Goal: Task Accomplishment & Management: Manage account settings

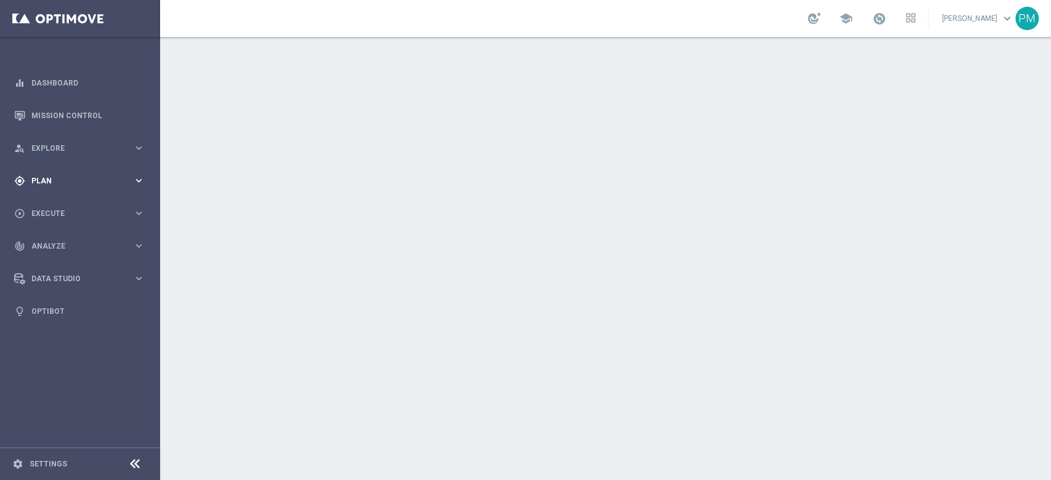
click at [62, 180] on span "Plan" at bounding box center [82, 180] width 102 height 7
click at [56, 207] on accordion "equalizer Dashboard Mission Control" at bounding box center [79, 196] width 159 height 261
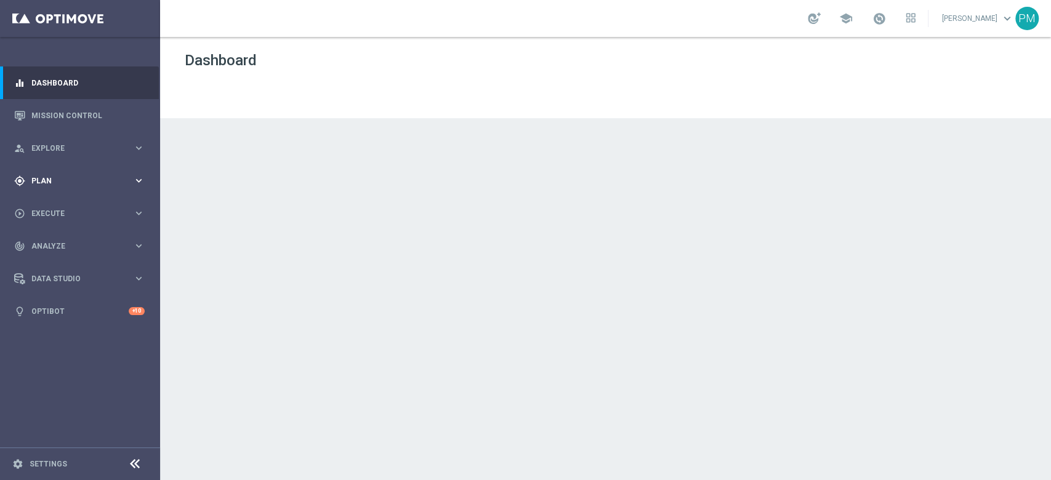
click at [56, 189] on div "gps_fixed Plan keyboard_arrow_right" at bounding box center [79, 180] width 159 height 33
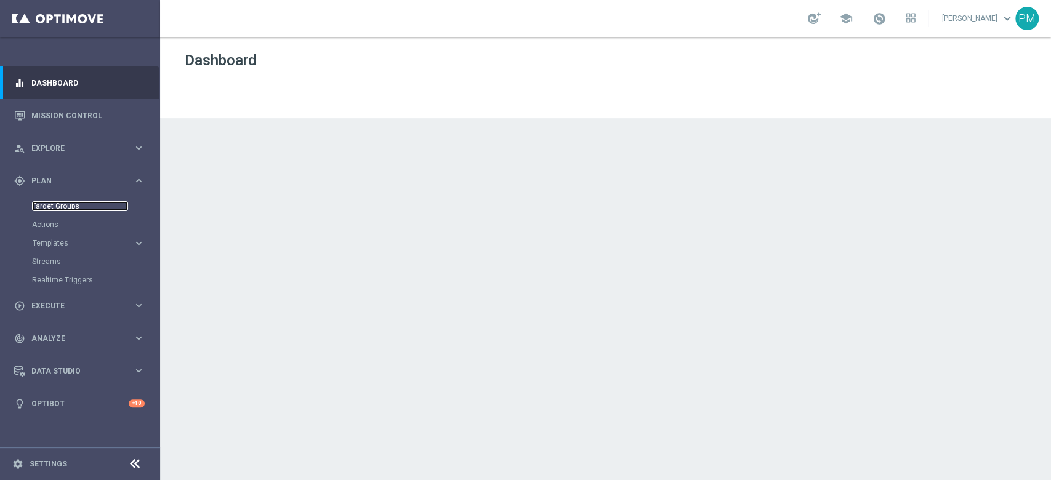
click at [56, 206] on link "Target Groups" at bounding box center [80, 206] width 96 height 10
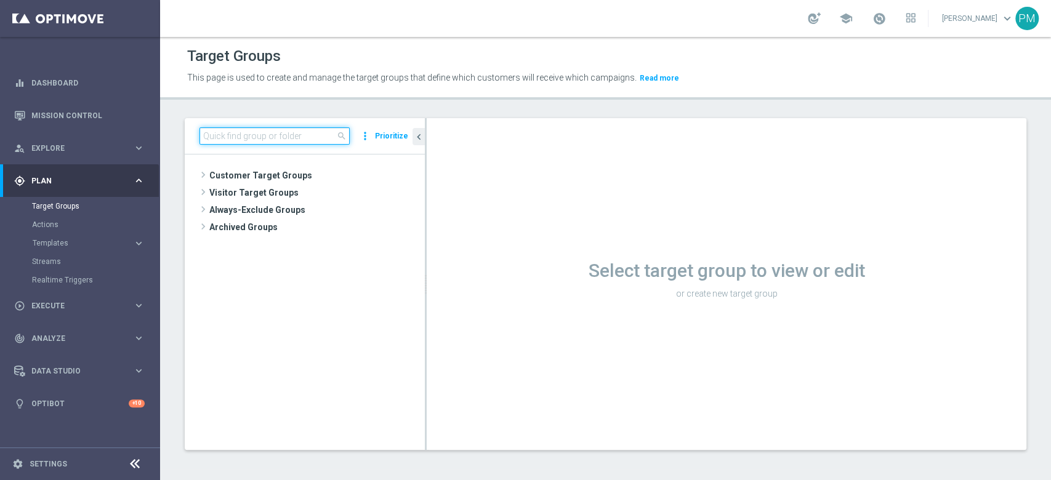
click at [295, 140] on input at bounding box center [274, 135] width 150 height 17
paste input "Churn 0-12M Talent + Master Low ggr nb > 10 lftime NO NWL TOP 10k"
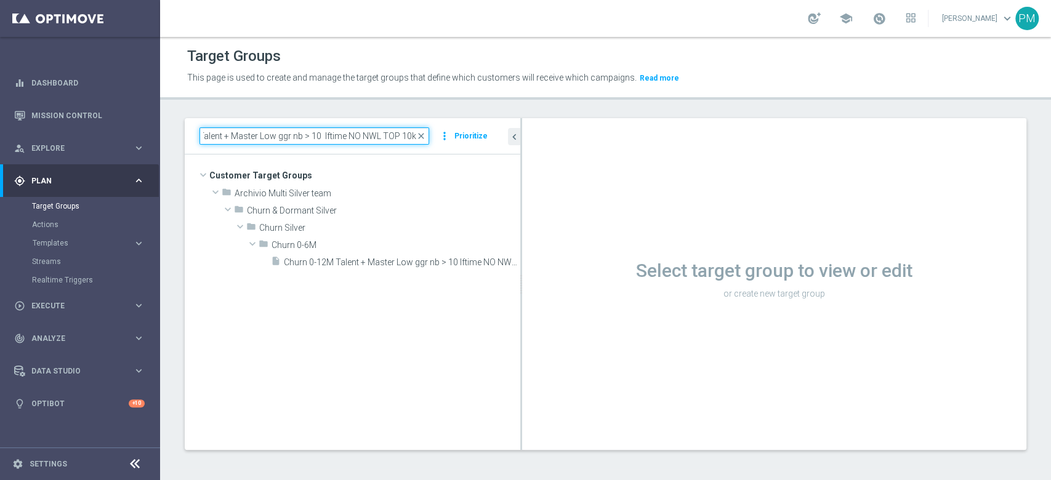
scroll to position [0, 54]
drag, startPoint x: 425, startPoint y: 210, endPoint x: 541, endPoint y: 210, distance: 115.7
click at [541, 210] on as-split "Churn 0-12M Talent + Master Low ggr nb > 10 lftime NO NWL TOP 10k close more_ve…" at bounding box center [606, 284] width 842 height 332
type input "Churn 0-12M Talent + Master Low ggr nb > 10 lftime NO NWL TOP 10k"
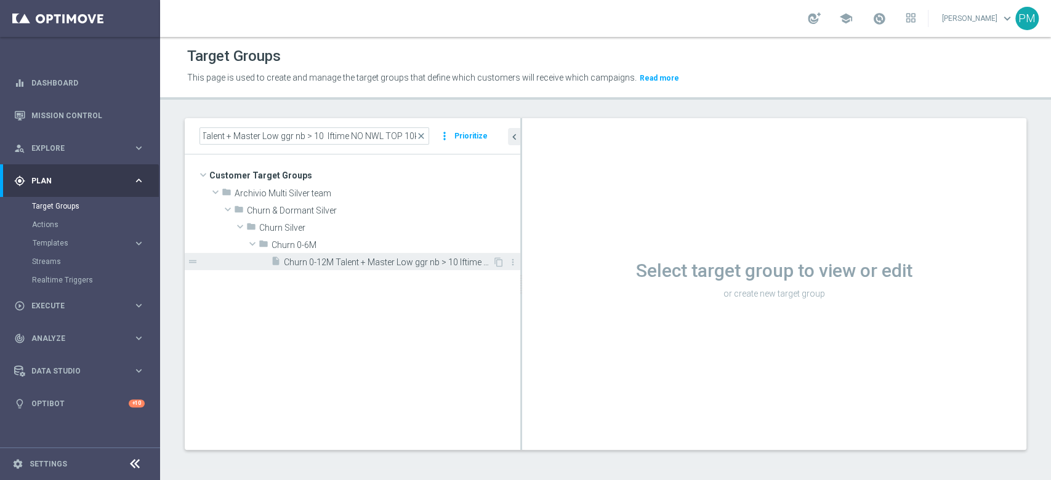
click at [377, 259] on span "Churn 0-12M Talent + Master Low ggr nb > 10 lftime NO NWL TOP 10k" at bounding box center [388, 262] width 209 height 10
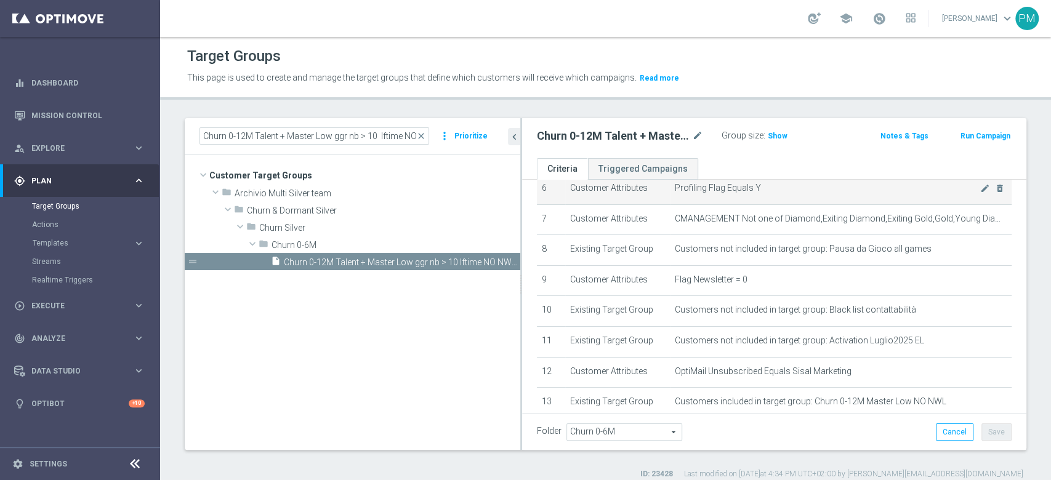
scroll to position [147, 0]
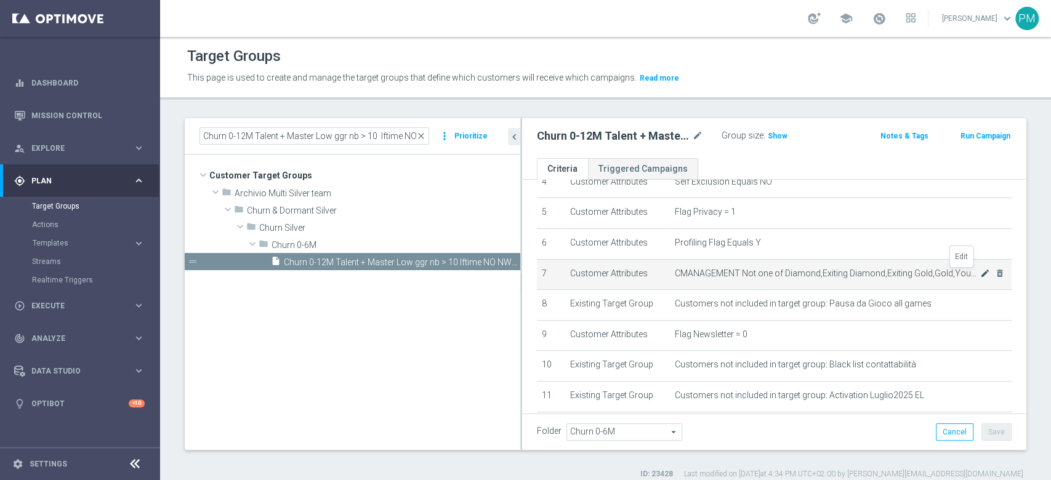
click at [980, 273] on icon "mode_edit" at bounding box center [985, 273] width 10 height 10
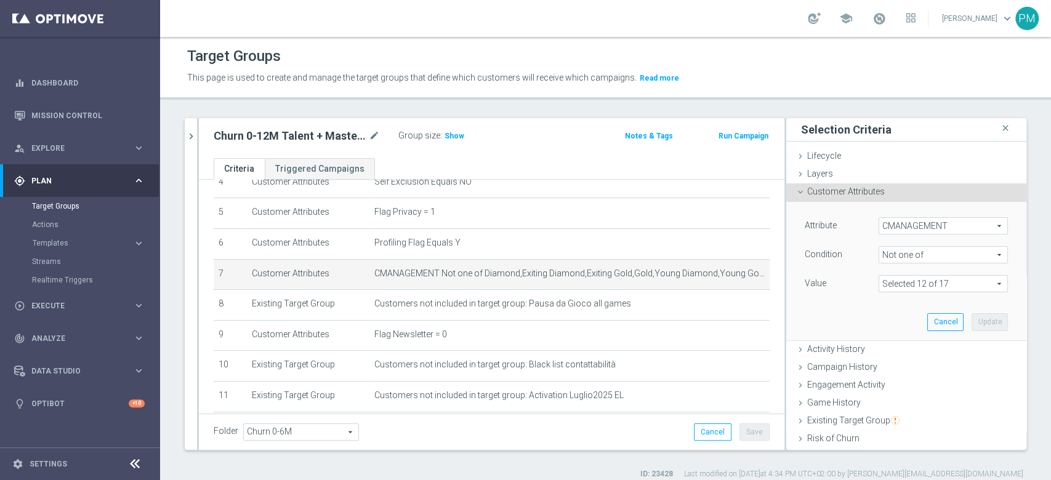
click at [948, 286] on span at bounding box center [943, 284] width 128 height 16
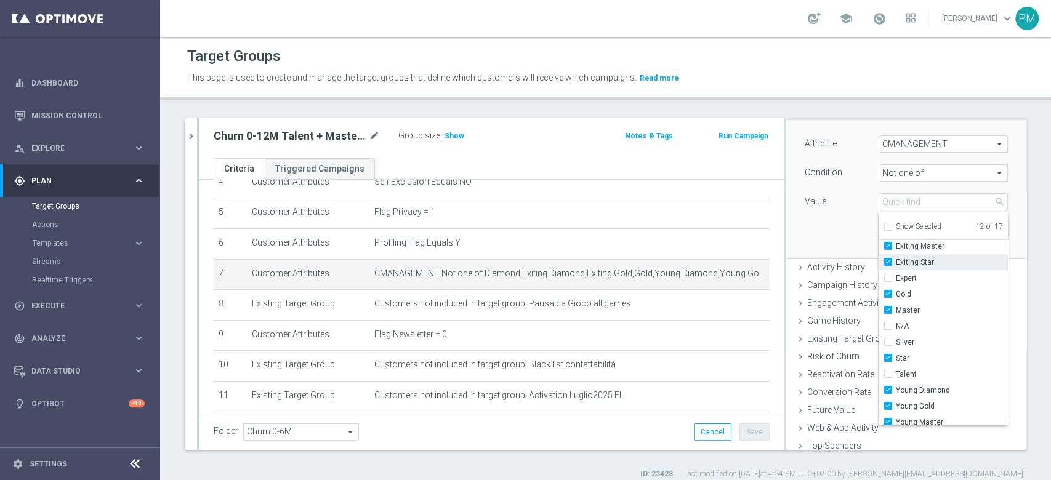
scroll to position [103, 0]
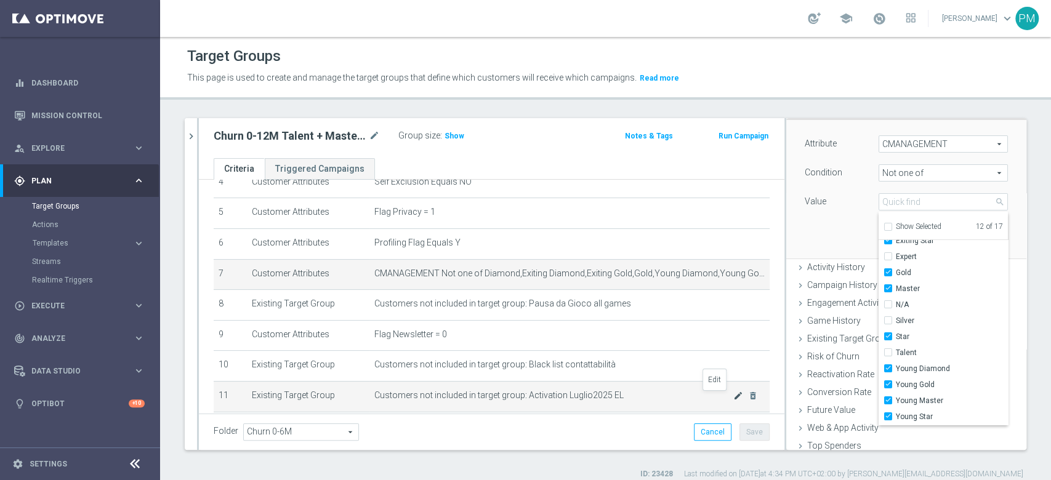
click at [733, 398] on icon "mode_edit" at bounding box center [738, 396] width 10 height 10
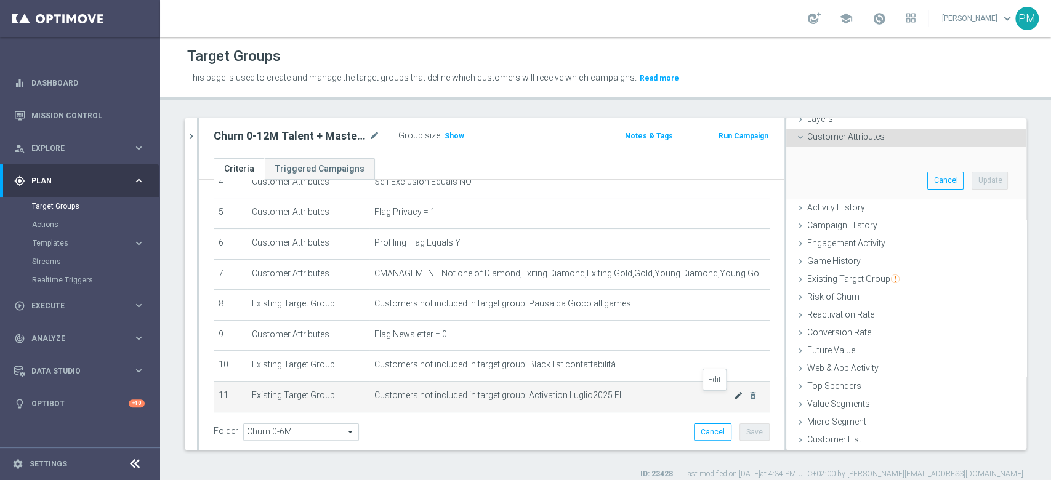
scroll to position [82, 0]
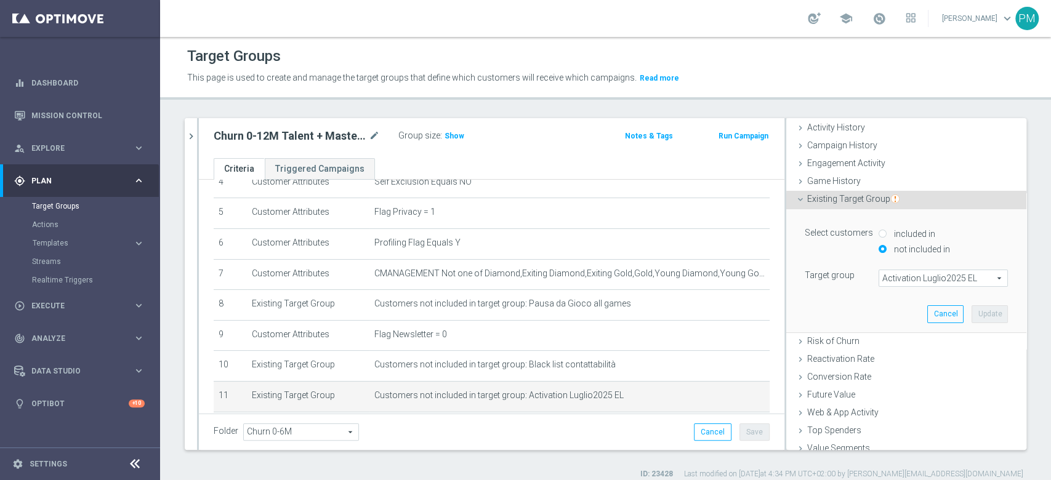
click at [913, 283] on span "Activation Luglio2025 EL" at bounding box center [943, 278] width 128 height 16
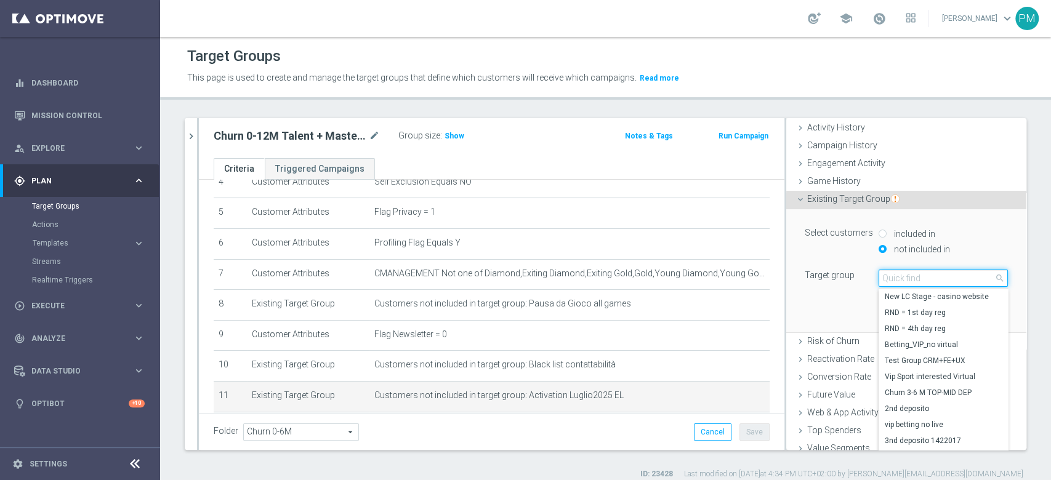
click at [913, 283] on input "search" at bounding box center [943, 278] width 129 height 17
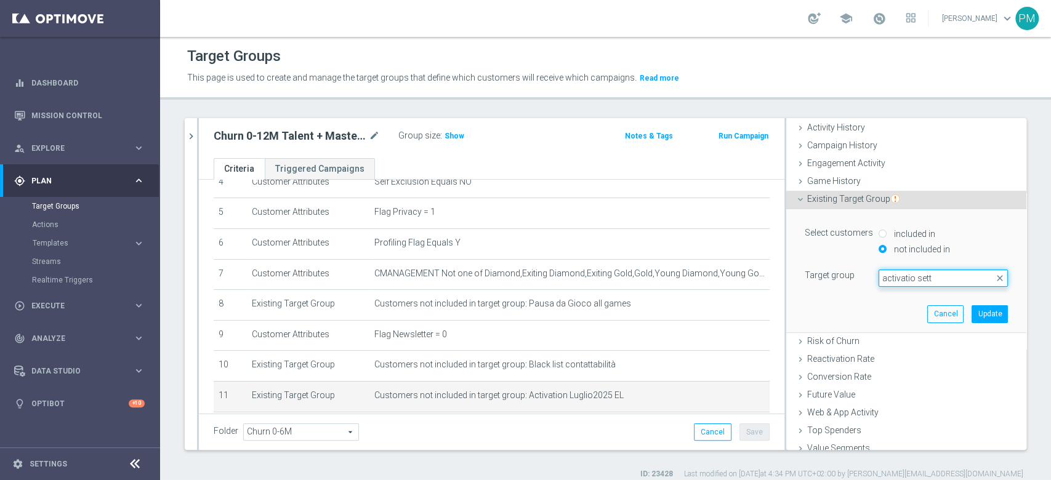
click at [896, 275] on input "activatio sett" at bounding box center [943, 278] width 129 height 17
type input "activation sett"
click at [963, 313] on span "Activation Settembre 2025 EL" at bounding box center [943, 313] width 117 height 10
type input "Activation Settembre 2025 EL"
click at [972, 319] on button "Update" at bounding box center [990, 313] width 36 height 17
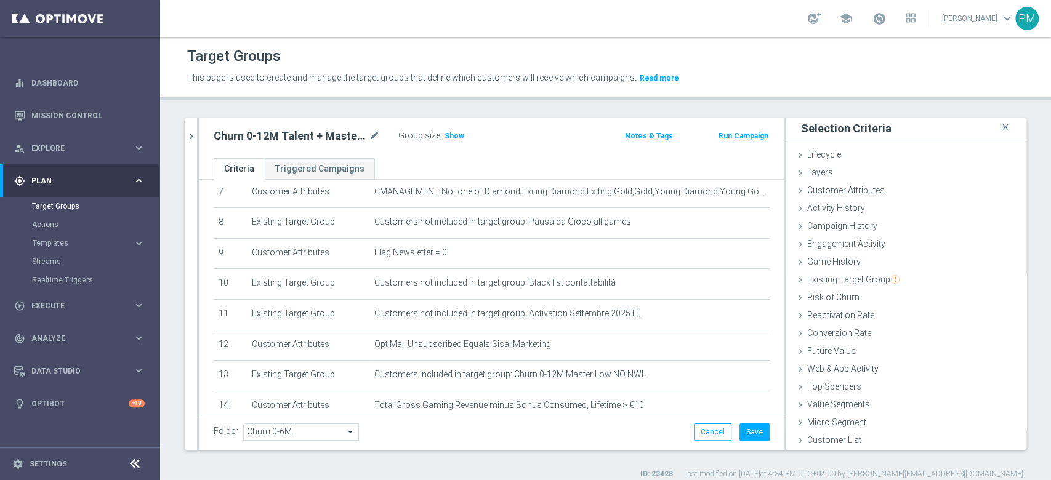
scroll to position [298, 0]
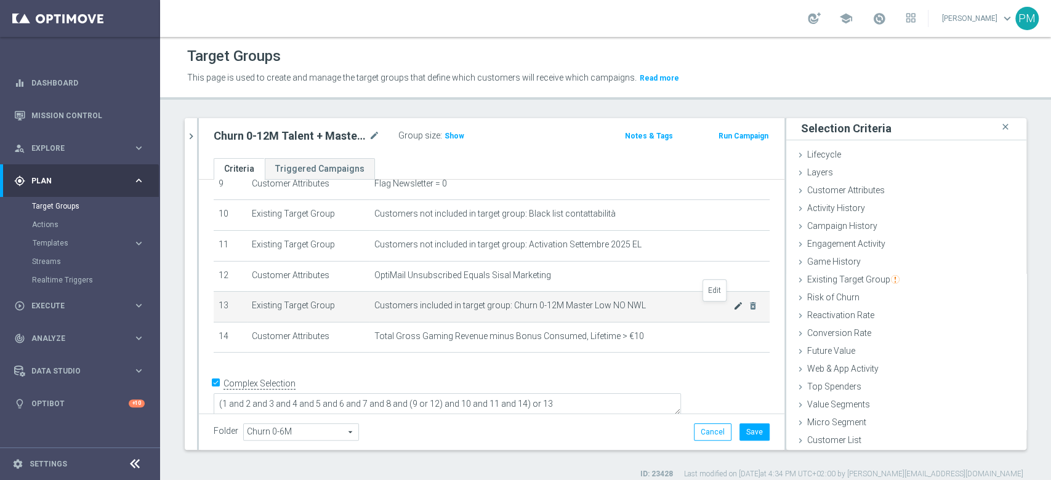
click at [733, 307] on icon "mode_edit" at bounding box center [738, 306] width 10 height 10
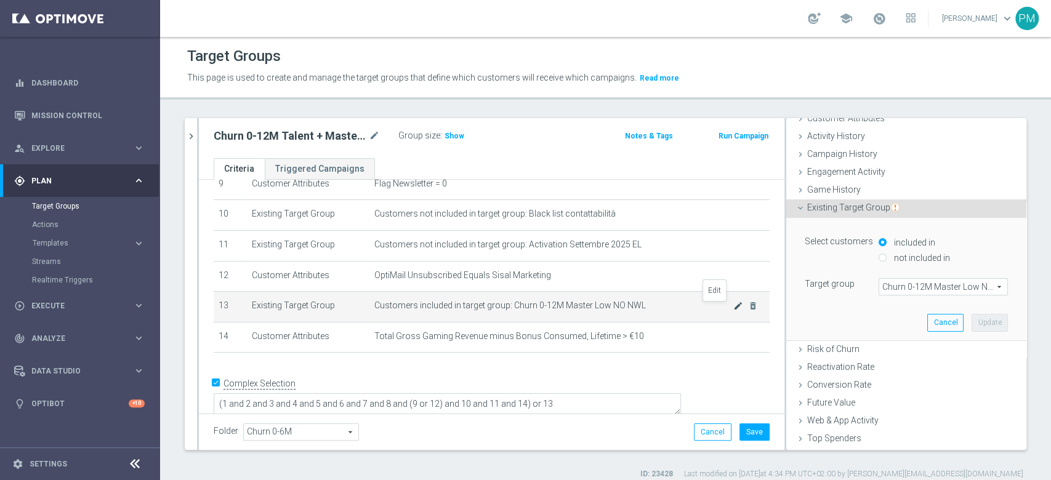
scroll to position [82, 0]
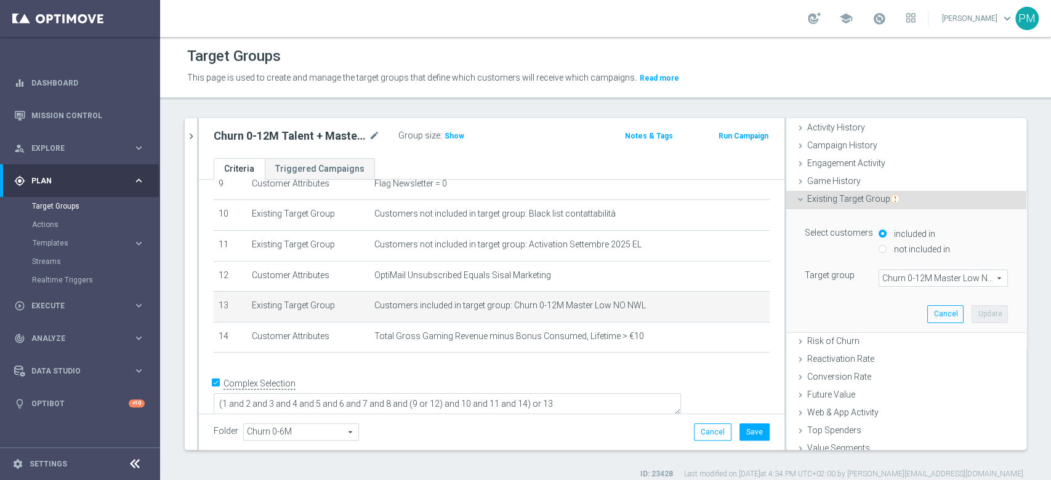
click at [879, 249] on input "not included in" at bounding box center [883, 249] width 8 height 8
radio input "true"
click at [895, 276] on span "Churn 0-12M Master Low NO NWL" at bounding box center [943, 278] width 128 height 16
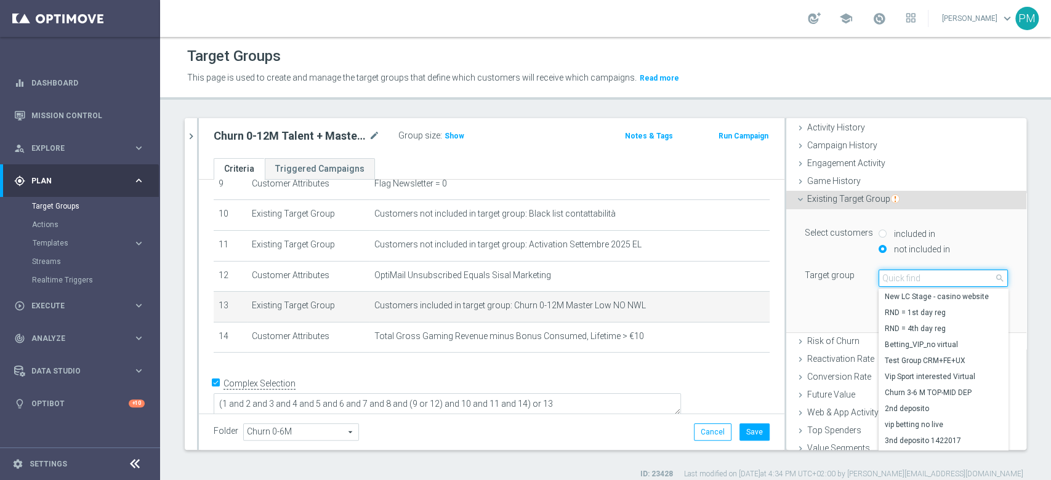
click at [895, 276] on input "search" at bounding box center [943, 278] width 129 height 17
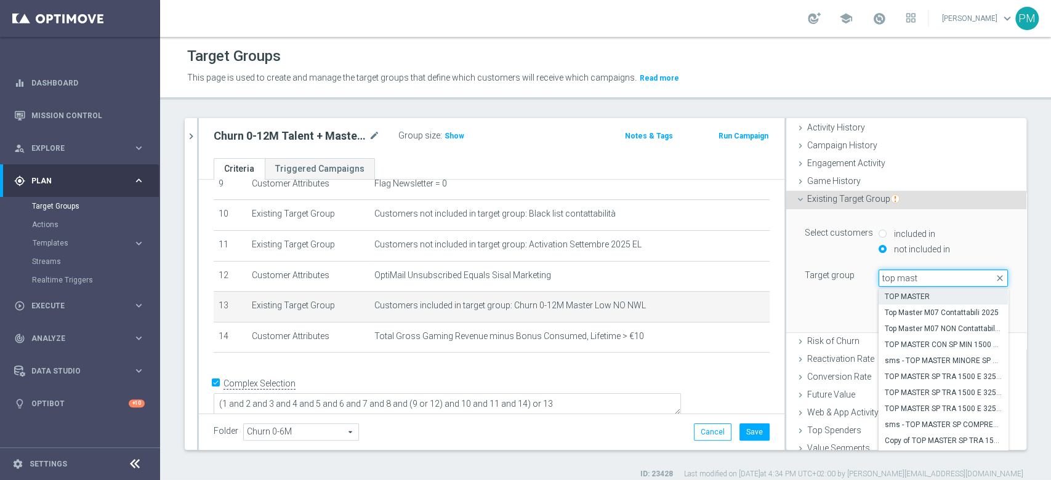
type input "top mast"
click at [911, 292] on span "TOP MASTER" at bounding box center [943, 297] width 117 height 10
type input "TOP MASTER"
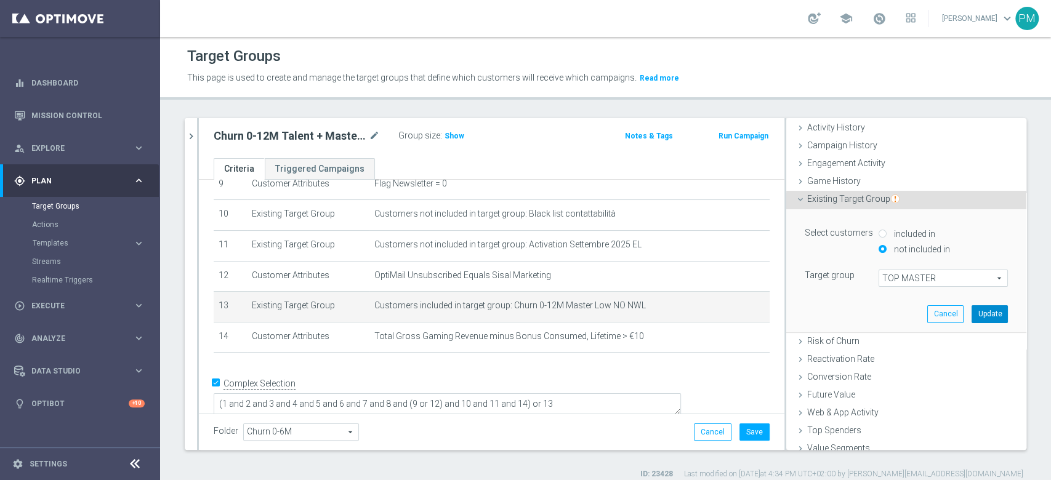
click at [972, 309] on button "Update" at bounding box center [990, 313] width 36 height 17
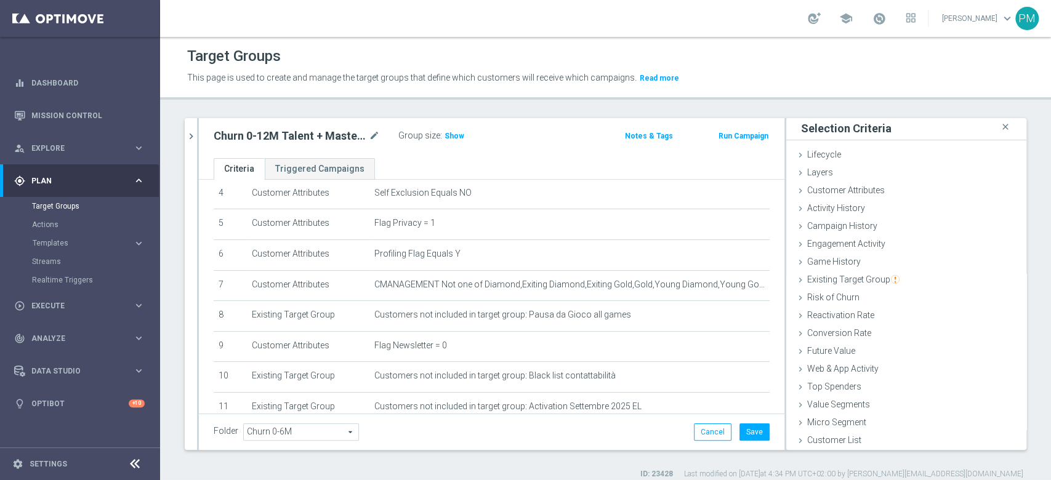
scroll to position [134, 0]
click at [733, 289] on icon "mode_edit" at bounding box center [738, 287] width 10 height 10
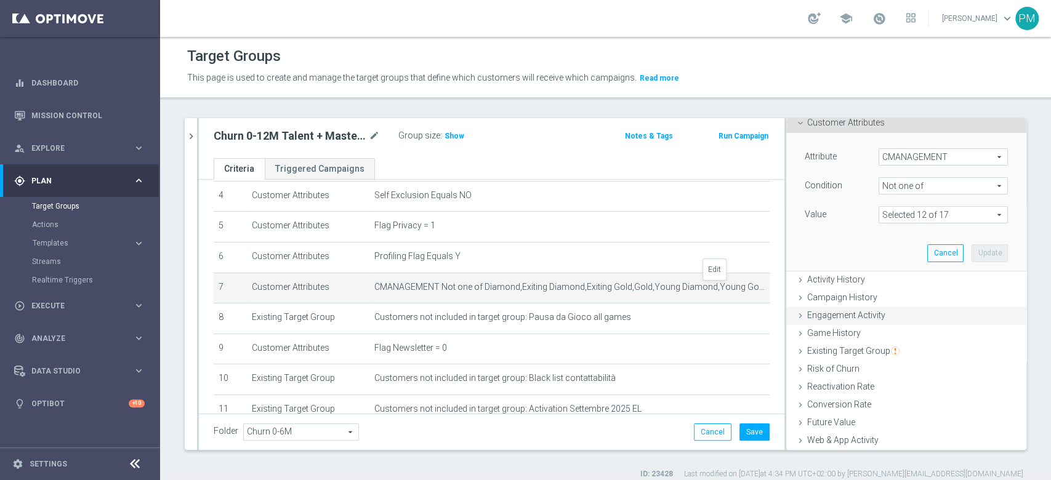
scroll to position [82, 0]
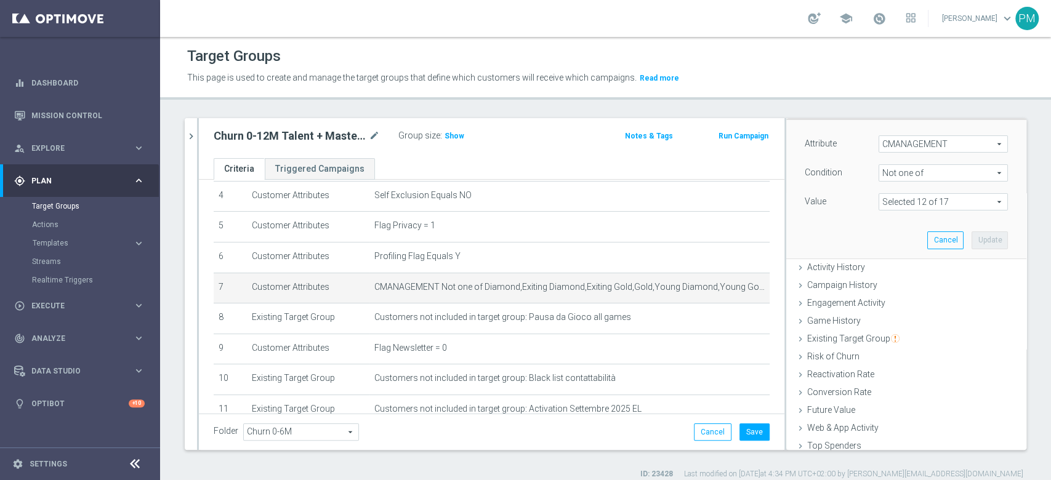
click at [925, 199] on span at bounding box center [943, 202] width 128 height 16
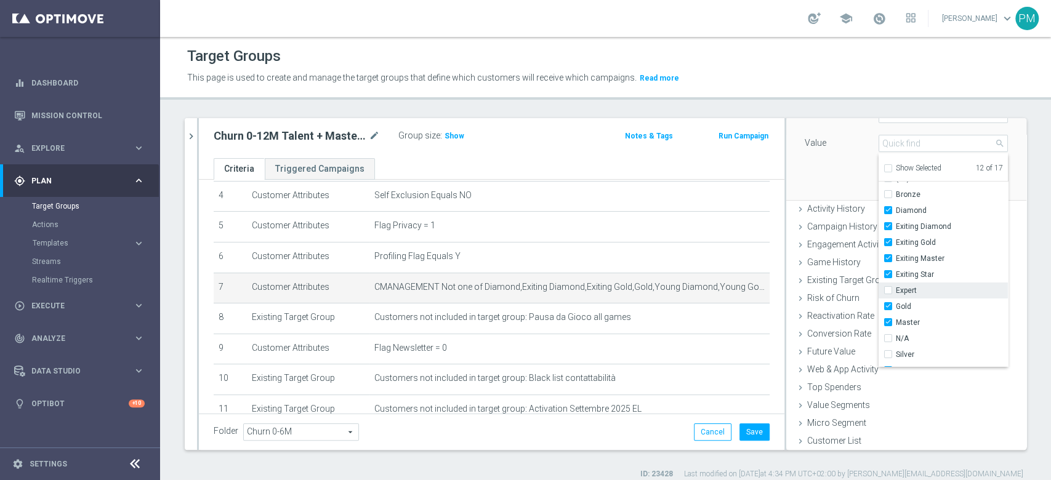
scroll to position [10, 0]
click at [888, 244] on input "Exiting Gold" at bounding box center [892, 243] width 8 height 8
checkbox input "false"
type input "Selected 11 of 17"
click at [888, 258] on input "Exiting Master" at bounding box center [892, 260] width 8 height 8
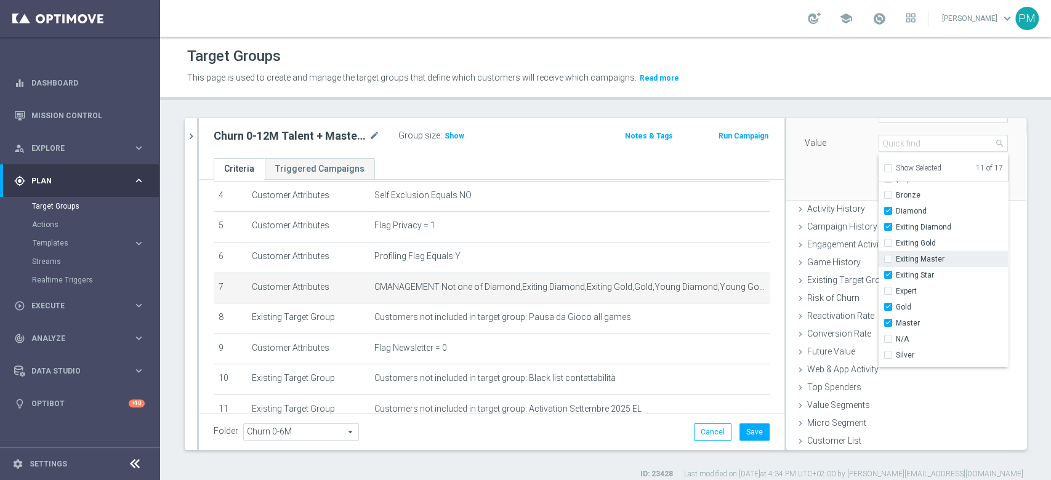
checkbox input "false"
type input "Selected 10 of 17"
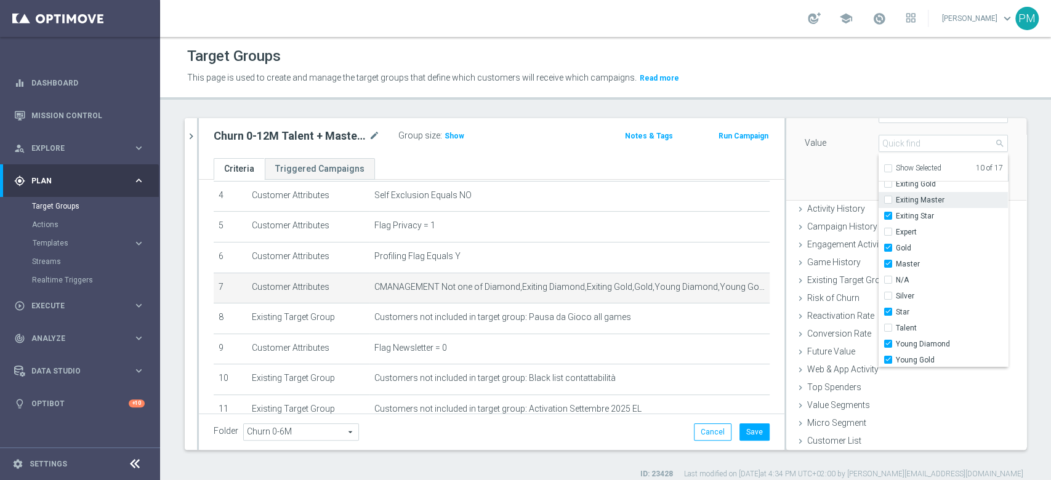
scroll to position [93, 0]
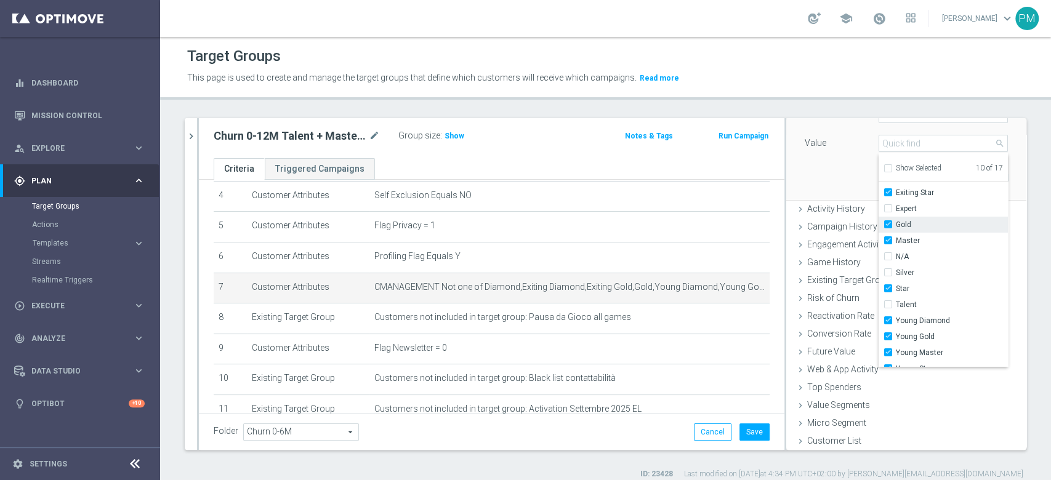
click at [888, 226] on input "Gold" at bounding box center [892, 225] width 8 height 8
checkbox input "false"
type input "Selected 9 of 17"
click at [888, 239] on input "Master" at bounding box center [892, 241] width 8 height 8
checkbox input "false"
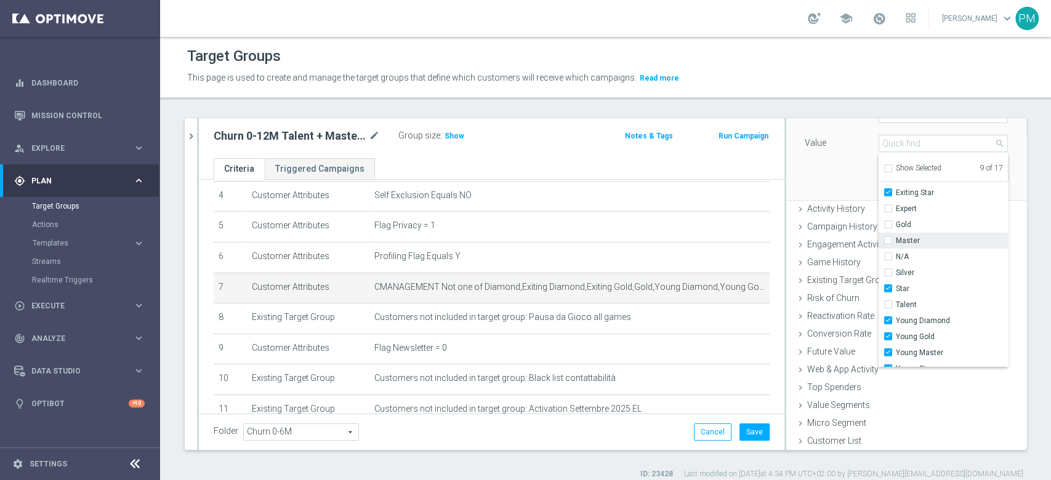
type input "Selected 8 of 17"
click at [896, 344] on label "Young Master" at bounding box center [952, 342] width 112 height 16
click at [888, 344] on input "Young Master" at bounding box center [892, 343] width 8 height 8
checkbox input "false"
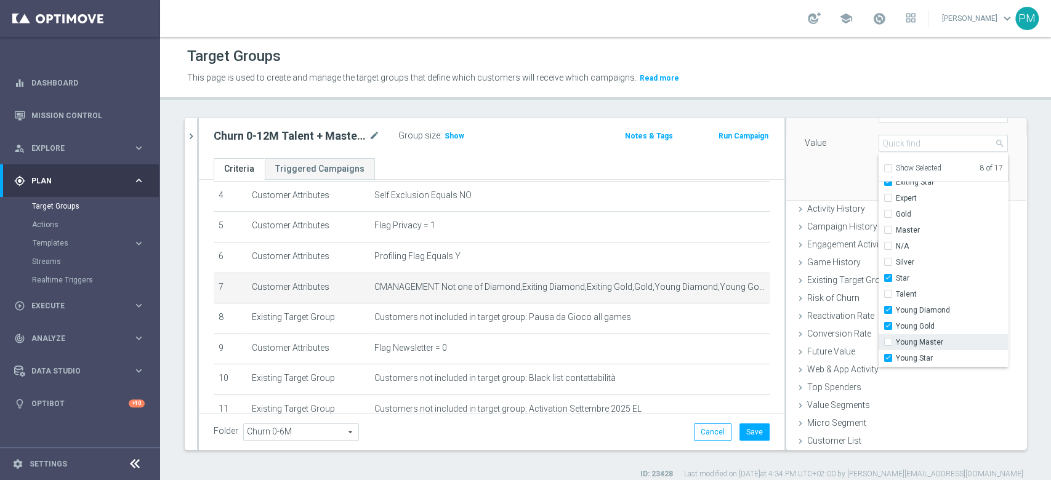
type input "Selected 7 of 17"
click at [896, 328] on label "Young Gold" at bounding box center [952, 326] width 112 height 16
click at [888, 328] on input "Young Gold" at bounding box center [892, 327] width 8 height 8
checkbox input "false"
type input "Selected 6 of 17"
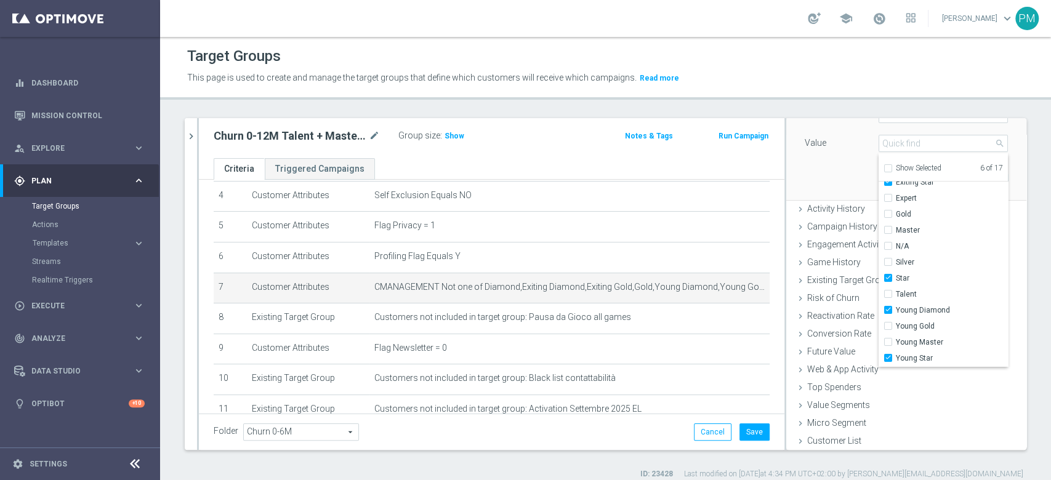
click at [826, 183] on div "Attribute CMANAGEMENT CMANAGEMENT arrow_drop_down search Condition Not one of N…" at bounding box center [906, 131] width 222 height 138
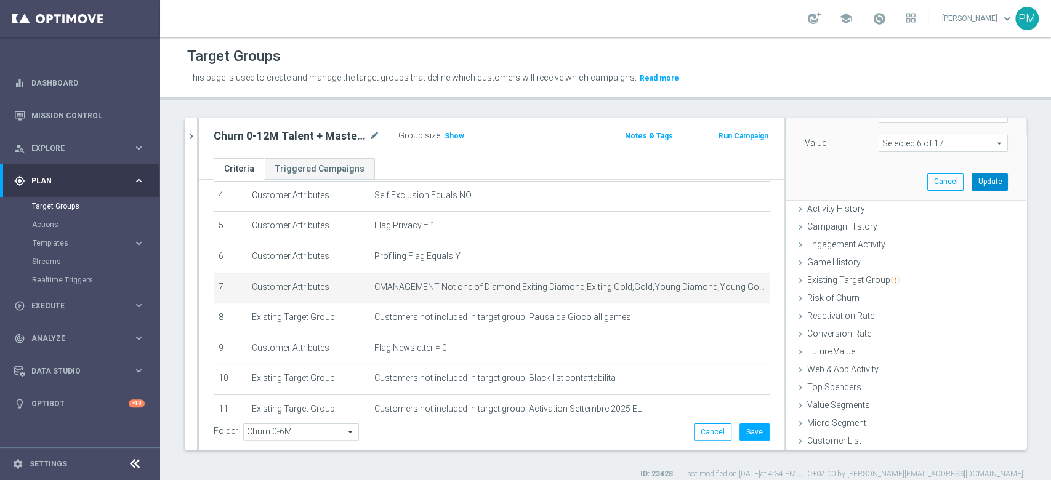
click at [972, 183] on button "Update" at bounding box center [990, 181] width 36 height 17
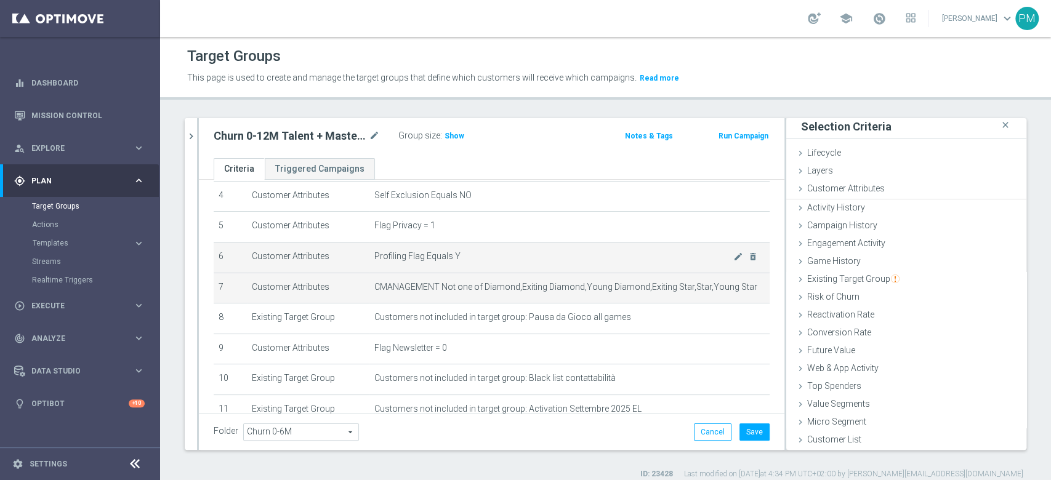
scroll to position [1, 0]
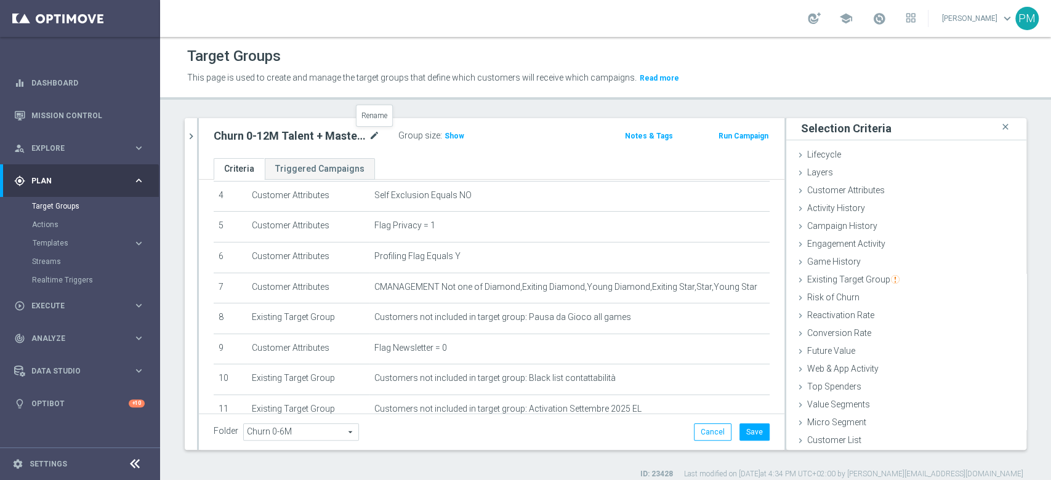
click at [374, 137] on icon "mode_edit" at bounding box center [374, 136] width 11 height 15
click at [360, 137] on input "Churn 0-12M Talent + Master Low ggr nb > 10 lftime NO NWL TOP 10k" at bounding box center [297, 137] width 166 height 17
type input "Churn 0-12M Talent + Master Low ggr nb > 10 lftime"
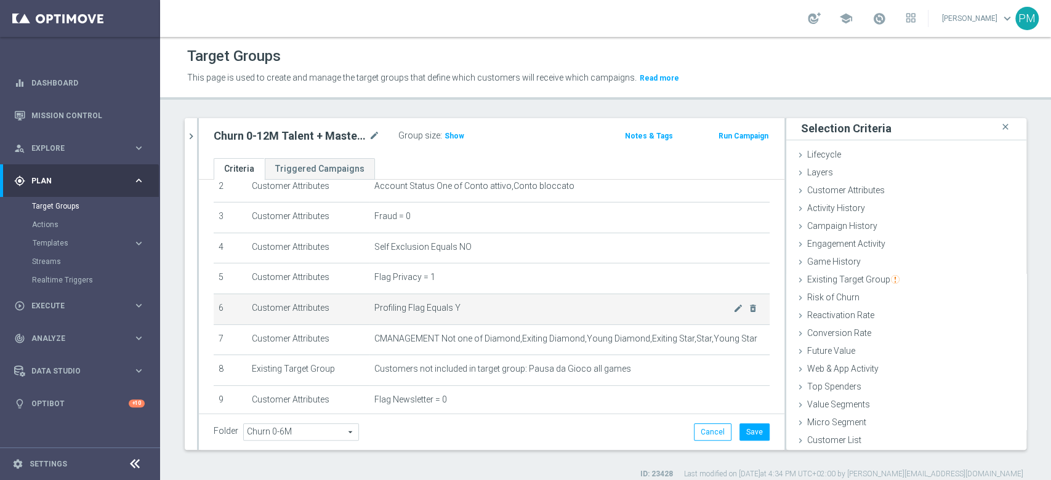
scroll to position [164, 0]
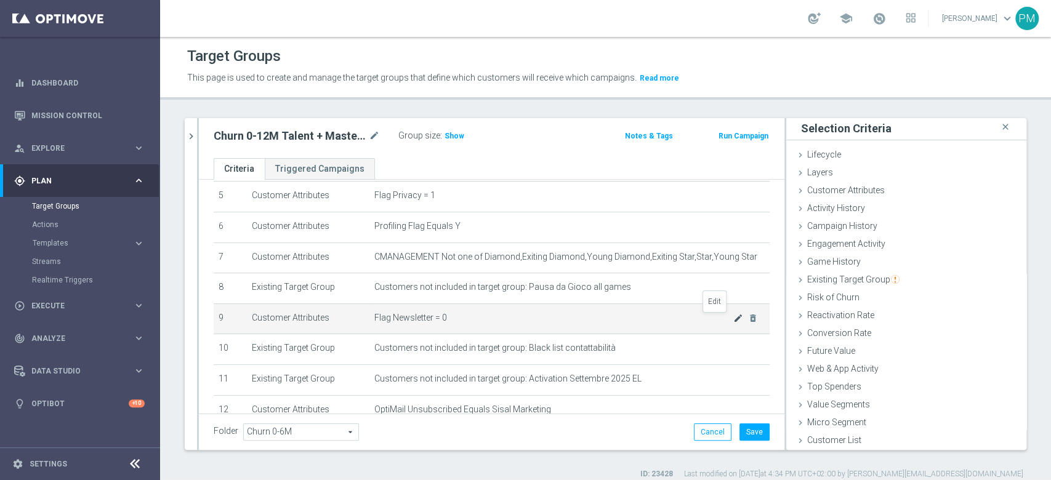
click at [733, 319] on icon "mode_edit" at bounding box center [738, 318] width 10 height 10
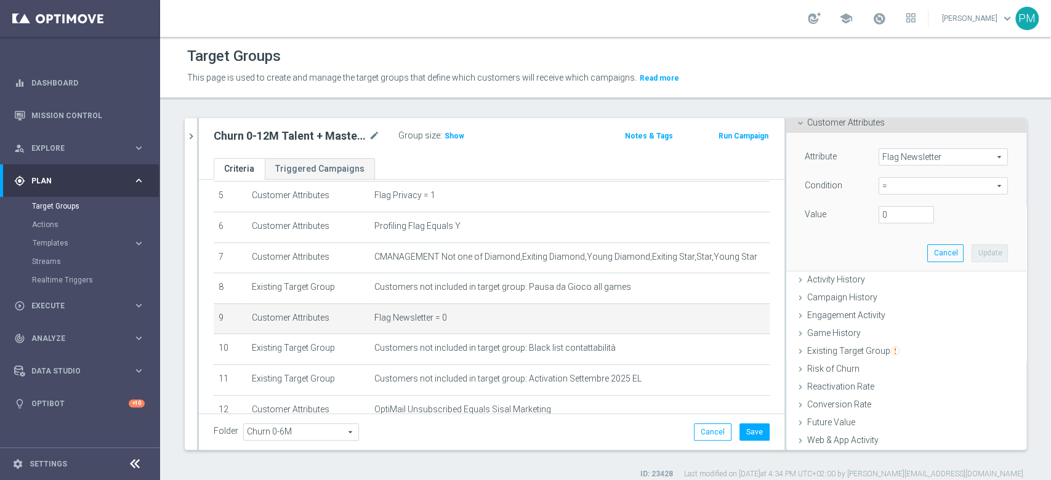
scroll to position [73, 0]
click at [887, 210] on input "0" at bounding box center [906, 210] width 55 height 17
type input "1"
click at [902, 207] on input "1" at bounding box center [906, 210] width 55 height 17
click at [972, 253] on button "Update" at bounding box center [990, 248] width 36 height 17
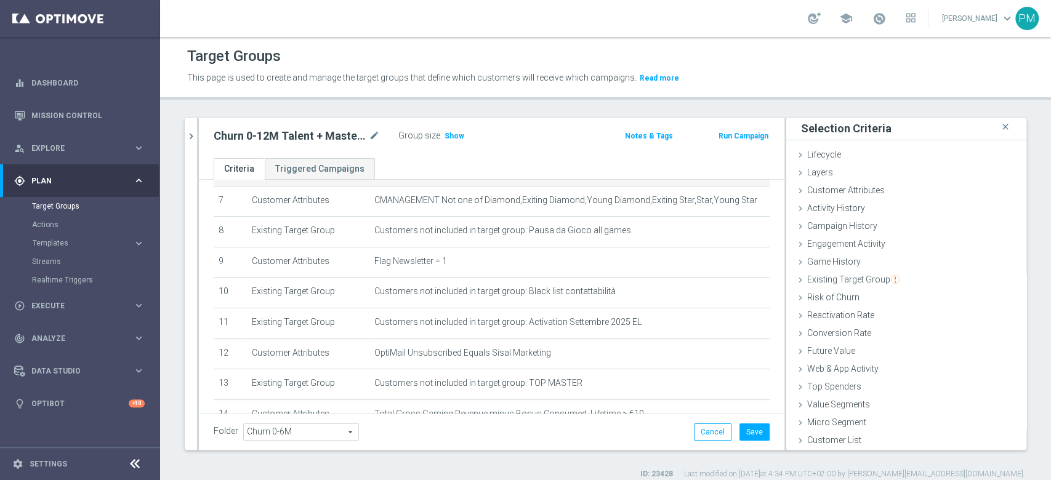
scroll to position [246, 0]
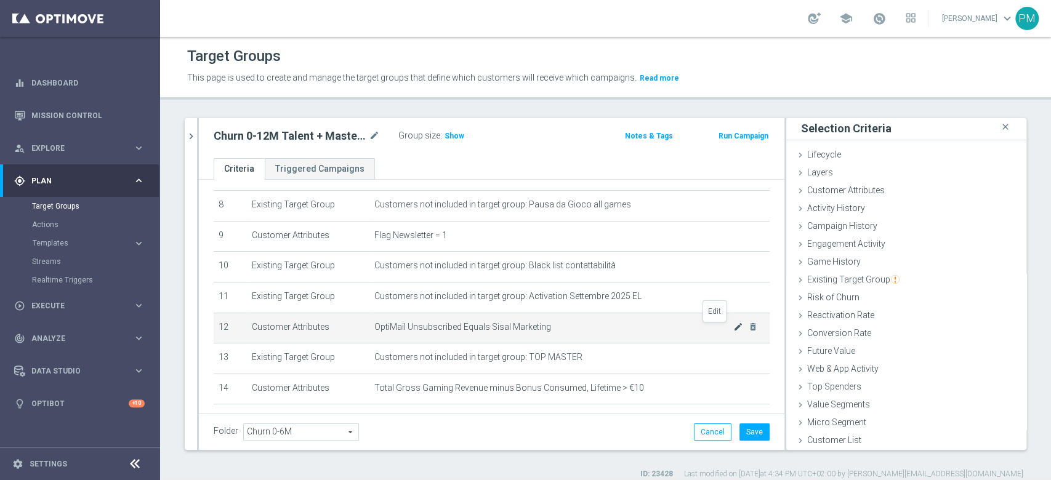
click at [733, 329] on icon "mode_edit" at bounding box center [738, 327] width 10 height 10
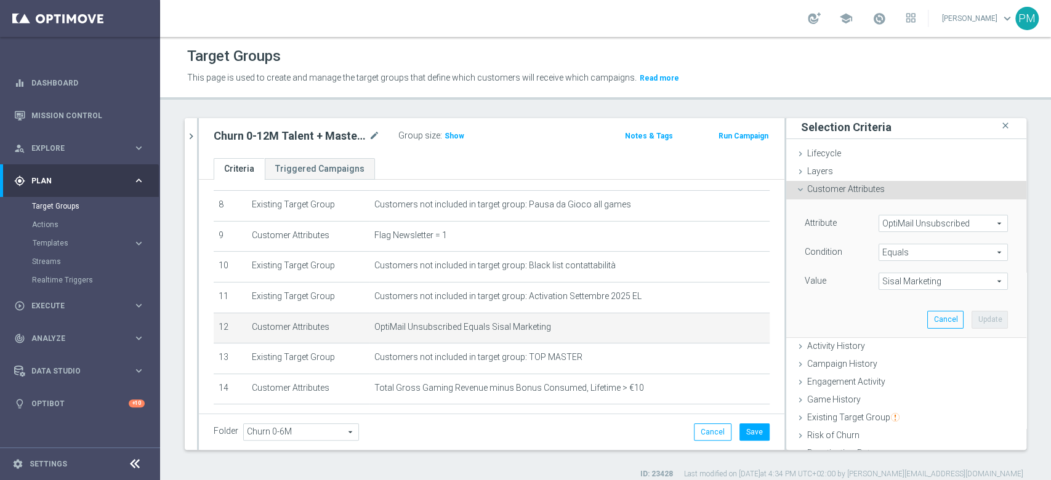
scroll to position [73, 0]
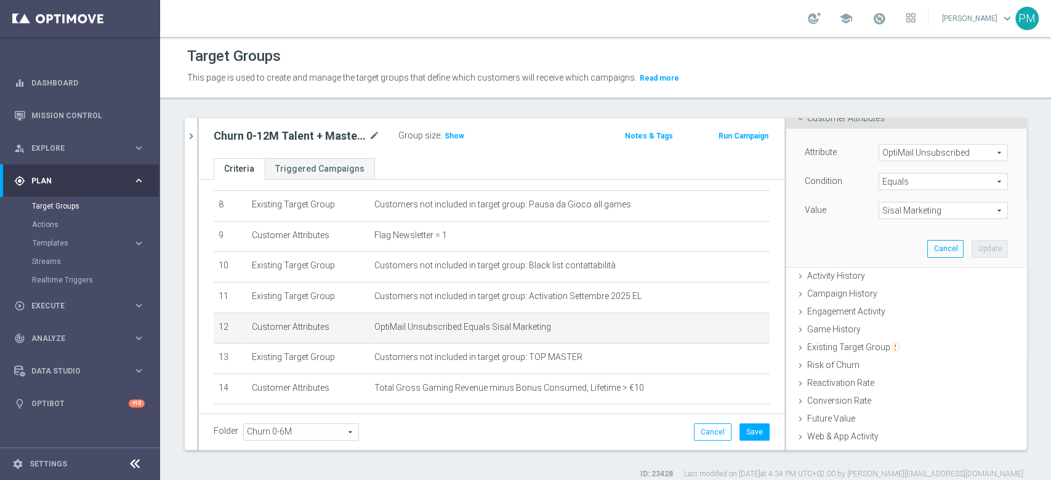
click at [891, 179] on span "Equals" at bounding box center [943, 182] width 128 height 16
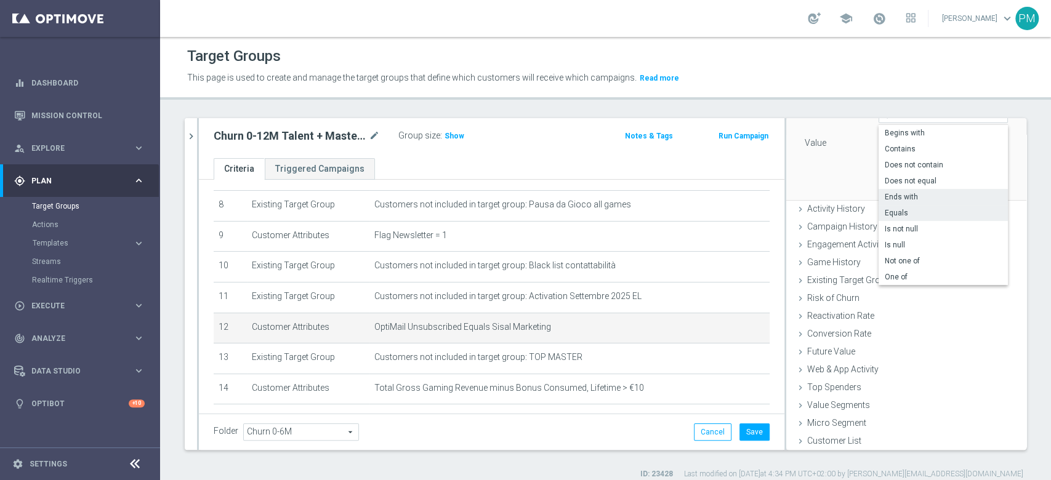
scroll to position [58, 0]
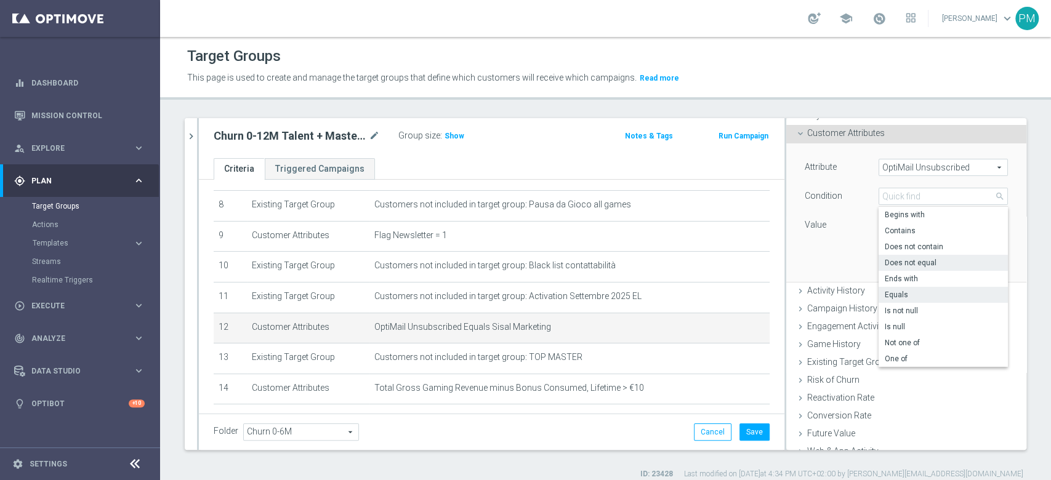
click at [901, 265] on span "Does not equal" at bounding box center [943, 263] width 117 height 10
type input "Does not equal"
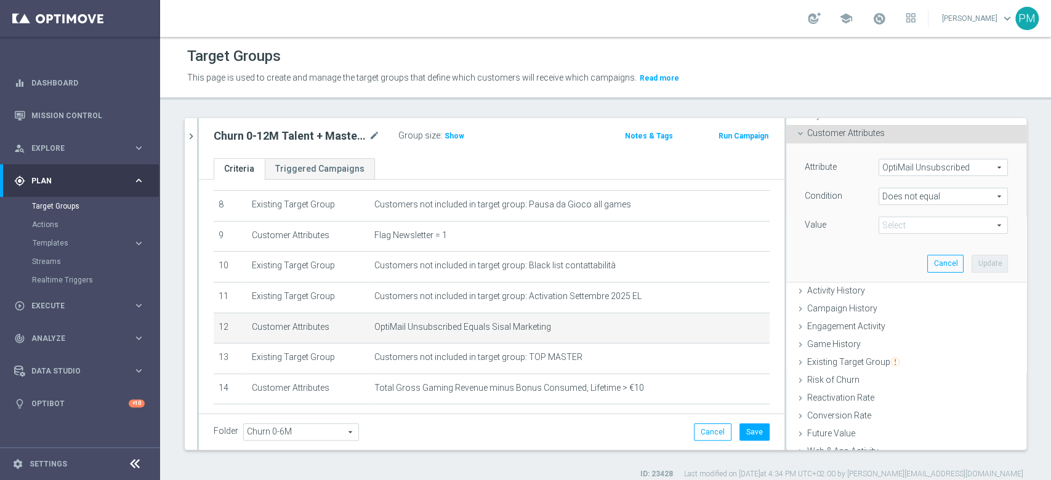
click at [901, 227] on span "Sisal Marketing" at bounding box center [943, 225] width 128 height 16
click at [899, 244] on span "Sisal Marketing" at bounding box center [943, 244] width 117 height 10
type input "Sisal Marketing"
click at [972, 262] on button "Update" at bounding box center [990, 263] width 36 height 17
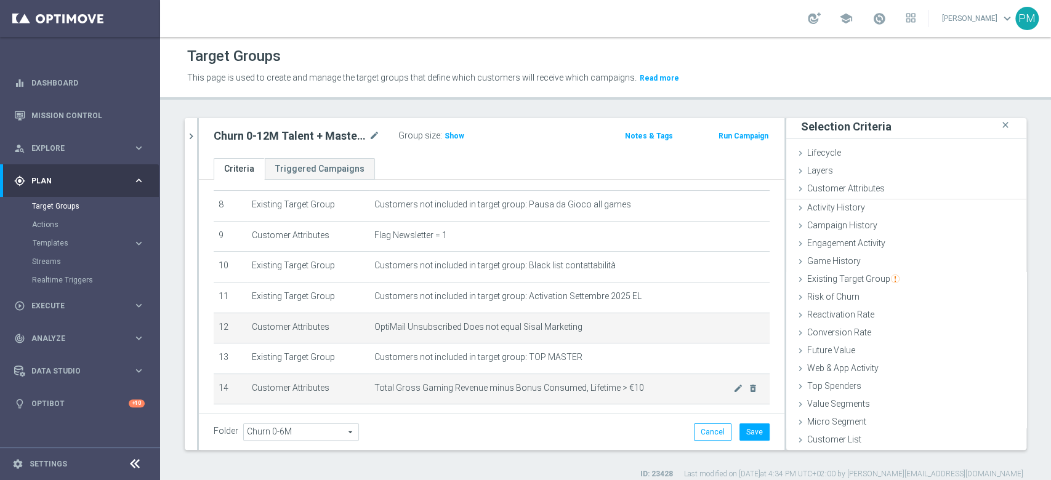
scroll to position [1, 0]
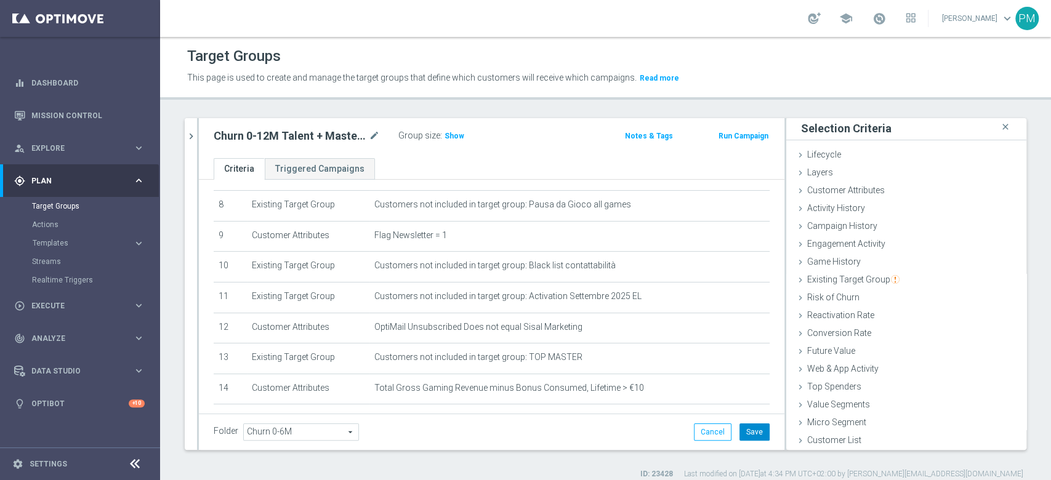
click at [739, 437] on button "Save" at bounding box center [754, 432] width 30 height 17
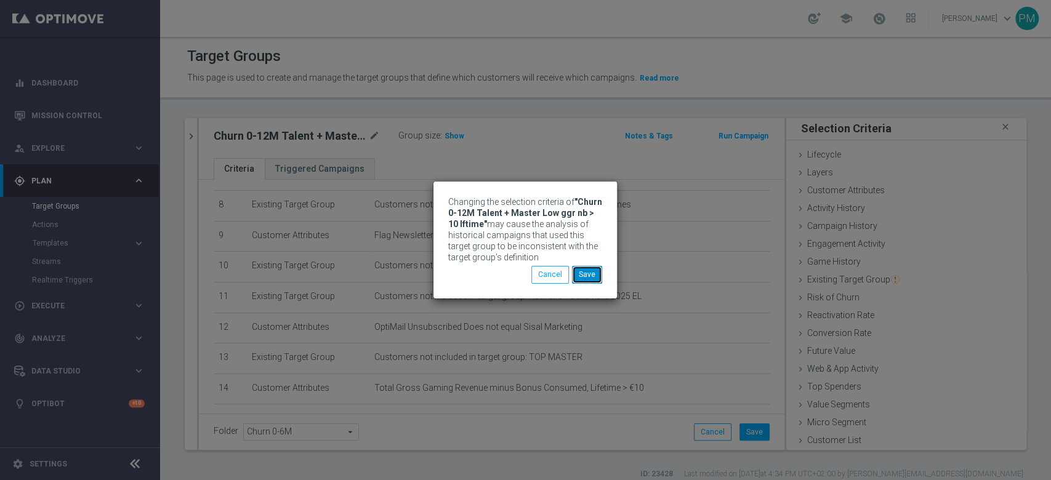
click at [592, 273] on button "Save" at bounding box center [587, 274] width 30 height 17
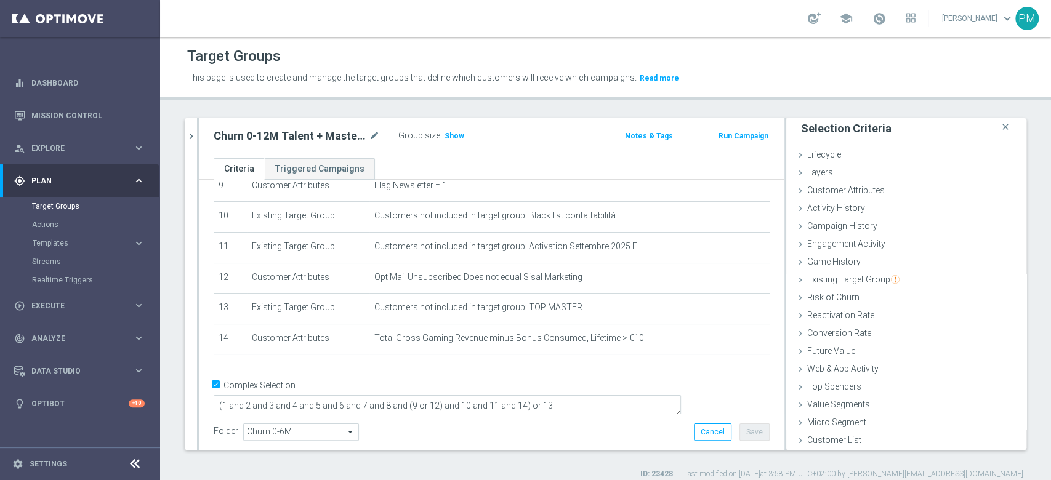
scroll to position [298, 0]
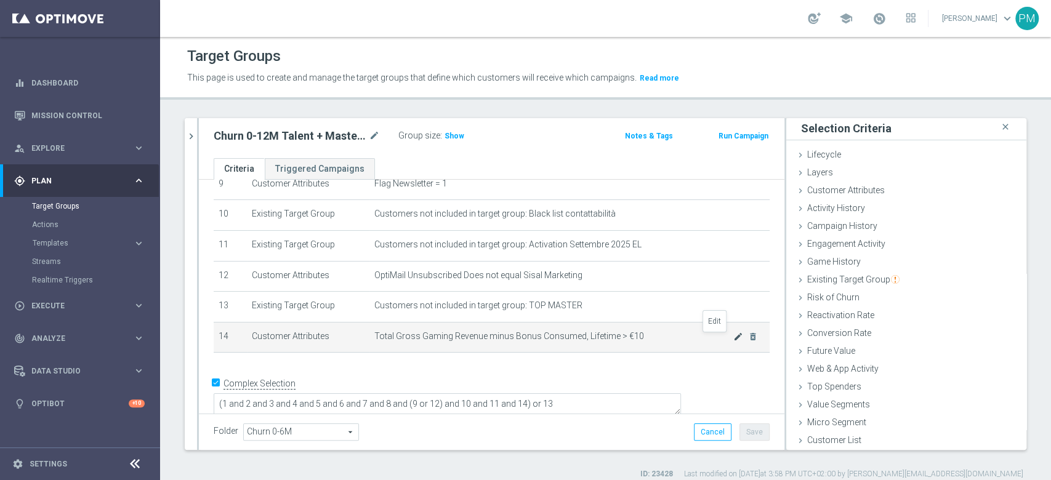
click at [733, 337] on icon "mode_edit" at bounding box center [738, 337] width 10 height 10
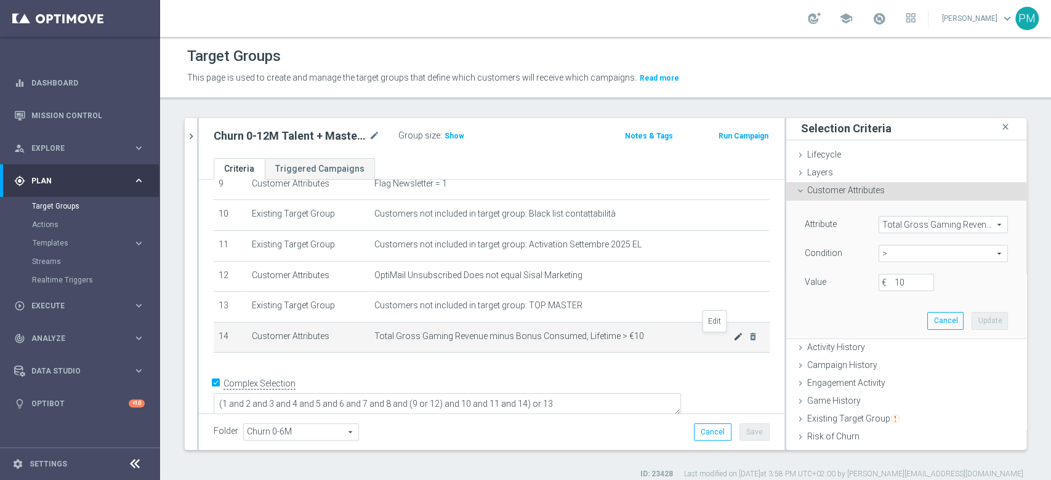
scroll to position [58, 0]
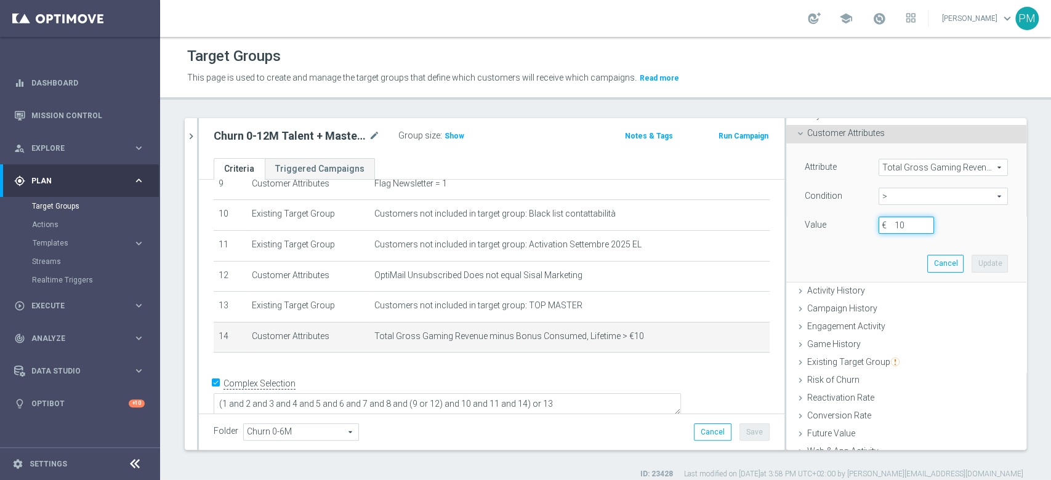
click at [889, 221] on input "10" at bounding box center [906, 225] width 55 height 17
type input "100"
click at [976, 260] on button "Update" at bounding box center [990, 263] width 36 height 17
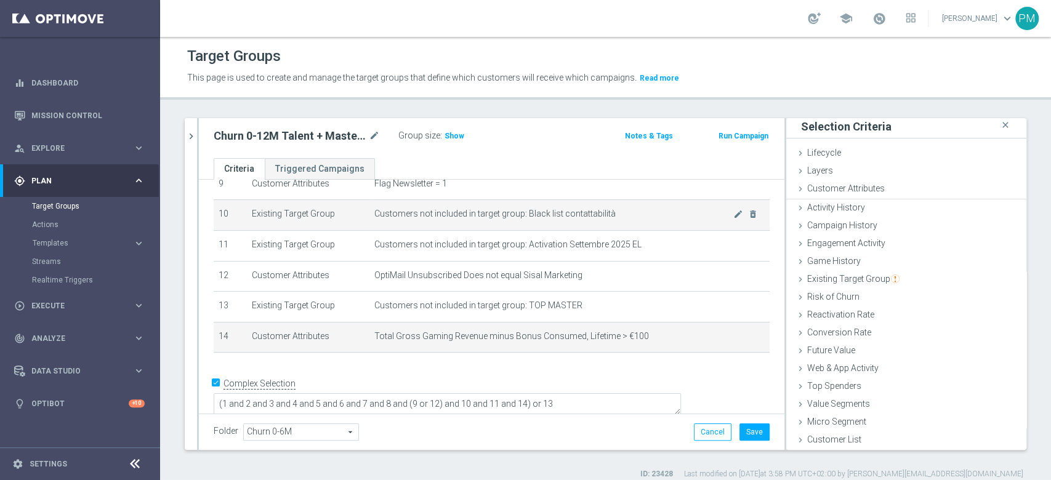
scroll to position [1, 0]
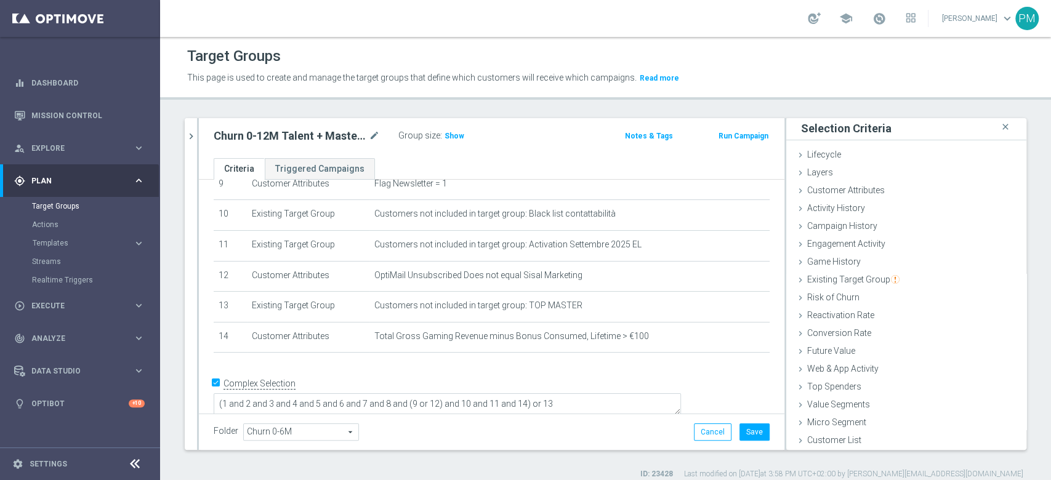
click at [454, 127] on div "Group size : Show" at bounding box center [459, 134] width 123 height 15
click at [453, 132] on span "Show" at bounding box center [455, 136] width 20 height 9
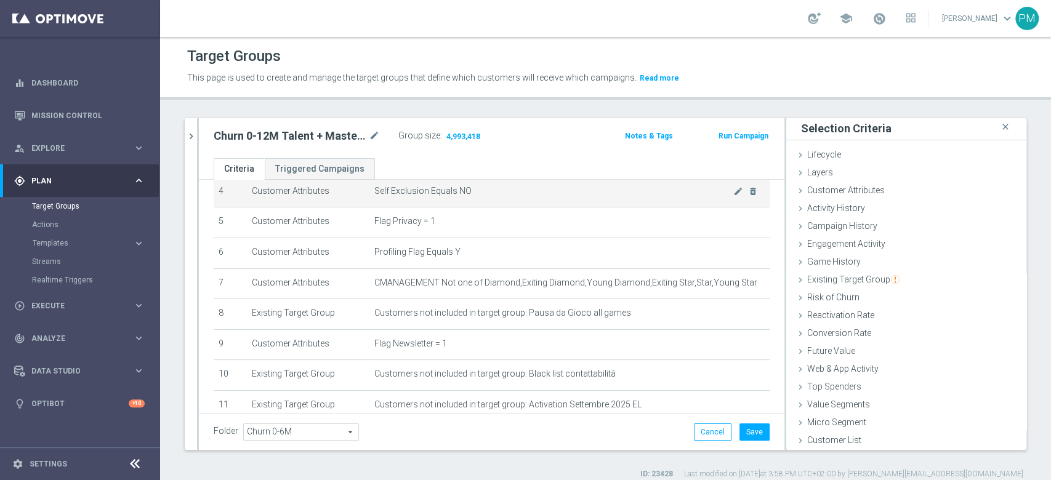
scroll to position [164, 0]
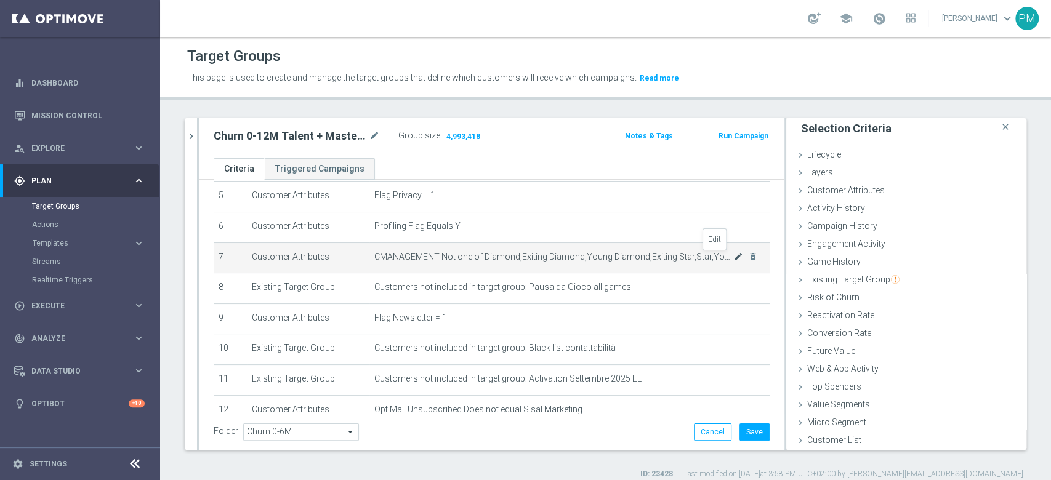
click at [733, 257] on icon "mode_edit" at bounding box center [738, 257] width 10 height 10
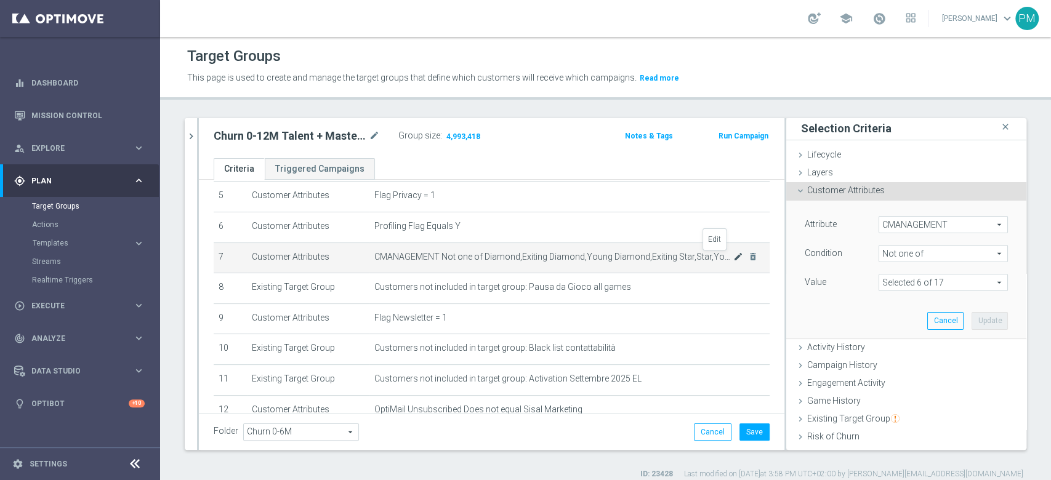
scroll to position [58, 0]
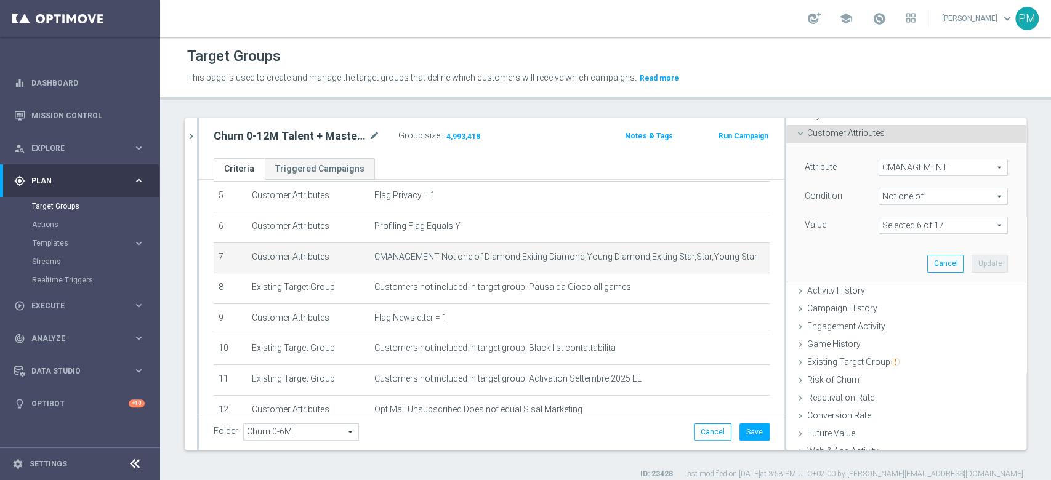
click at [927, 225] on span at bounding box center [943, 225] width 128 height 16
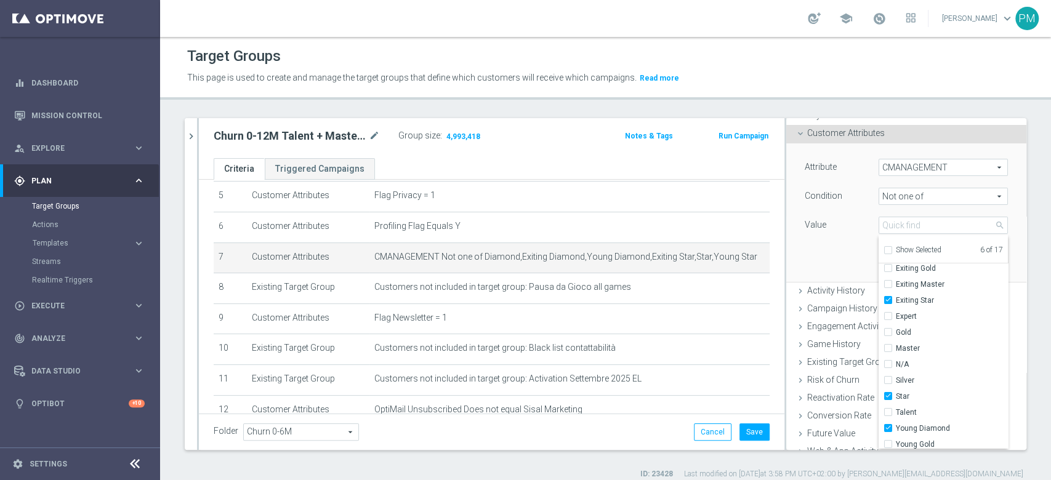
scroll to position [82, 0]
click at [888, 300] on input "Expert" at bounding box center [892, 302] width 8 height 8
checkbox input "true"
type input "Selected 7 of 17"
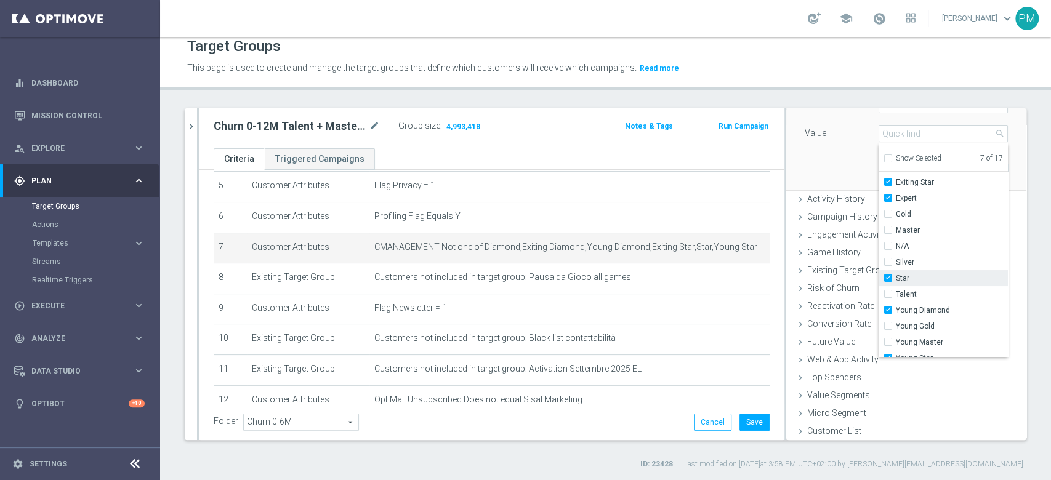
scroll to position [103, 0]
click at [827, 152] on div "Attribute CMANAGEMENT CMANAGEMENT arrow_drop_down search Condition Not one of N…" at bounding box center [906, 121] width 222 height 138
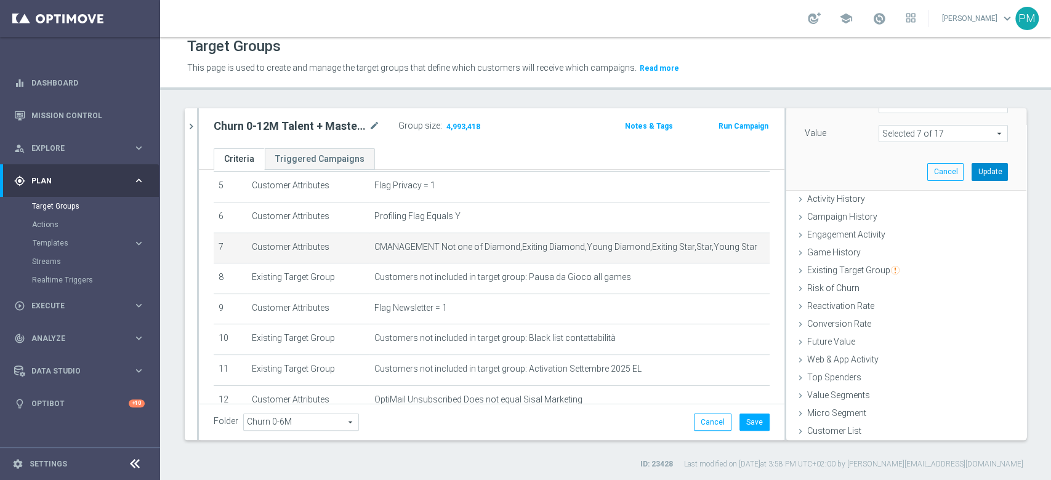
click at [980, 171] on button "Update" at bounding box center [990, 171] width 36 height 17
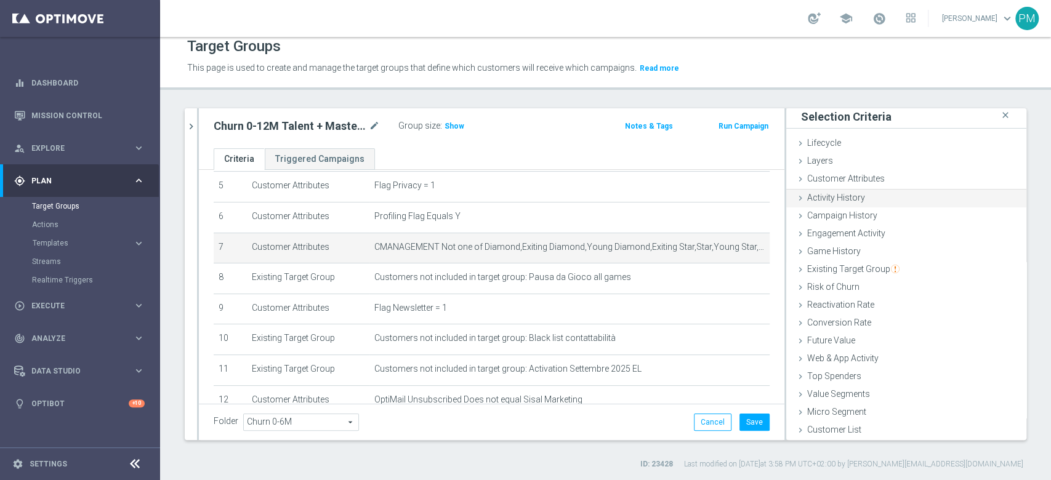
scroll to position [1, 0]
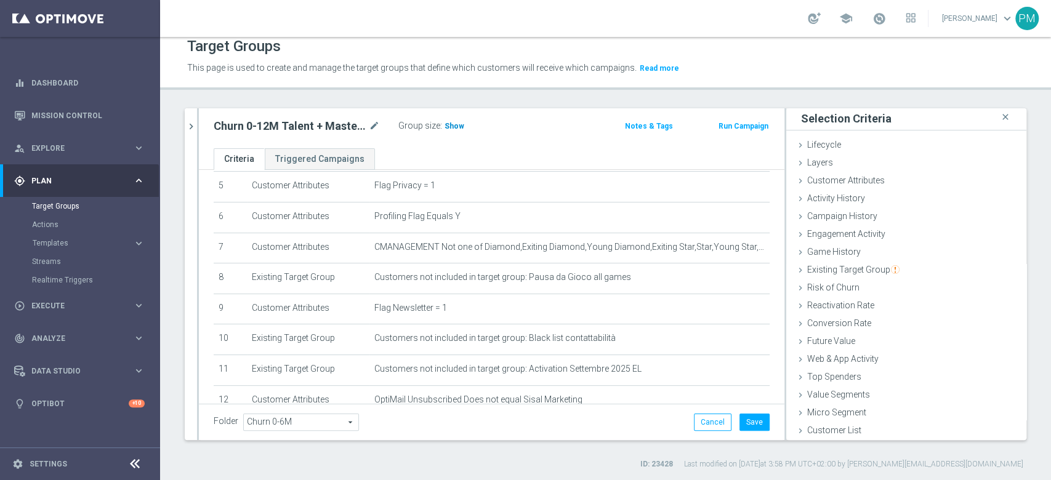
click at [448, 123] on span "Show" at bounding box center [455, 126] width 20 height 9
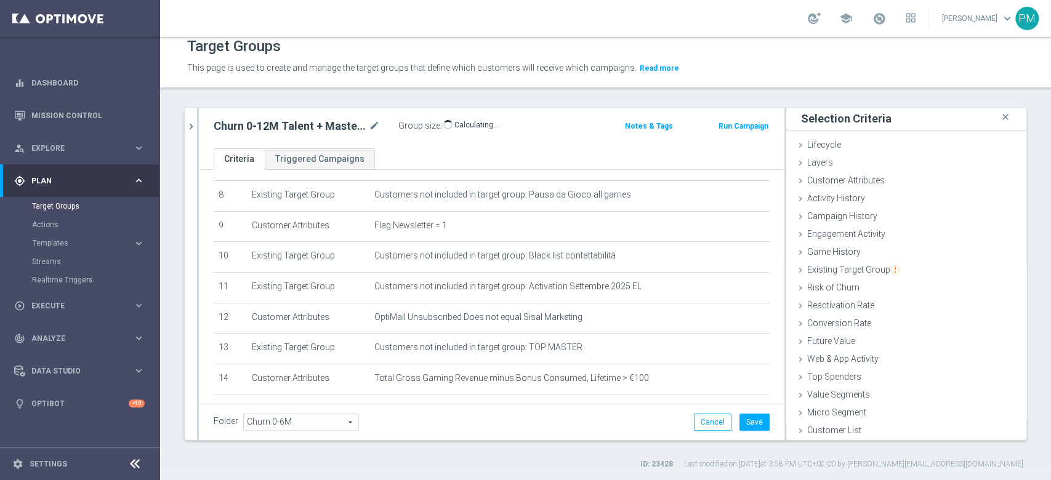
scroll to position [298, 0]
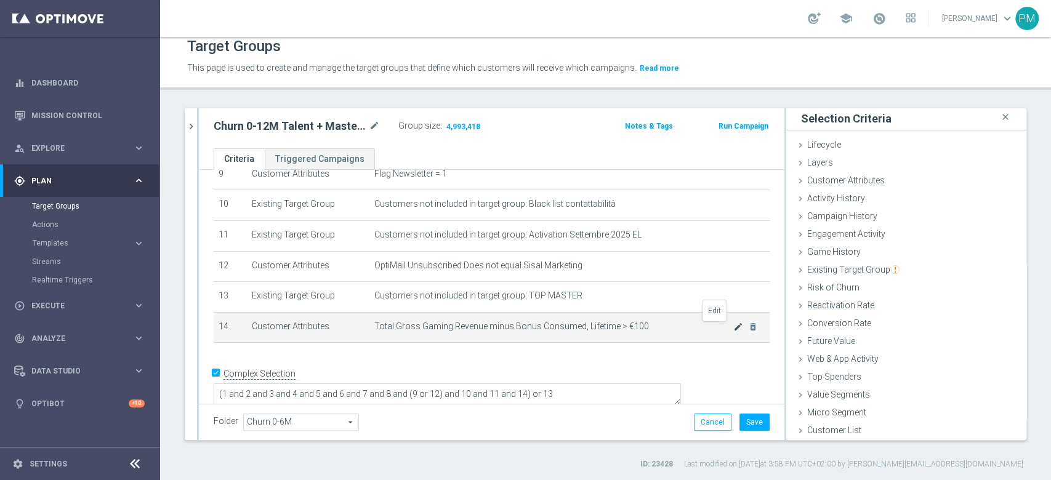
click at [733, 328] on icon "mode_edit" at bounding box center [738, 327] width 10 height 10
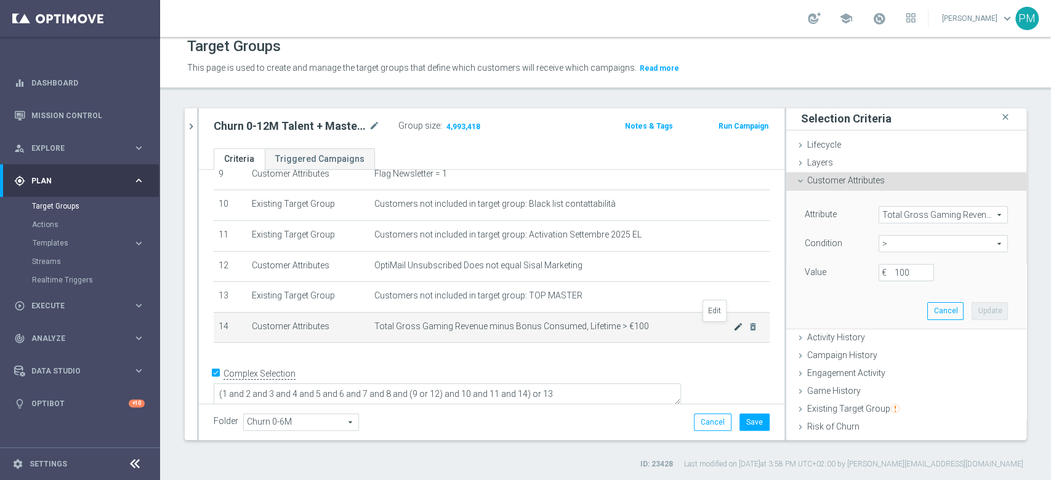
scroll to position [74, 0]
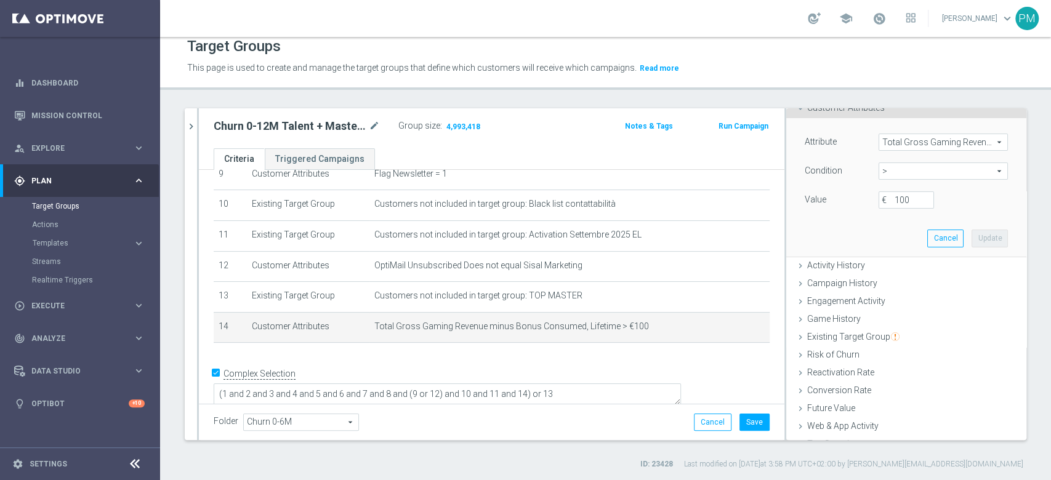
click at [895, 170] on span ">" at bounding box center [943, 171] width 128 height 16
click at [896, 142] on span "Total Gross Gaming Revenue minus Bonus Consumed, Lifetime" at bounding box center [943, 142] width 128 height 16
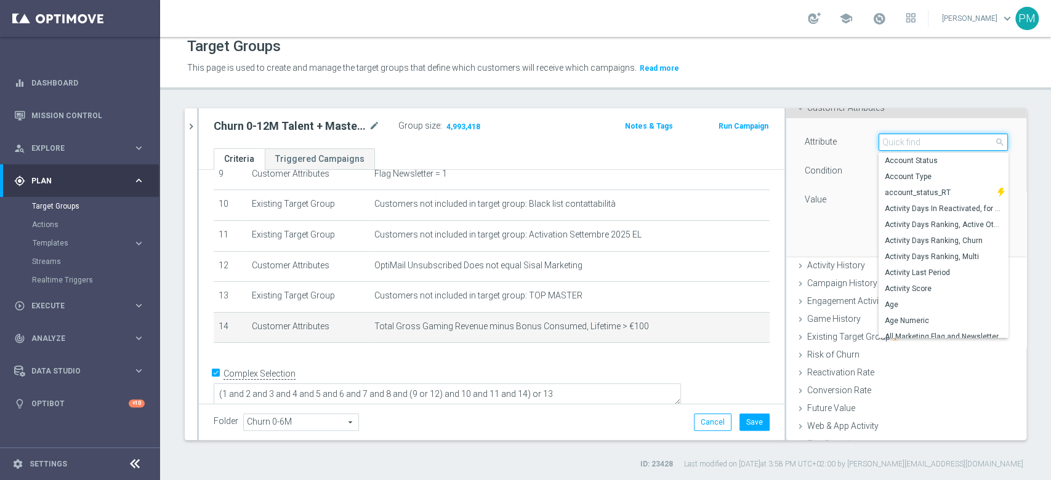
click at [896, 142] on input "search" at bounding box center [943, 142] width 129 height 17
paste input "Total Gross Gaming Revenue Minus Bonus Wagared"
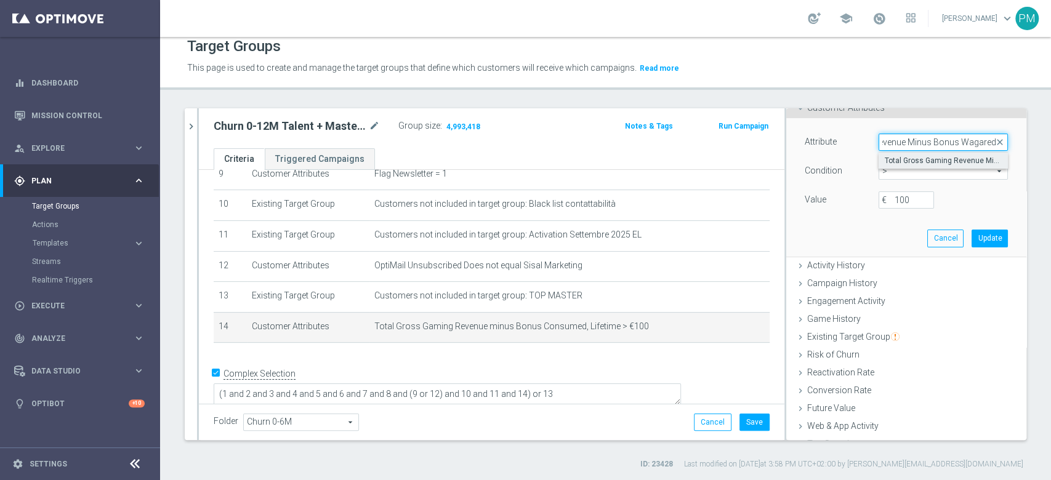
type input "Total Gross Gaming Revenue Minus Bonus Wagared"
click at [909, 159] on span "Total Gross Gaming Revenue Minus Bonus Wagared" at bounding box center [943, 161] width 117 height 10
type input "Total Gross Gaming Revenue Minus Bonus Wagared"
type input "="
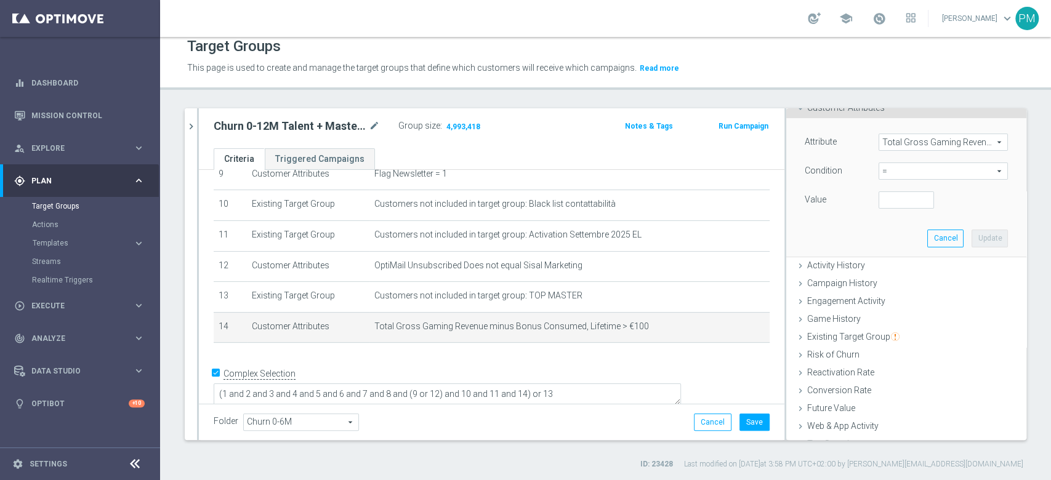
scroll to position [0, 0]
click at [887, 168] on span "=" at bounding box center [943, 171] width 128 height 16
click at [885, 257] on span ">" at bounding box center [943, 254] width 117 height 10
type input ">"
click at [879, 200] on input "number" at bounding box center [906, 199] width 55 height 17
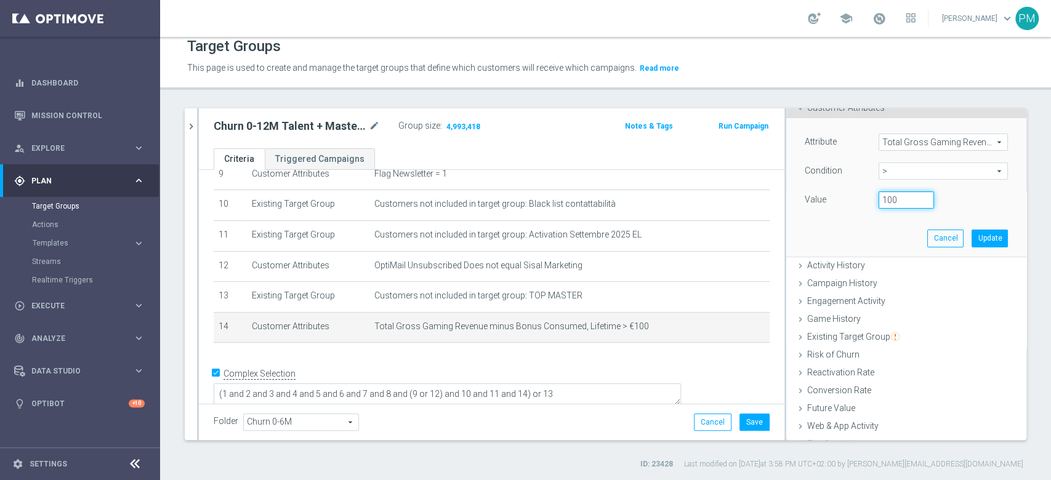
click at [879, 198] on input "100" at bounding box center [906, 199] width 55 height 17
type input "500"
click at [973, 242] on button "Update" at bounding box center [990, 238] width 36 height 17
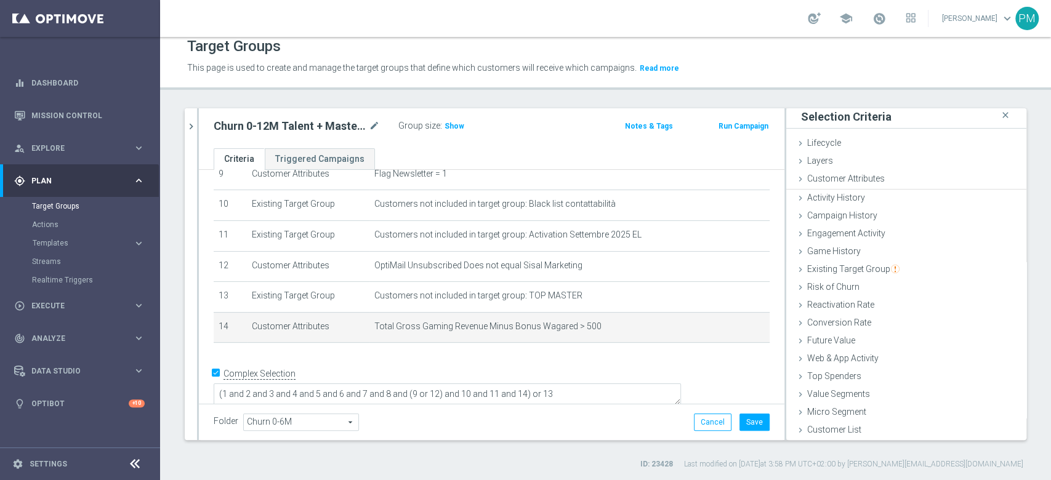
scroll to position [1, 0]
click at [458, 122] on span "Show" at bounding box center [455, 126] width 20 height 9
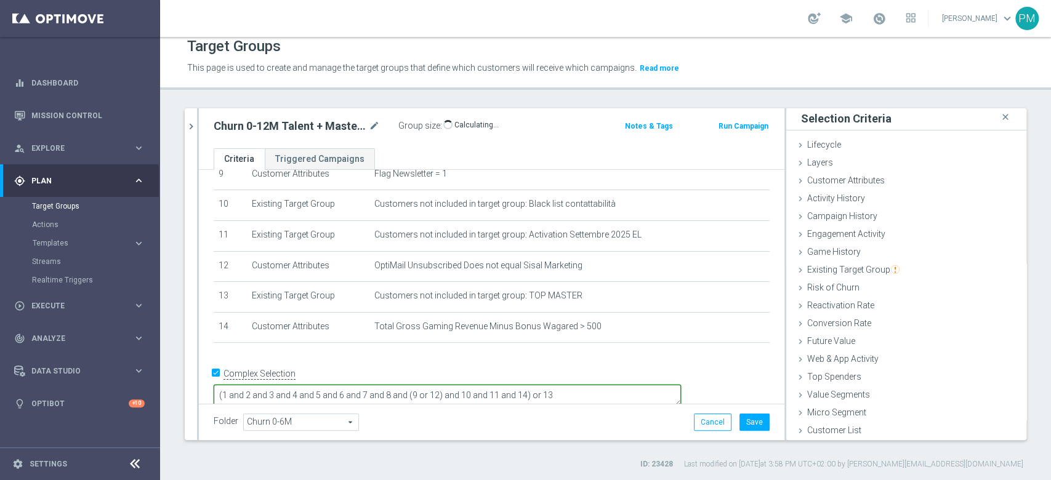
click at [497, 385] on textarea "(1 and 2 and 3 and 4 and 5 and 6 and 7 and 8 and (9 or 12) and 10 and 11 and 14…" at bounding box center [447, 396] width 467 height 22
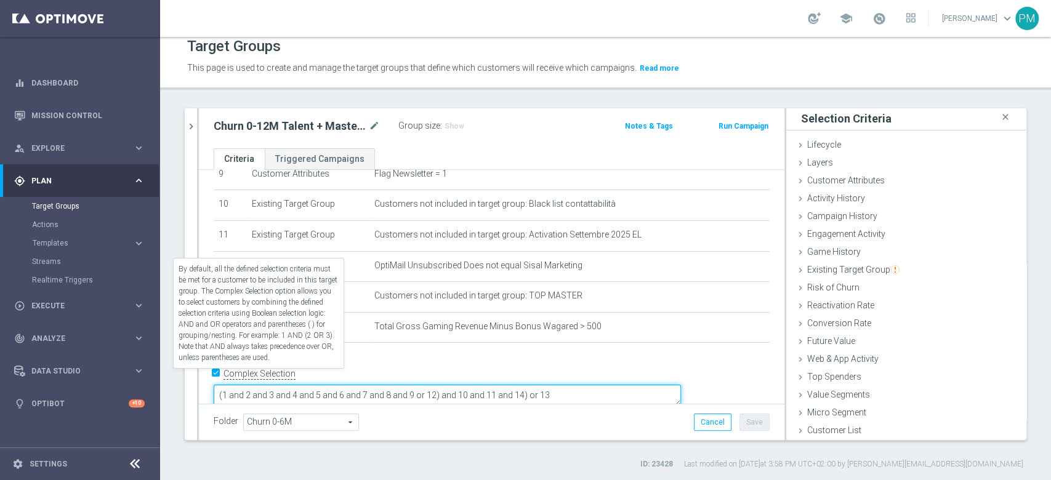
type textarea "(1 and 2 and 3 and 4 and 5 and 6 and 7 and 8 and 9 or 12) and 10 and 11 and 14)…"
click at [223, 374] on label "Complex Selection" at bounding box center [259, 374] width 72 height 12
click at [214, 374] on input "Complex Selection" at bounding box center [218, 374] width 8 height 17
checkbox input "false"
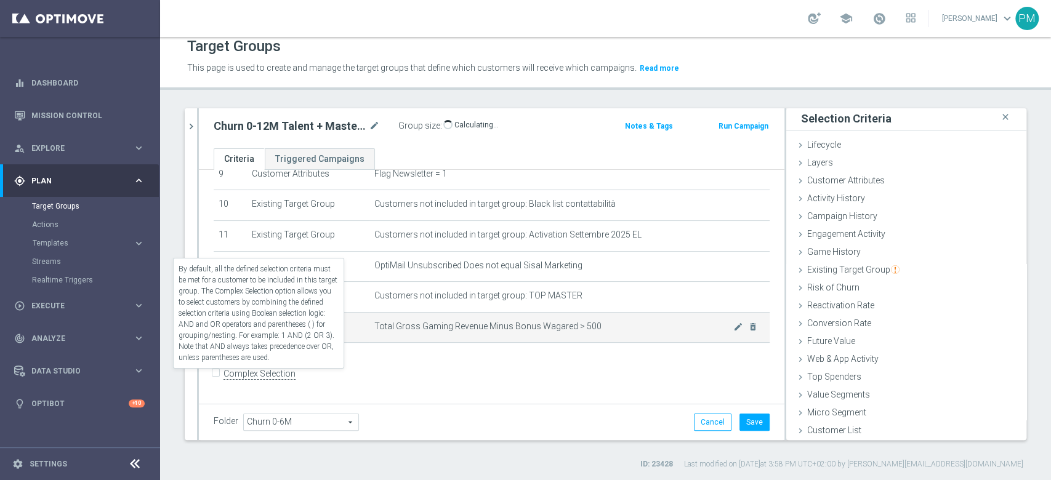
scroll to position [296, 0]
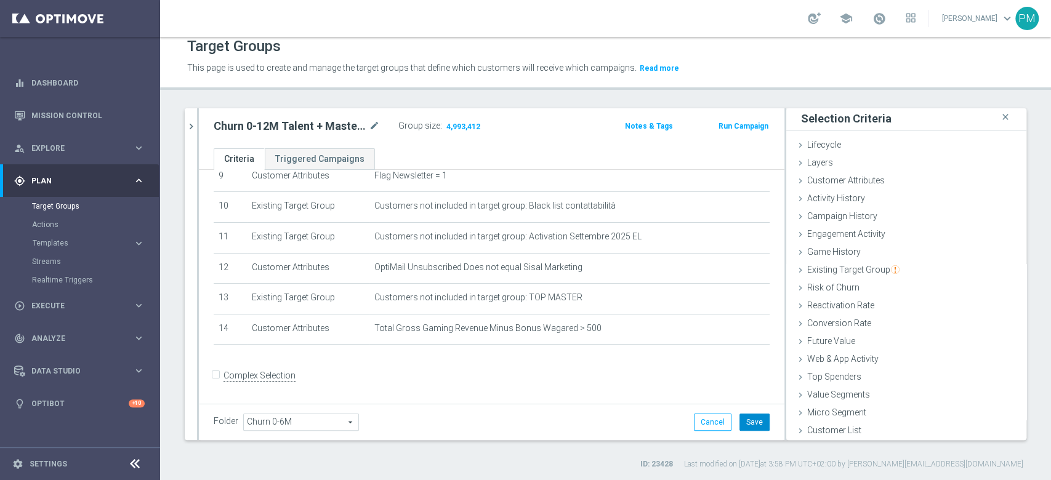
click at [741, 424] on button "Save" at bounding box center [754, 422] width 30 height 17
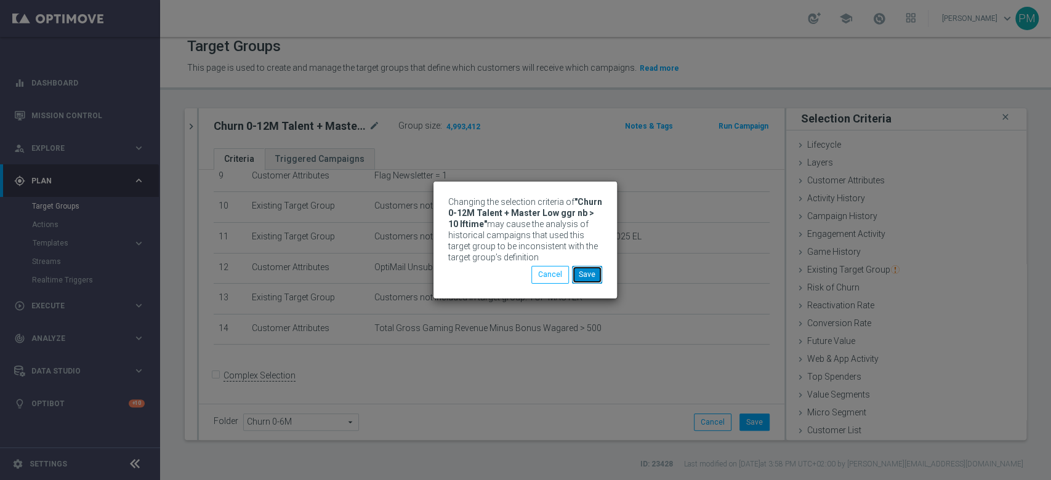
click at [598, 280] on button "Save" at bounding box center [587, 274] width 30 height 17
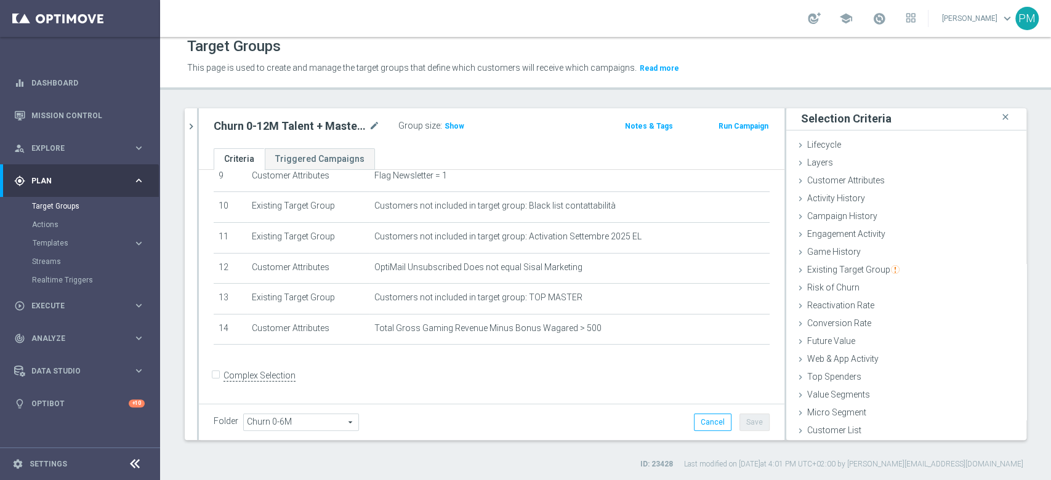
click at [259, 127] on h2 "Churn 0-12M Talent + Master Low ggr nb > 10 lftime" at bounding box center [290, 126] width 153 height 15
copy div "Churn 0-12M Talent + Master Low ggr nb > 10 lftime"
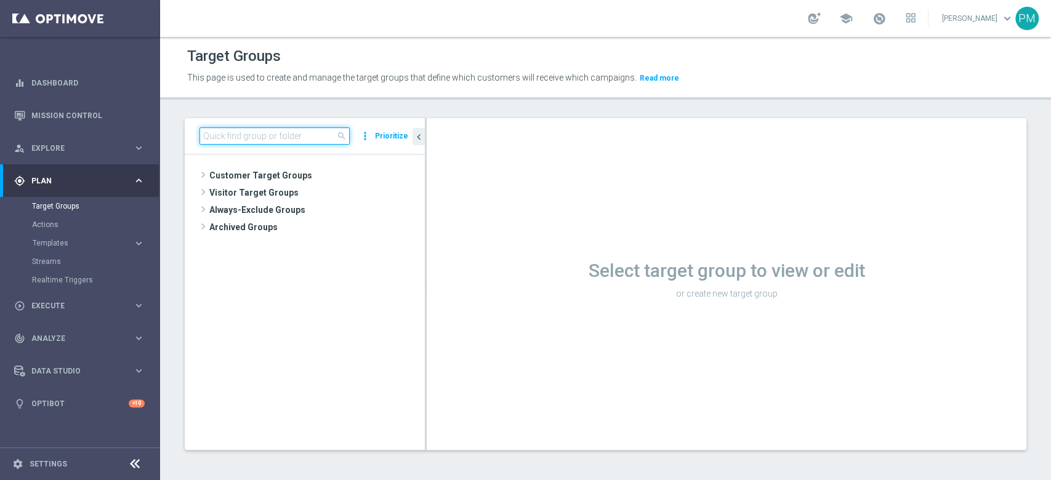
drag, startPoint x: 313, startPoint y: 137, endPoint x: 304, endPoint y: 131, distance: 10.2
click at [313, 137] on input at bounding box center [274, 135] width 150 height 17
paste input "Churn 0-12M Talent + Master Low ggr nb > 10 lftime"
click at [304, 131] on input "Churn 0-12M Talent + Master Low ggr nb > 10 lftime" at bounding box center [274, 135] width 150 height 17
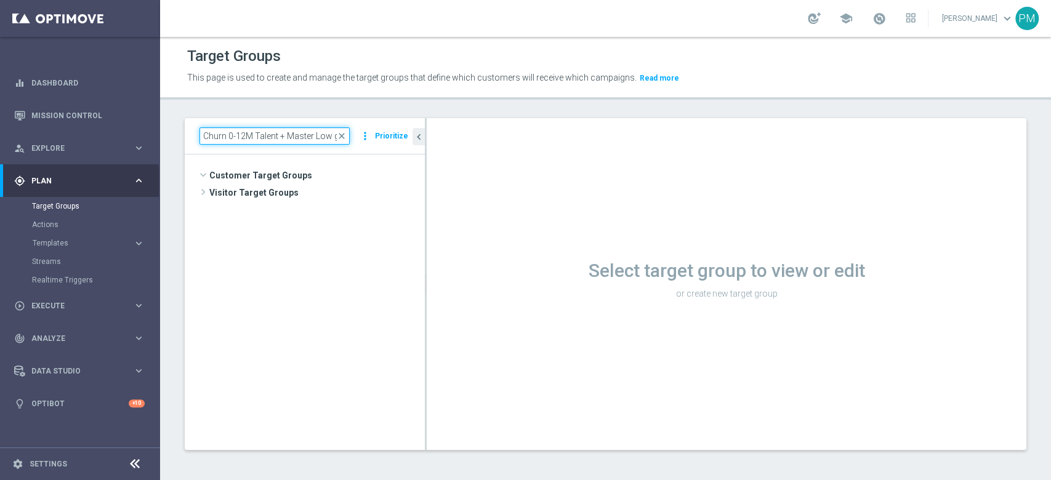
paste input "Churn 0-12M Talent + Master Low ggr nb > 10 lftime"
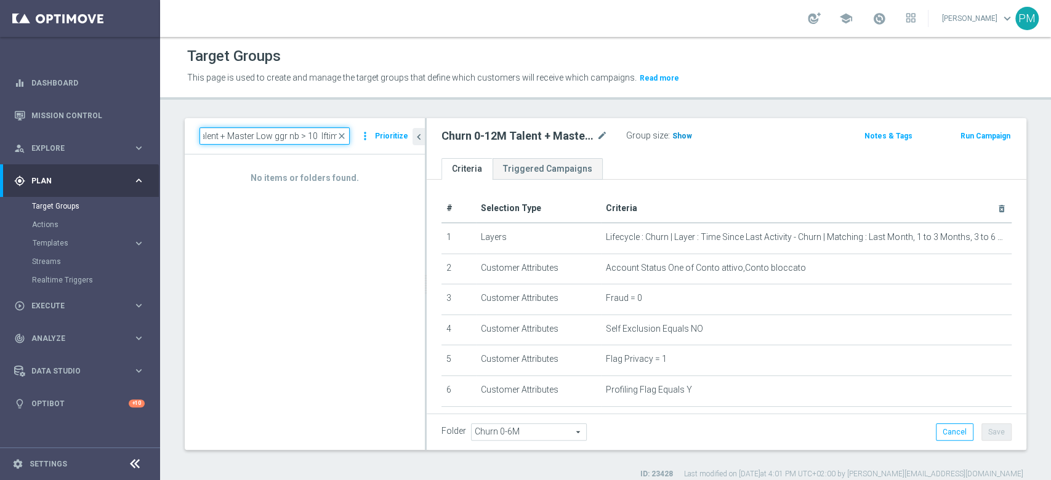
type input "Churn 0-12M Talent + Master Low ggr nb > Churn 0-12M Talent + Master Low ggr nb…"
click at [690, 132] on h3 "Show" at bounding box center [682, 136] width 22 height 14
click at [419, 143] on button "chevron_left" at bounding box center [418, 136] width 12 height 17
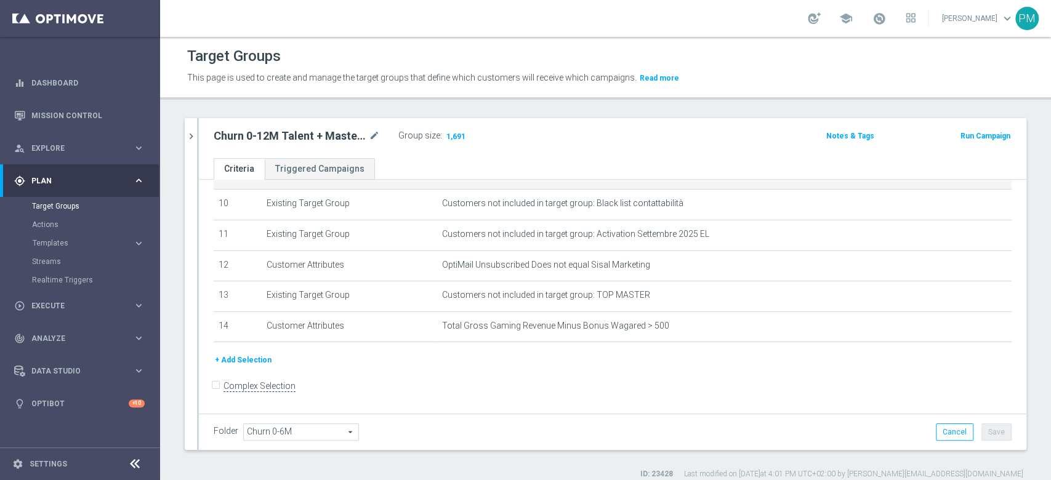
scroll to position [310, 0]
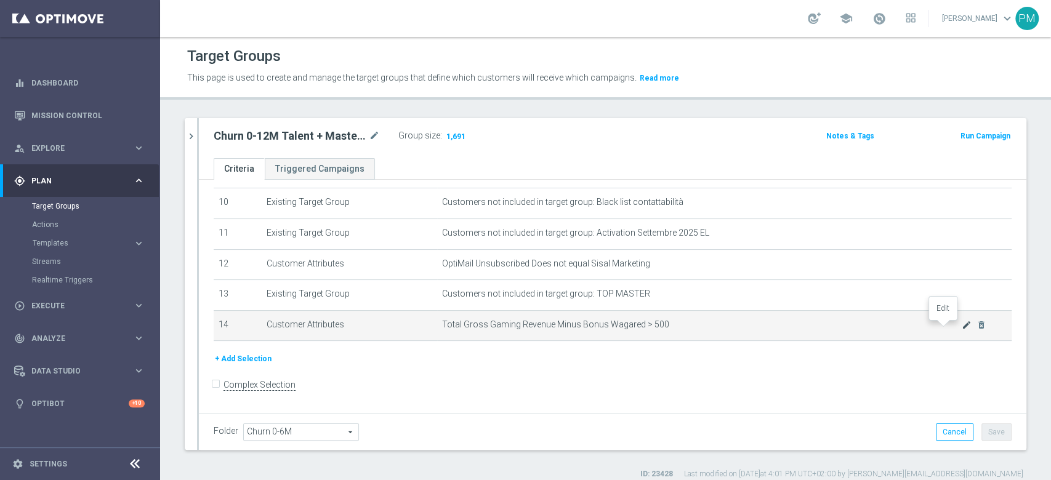
click at [962, 328] on icon "mode_edit" at bounding box center [967, 325] width 10 height 10
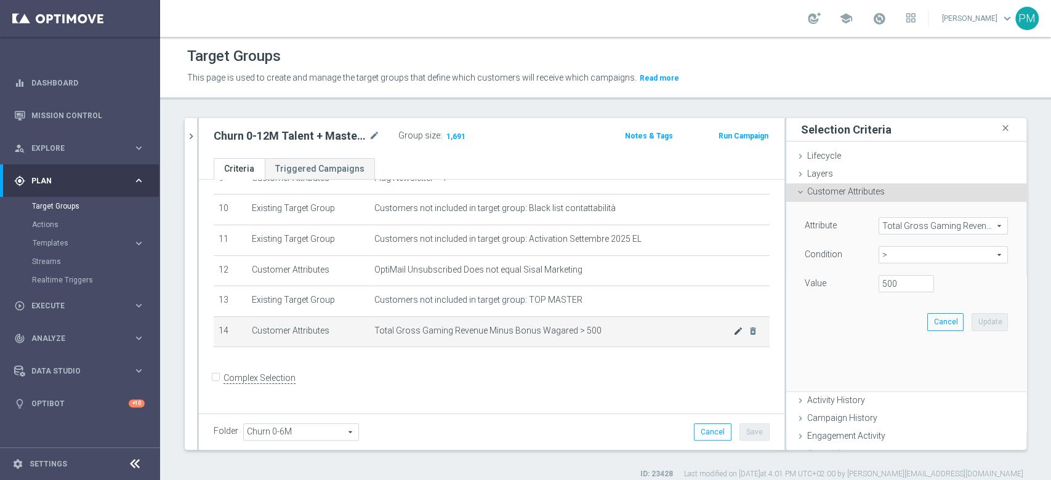
scroll to position [296, 0]
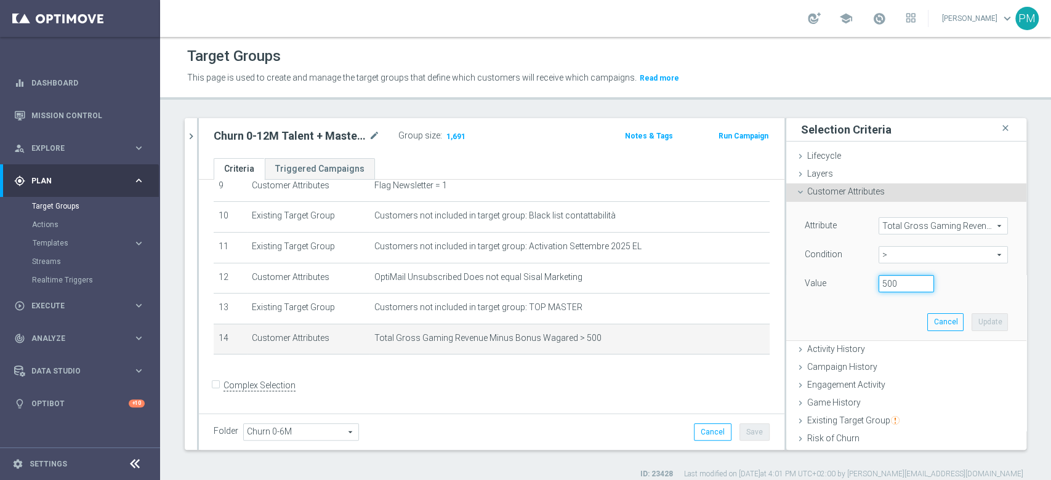
drag, startPoint x: 859, startPoint y: 281, endPoint x: 837, endPoint y: 280, distance: 21.6
click at [841, 280] on div "Value 500" at bounding box center [906, 285] width 222 height 20
type input "100"
click at [973, 329] on button "Update" at bounding box center [990, 321] width 36 height 17
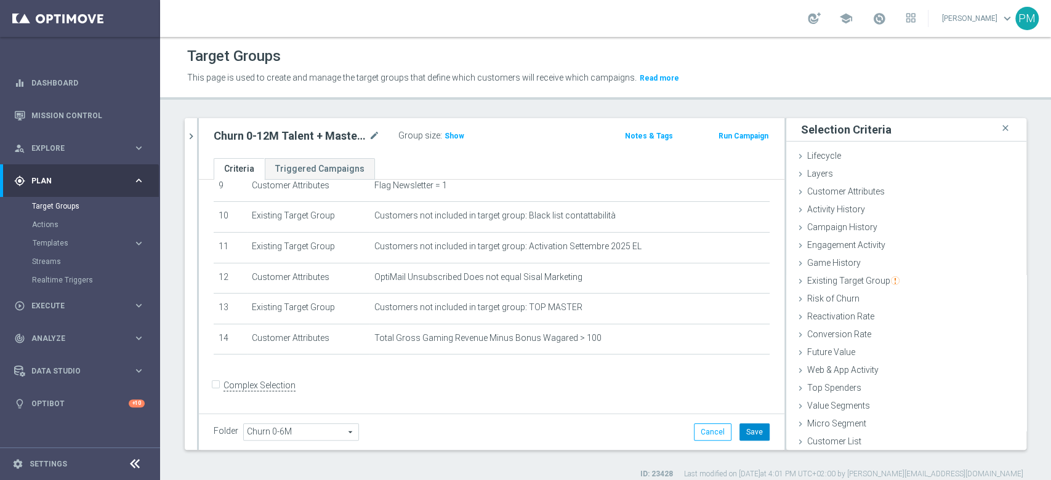
click at [752, 436] on button "Save" at bounding box center [754, 432] width 30 height 17
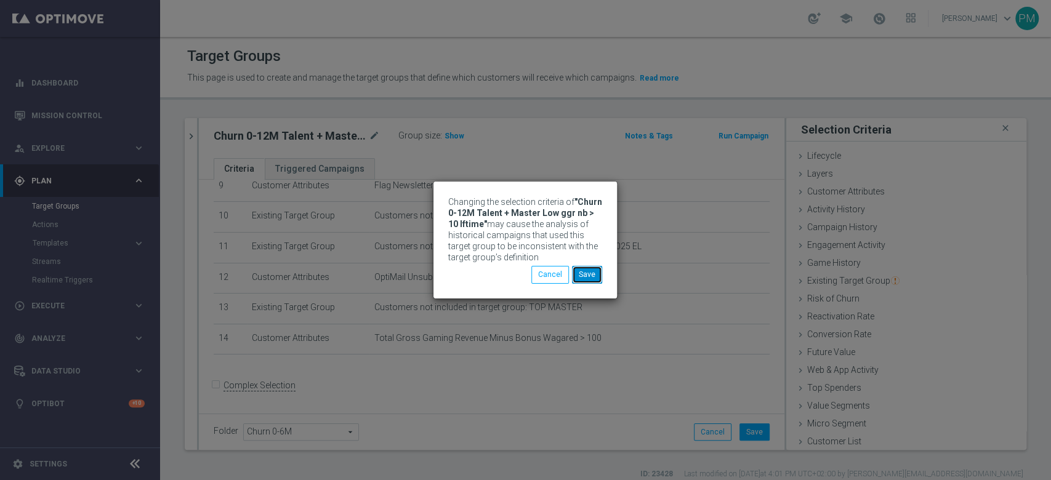
click at [599, 274] on button "Save" at bounding box center [587, 274] width 30 height 17
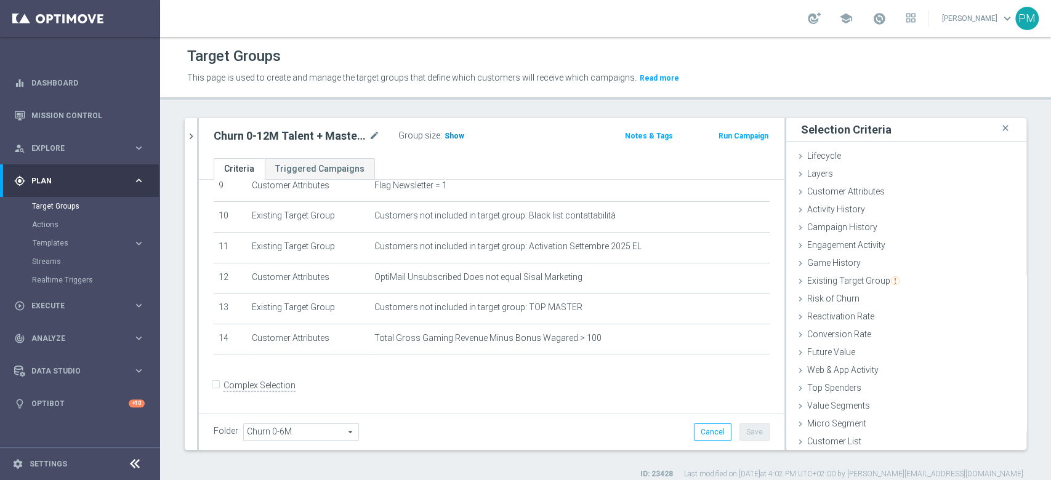
click at [457, 140] on span "Show" at bounding box center [455, 136] width 20 height 9
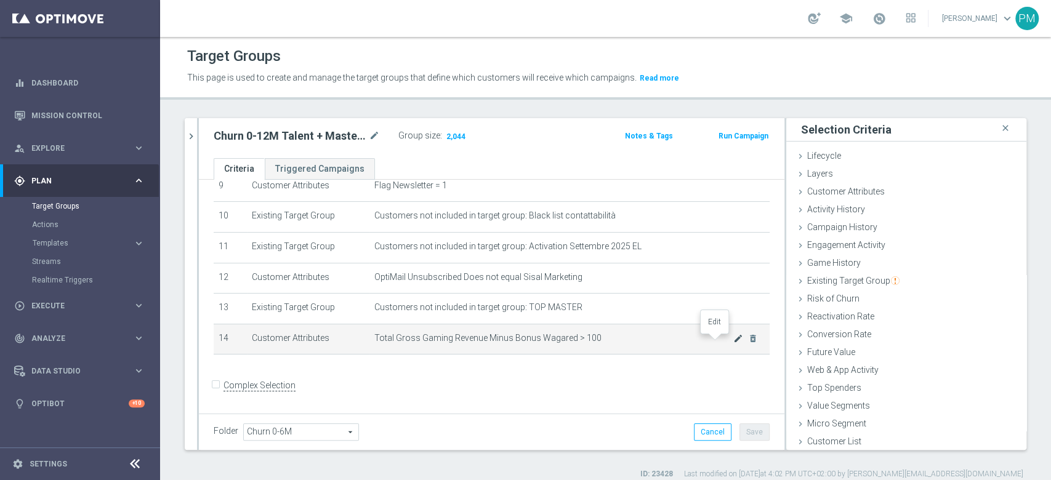
click at [733, 344] on icon "mode_edit" at bounding box center [738, 339] width 10 height 10
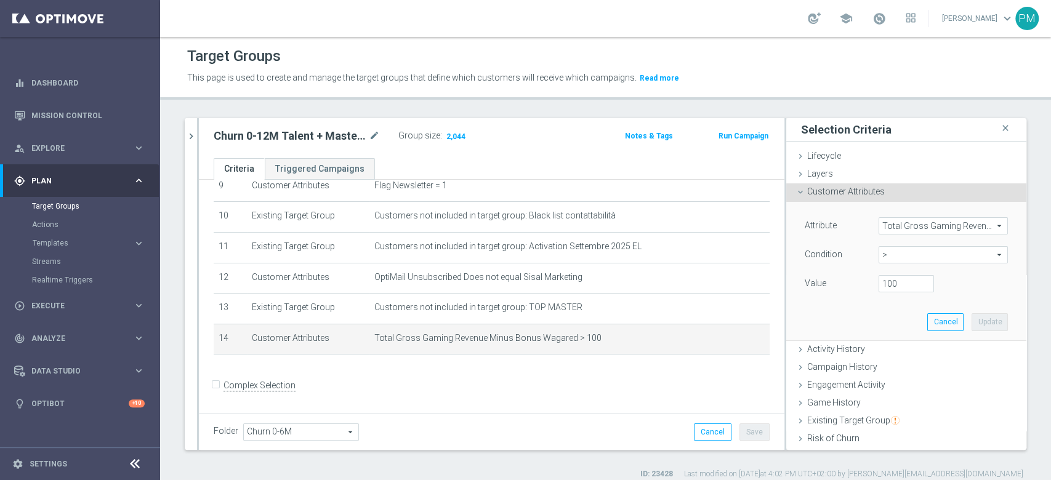
click at [882, 249] on span ">" at bounding box center [943, 255] width 128 height 16
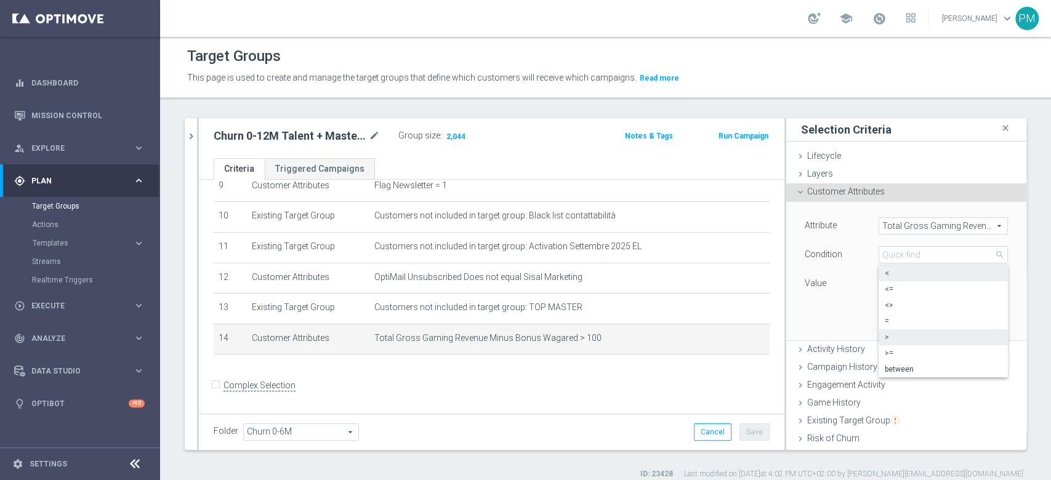
click at [885, 274] on span "<" at bounding box center [943, 273] width 117 height 10
type input "<"
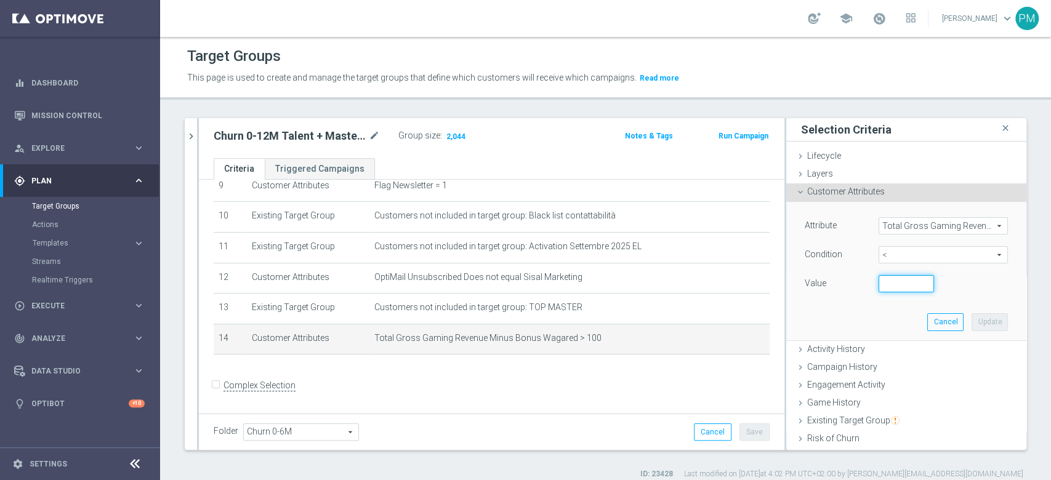
click at [879, 284] on input "number" at bounding box center [906, 283] width 55 height 17
type input "100"
click at [972, 324] on button "Update" at bounding box center [990, 321] width 36 height 17
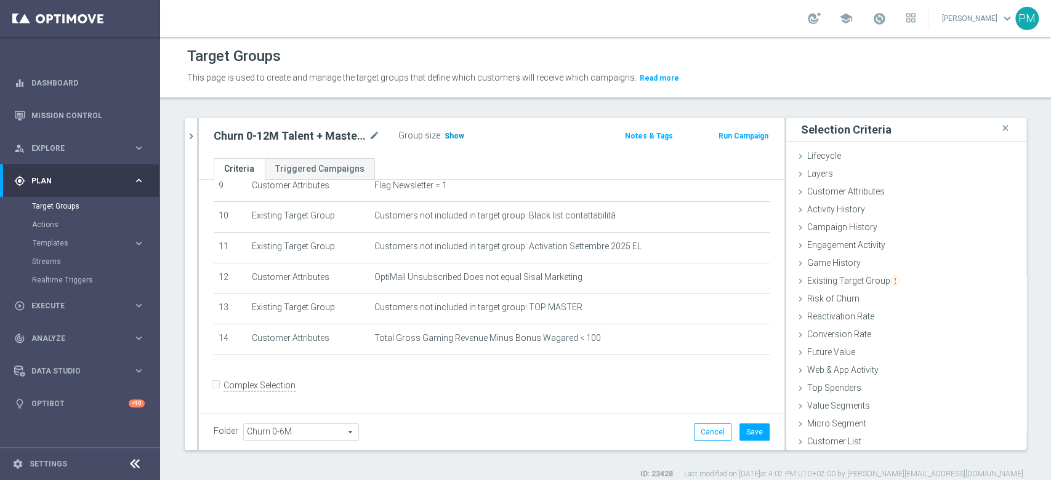
click at [453, 135] on span "Show" at bounding box center [455, 136] width 20 height 9
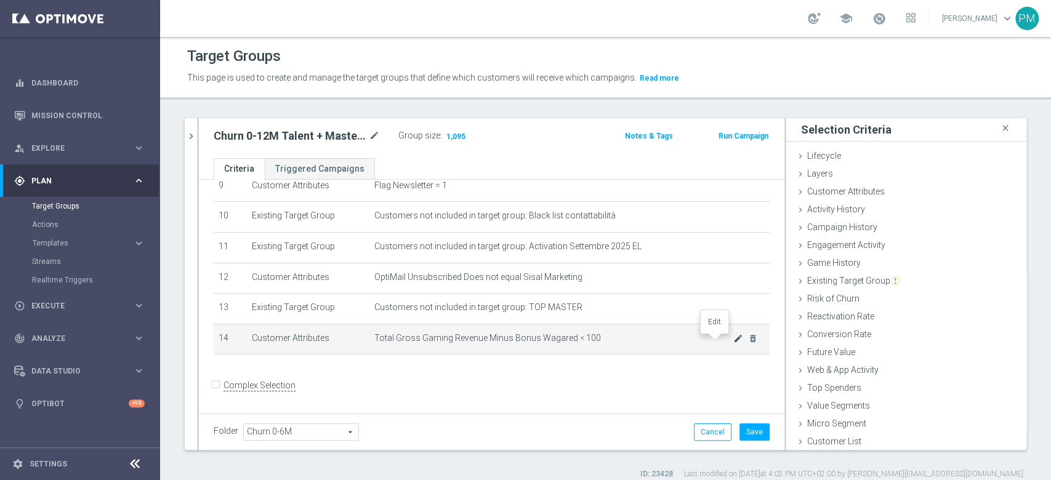
click at [733, 343] on icon "mode_edit" at bounding box center [738, 339] width 10 height 10
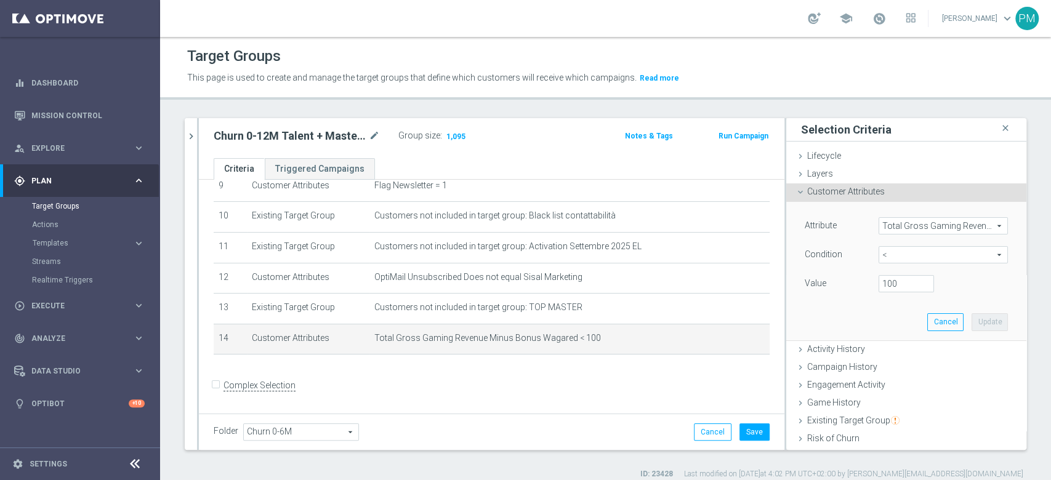
click at [880, 260] on span "<" at bounding box center [943, 255] width 128 height 16
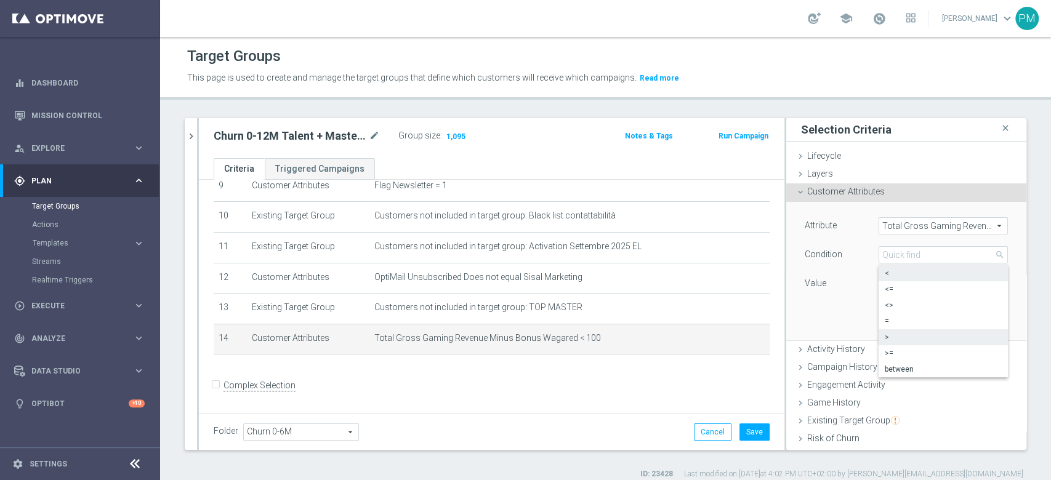
click at [885, 337] on span ">" at bounding box center [943, 337] width 117 height 10
type input ">"
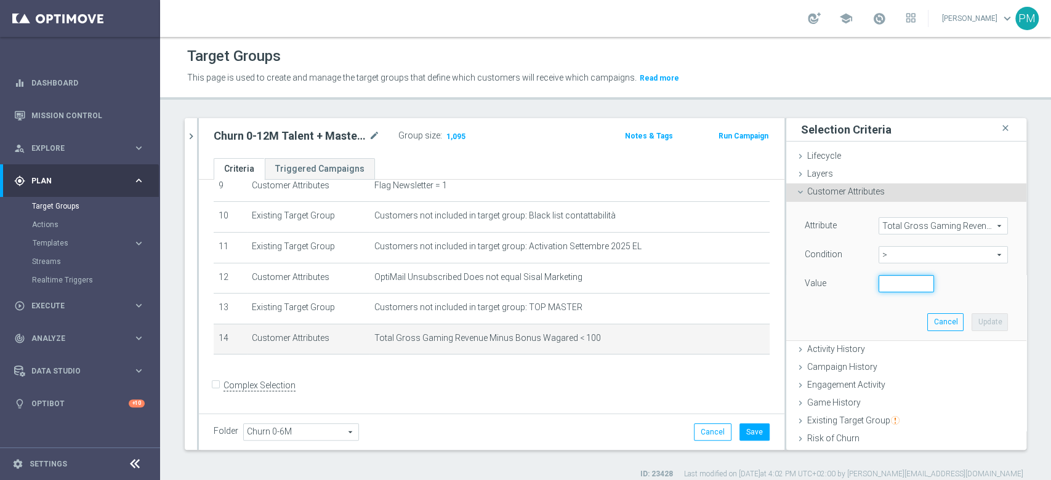
click at [879, 290] on input "number" at bounding box center [906, 283] width 55 height 17
type input "100"
click at [972, 318] on button "Update" at bounding box center [990, 321] width 36 height 17
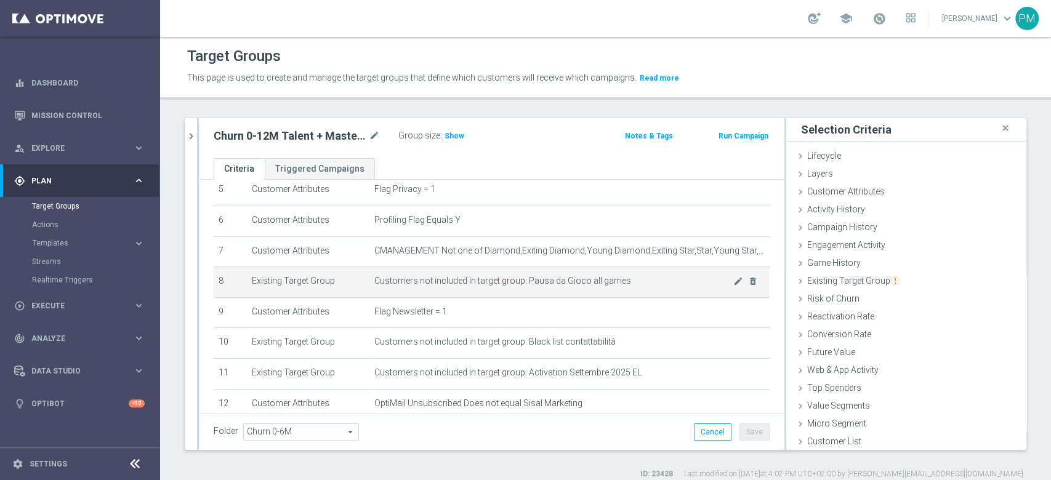
scroll to position [132, 0]
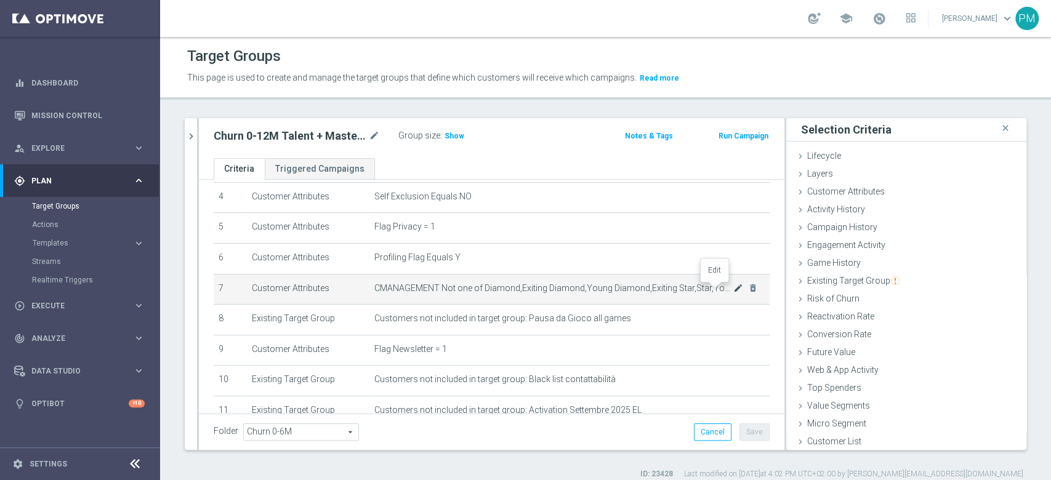
click at [733, 291] on icon "mode_edit" at bounding box center [738, 288] width 10 height 10
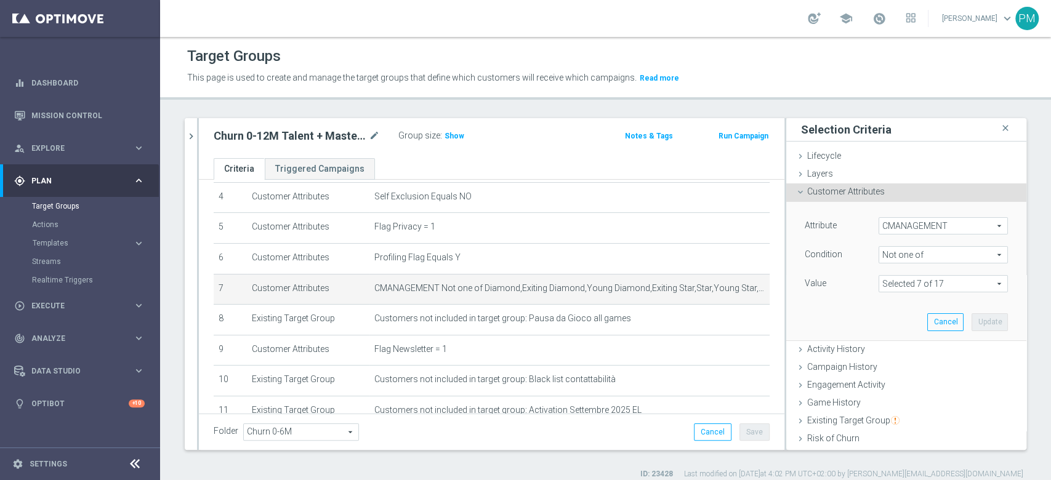
click at [892, 288] on span at bounding box center [943, 284] width 128 height 16
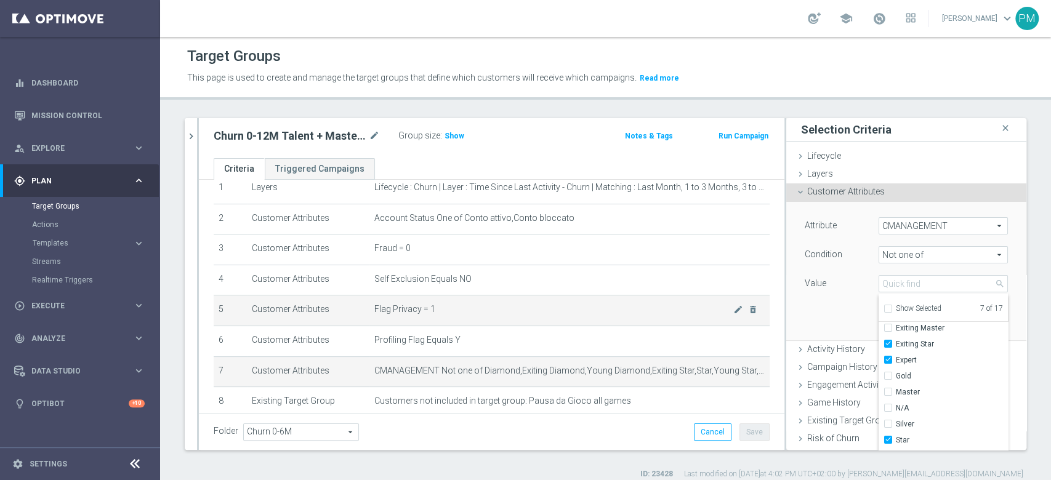
scroll to position [0, 0]
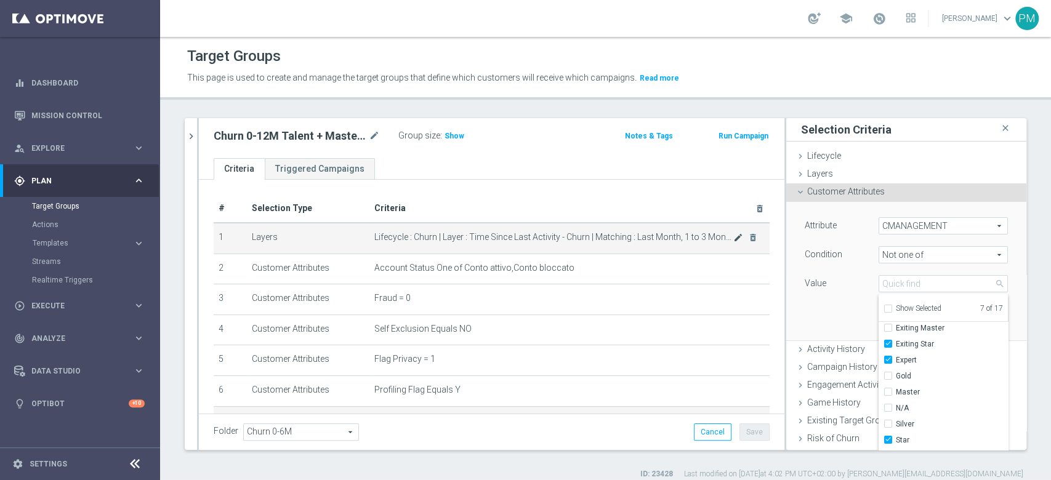
click at [733, 238] on icon "mode_edit" at bounding box center [738, 238] width 10 height 10
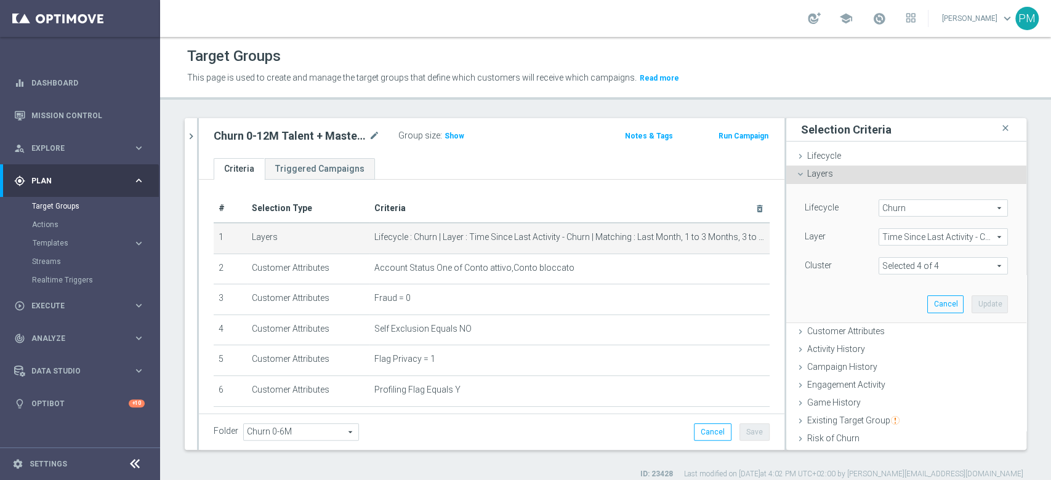
click at [931, 263] on span at bounding box center [943, 266] width 128 height 16
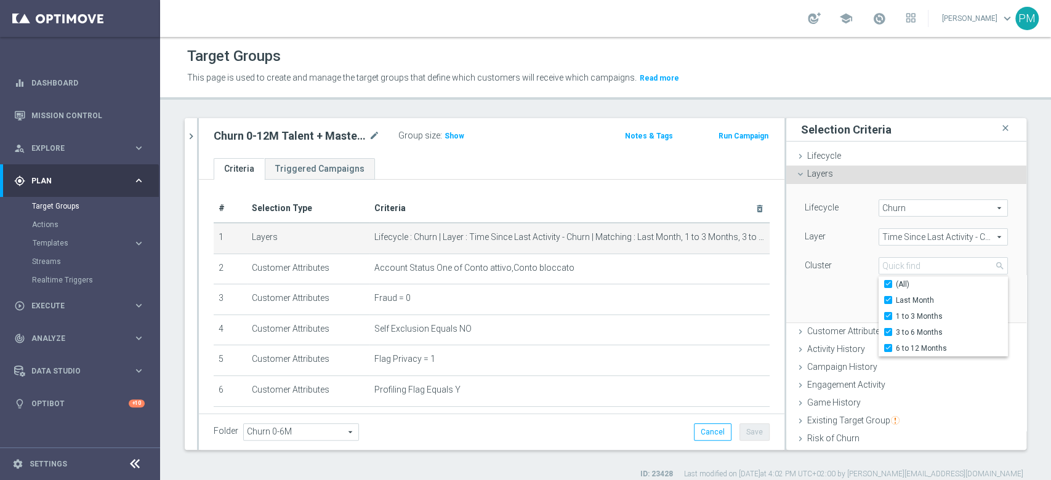
click at [665, 163] on ul "Criteria Triggered Campaigns" at bounding box center [492, 169] width 586 height 22
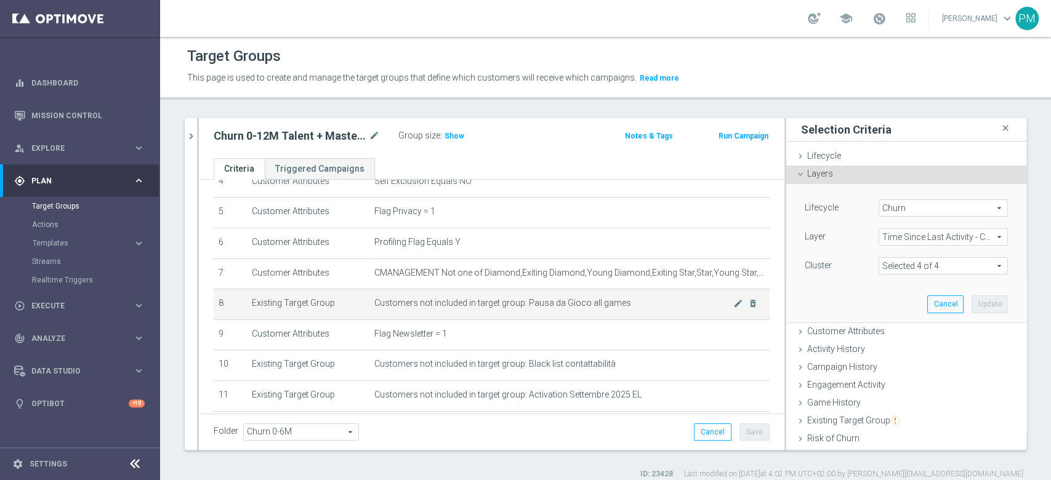
scroll to position [164, 0]
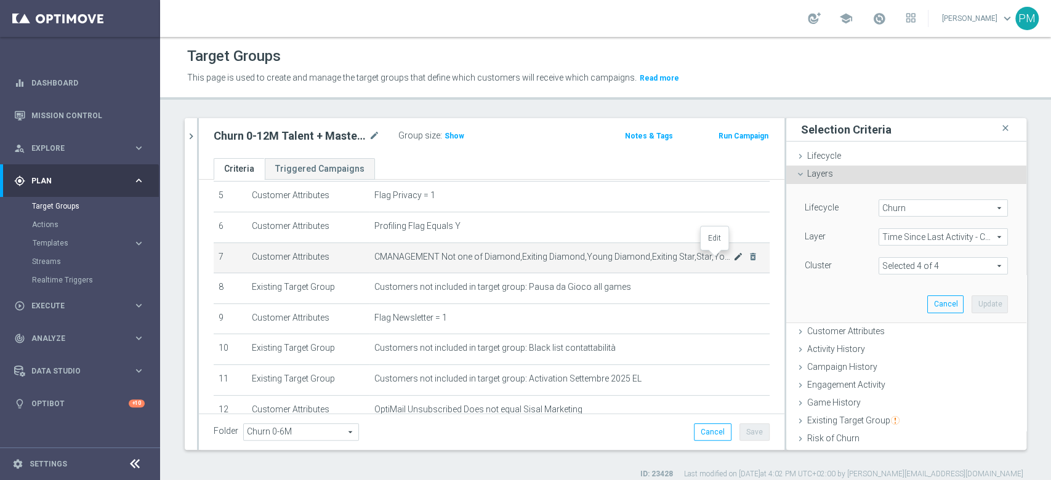
click at [733, 256] on icon "mode_edit" at bounding box center [738, 257] width 10 height 10
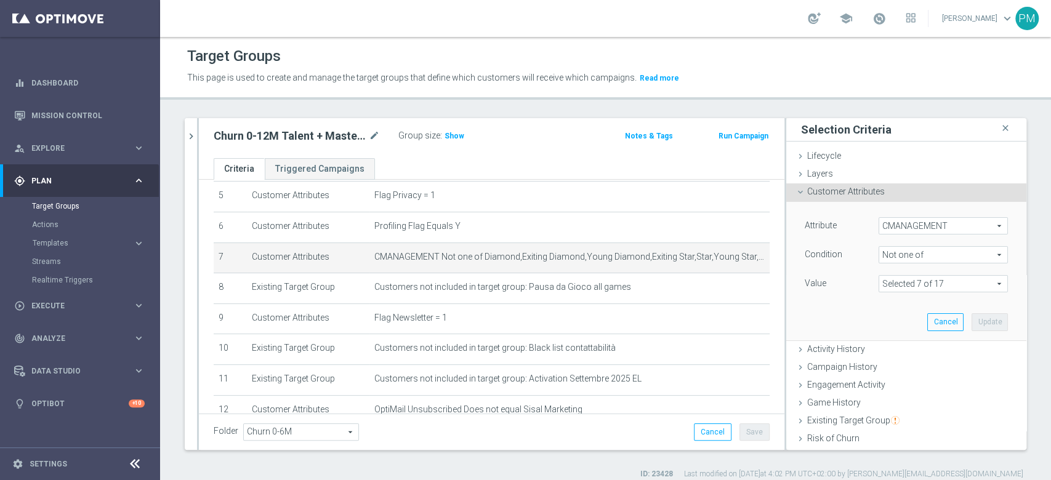
click at [960, 288] on span at bounding box center [943, 284] width 128 height 16
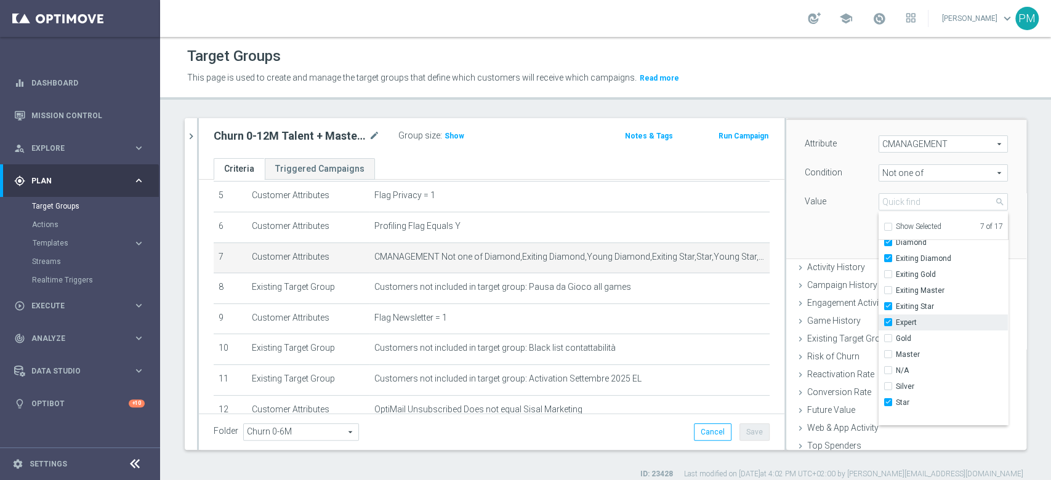
scroll to position [0, 0]
click at [904, 173] on span "Not one of" at bounding box center [943, 173] width 128 height 16
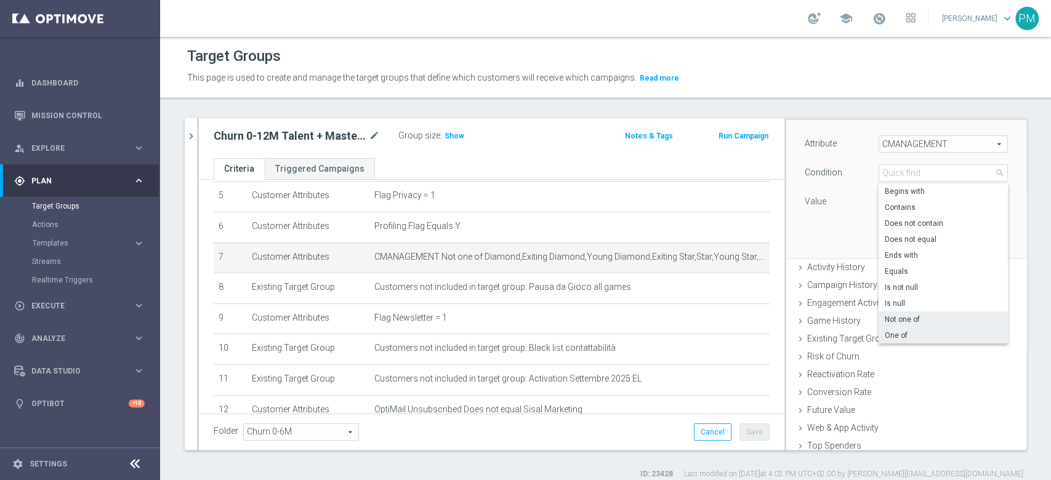
click at [888, 331] on span "One of" at bounding box center [943, 336] width 117 height 10
type input "One of"
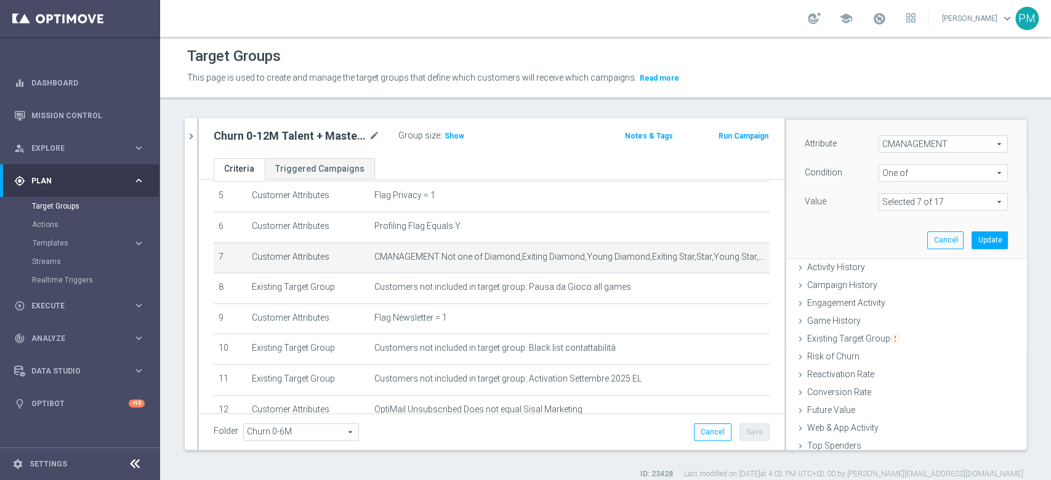
click at [904, 199] on span at bounding box center [943, 202] width 128 height 16
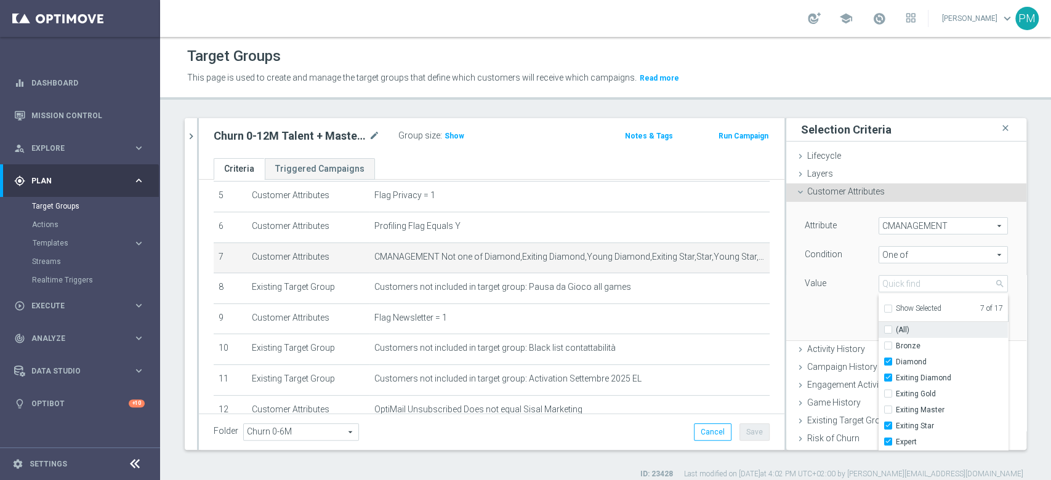
click at [896, 331] on label "(All)" at bounding box center [952, 330] width 112 height 16
click at [888, 331] on input "(All)" at bounding box center [892, 330] width 8 height 8
checkbox input "true"
type input "Selected 17 of 17"
checkbox input "true"
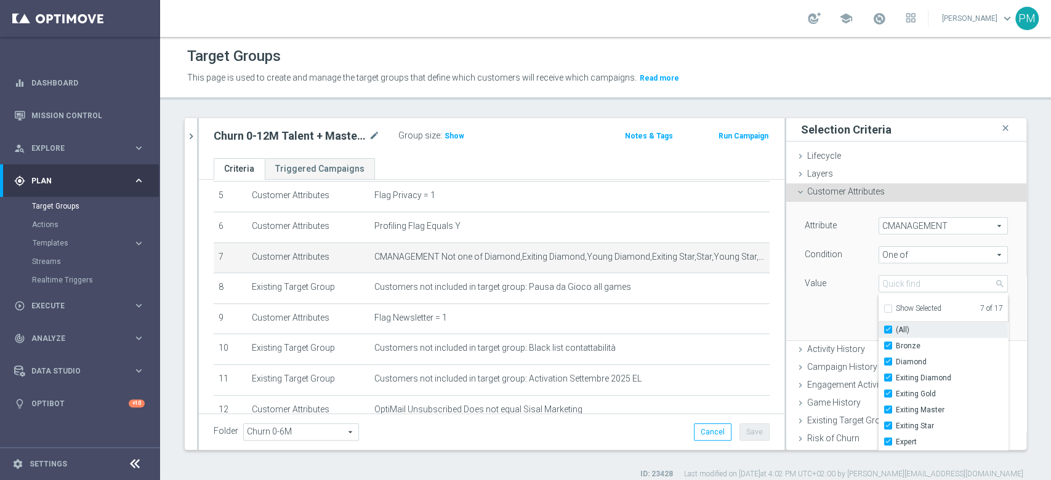
checkbox input "true"
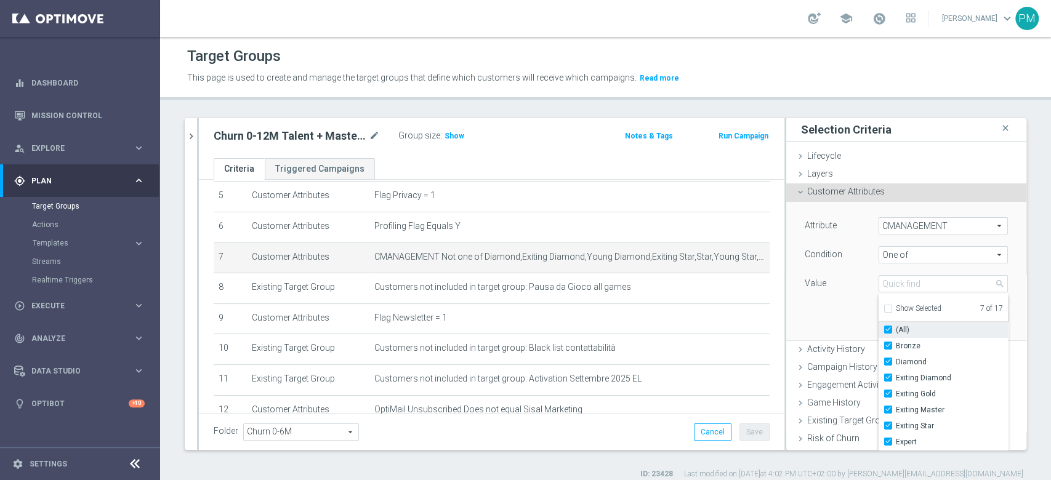
checkbox input "true"
click at [896, 331] on label "(All)" at bounding box center [952, 330] width 112 height 16
click at [888, 331] on input "(All)" at bounding box center [892, 330] width 8 height 8
checkbox input "false"
type input "Select"
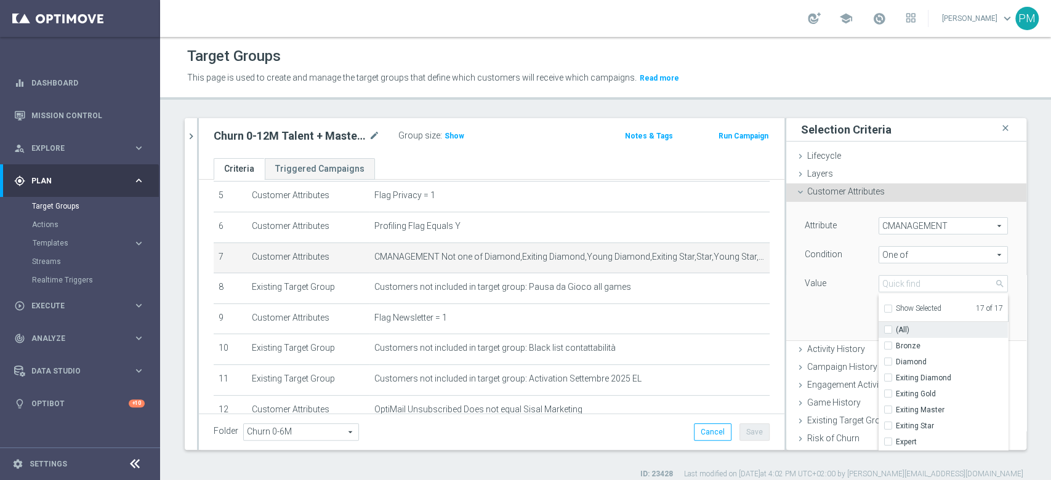
checkbox input "false"
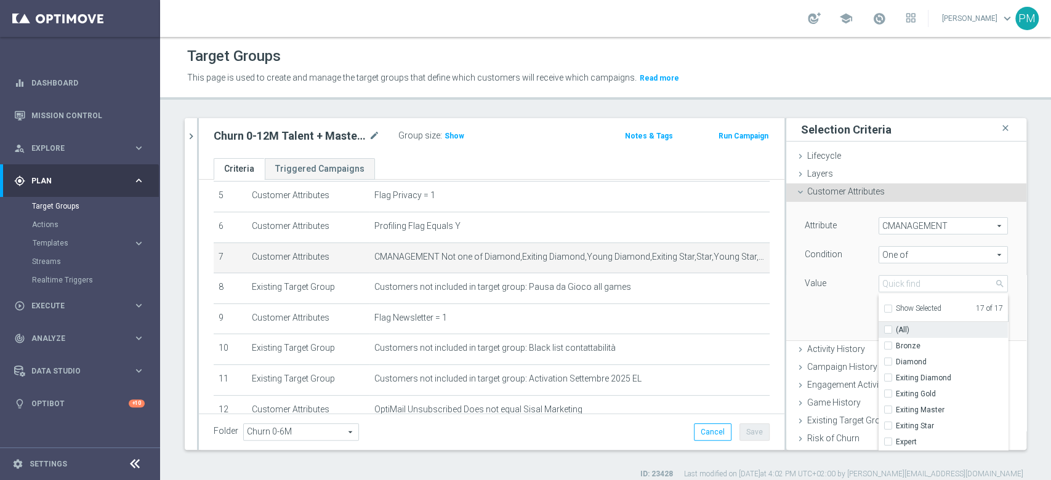
checkbox input "false"
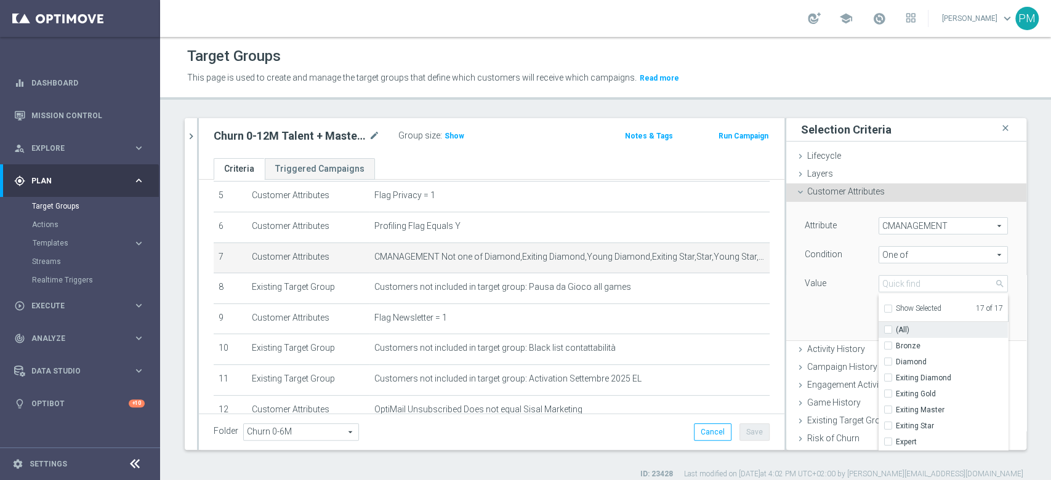
checkbox input "false"
click at [888, 345] on input "Bronze" at bounding box center [892, 346] width 8 height 8
checkbox input "true"
type input "Bronze"
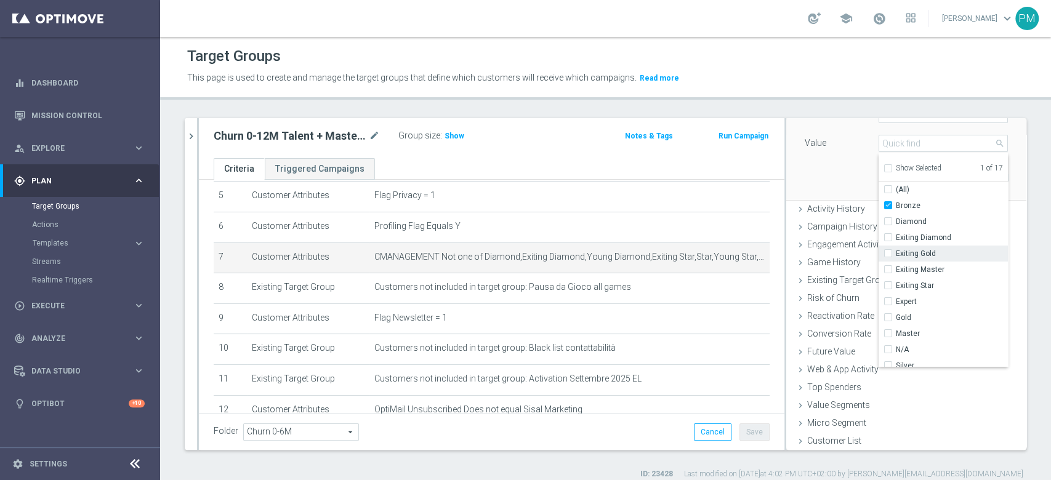
click at [896, 252] on label "Exiting Gold" at bounding box center [952, 254] width 112 height 16
click at [888, 252] on input "Exiting Gold" at bounding box center [892, 254] width 8 height 8
checkbox input "true"
type input "Selected 2 of 17"
click at [896, 271] on label "Exiting Master" at bounding box center [952, 270] width 112 height 16
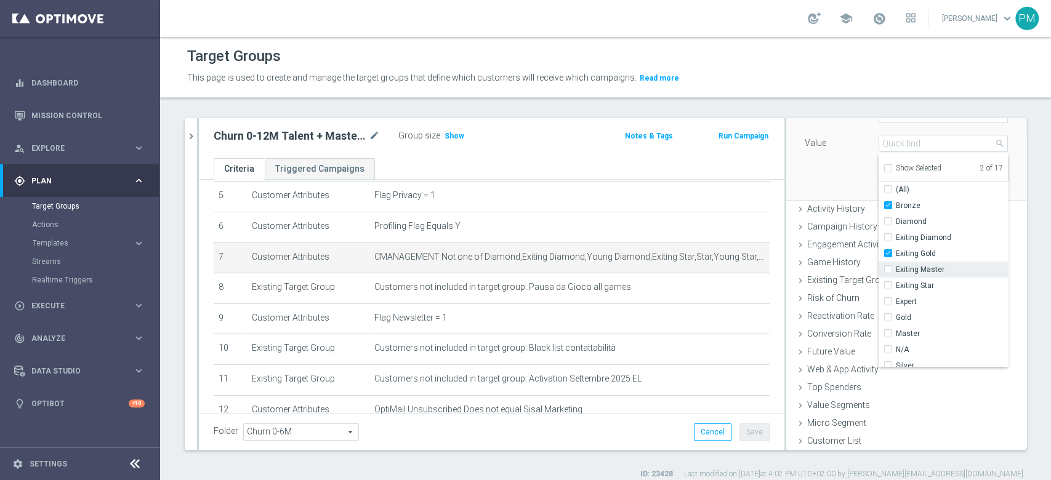
click at [888, 271] on input "Exiting Master" at bounding box center [892, 270] width 8 height 8
checkbox input "true"
type input "Selected 3 of 17"
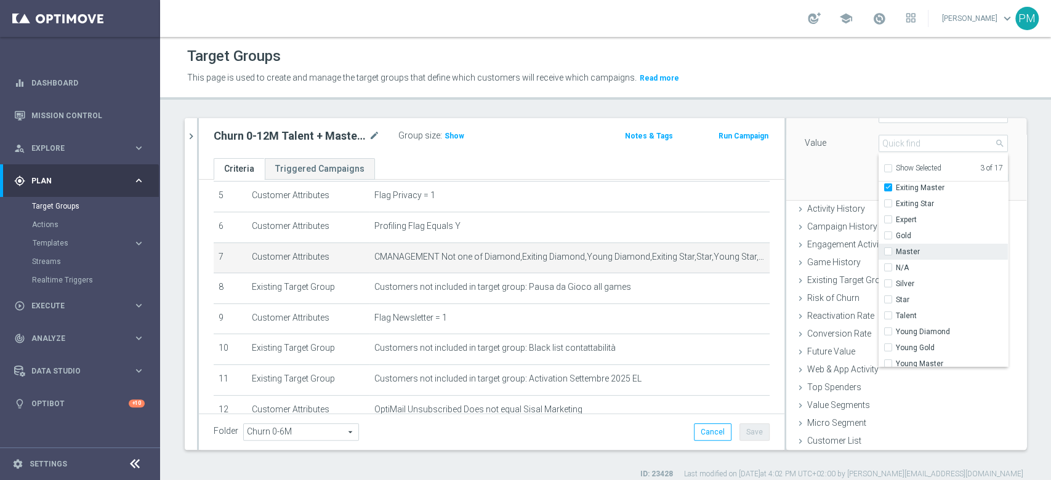
click at [888, 252] on input "Master" at bounding box center [892, 252] width 8 height 8
checkbox input "true"
type input "Selected 4 of 17"
click at [888, 233] on input "Gold" at bounding box center [892, 236] width 8 height 8
checkbox input "true"
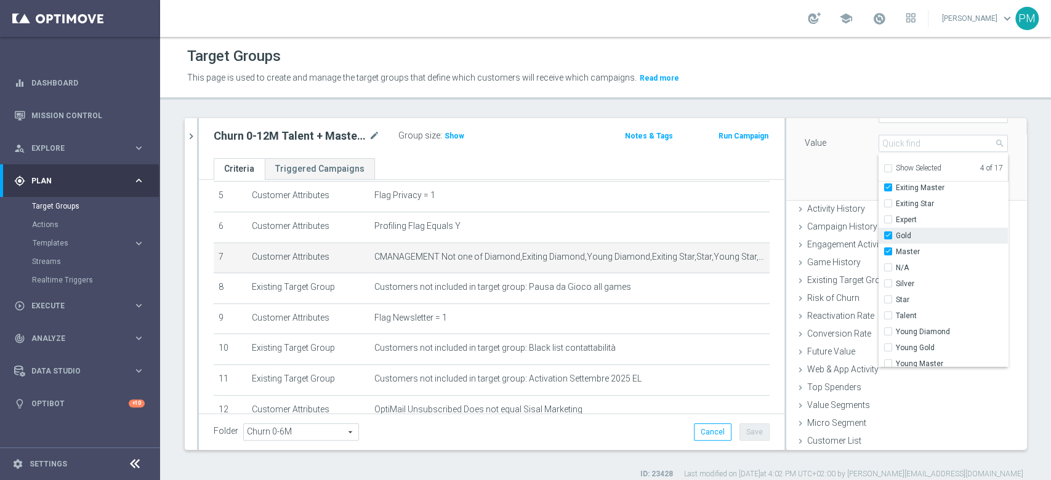
type input "Selected 5 of 17"
click at [896, 326] on label "Young Gold" at bounding box center [952, 326] width 112 height 16
click at [888, 326] on input "Young Gold" at bounding box center [892, 327] width 8 height 8
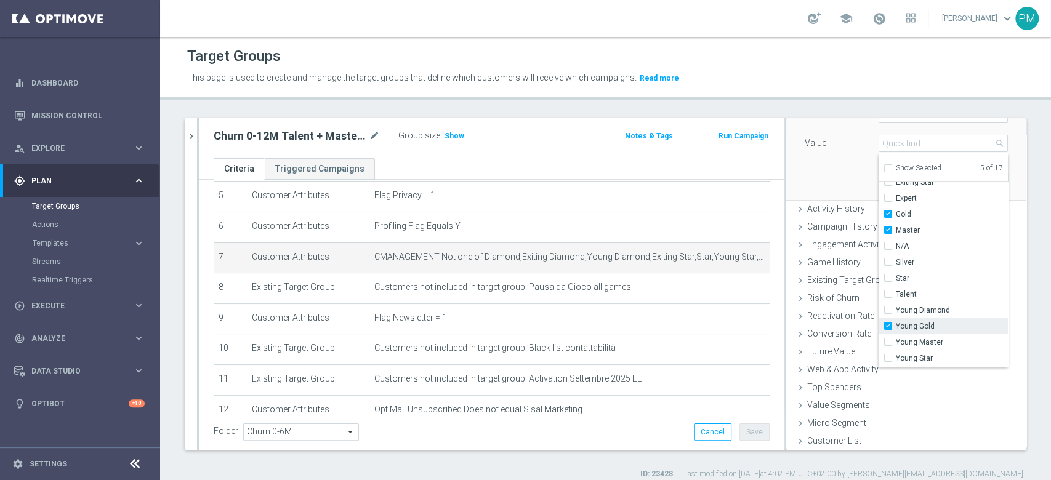
checkbox input "true"
type input "Selected 6 of 17"
click at [896, 343] on label "Young Master" at bounding box center [952, 342] width 112 height 16
click at [888, 343] on input "Young Master" at bounding box center [892, 343] width 8 height 8
checkbox input "true"
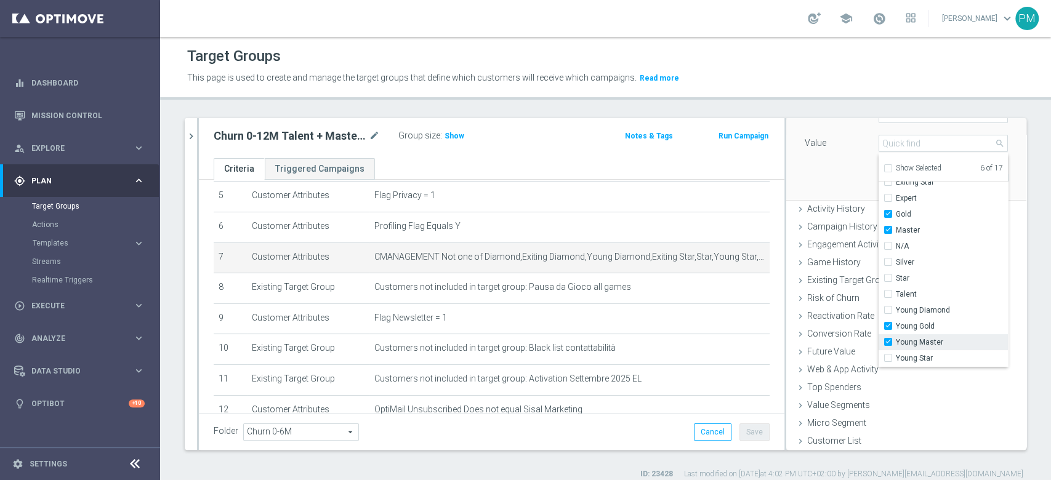
type input "Selected 7 of 17"
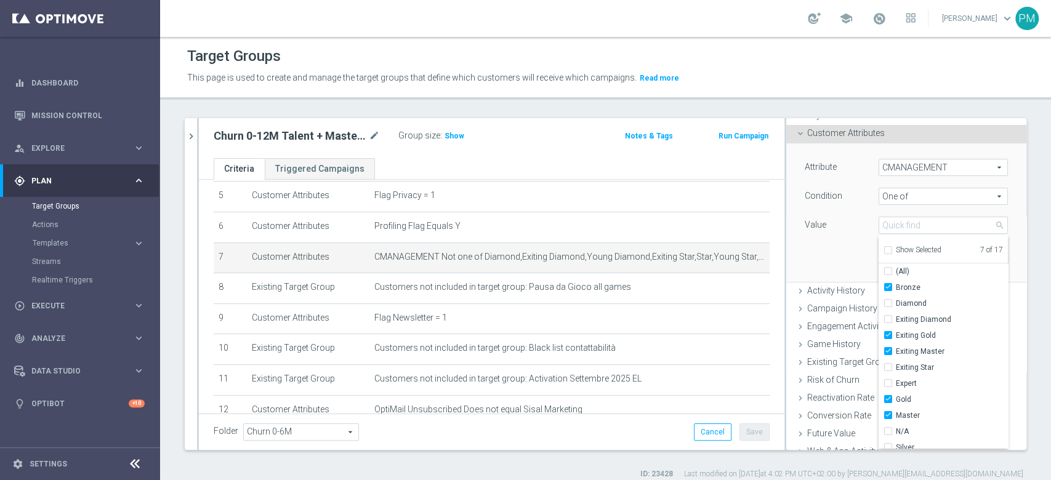
scroll to position [140, 0]
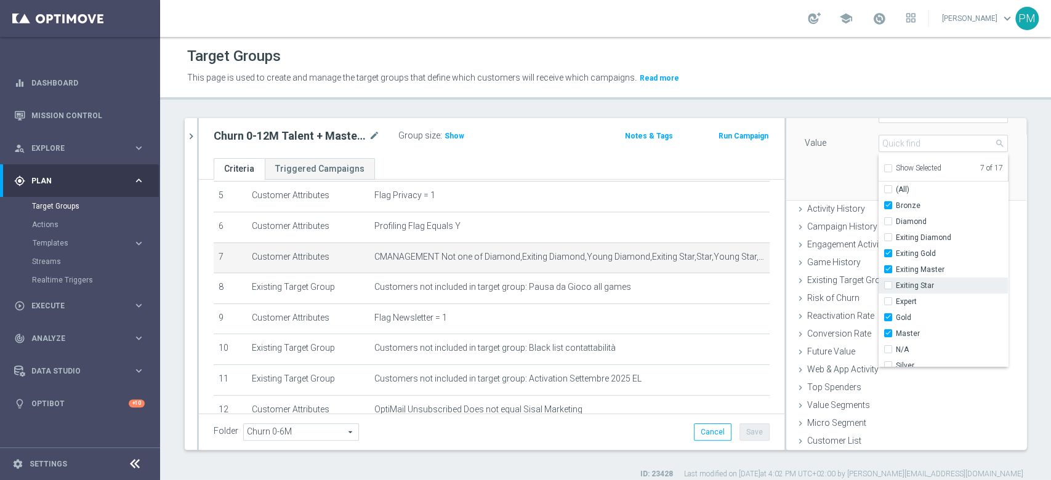
drag, startPoint x: 869, startPoint y: 299, endPoint x: 874, endPoint y: 292, distance: 8.8
click at [896, 299] on label "Expert" at bounding box center [952, 302] width 112 height 16
click at [888, 299] on input "Expert" at bounding box center [892, 302] width 8 height 8
checkbox input "true"
type input "Selected 8 of 17"
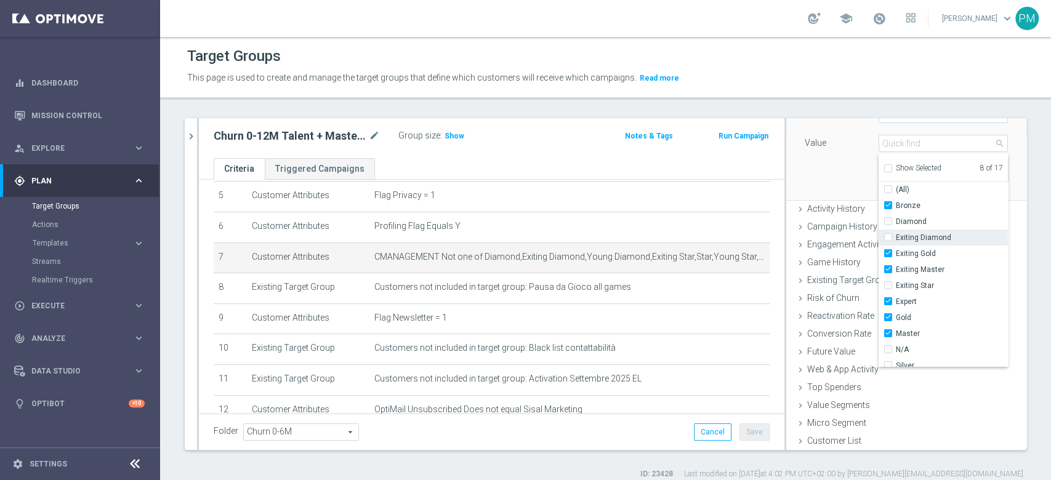
scroll to position [82, 0]
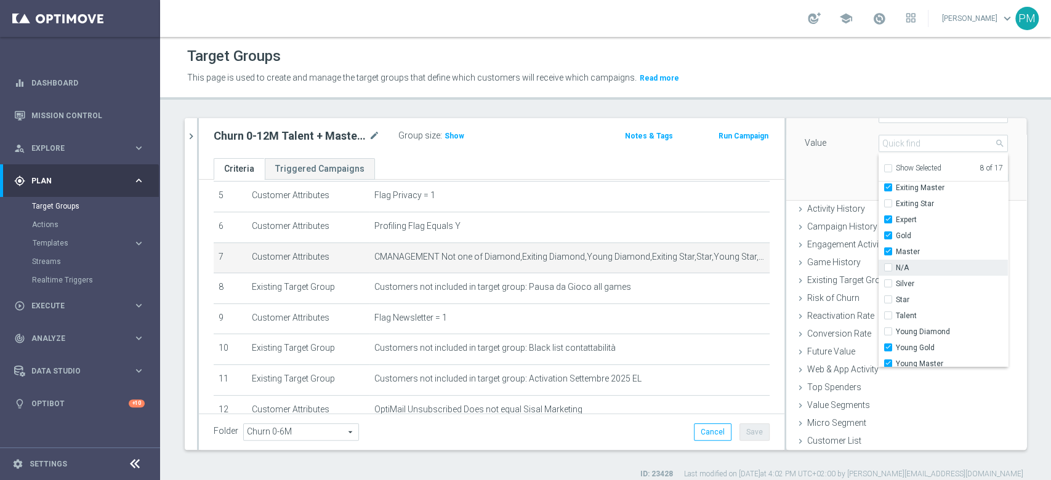
click at [896, 267] on label "N/A" at bounding box center [952, 268] width 112 height 16
click at [888, 267] on input "N/A" at bounding box center [892, 268] width 8 height 8
checkbox input "true"
type input "Selected 9 of 17"
click at [888, 284] on input "Silver" at bounding box center [892, 284] width 8 height 8
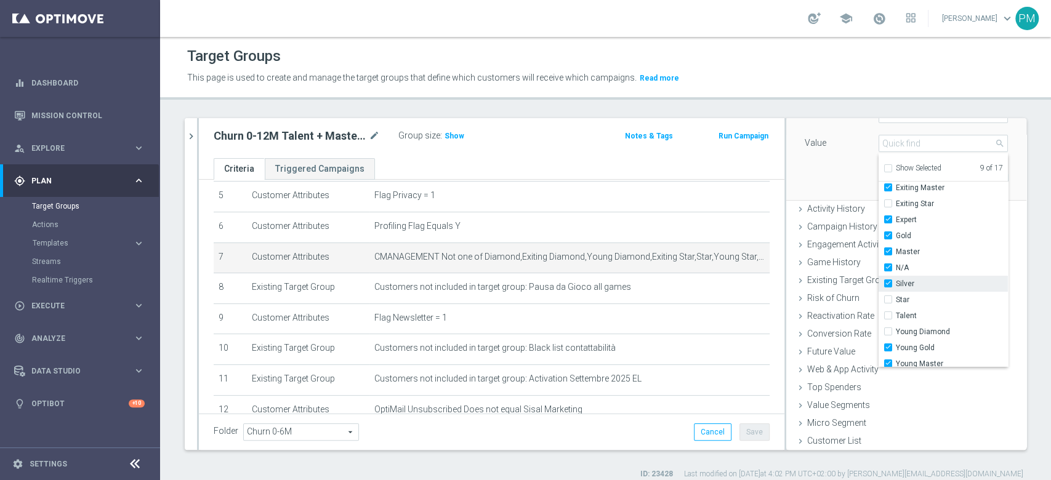
checkbox input "true"
type input "Selected 10 of 17"
click at [888, 313] on input "Talent" at bounding box center [892, 316] width 8 height 8
checkbox input "true"
type input "Selected 11 of 17"
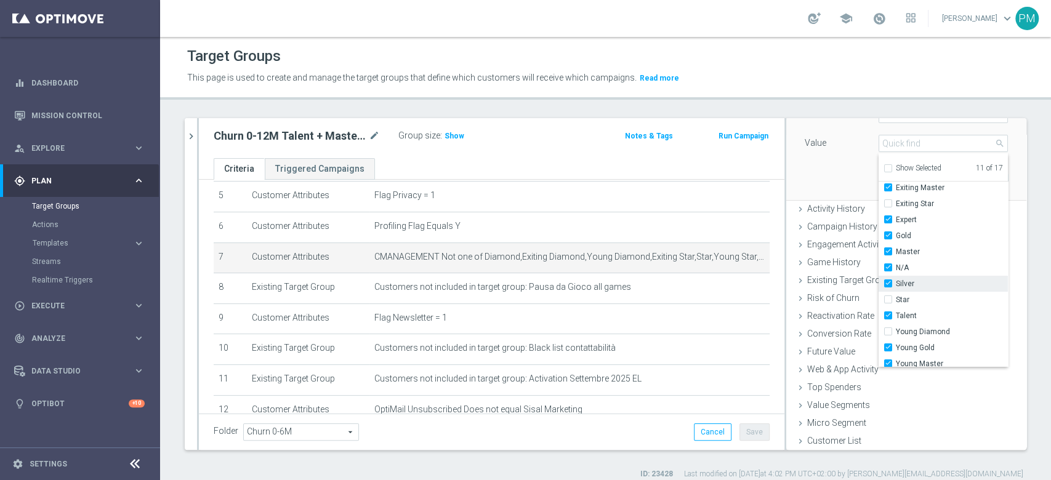
scroll to position [103, 0]
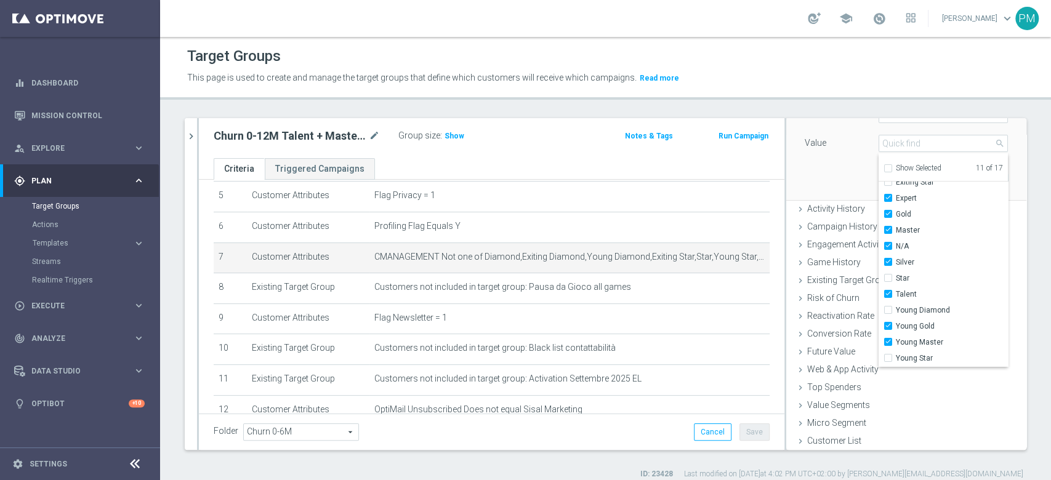
click at [824, 184] on div "Attribute CMANAGEMENT CMANAGEMENT arrow_drop_down search Condition One of One o…" at bounding box center [906, 131] width 222 height 138
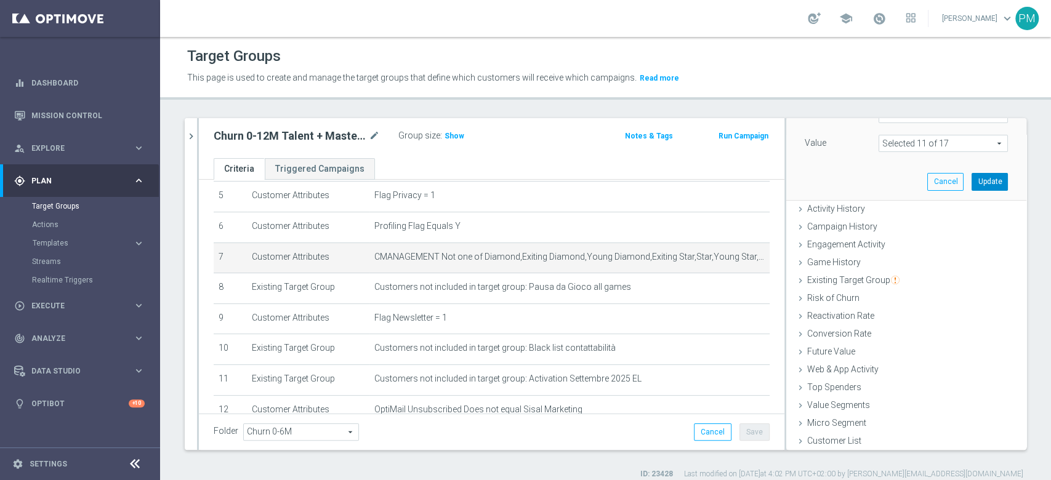
click at [972, 186] on button "Update" at bounding box center [990, 181] width 36 height 17
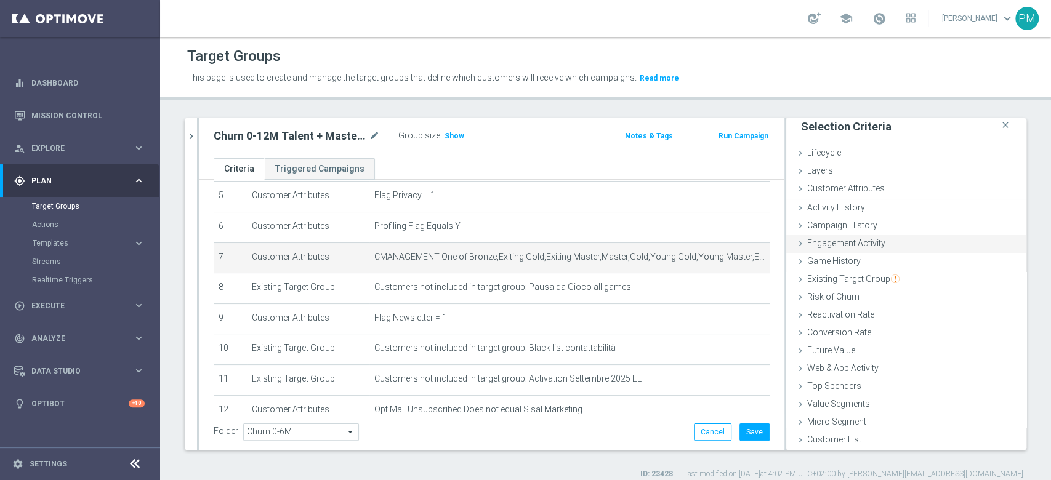
scroll to position [1, 0]
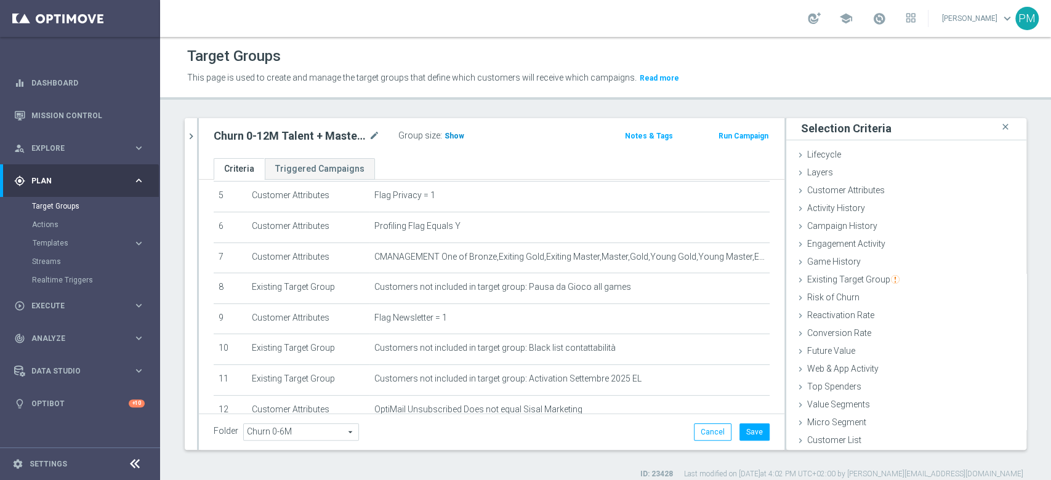
click at [458, 135] on span "Show" at bounding box center [455, 136] width 20 height 9
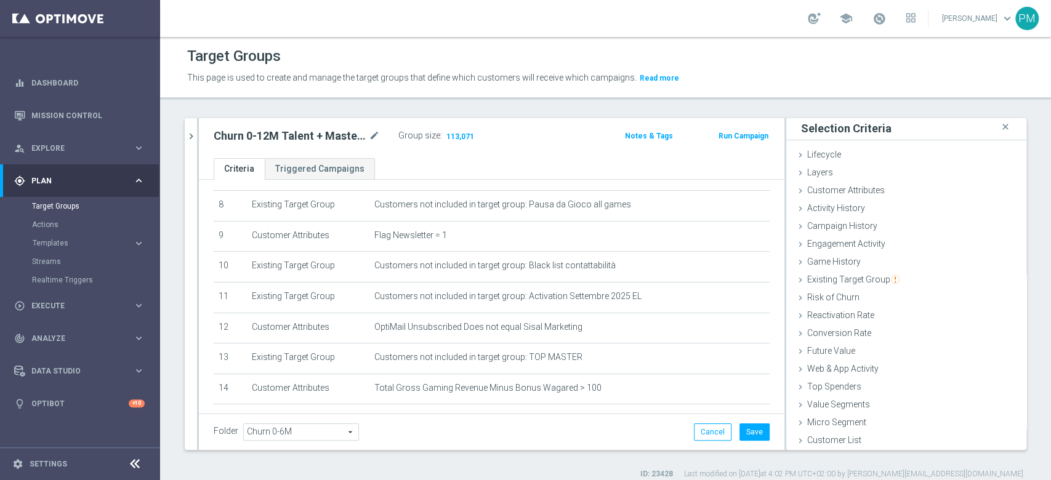
scroll to position [296, 0]
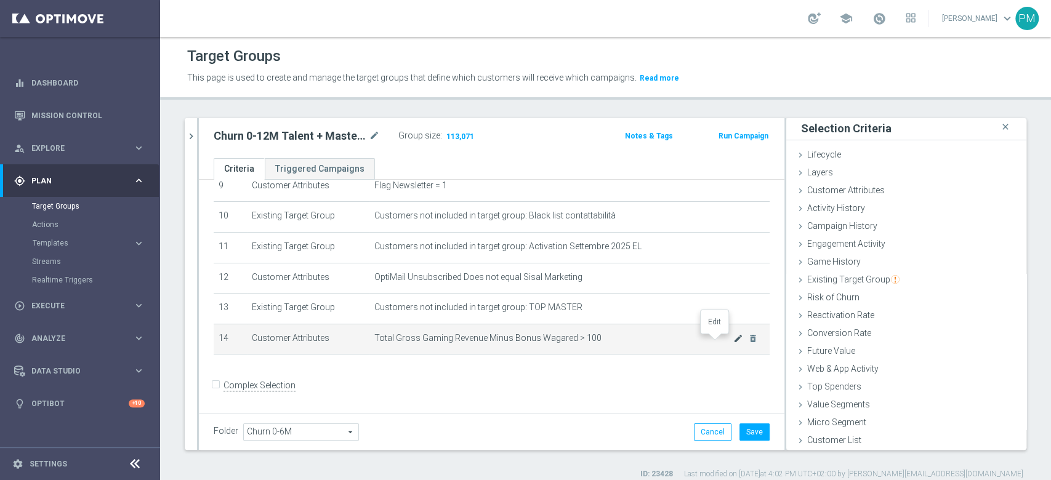
click at [733, 337] on icon "mode_edit" at bounding box center [738, 339] width 10 height 10
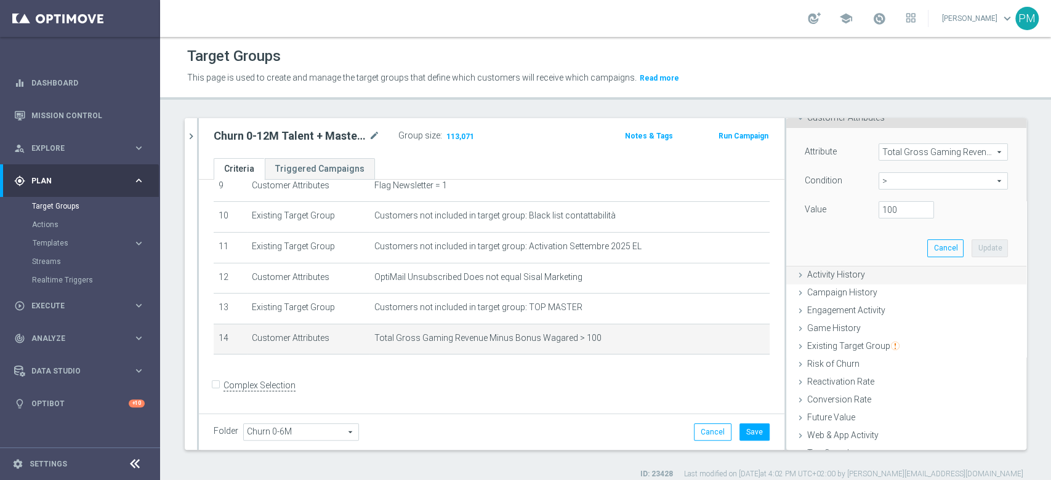
scroll to position [74, 0]
drag, startPoint x: 887, startPoint y: 209, endPoint x: 839, endPoint y: 209, distance: 48.0
click at [841, 209] on div "Value 100" at bounding box center [906, 211] width 222 height 20
type input "500"
click at [980, 246] on button "Update" at bounding box center [990, 247] width 36 height 17
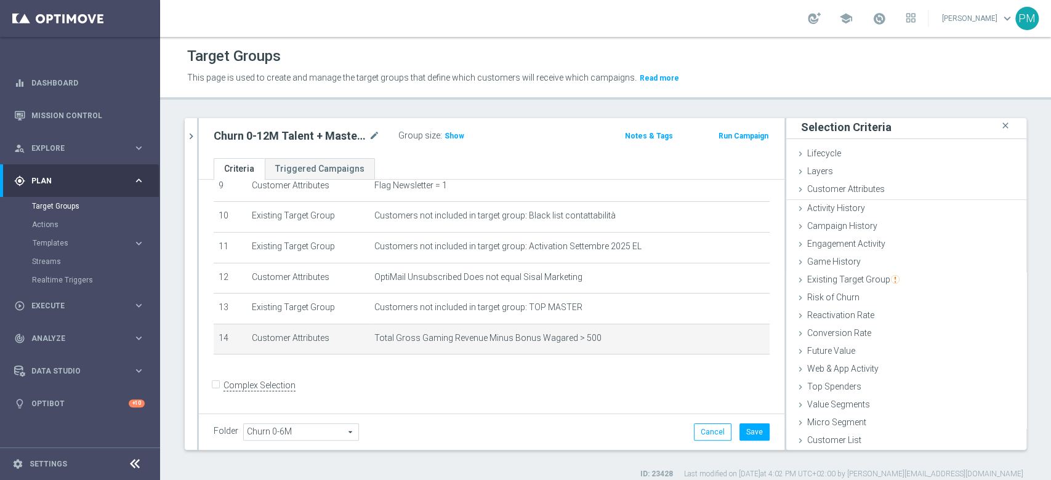
scroll to position [1, 0]
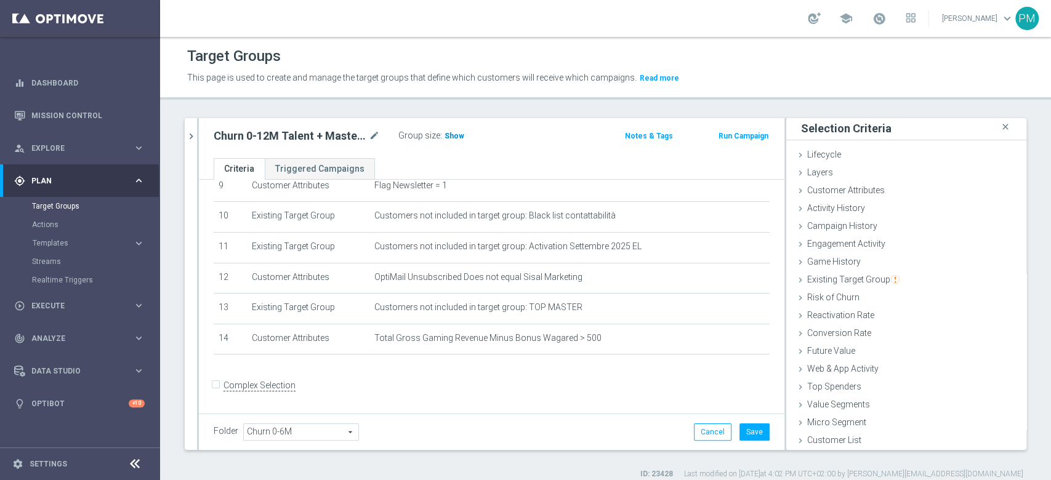
click at [461, 134] on span "Show" at bounding box center [455, 136] width 20 height 9
click at [375, 135] on icon "mode_edit" at bounding box center [374, 136] width 11 height 15
click at [345, 135] on input "Churn 0-12M Talent + Master Low ggr nb > 10 lftime" at bounding box center [297, 137] width 166 height 17
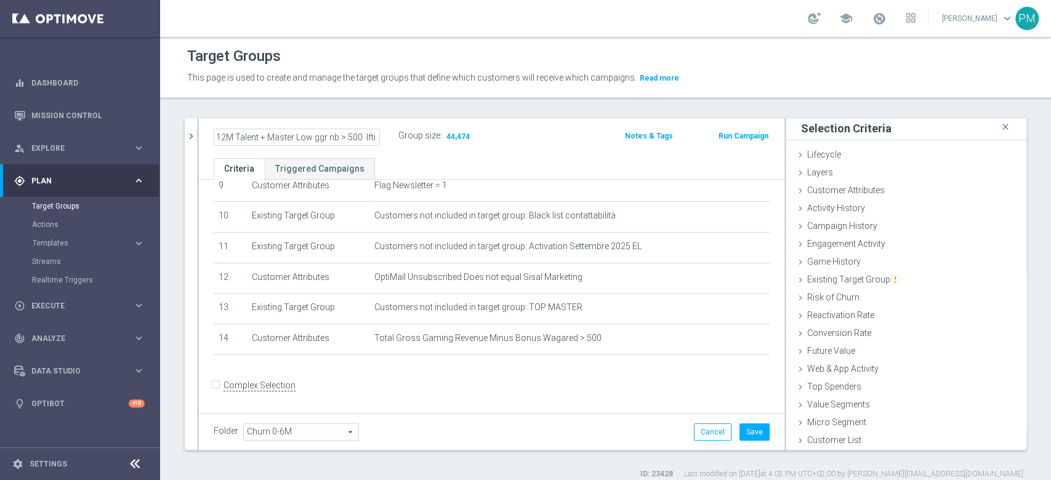
type input "Churn 0-12M Talent + Master Low ggr nb > 500 lftime"
drag, startPoint x: 609, startPoint y: 378, endPoint x: 637, endPoint y: 392, distance: 30.8
click at [609, 378] on form "Complex Selection Invalid Expression" at bounding box center [492, 399] width 556 height 46
click at [741, 424] on button "Save" at bounding box center [754, 432] width 30 height 17
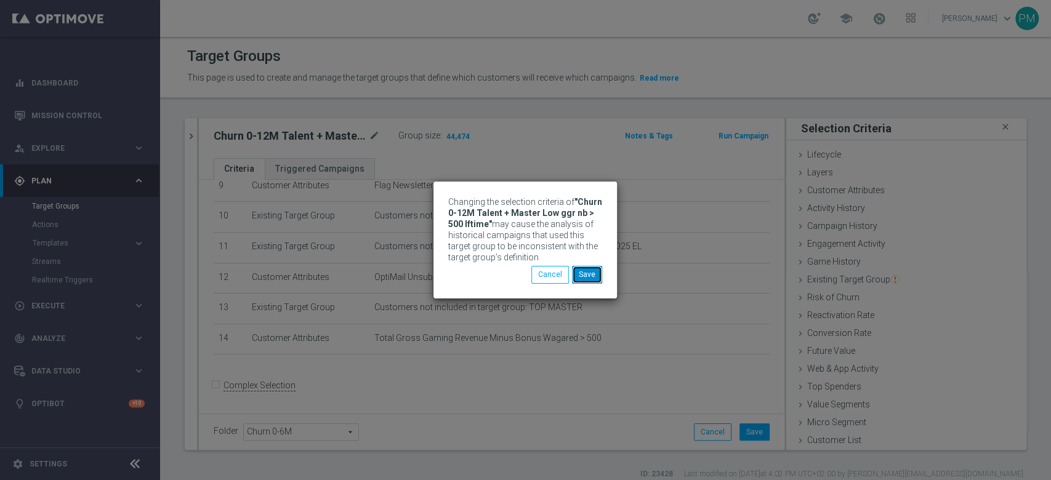
click at [587, 280] on button "Save" at bounding box center [587, 274] width 30 height 17
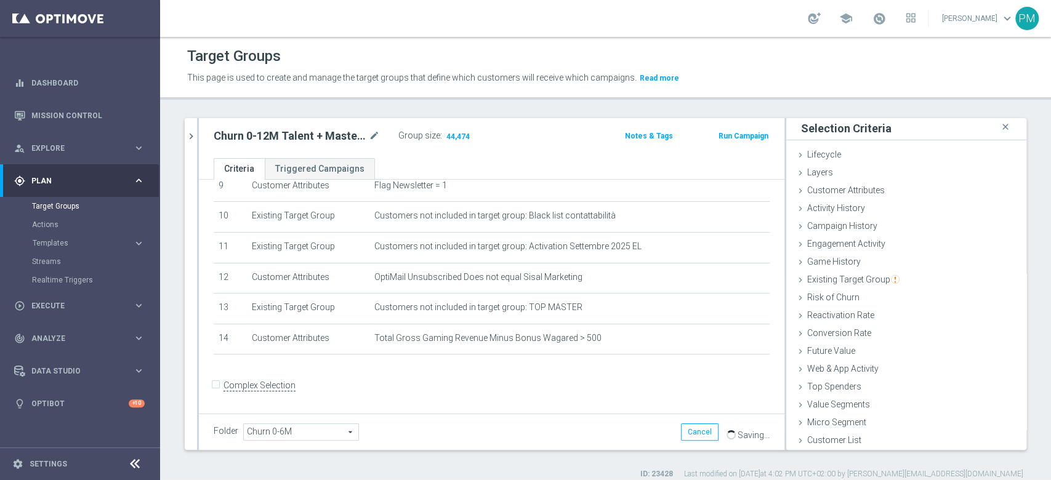
click at [311, 135] on h2 "Churn 0-12M Talent + Master Low ggr nb > 500 lftime" at bounding box center [290, 136] width 153 height 15
copy div "Churn 0-12M Talent + Master Low ggr nb > 500 lftime"
click at [192, 132] on icon "chevron_right" at bounding box center [191, 137] width 12 height 12
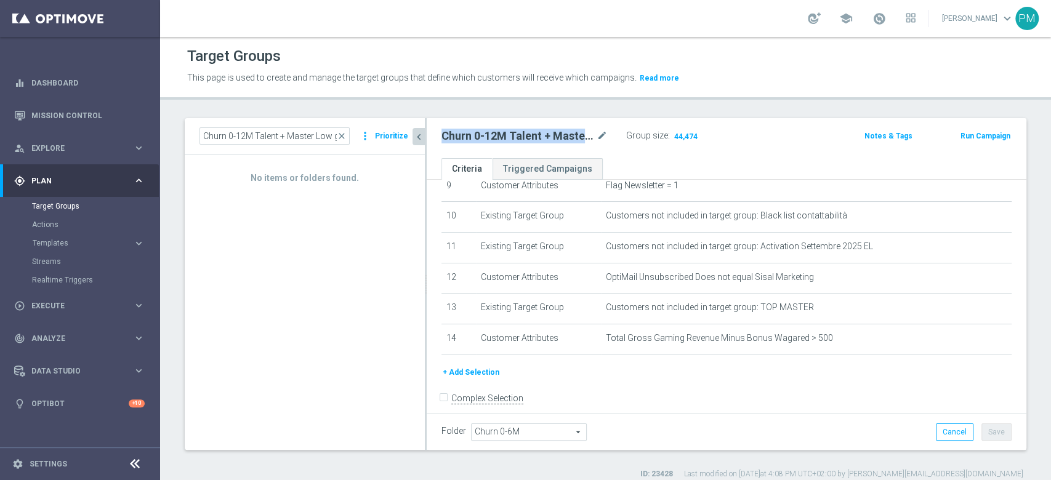
scroll to position [25, 0]
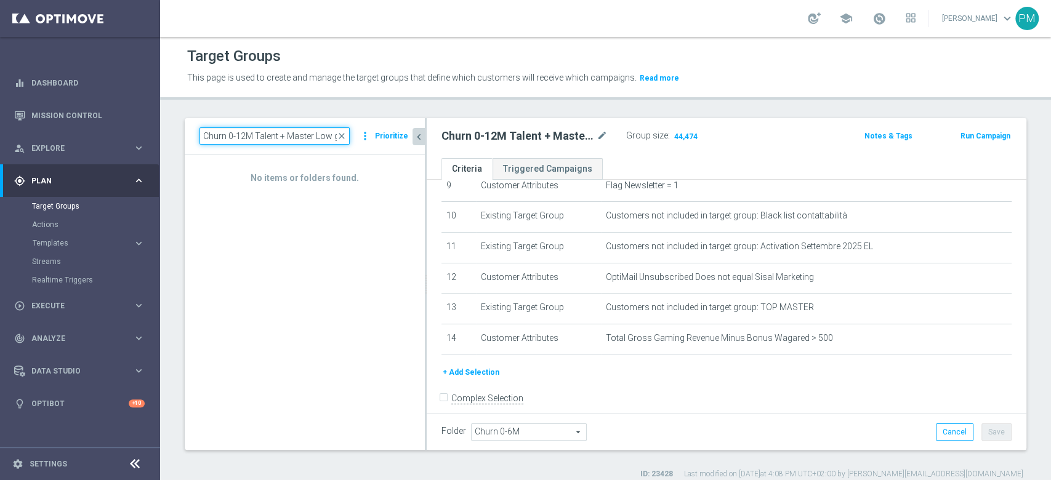
click at [272, 139] on input "Churn 0-12M Talent + Master Low ggr nb > Churn 0-12M Talent + Master Low ggr nb…" at bounding box center [274, 135] width 150 height 17
paste input "500"
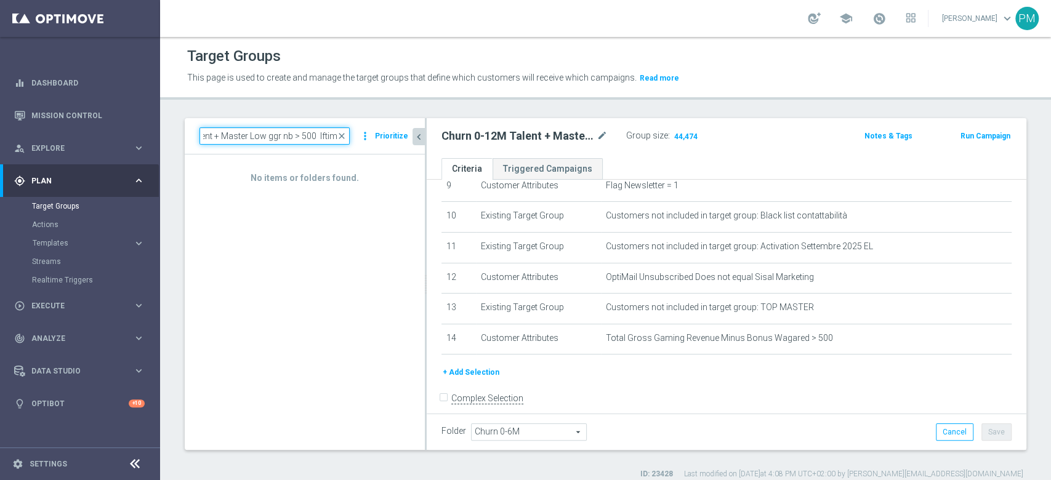
type input "Churn 0-12M Talent + Master Low ggr nb > 500 lftime"
click at [507, 135] on h2 "Churn 0-12M Talent + Master Low ggr nb > 500 lftime" at bounding box center [517, 136] width 153 height 15
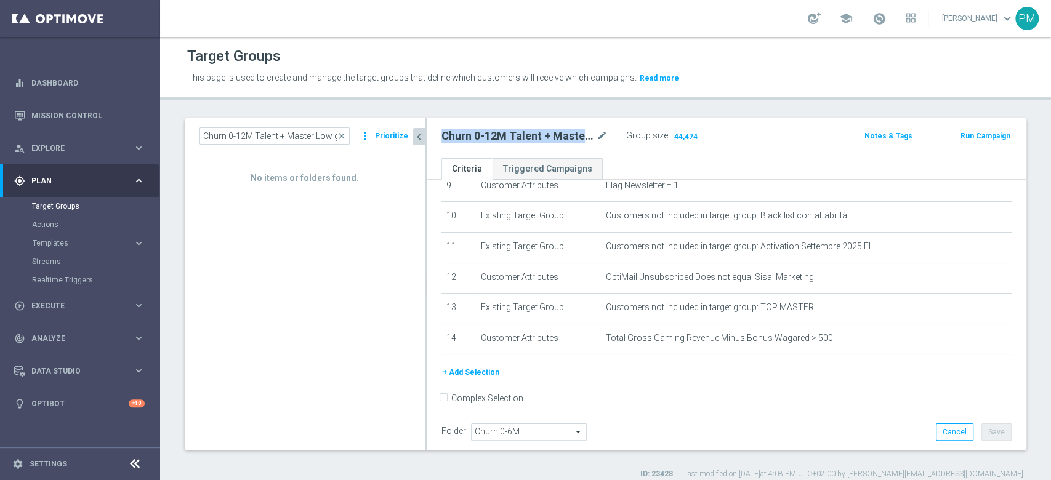
click at [507, 135] on h2 "Churn 0-12M Talent + Master Low ggr nb > 500 lftime" at bounding box center [517, 136] width 153 height 15
copy div "Churn 0-12M Talent + Master Low ggr nb > 500 lftime"
click at [342, 137] on span "close" at bounding box center [342, 136] width 10 height 10
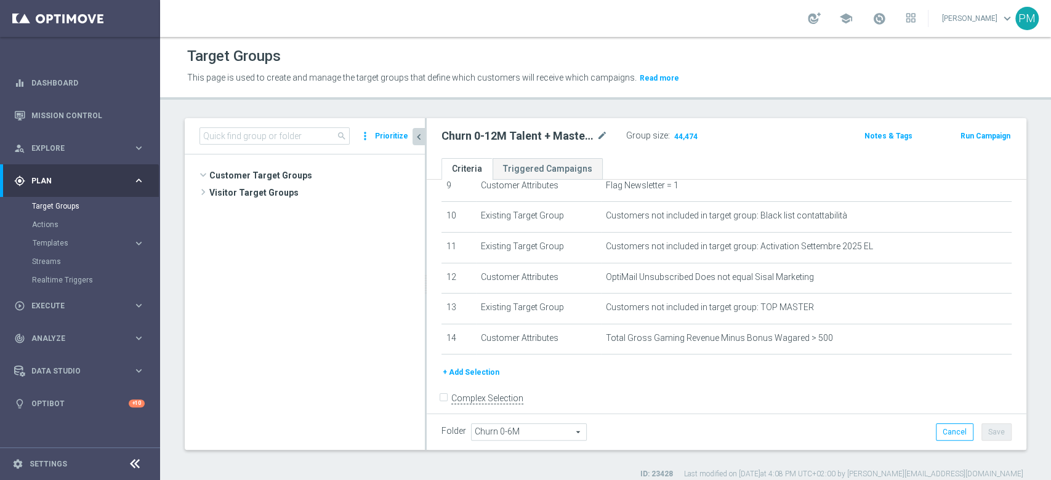
scroll to position [573, 0]
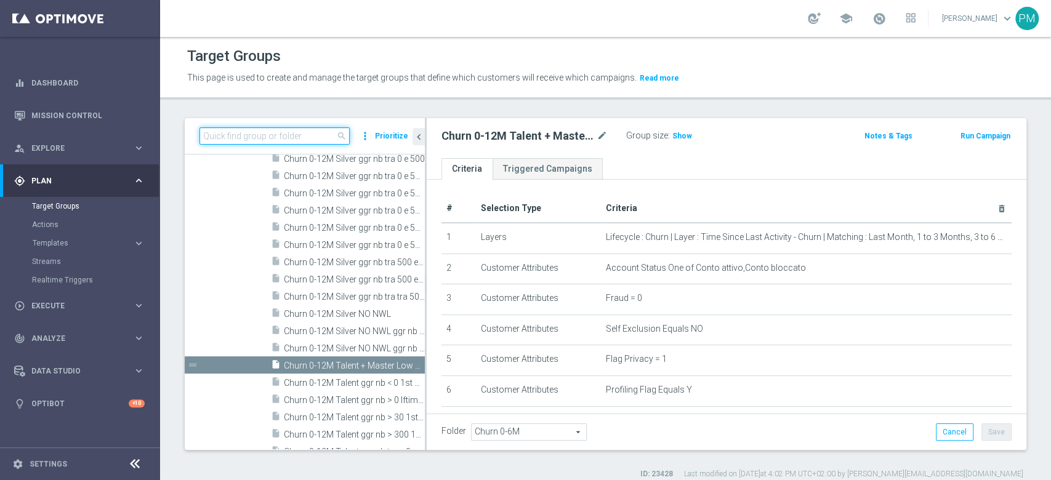
click at [254, 143] on input at bounding box center [274, 135] width 150 height 17
paste input "Churn 0-12M Talent ggr nb tra 0 e 100 1st Sport lftime"
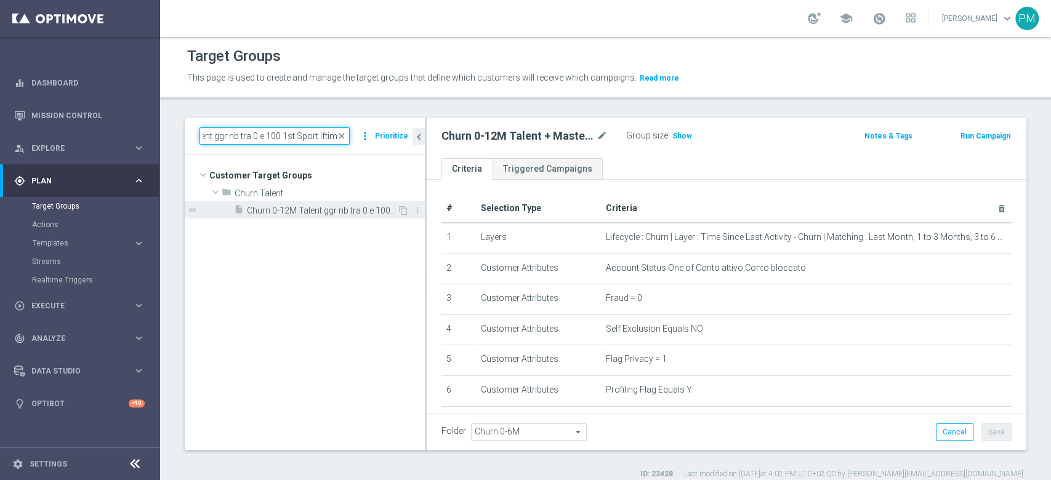
type input "Churn 0-12M Talent ggr nb tra 0 e 100 1st Sport lftime"
click at [318, 209] on span "Churn 0-12M Talent ggr nb tra 0 e 100 1st Sport lftime" at bounding box center [322, 211] width 150 height 10
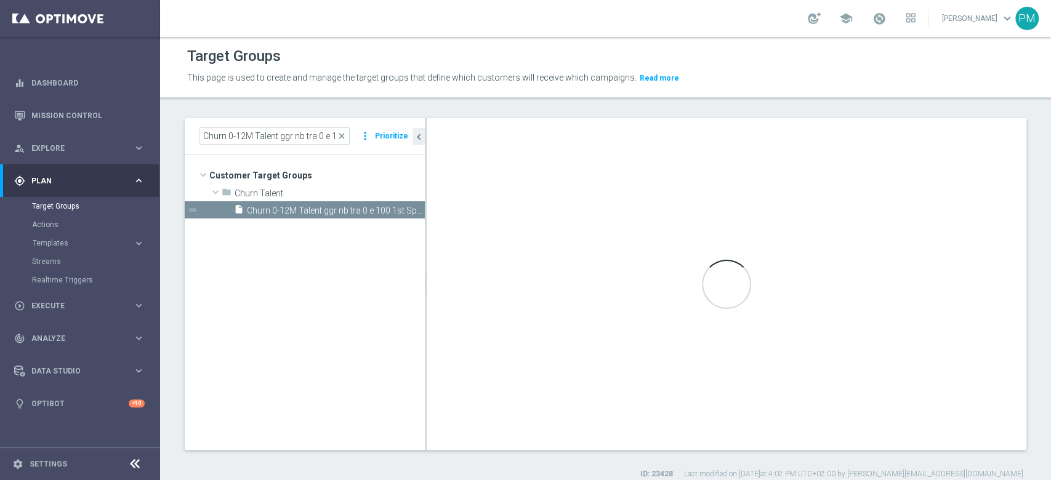
type input "Churn Talent"
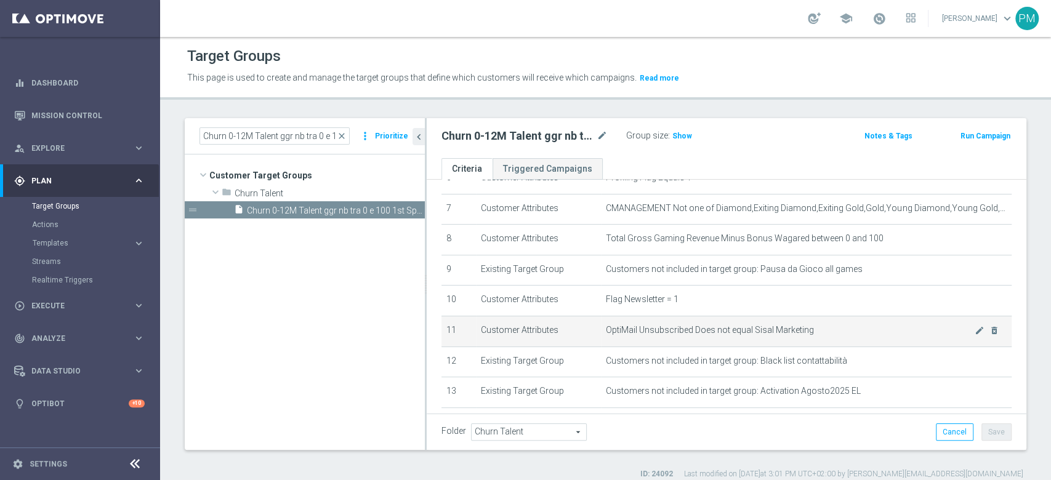
scroll to position [246, 0]
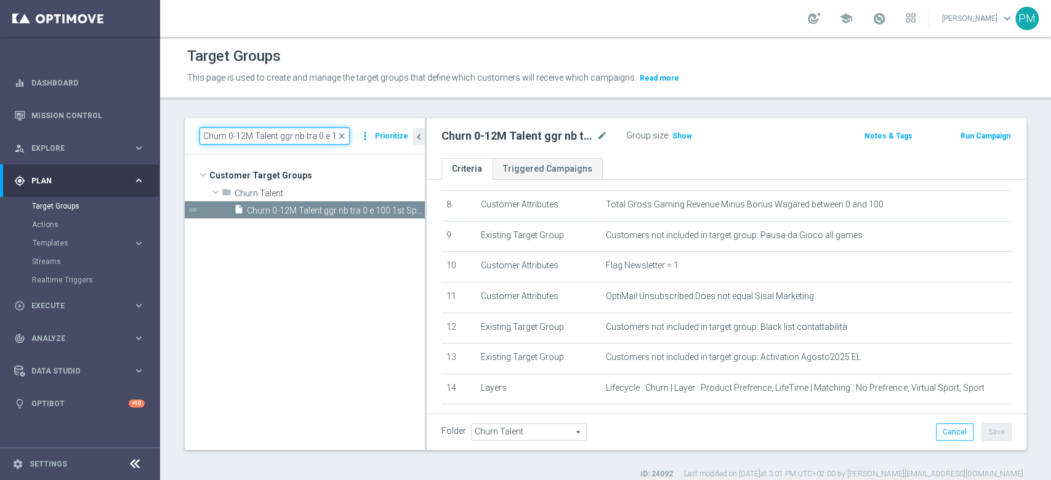
click at [243, 138] on input "Churn 0-12M Talent ggr nb tra 0 e 100 1st Sport lftime" at bounding box center [274, 135] width 150 height 17
paste input "Master Low"
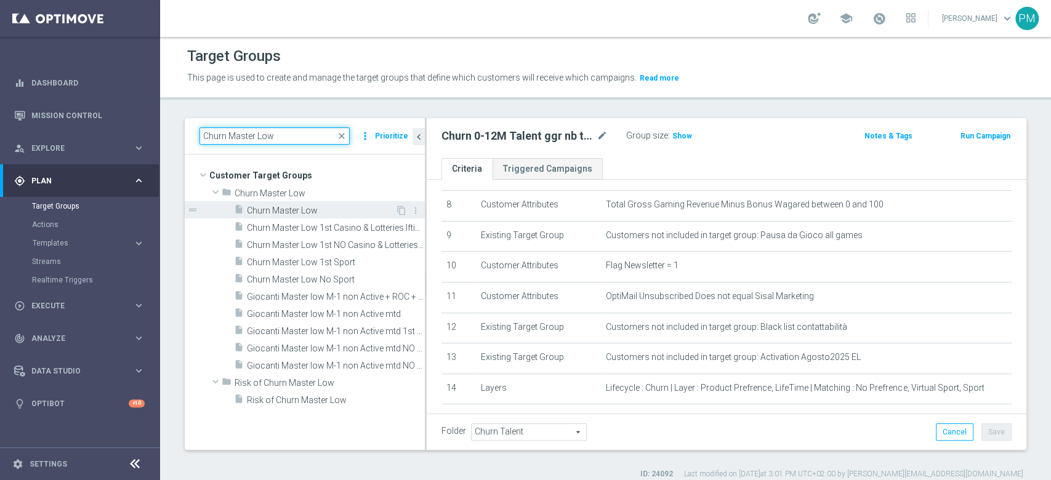
type input "Churn Master Low"
click at [300, 215] on span "Churn Master Low" at bounding box center [321, 211] width 148 height 10
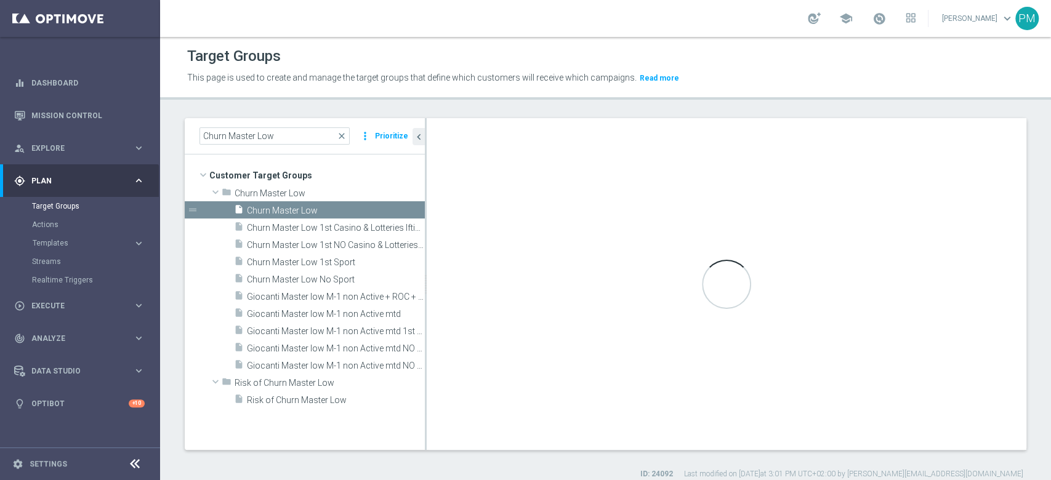
type input "Churn Master Low"
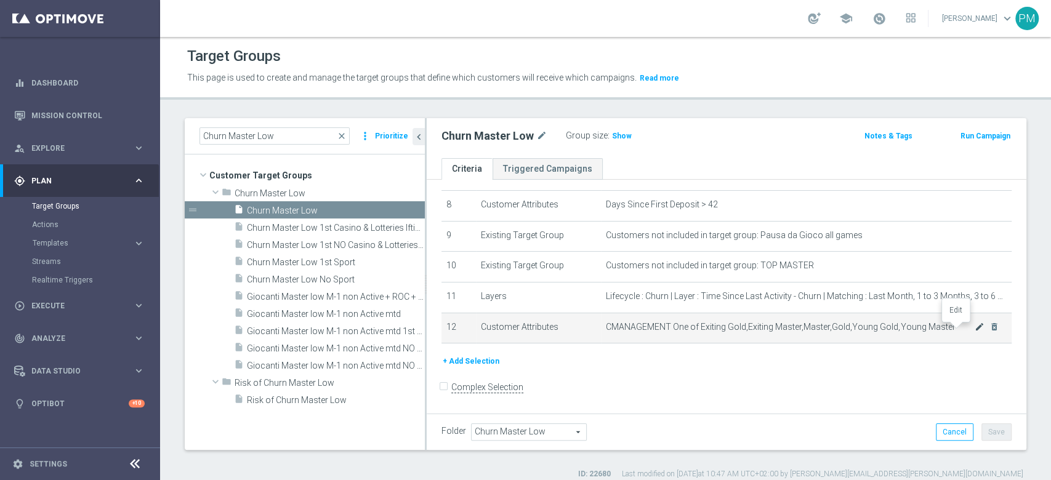
click at [975, 328] on icon "mode_edit" at bounding box center [980, 327] width 10 height 10
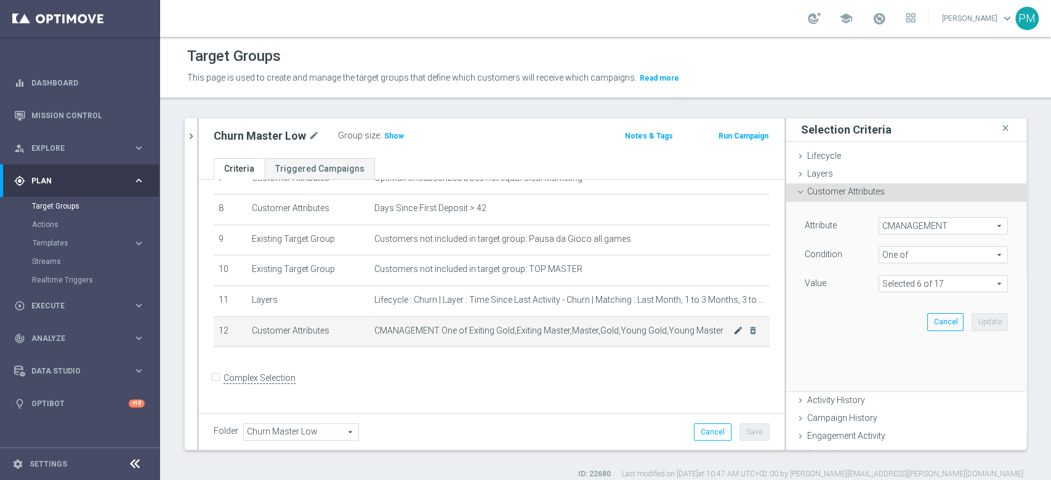
scroll to position [235, 0]
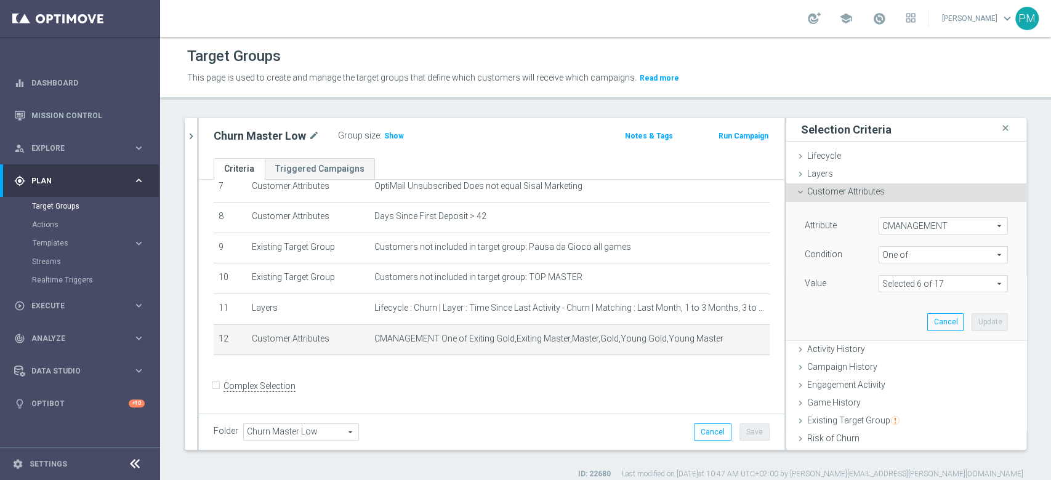
click at [946, 282] on span at bounding box center [943, 284] width 128 height 16
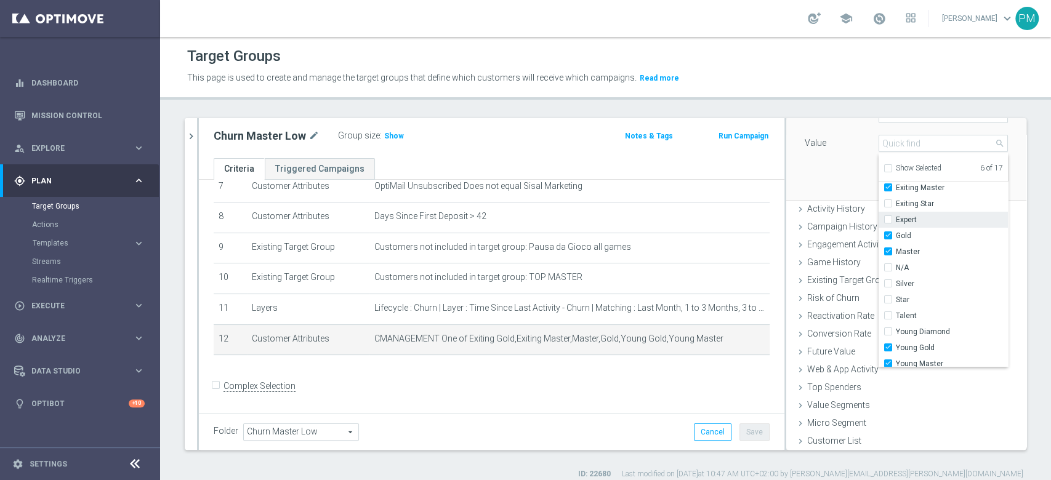
scroll to position [103, 0]
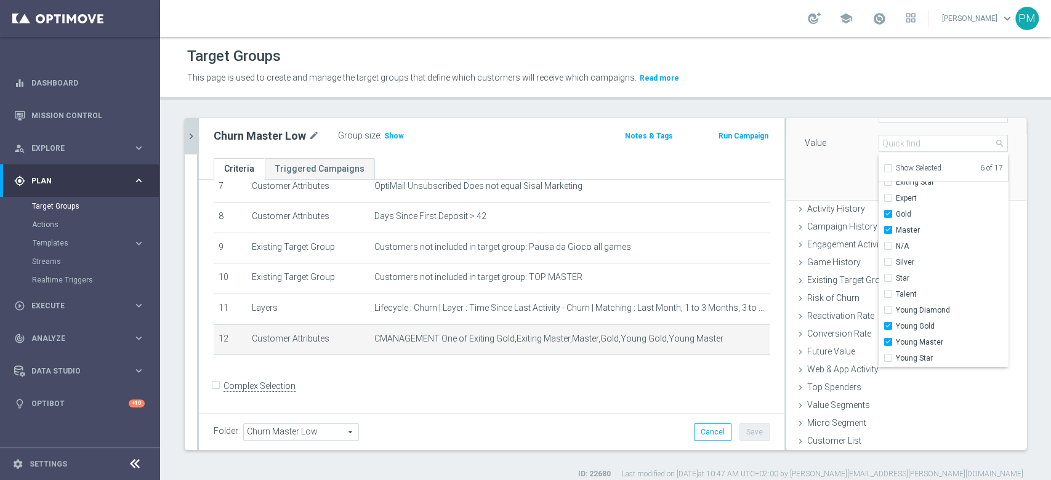
click at [191, 146] on button "chevron_right" at bounding box center [191, 136] width 12 height 36
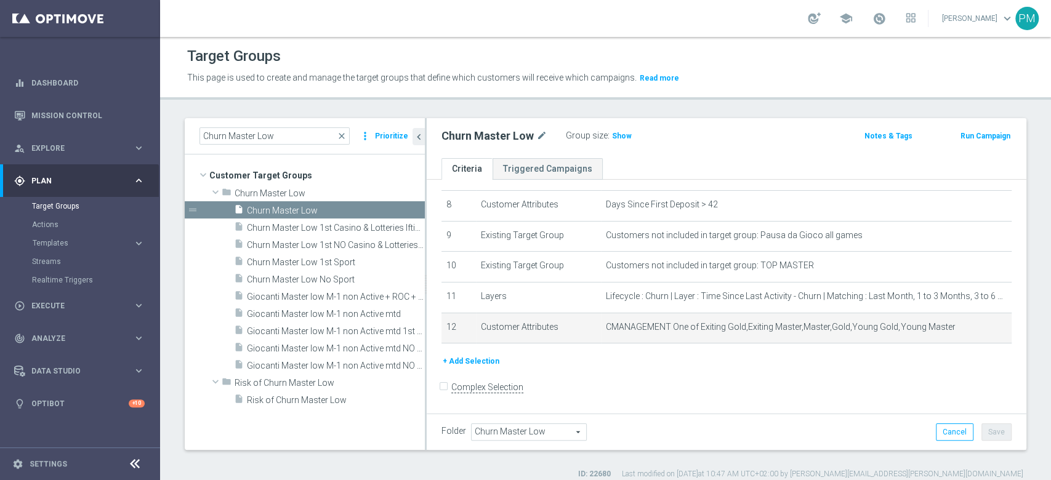
scroll to position [25, 0]
click at [255, 132] on input "Churn Master Low" at bounding box center [274, 135] width 150 height 17
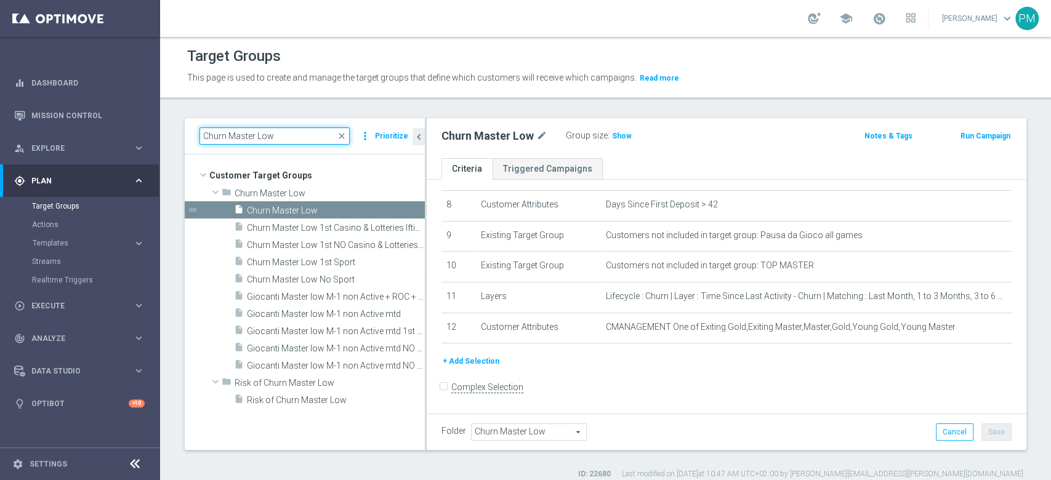
paste input "0-12M Talent ggr nb tra 0 e 100 1st Sport lftime"
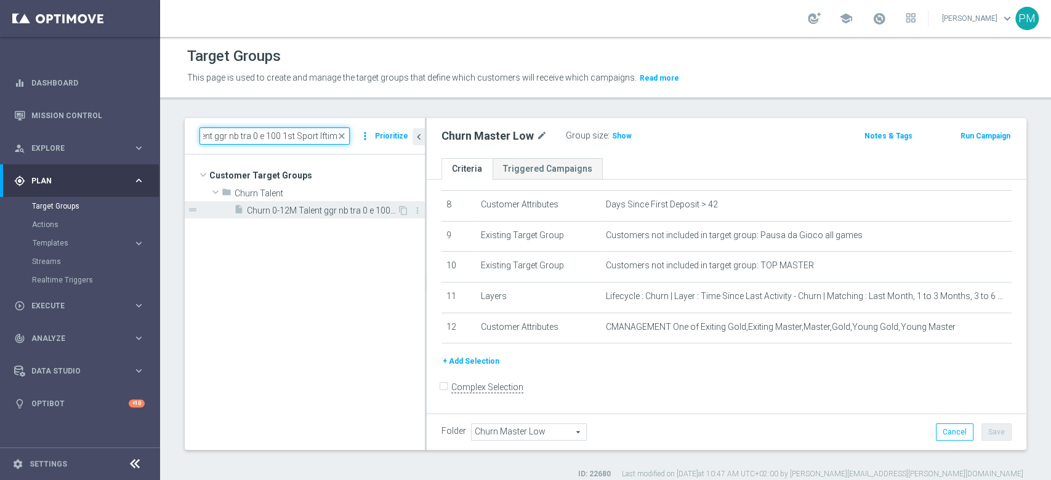
type input "Churn 0-12M Talent ggr nb tra 0 e 100 1st Sport lftime"
click at [289, 206] on span "Churn 0-12M Talent ggr nb tra 0 e 100 1st Sport lftime" at bounding box center [322, 211] width 150 height 10
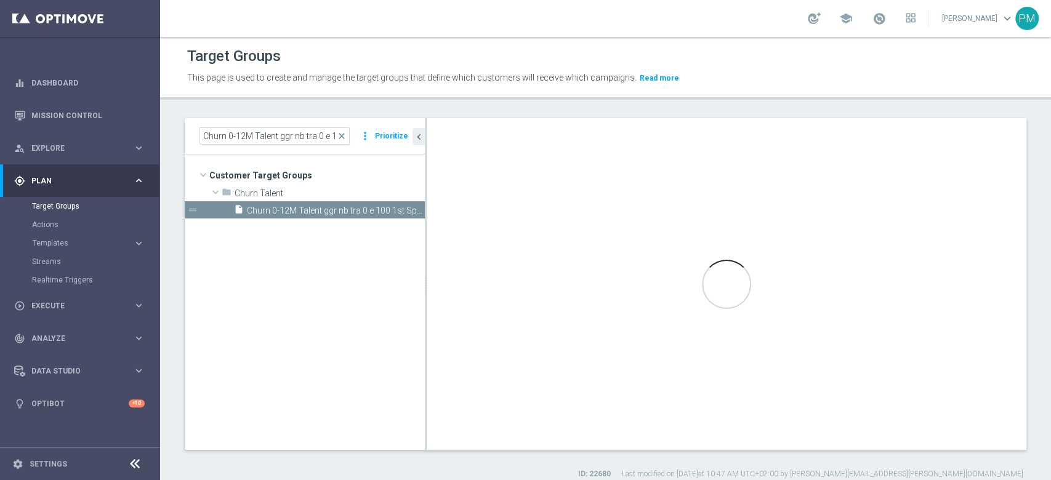
type input "Churn Talent"
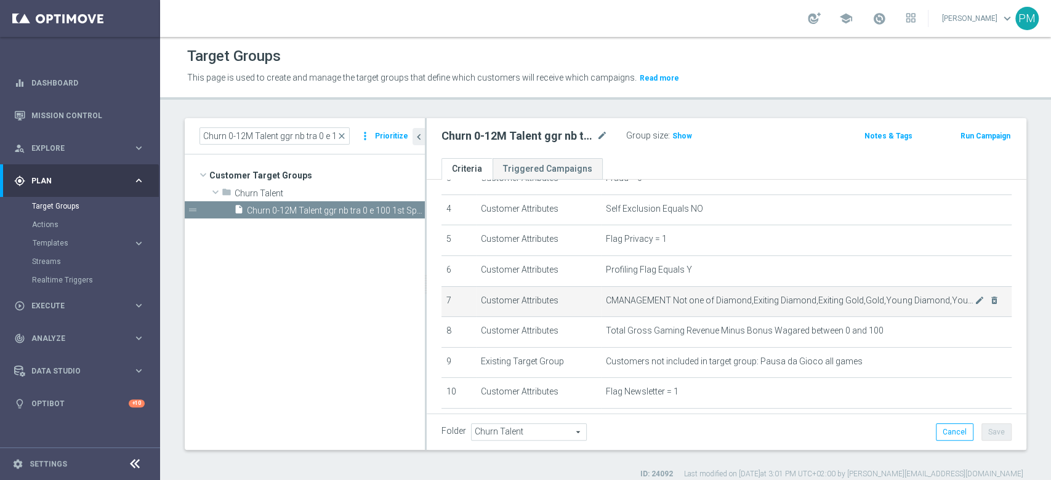
scroll to position [145, 0]
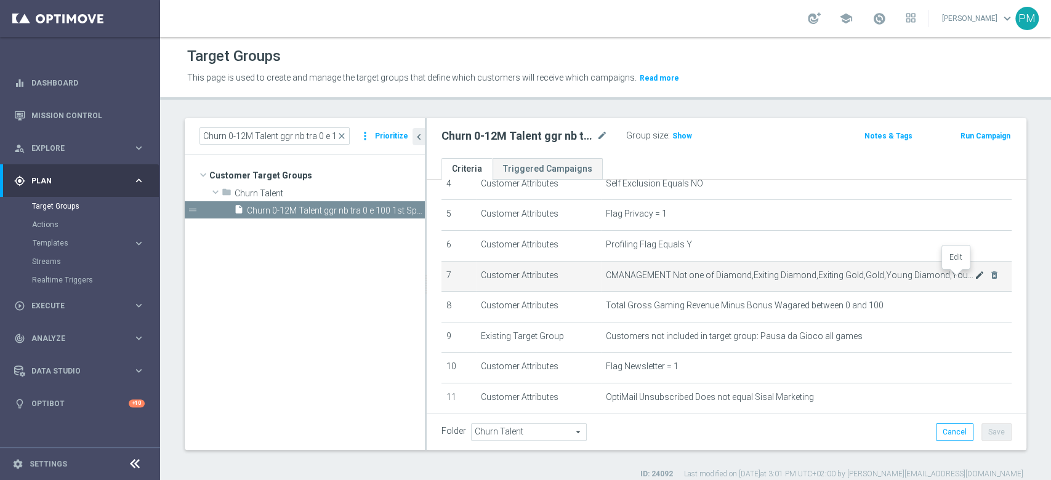
click at [975, 278] on icon "mode_edit" at bounding box center [980, 275] width 10 height 10
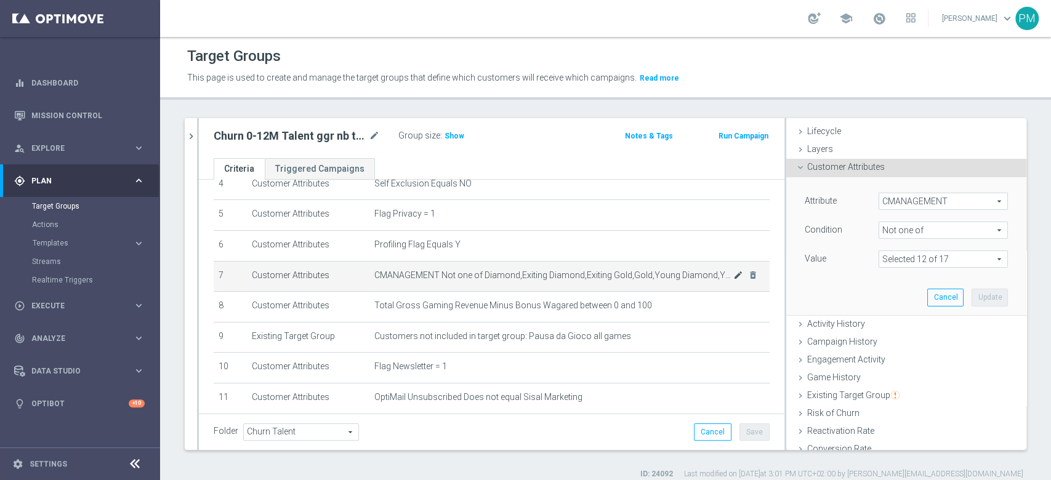
scroll to position [74, 0]
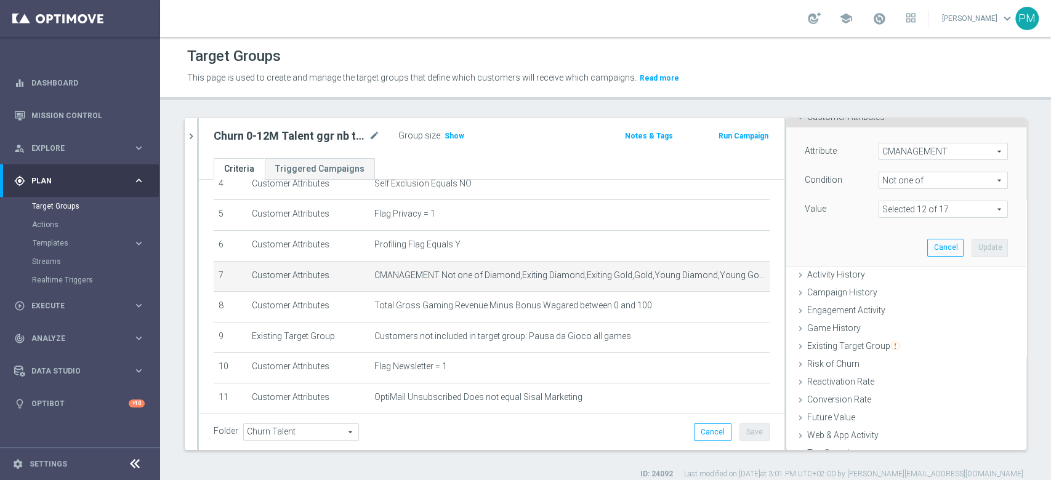
click at [919, 210] on span at bounding box center [943, 209] width 128 height 16
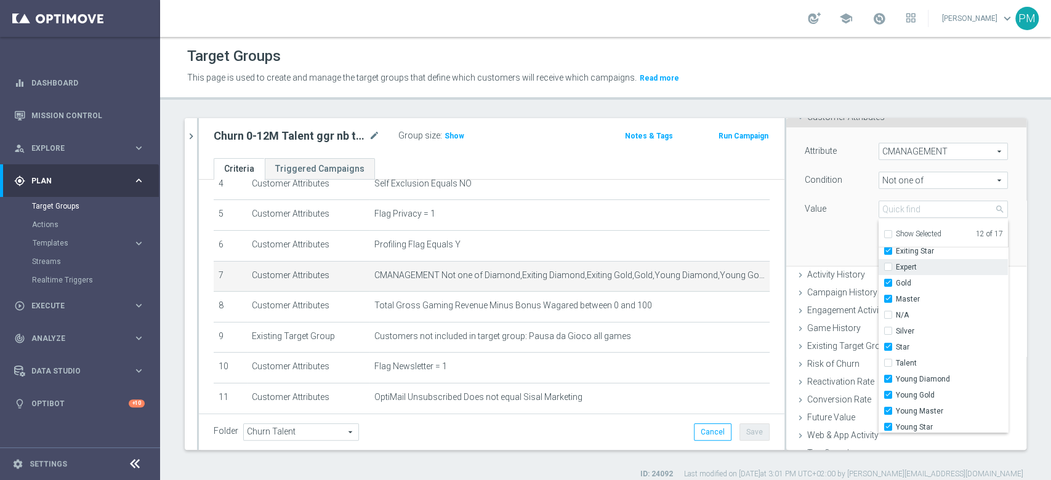
scroll to position [103, 0]
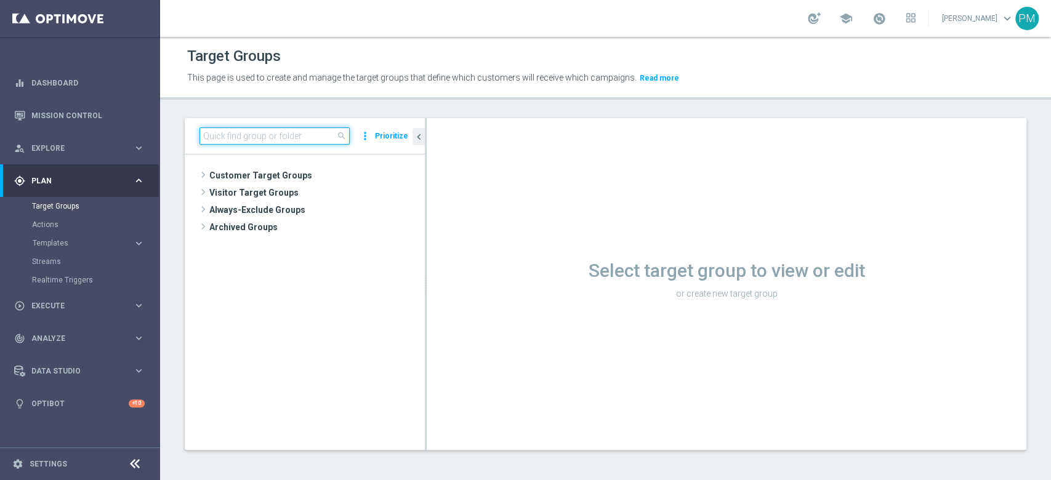
click at [298, 141] on input at bounding box center [274, 135] width 150 height 17
paste input "Churn 0-12M Talent + Master Low ggr nb > 500 lftime"
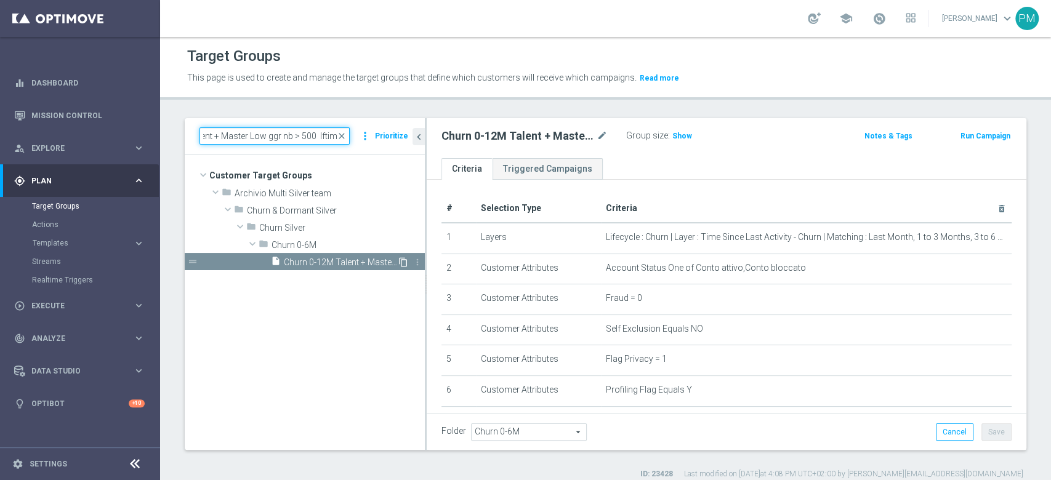
type input "Churn 0-12M Talent + Master Low ggr nb > 500 lftime"
click at [405, 262] on icon "content_copy" at bounding box center [403, 262] width 10 height 10
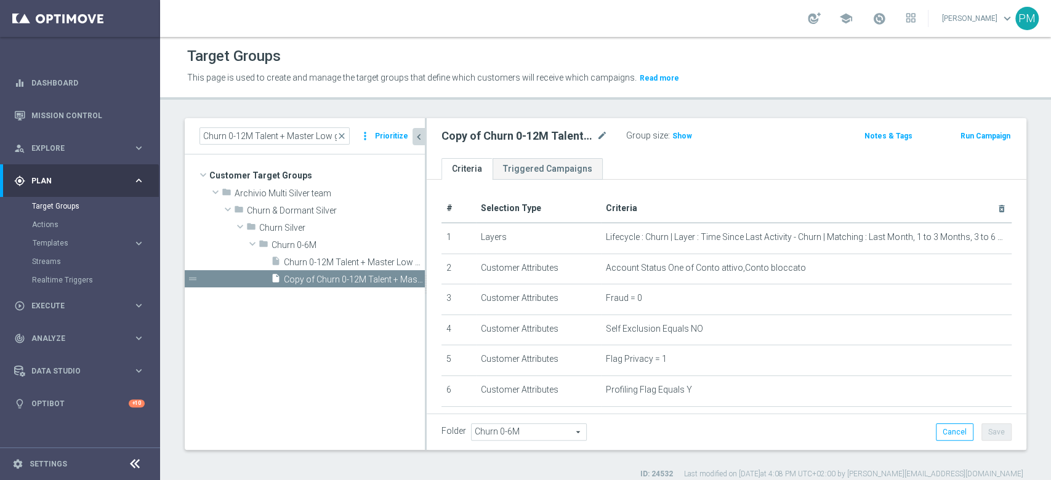
click at [415, 135] on icon "chevron_left" at bounding box center [419, 137] width 12 height 12
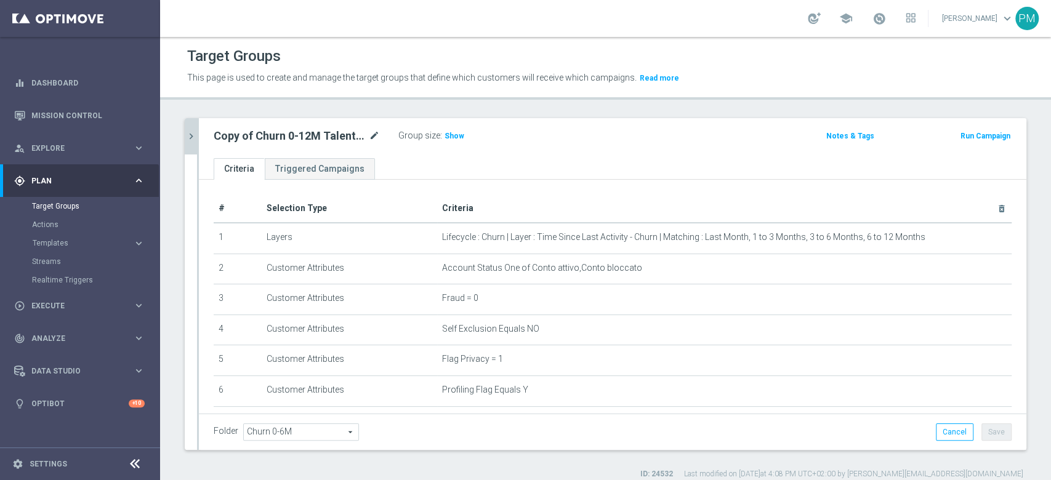
click at [379, 132] on icon "mode_edit" at bounding box center [374, 136] width 11 height 15
click at [372, 135] on input "Copy of Churn 0-12M Talent + Master Low ggr nb > 500 lftime" at bounding box center [297, 137] width 166 height 17
click at [377, 137] on input "Copy of Churn 0-12M Talent + Master Low ggr nb > 500 lftime" at bounding box center [297, 137] width 166 height 17
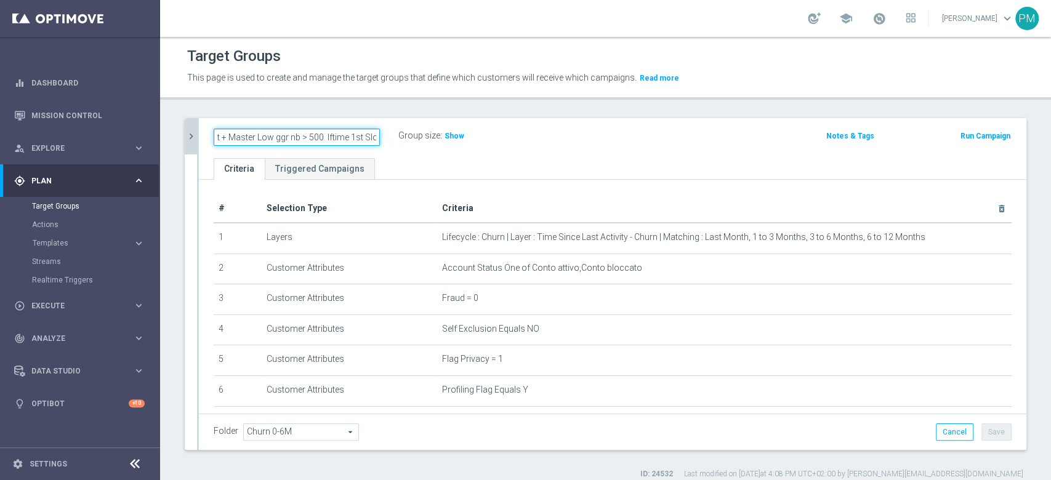
type input "Copy of Churn 0-12M Talent + Master Low ggr nb > 500 lftime 1st Slot"
click at [510, 123] on div "Copy of Churn 0-12M Talent + Master Low ggr nb > 500 lftime 1st Slot Group size…" at bounding box center [612, 138] width 827 height 40
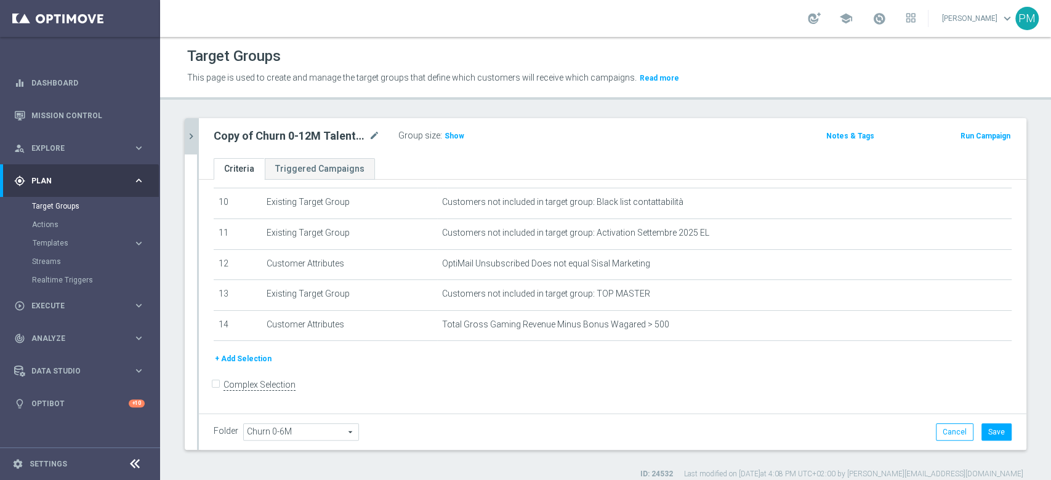
click at [252, 364] on button "+ Add Selection" at bounding box center [243, 359] width 59 height 14
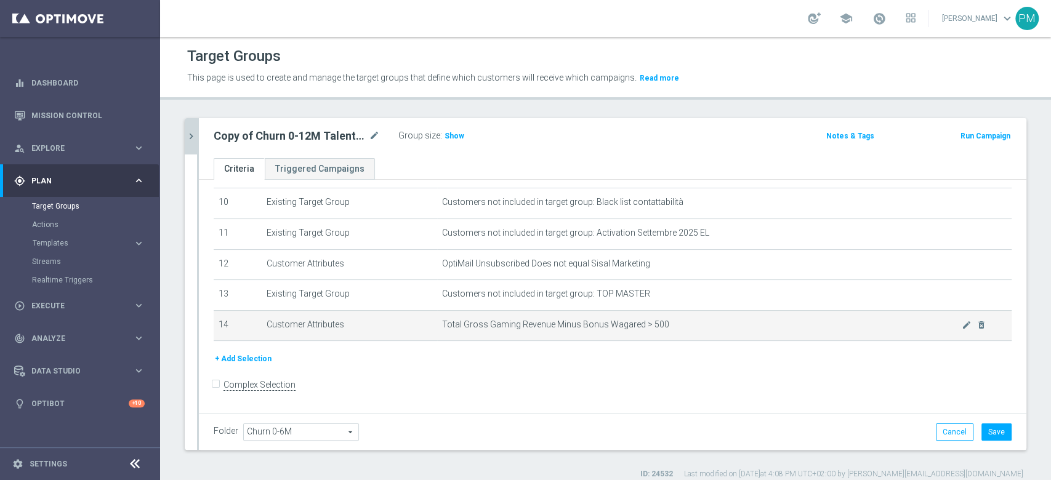
scroll to position [296, 0]
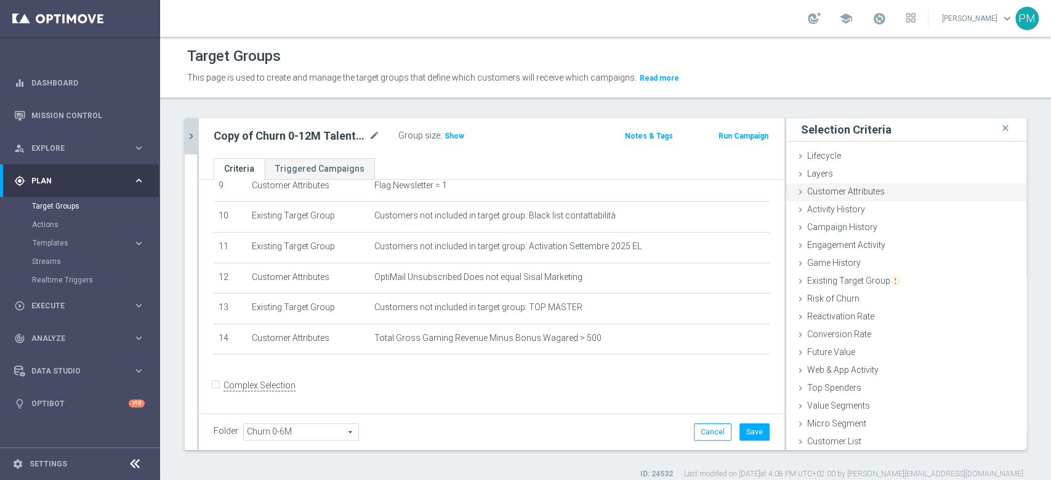
drag, startPoint x: 842, startPoint y: 185, endPoint x: 861, endPoint y: 196, distance: 21.5
click at [842, 185] on div "Customer Attributes done" at bounding box center [906, 192] width 240 height 18
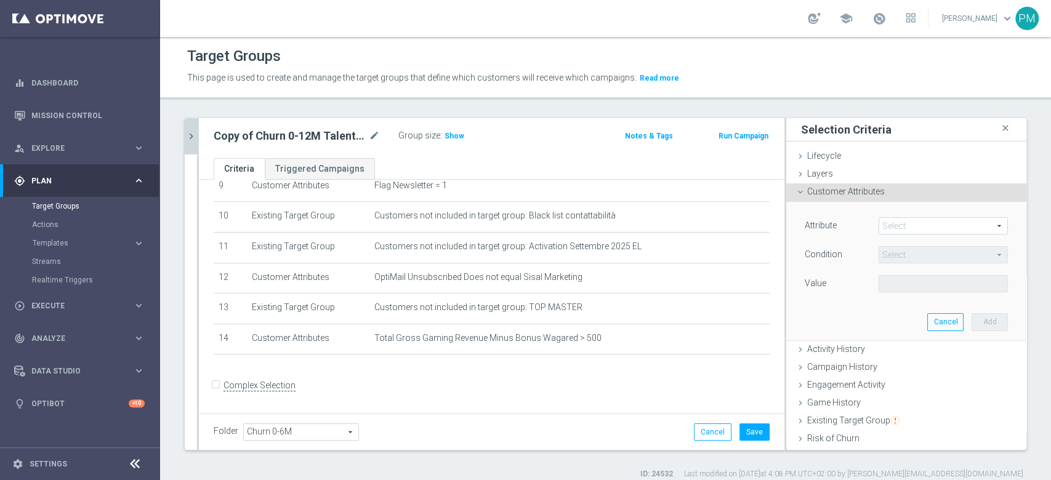
click at [901, 225] on span at bounding box center [943, 226] width 128 height 16
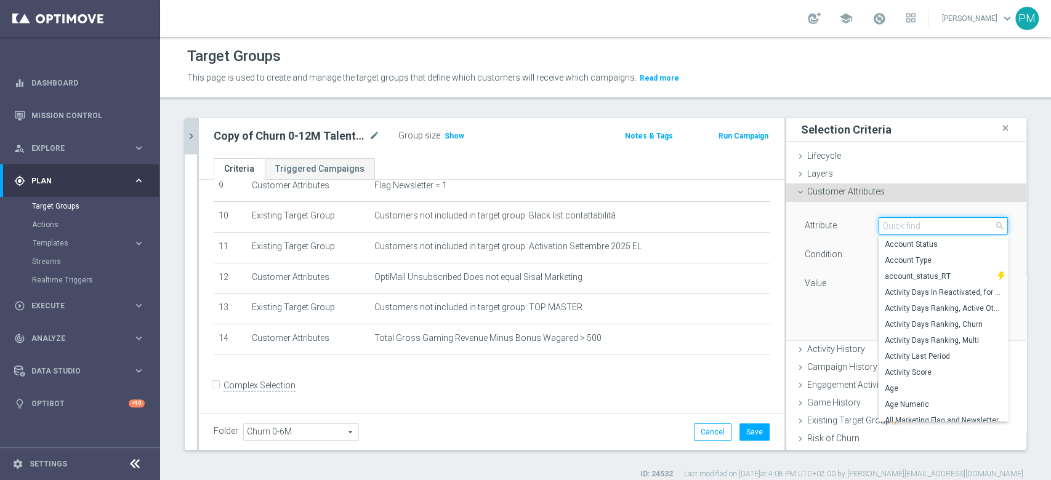
click at [901, 225] on input "search" at bounding box center [943, 225] width 129 height 17
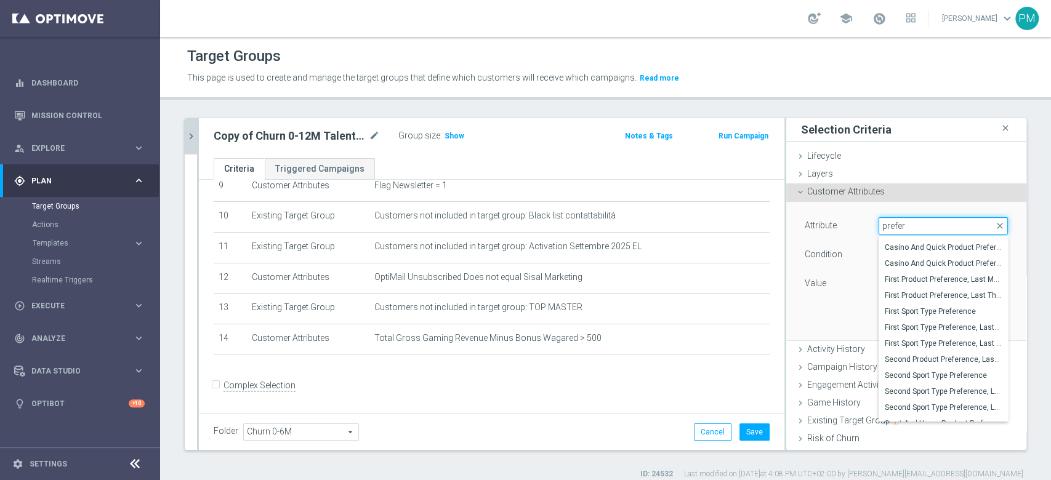
scroll to position [32, 0]
click at [882, 223] on input "prefer" at bounding box center [943, 225] width 129 height 17
click at [879, 225] on input "life" at bounding box center [943, 225] width 129 height 17
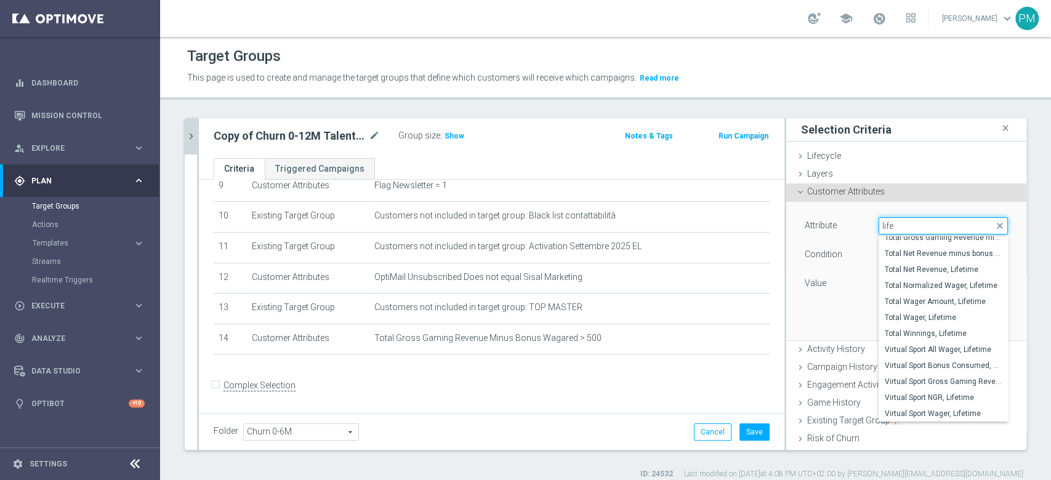
click at [879, 225] on input "life" at bounding box center [943, 225] width 129 height 17
type input "product"
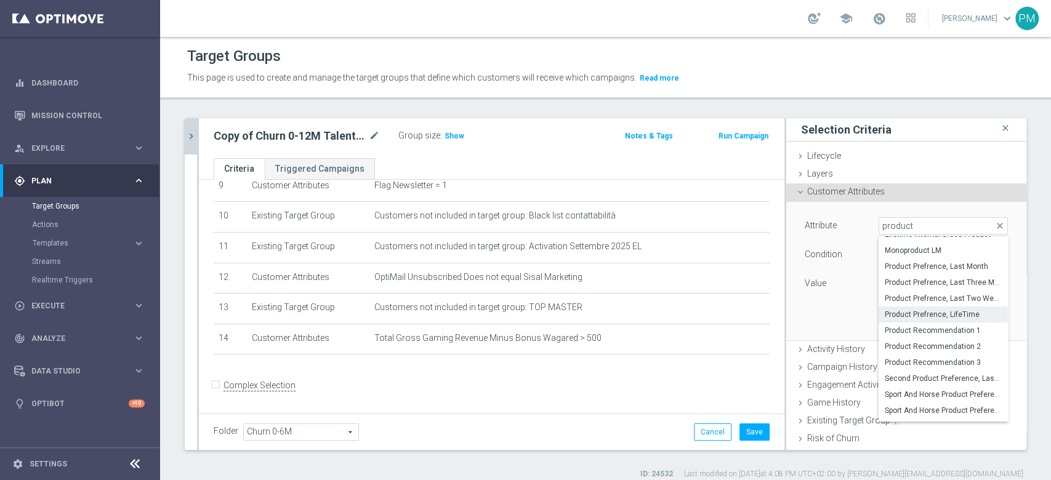
click at [912, 313] on span "Product Prefrence, LifeTime" at bounding box center [943, 315] width 117 height 10
type input "Product Prefrence, LifeTime"
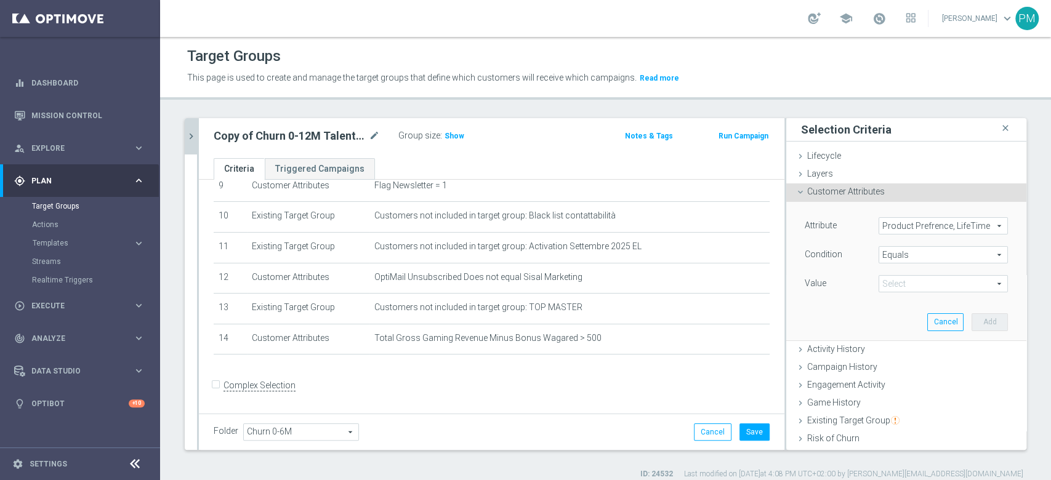
click at [893, 256] on span "Equals" at bounding box center [943, 255] width 128 height 16
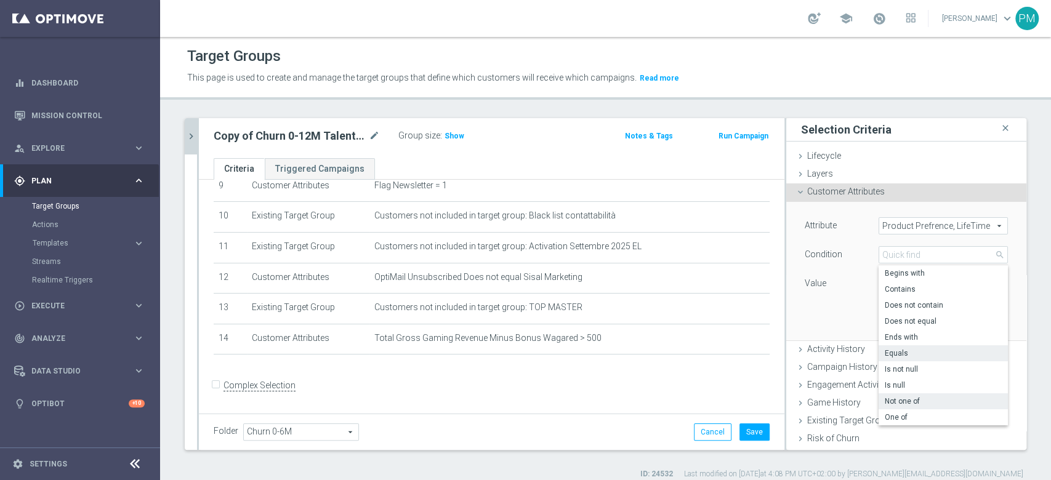
click at [889, 404] on span "Not one of" at bounding box center [943, 401] width 117 height 10
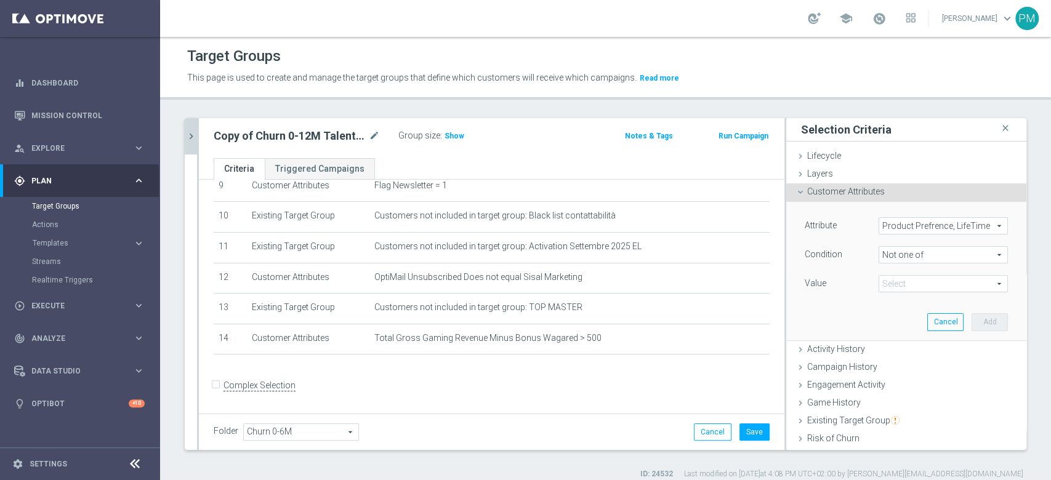
click at [898, 256] on span "Not one of" at bounding box center [943, 255] width 128 height 16
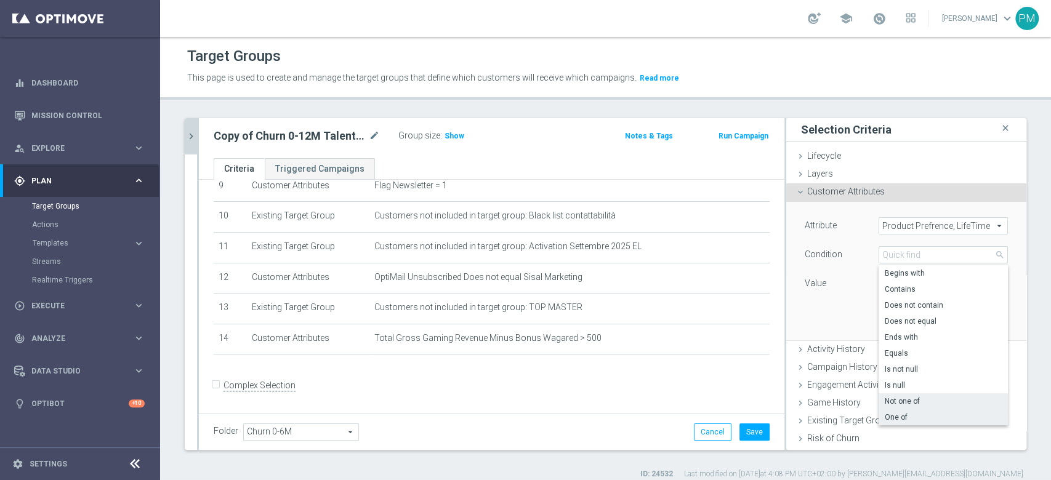
click at [888, 423] on label "One of" at bounding box center [943, 417] width 129 height 16
type input "One of"
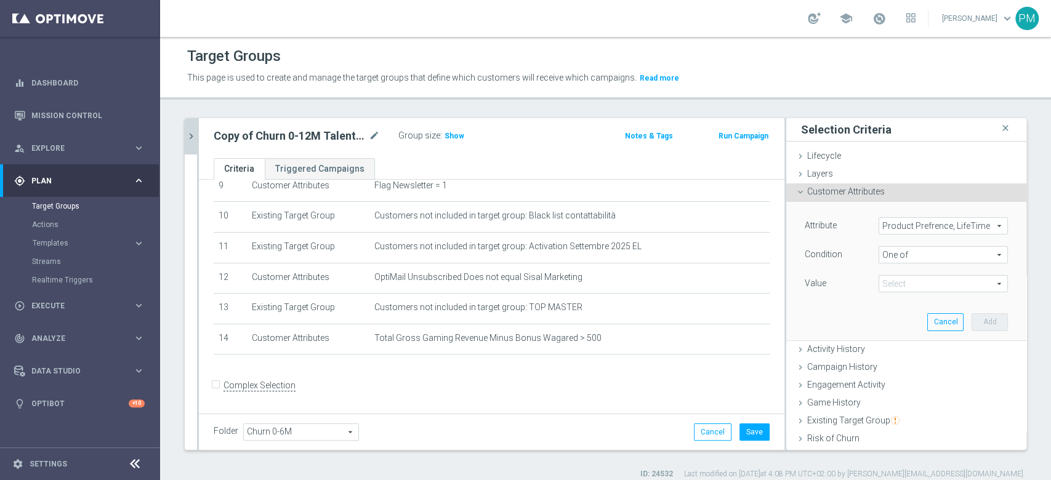
click at [891, 275] on div "Select arrow_drop_down search Show Selected 0 of 16 (All)" at bounding box center [943, 283] width 129 height 17
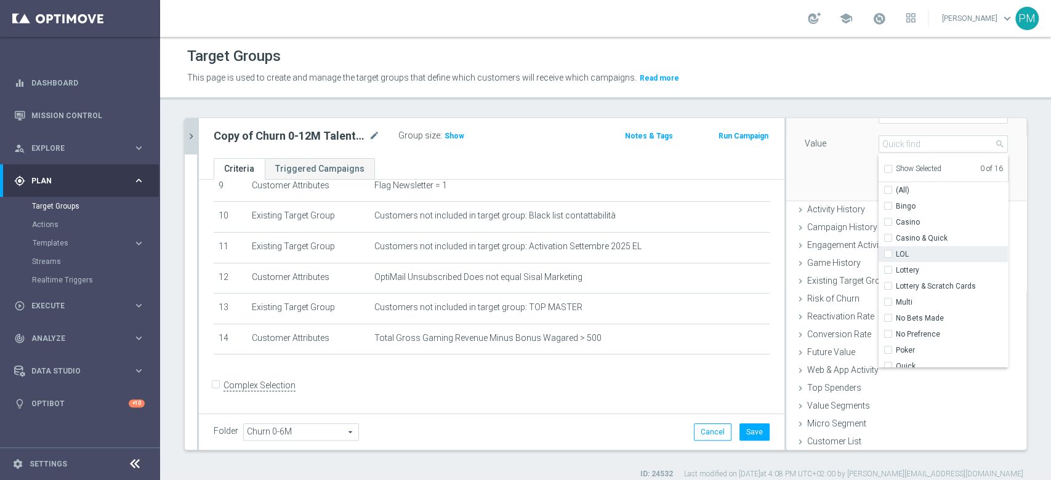
scroll to position [140, 0]
click at [888, 219] on input "Casino" at bounding box center [892, 222] width 8 height 8
checkbox input "true"
type input "Casino"
click at [879, 231] on div "Casino & Quick" at bounding box center [943, 238] width 129 height 16
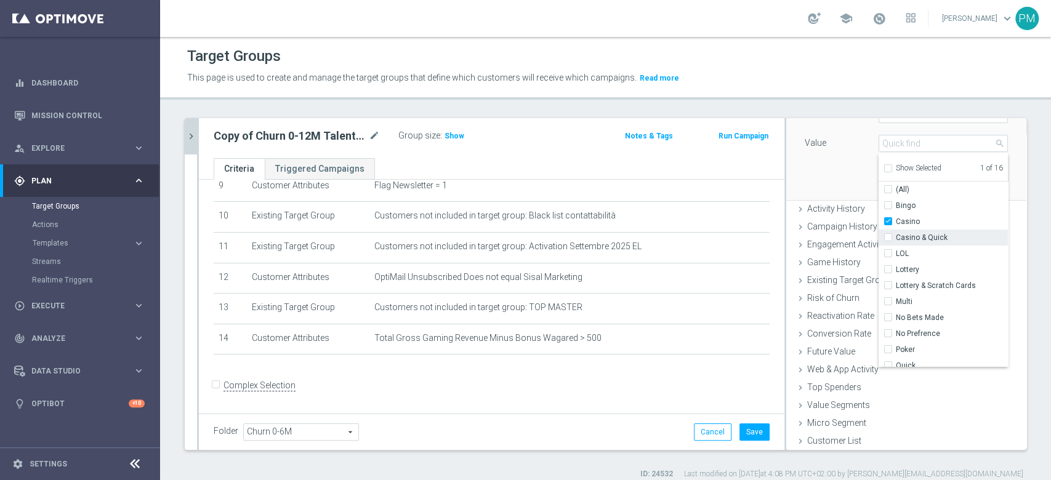
click at [888, 240] on input "Casino & Quick" at bounding box center [892, 238] width 8 height 8
checkbox input "true"
type input "Selected 2 of 16"
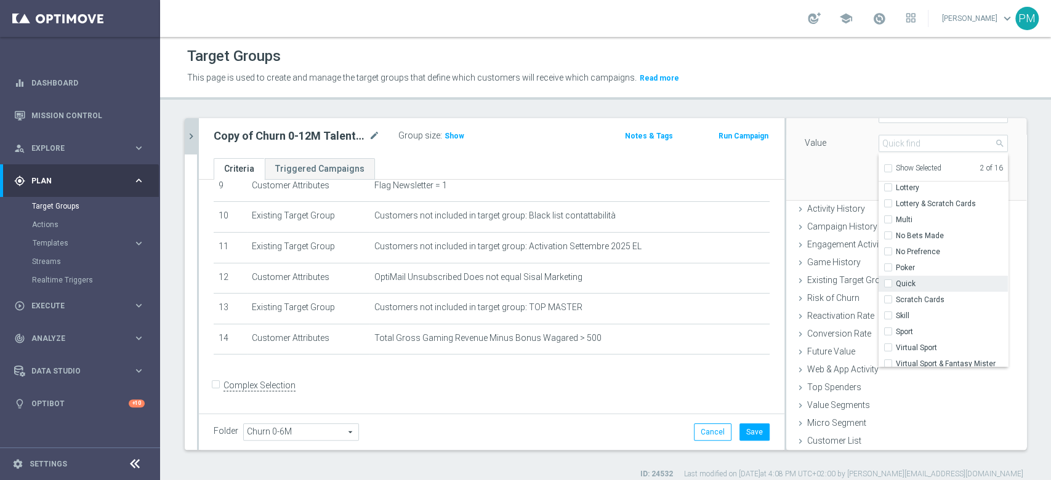
click at [888, 281] on input "Quick" at bounding box center [892, 284] width 8 height 8
checkbox input "true"
type input "Selected 3 of 16"
click at [888, 265] on input "Poker" at bounding box center [892, 268] width 8 height 8
checkbox input "true"
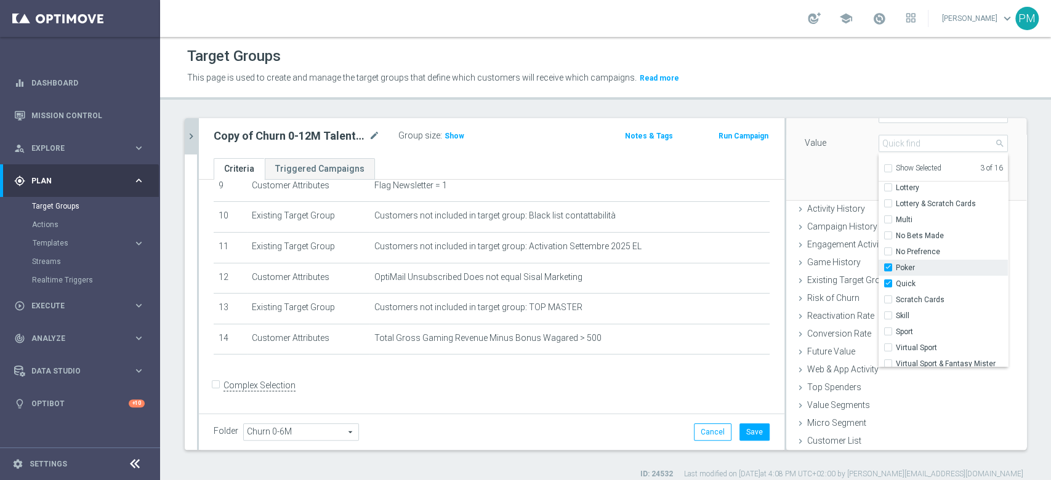
type input "Selected 4 of 16"
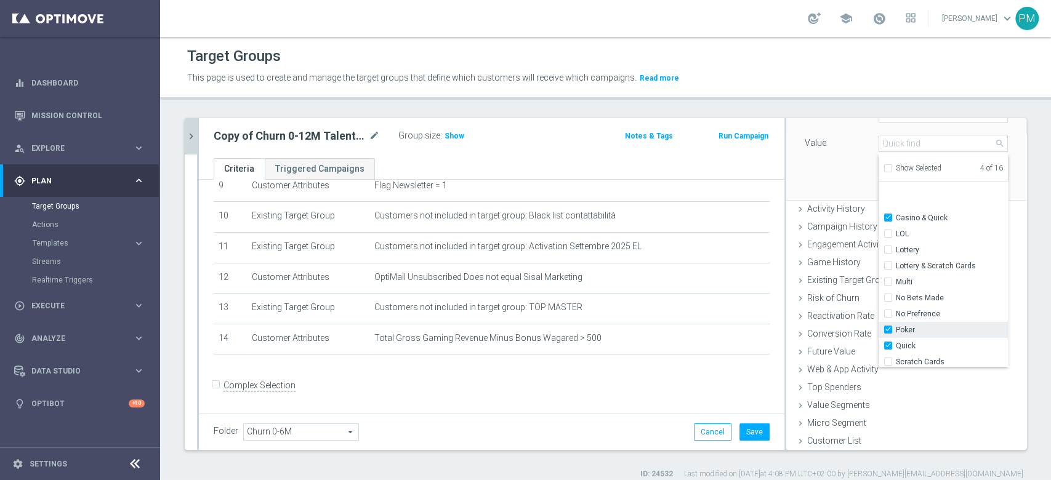
scroll to position [17, 0]
click at [810, 167] on div "Attribute Product Prefrence, LifeTime Product Prefrence, LifeTime arrow_drop_do…" at bounding box center [906, 131] width 222 height 138
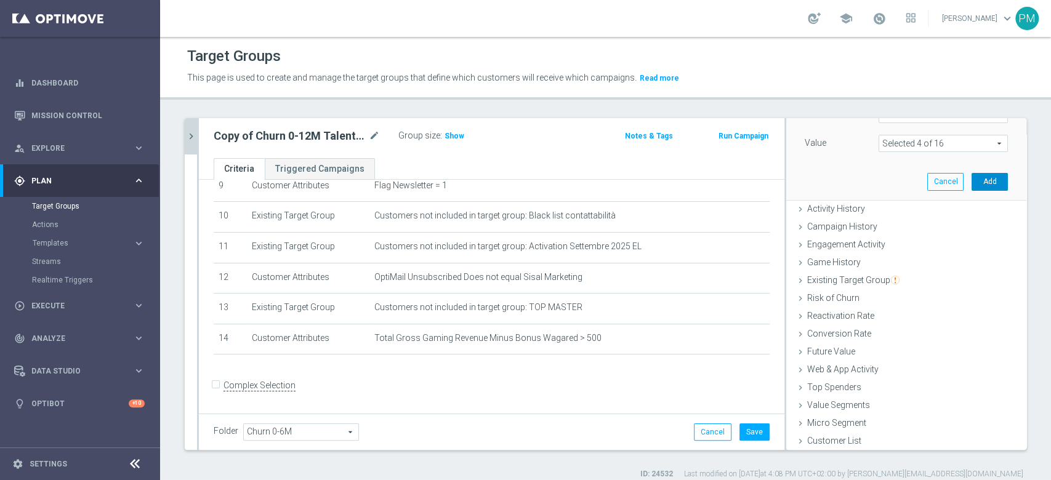
click at [972, 182] on button "Add" at bounding box center [990, 181] width 36 height 17
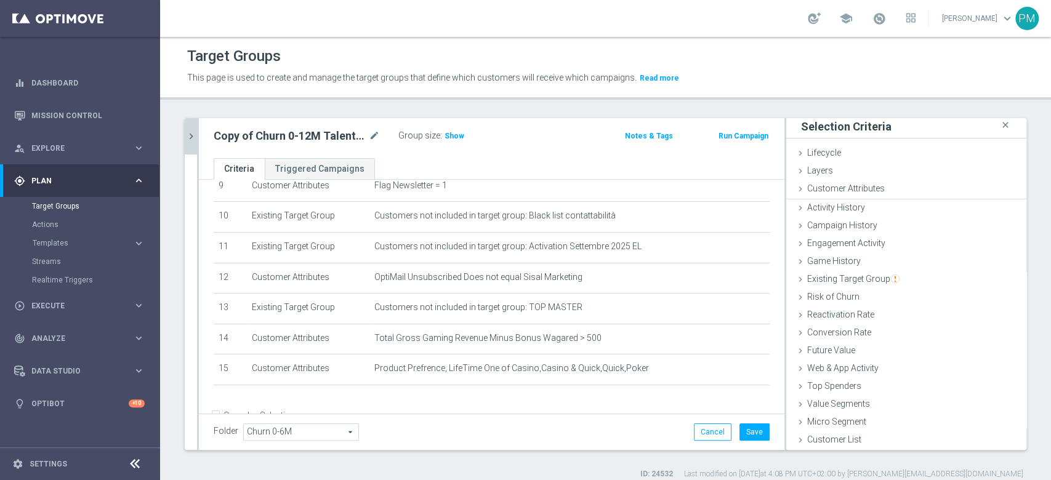
scroll to position [1, 0]
click at [453, 137] on span "Show" at bounding box center [455, 136] width 20 height 9
click at [374, 135] on icon "mode_edit" at bounding box center [374, 136] width 11 height 15
click at [259, 145] on input "Copy of Churn 0-12M Talent + Master Low ggr nb > 500 lftime 1st Slot" at bounding box center [297, 137] width 166 height 17
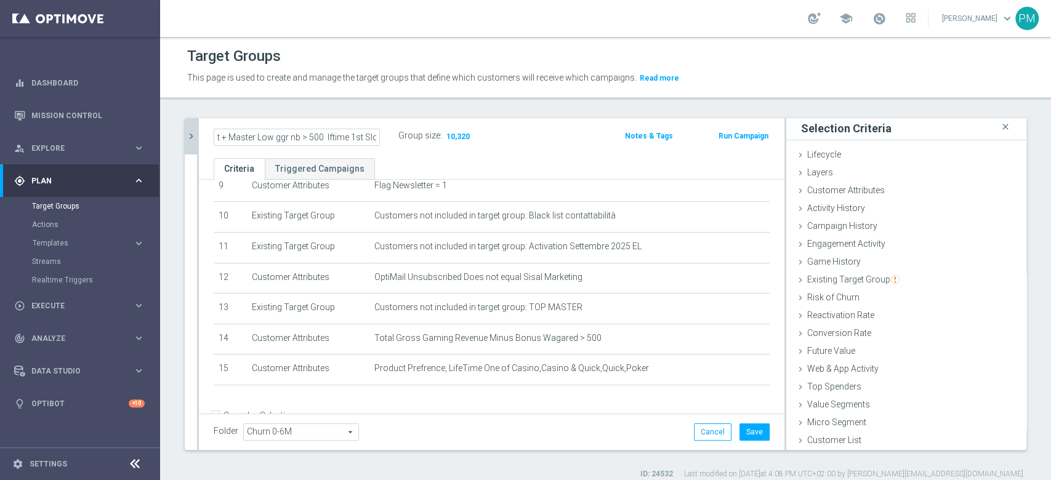
click at [238, 140] on input "Copy of Churn 0-12M Talent + Master Low ggr nb > 500 lftime 1st Slot" at bounding box center [297, 137] width 166 height 17
type input "Churn 0-12M Talent + Master Low ggr nb > 500 lftime 1st Slot"
click at [563, 127] on div "Churn 0-12M Talent + Master Low ggr nb > 500 lftime 1st Slot Group size : 10,320" at bounding box center [395, 136] width 383 height 18
click at [739, 432] on button "Save" at bounding box center [754, 432] width 30 height 17
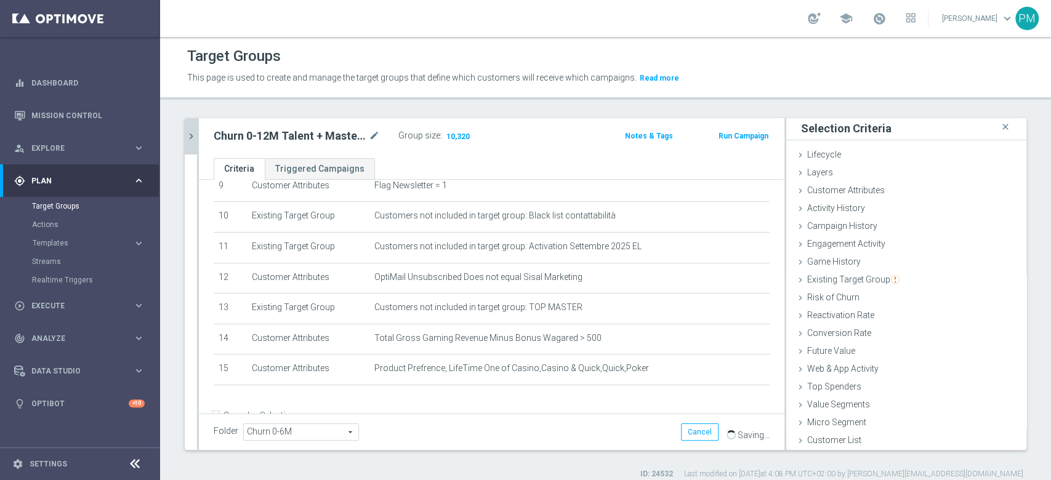
click at [306, 131] on h2 "Churn 0-12M Talent + Master Low ggr nb > 500 lftime 1st Slot" at bounding box center [290, 136] width 153 height 15
copy div "Churn 0-12M Talent + Master Low ggr nb > 500 lftime 1st Slot"
click at [261, 134] on h2 "Churn 0-12M Talent + Master Low ggr nb > 500 lftime 1st Slot" at bounding box center [290, 136] width 153 height 15
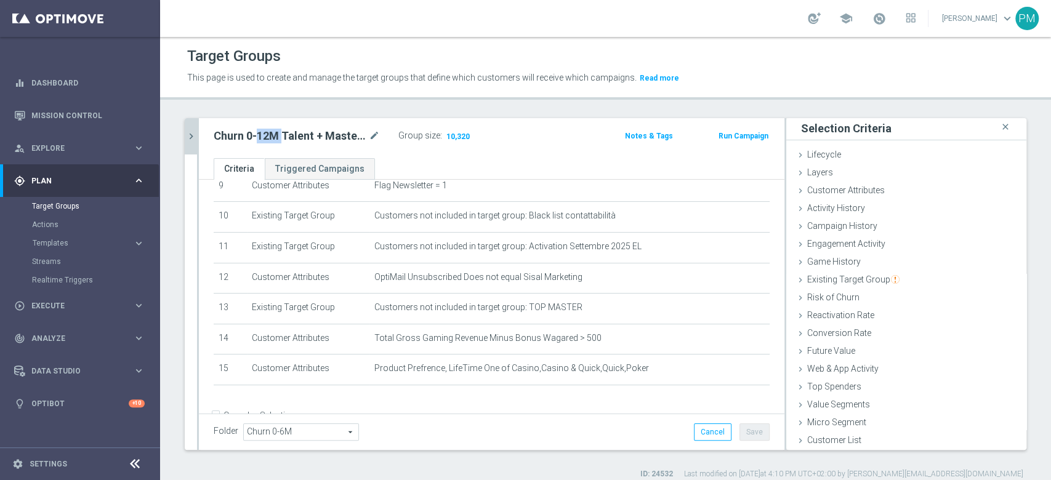
click at [261, 134] on h2 "Churn 0-12M Talent + Master Low ggr nb > 500 lftime 1st Slot" at bounding box center [290, 136] width 153 height 15
click at [191, 137] on icon "chevron_right" at bounding box center [191, 137] width 12 height 12
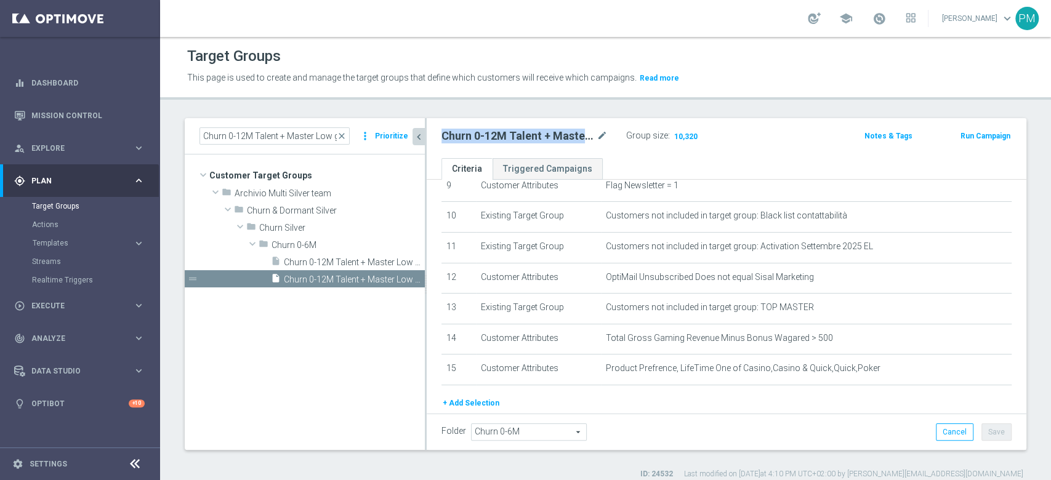
scroll to position [25, 0]
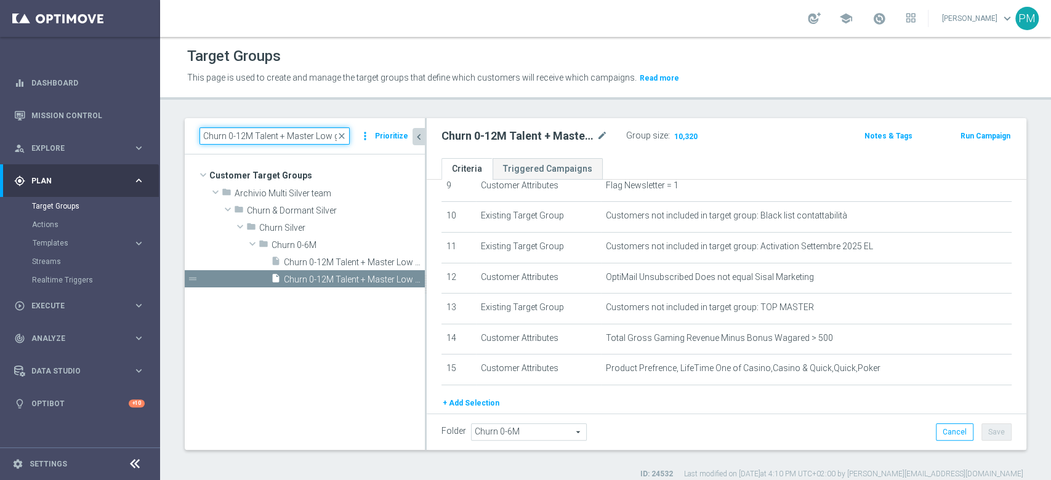
click at [272, 140] on input "Churn 0-12M Talent + Master Low ggr nb > 500 lftime" at bounding box center [274, 135] width 150 height 17
paste input "1st Slot"
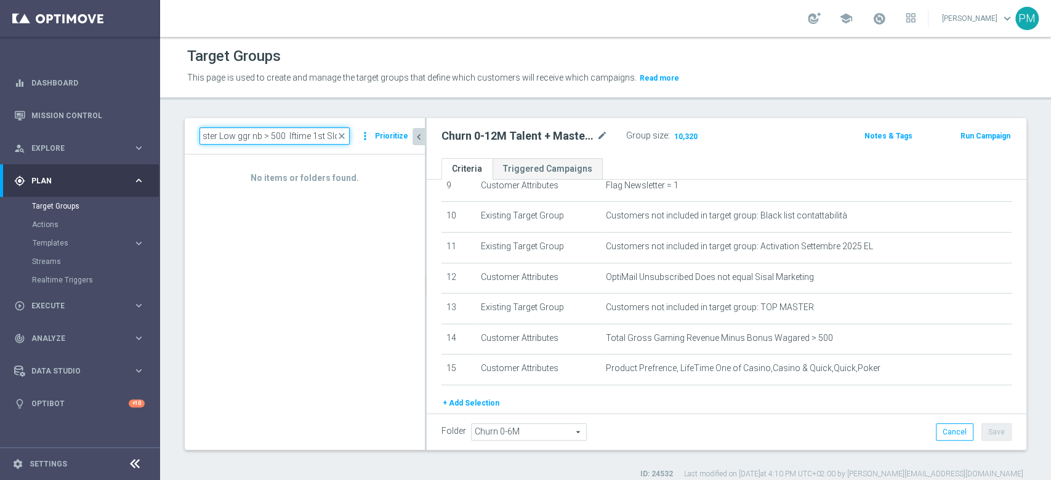
type input "Churn 0-12M Talent + Master Low ggr nb > 500 lftime 1st Slot"
click at [777, 129] on div "Churn 0-12M Talent + Master Low ggr nb > 500 lftime 1st Slot mode_edit Group si…" at bounding box center [628, 135] width 392 height 17
click at [423, 134] on icon "chevron_left" at bounding box center [419, 137] width 12 height 12
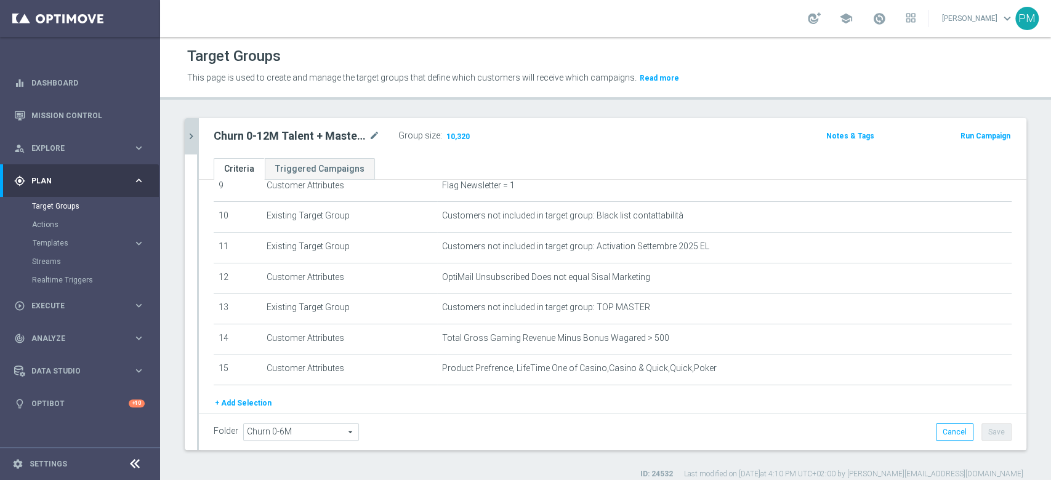
click at [309, 137] on h2 "Churn 0-12M Talent + Master Low ggr nb > 500 lftime 1st Slot" at bounding box center [290, 136] width 153 height 15
copy div "Churn 0-12M Talent + Master Low ggr nb > 500 lftime 1st Slot"
click at [190, 134] on icon "chevron_right" at bounding box center [191, 137] width 12 height 12
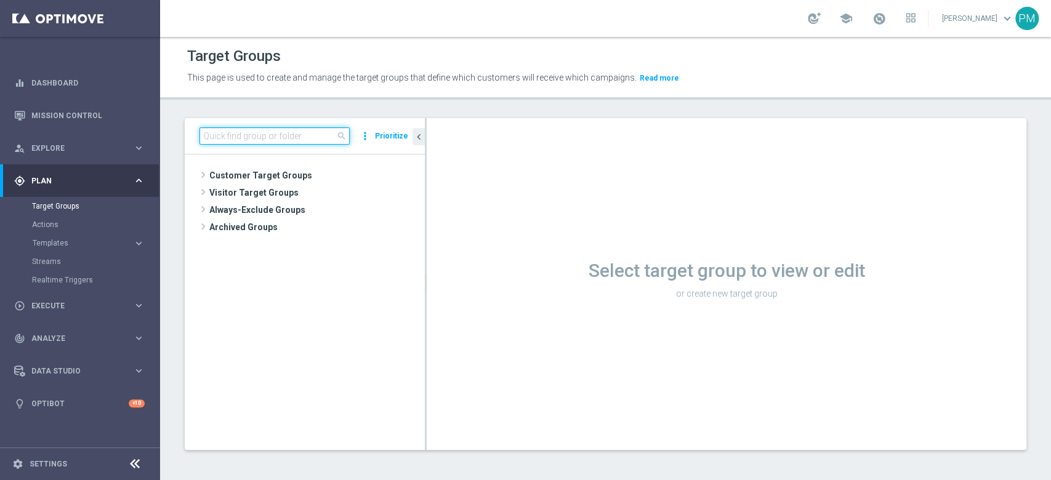
click at [320, 135] on input at bounding box center [274, 135] width 150 height 17
paste input "Churn 0-12M Talent + Master Low ggr nb > 500 lftime 1st Slot"
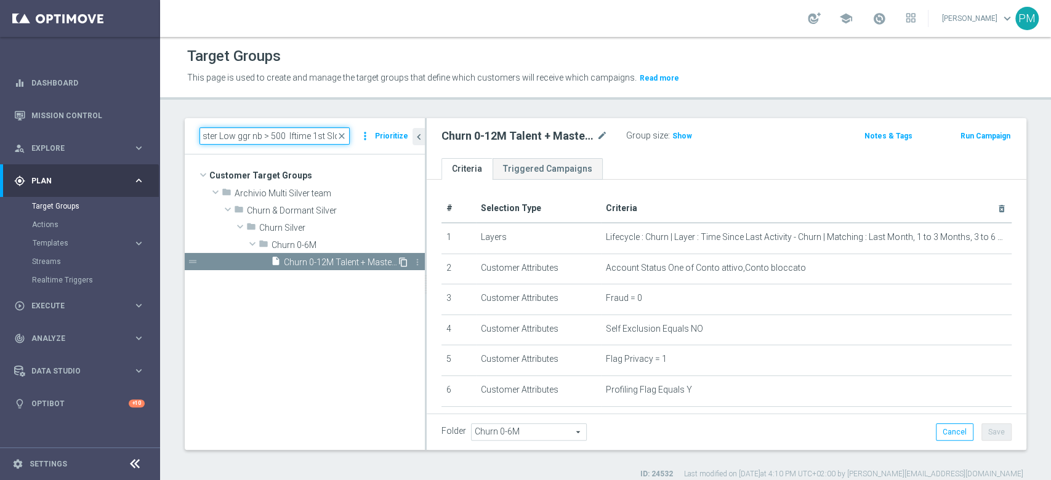
type input "Churn 0-12M Talent + Master Low ggr nb > 500 lftime 1st Slot"
click at [402, 260] on icon "content_copy" at bounding box center [403, 262] width 10 height 10
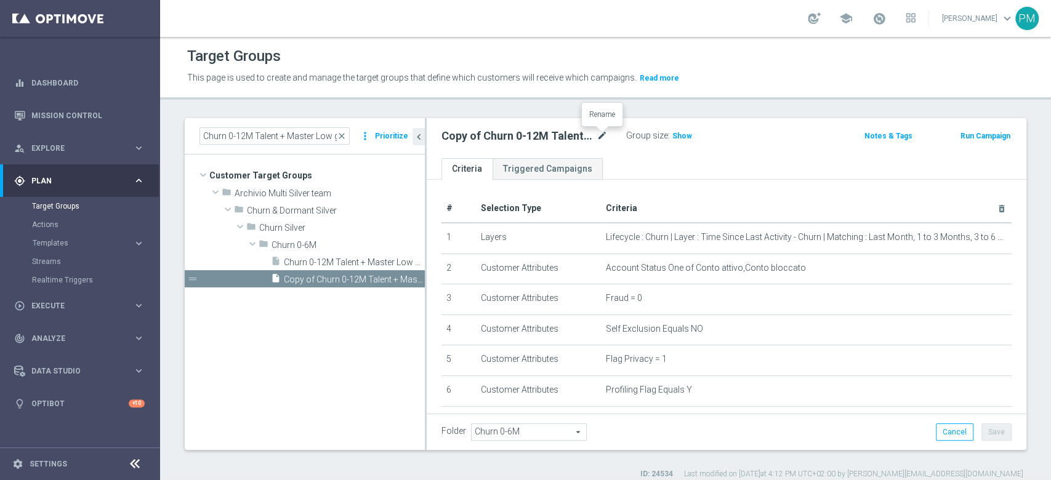
click at [600, 136] on icon "mode_edit" at bounding box center [602, 136] width 11 height 15
click at [591, 134] on input "Copy of Churn 0-12M Talent + Master Low ggr nb > 500 lftime 1st Slot" at bounding box center [524, 137] width 166 height 17
type input "Churn 0-12M Talent + Master Low ggr nb > 500 lftime 1st NO Slot"
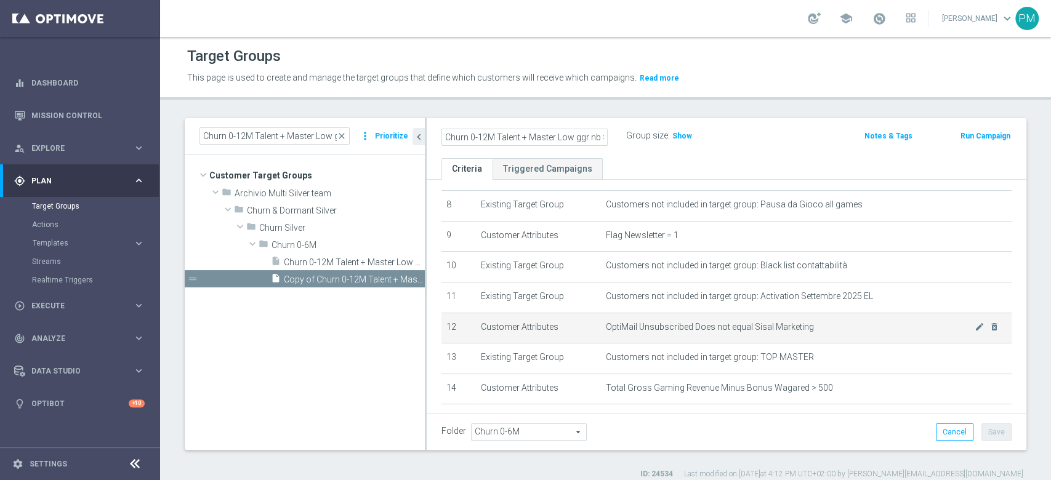
scroll to position [328, 0]
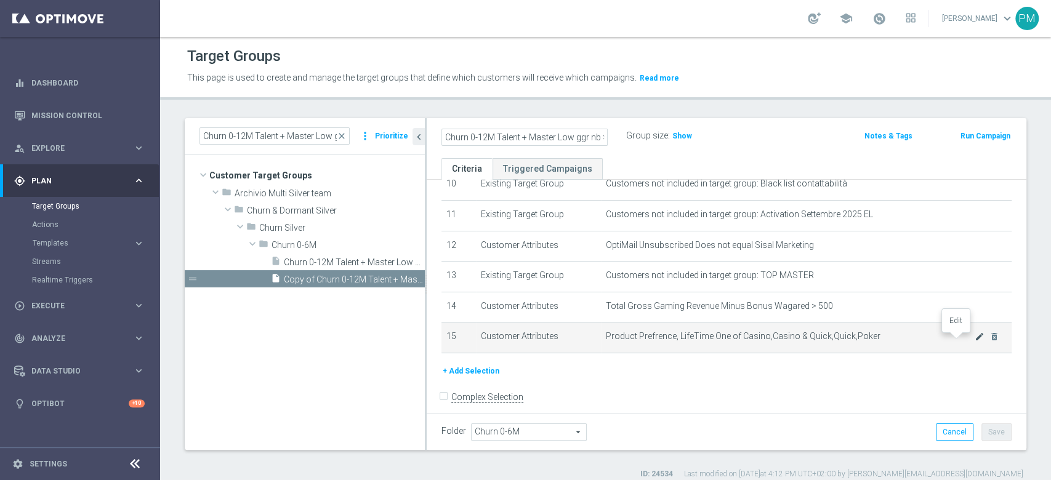
click at [975, 340] on icon "mode_edit" at bounding box center [980, 337] width 10 height 10
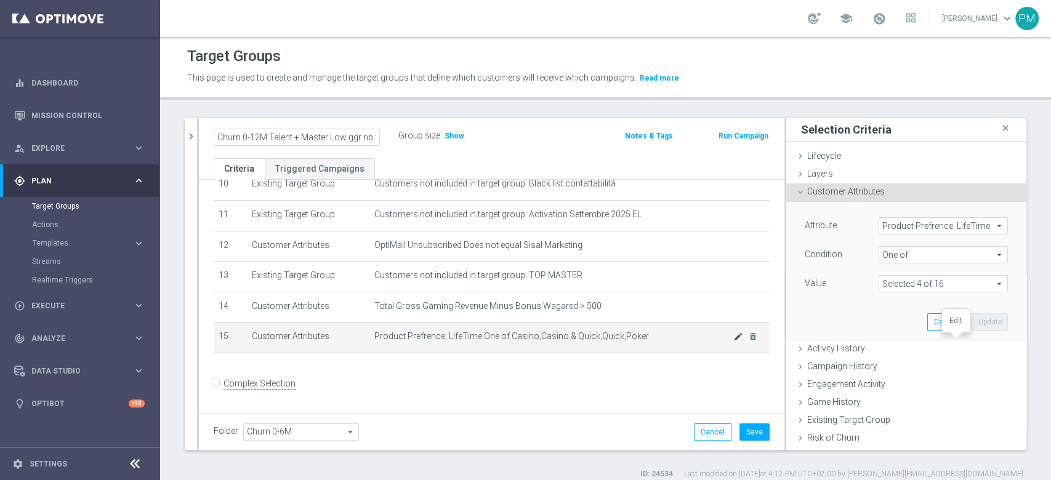
scroll to position [327, 0]
click at [907, 252] on span "One of" at bounding box center [943, 255] width 128 height 16
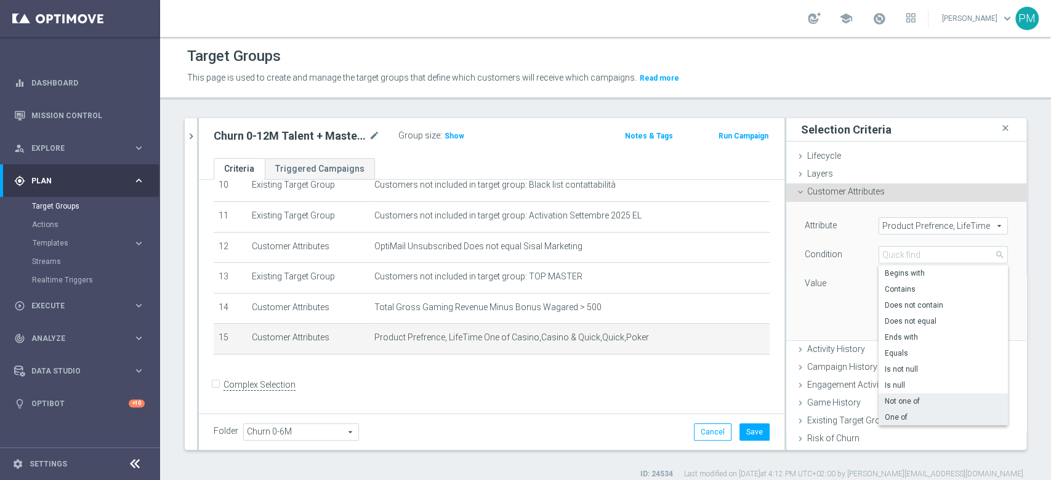
click at [896, 401] on span "Not one of" at bounding box center [943, 401] width 117 height 10
type input "Not one of"
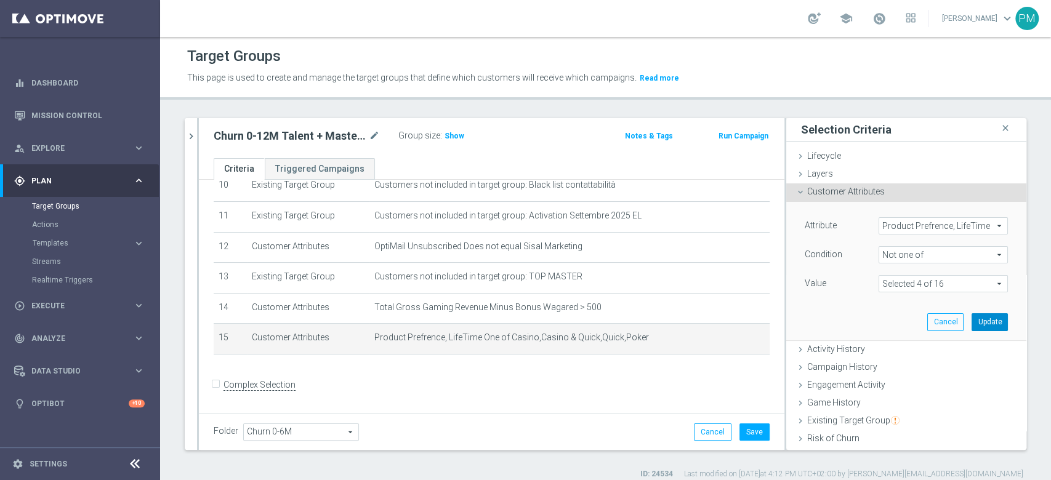
click at [972, 319] on button "Update" at bounding box center [990, 321] width 36 height 17
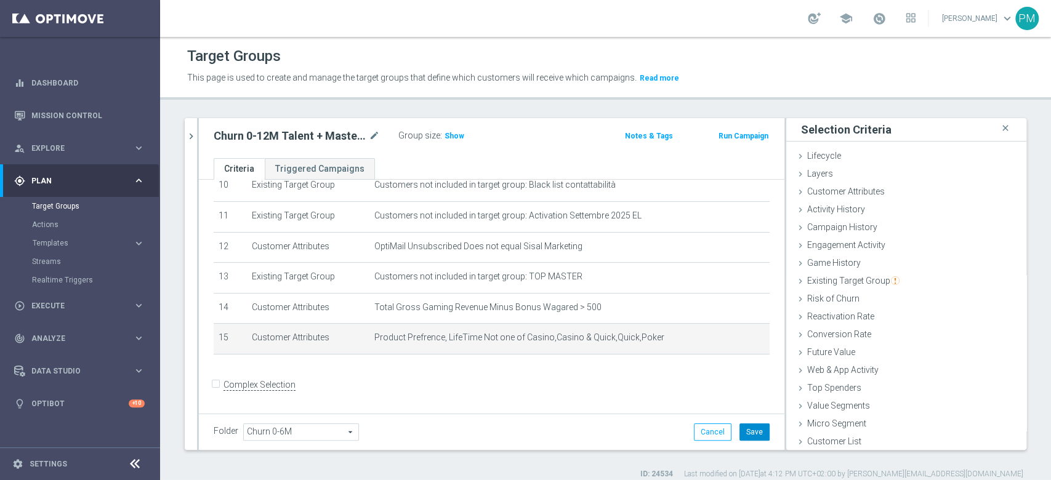
drag, startPoint x: 744, startPoint y: 436, endPoint x: 744, endPoint y: 421, distance: 14.8
click at [744, 436] on button "Save" at bounding box center [754, 432] width 30 height 17
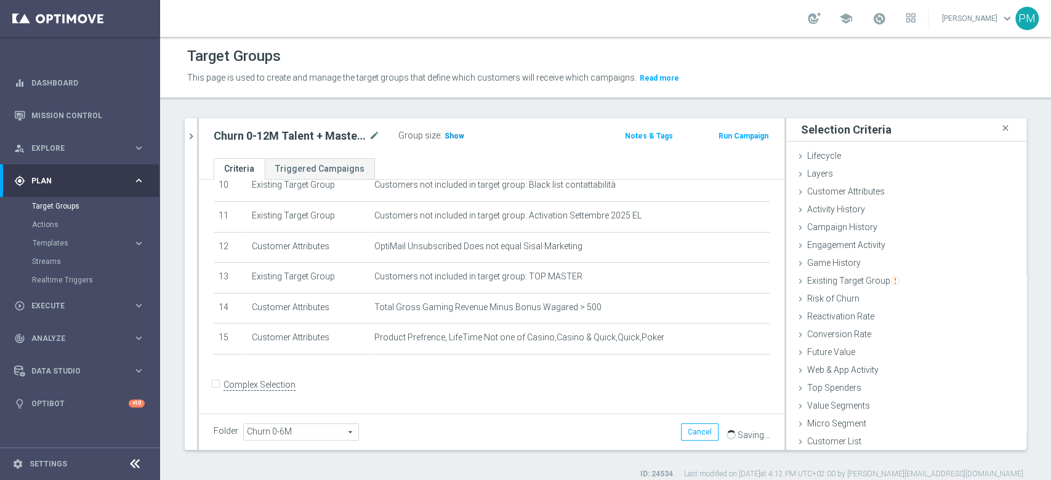
click at [459, 133] on span "Show" at bounding box center [455, 136] width 20 height 9
click at [297, 138] on h2 "Churn 0-12M Talent + Master Low ggr nb > 500 lftime 1st NO Slot" at bounding box center [290, 136] width 153 height 15
copy div "Churn 0-12M Talent + Master Low ggr nb > 500 lftime 1st NO Slot"
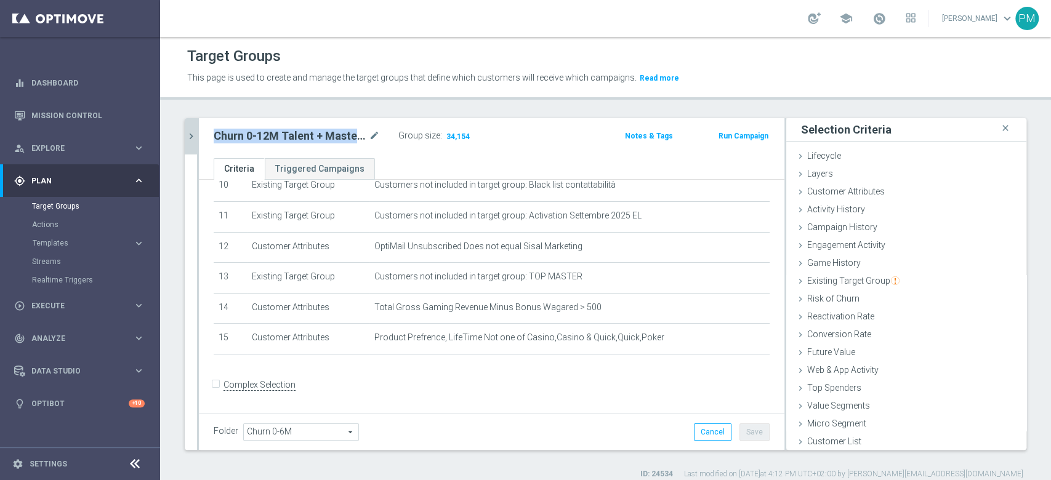
click at [192, 140] on icon "chevron_right" at bounding box center [191, 137] width 12 height 12
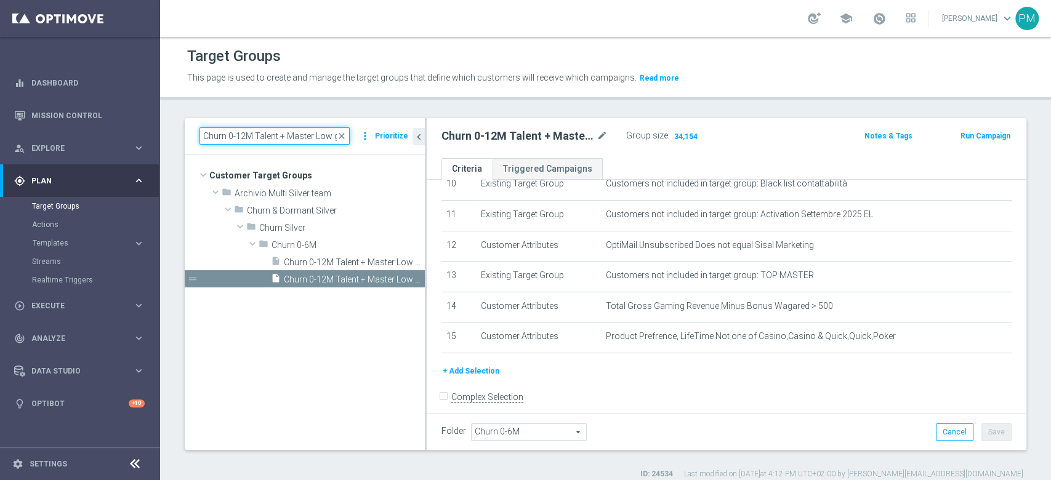
click at [265, 132] on input "Churn 0-12M Talent + Master Low ggr nb > 500 lftime 1st Slot" at bounding box center [274, 135] width 150 height 17
paste input "NO"
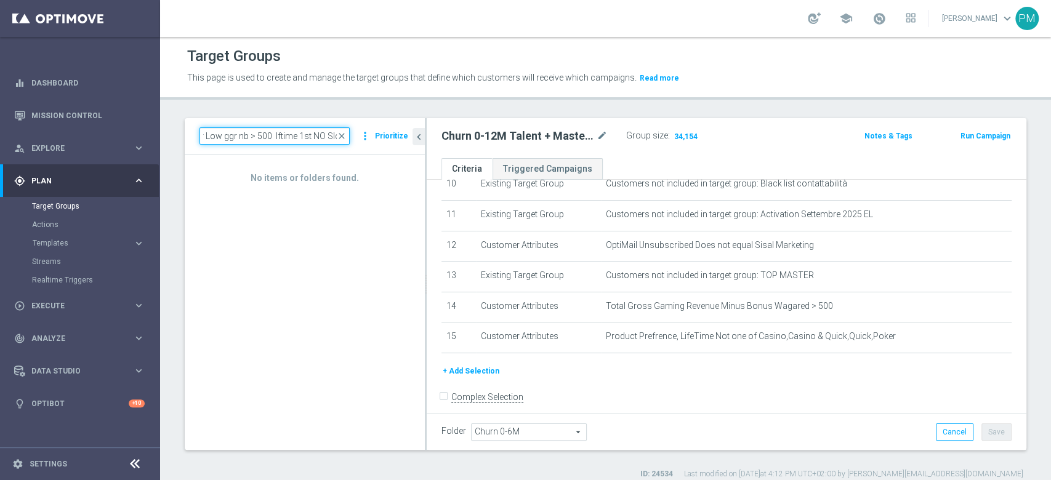
type input "Churn 0-12M Talent + Master Low ggr nb > 500 lftime 1st NO Slot"
click at [527, 139] on h2 "Churn 0-12M Talent + Master Low ggr nb > 500 lftime 1st NO Slot" at bounding box center [517, 136] width 153 height 15
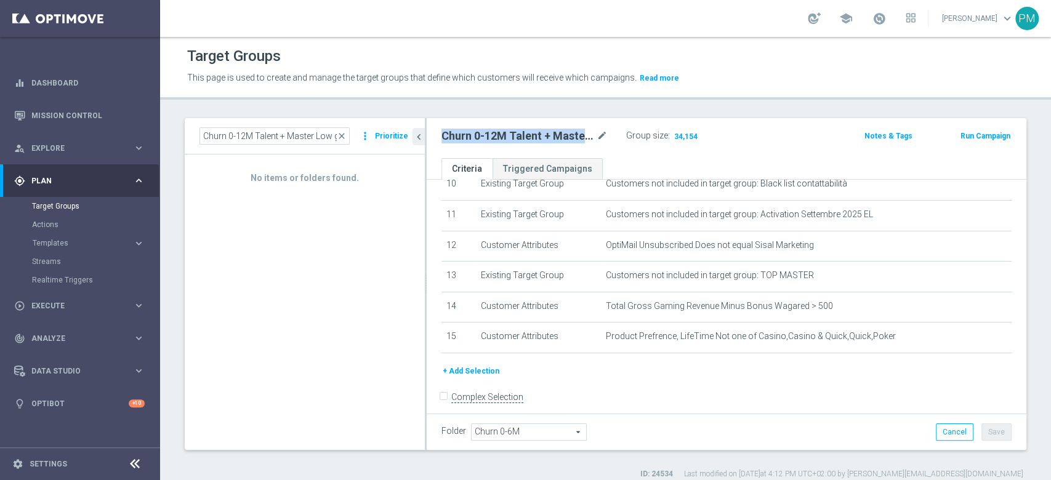
click at [527, 139] on h2 "Churn 0-12M Talent + Master Low ggr nb > 500 lftime 1st NO Slot" at bounding box center [517, 136] width 153 height 15
copy div "Churn 0-12M Talent + Master Low ggr nb > 500 lftime 1st NO Slot"
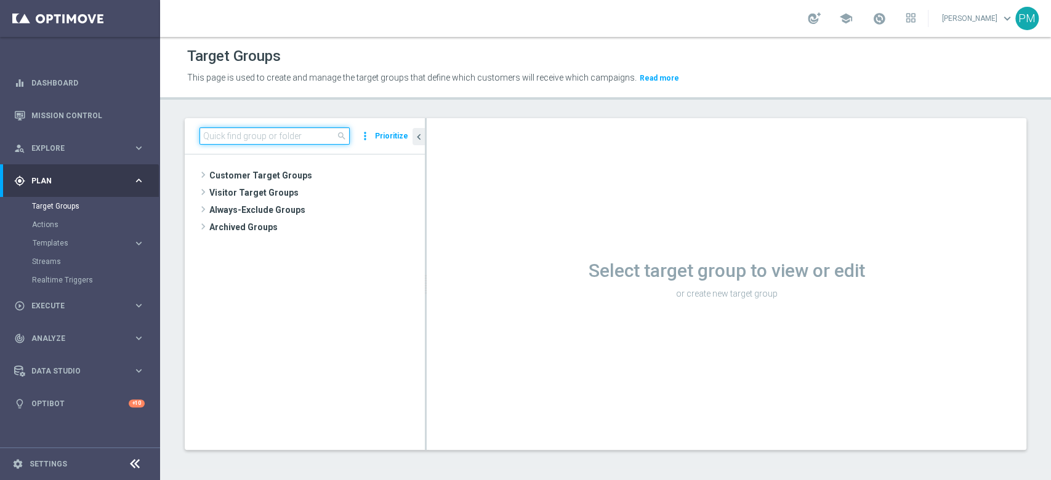
click at [281, 135] on input at bounding box center [274, 135] width 150 height 17
paste input "Churn 0-12M Talent + Master Low ggr nb > 500 lftime 1st NO Slot"
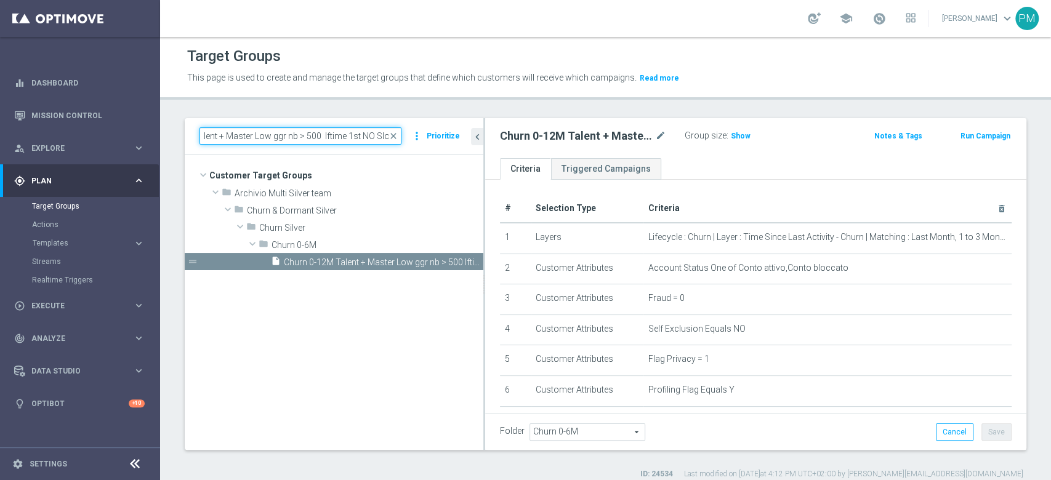
scroll to position [0, 60]
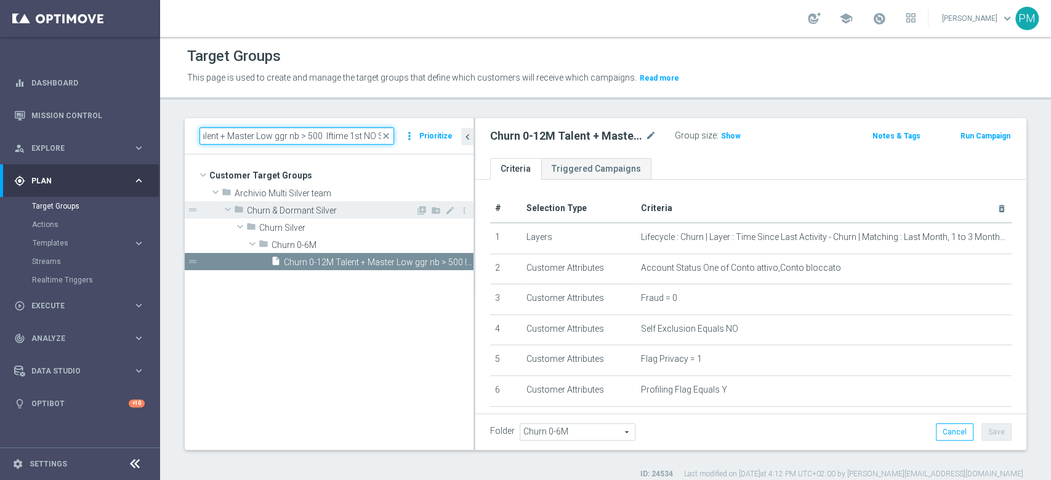
drag, startPoint x: 425, startPoint y: 213, endPoint x: 474, endPoint y: 214, distance: 48.7
click at [474, 214] on div at bounding box center [474, 284] width 2 height 332
type input "Churn 0-12M Talent + Master Low ggr nb > 500 lftime 1st NO Slot"
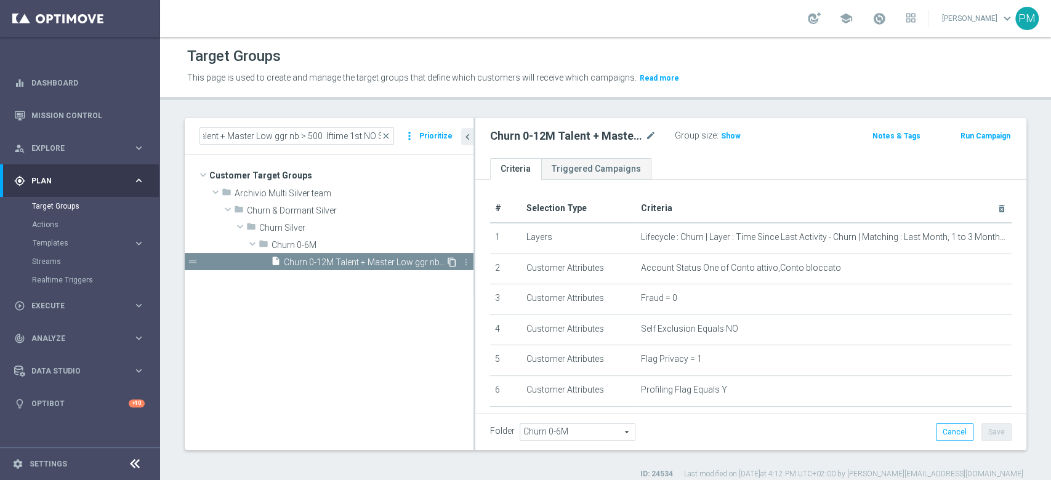
click at [454, 259] on icon "content_copy" at bounding box center [452, 262] width 10 height 10
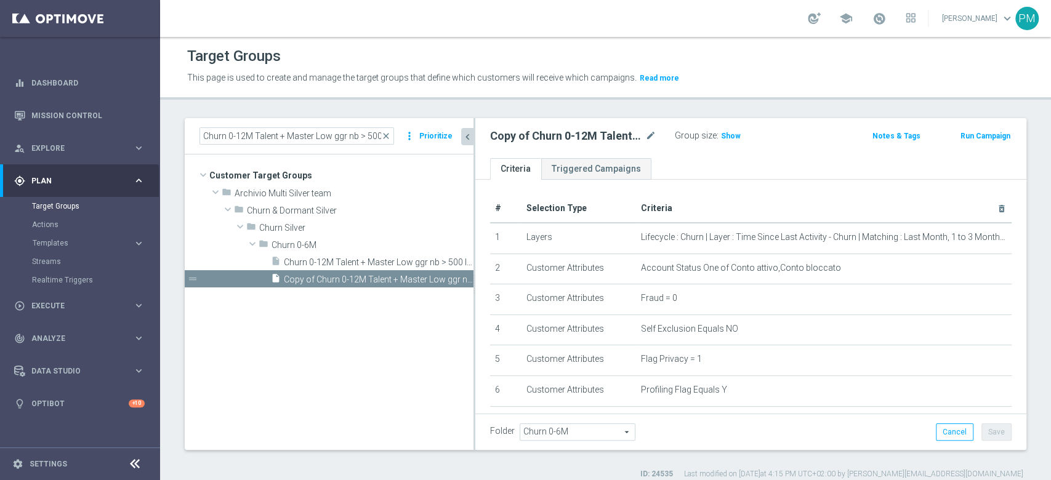
click at [472, 139] on icon "chevron_left" at bounding box center [468, 137] width 12 height 12
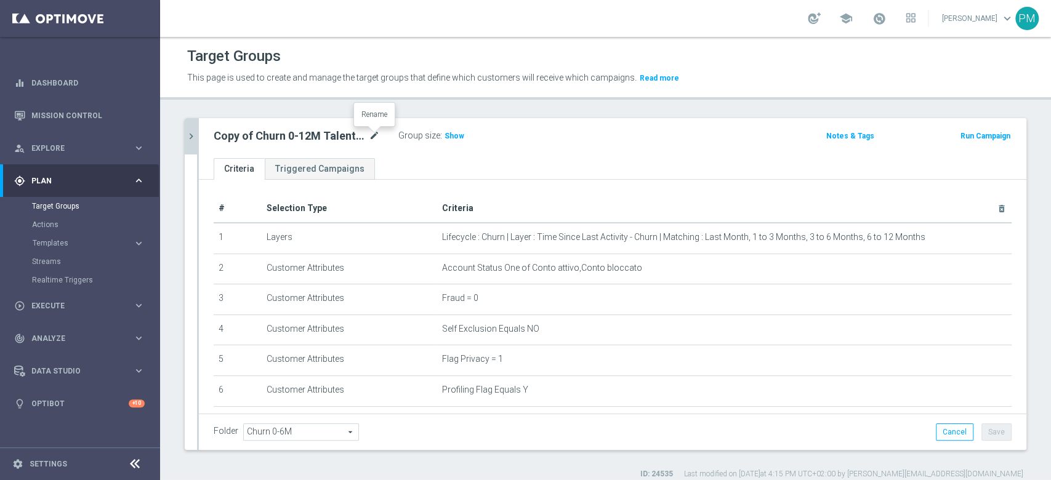
click at [376, 134] on icon "mode_edit" at bounding box center [374, 136] width 11 height 15
click at [259, 139] on input "Copy of Churn 0-12M Talent + Master Low ggr nb > 500 lftime 1st NO Slot" at bounding box center [297, 137] width 166 height 17
click at [352, 133] on input "Churn 0-12M Talent + Master Low ggr nb > 500 lftime 1st NO Slot" at bounding box center [297, 137] width 166 height 17
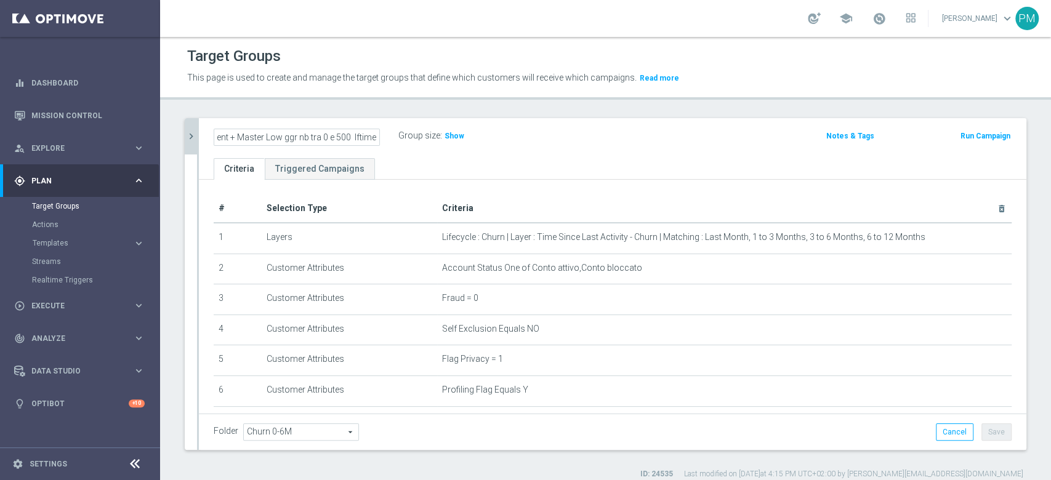
scroll to position [0, 62]
type input "Churn 0-12M Talent + Master Low ggr nb tra 0 e 500 lftime"
click at [552, 129] on div "Churn 0-12M Talent + Master Low ggr nb tra 0 e 500 lftime Group size : Show" at bounding box center [476, 136] width 544 height 18
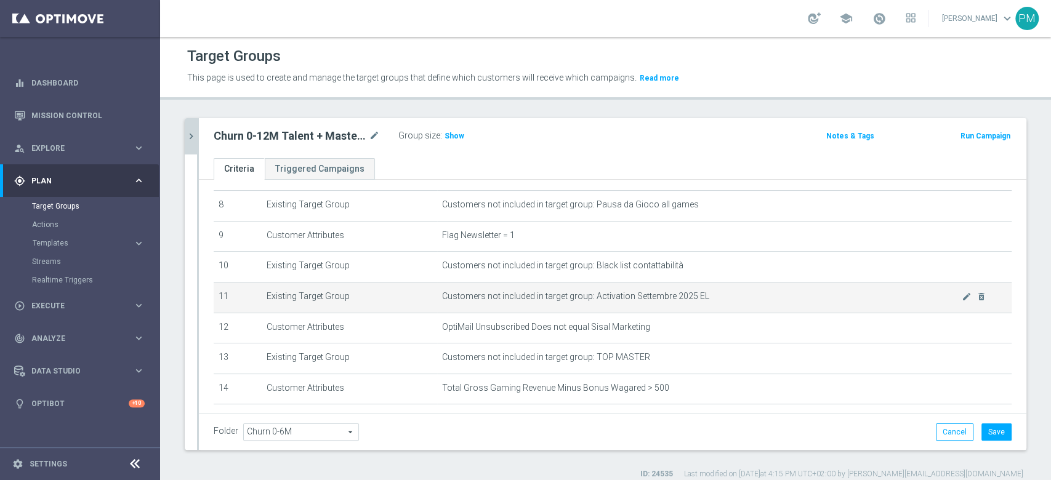
scroll to position [328, 0]
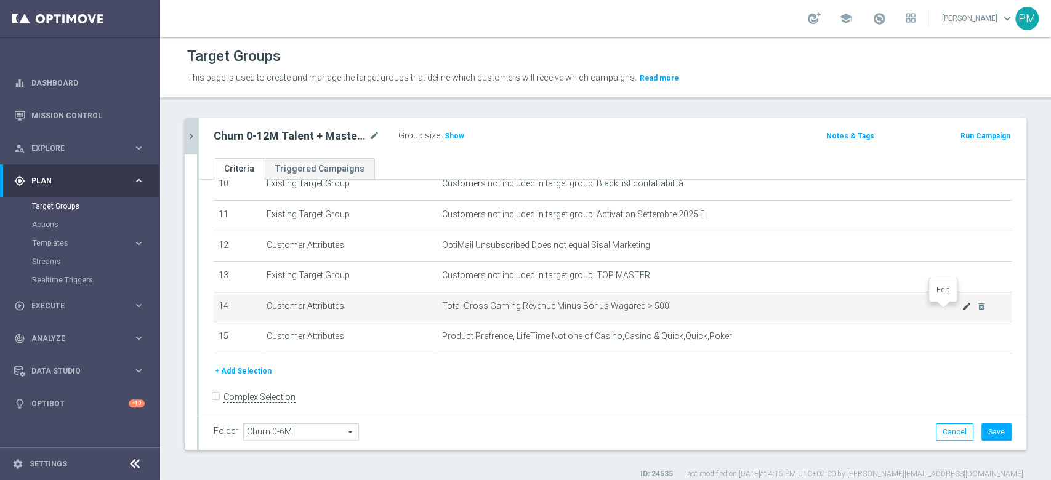
click at [962, 308] on icon "mode_edit" at bounding box center [967, 307] width 10 height 10
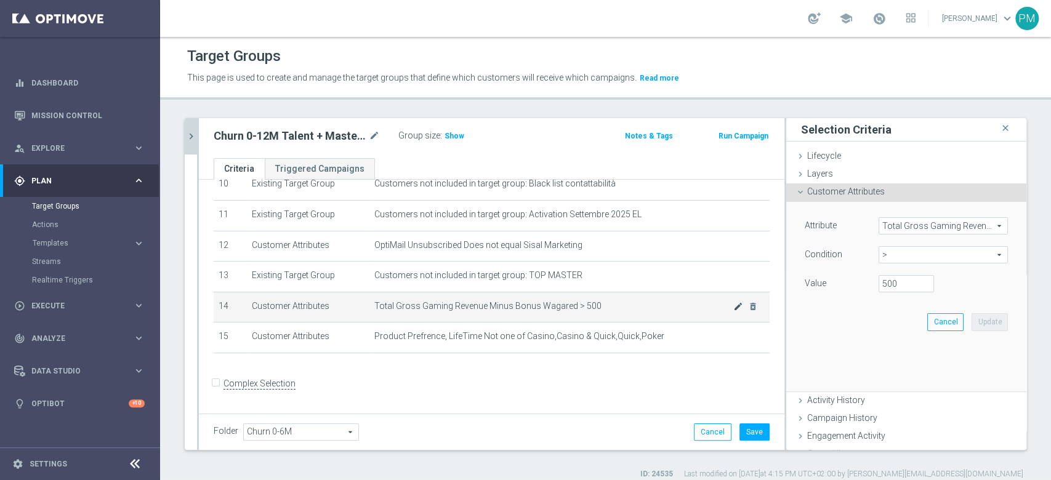
scroll to position [327, 0]
click at [896, 225] on span "Total Gross Gaming Revenue Minus Bonus Wagared" at bounding box center [943, 226] width 128 height 16
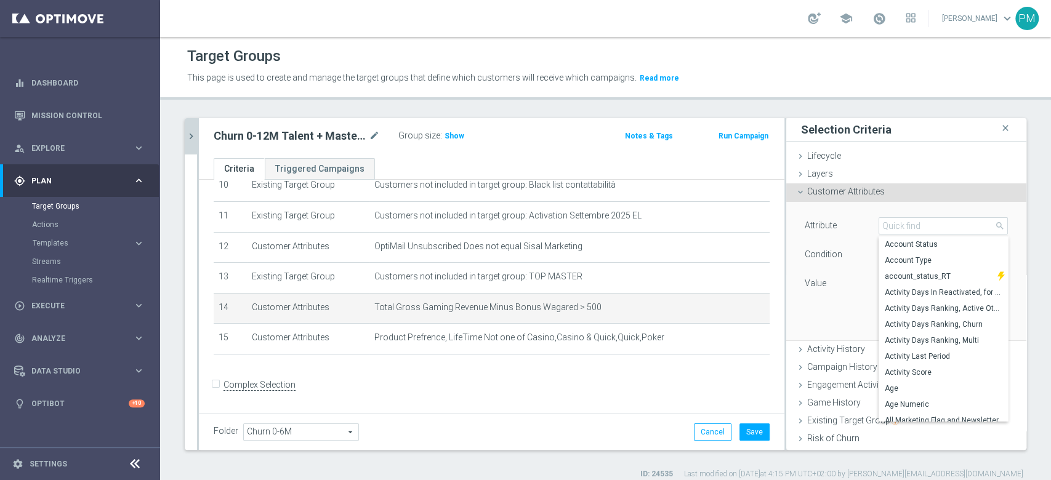
click at [831, 249] on div "Condition" at bounding box center [832, 256] width 74 height 20
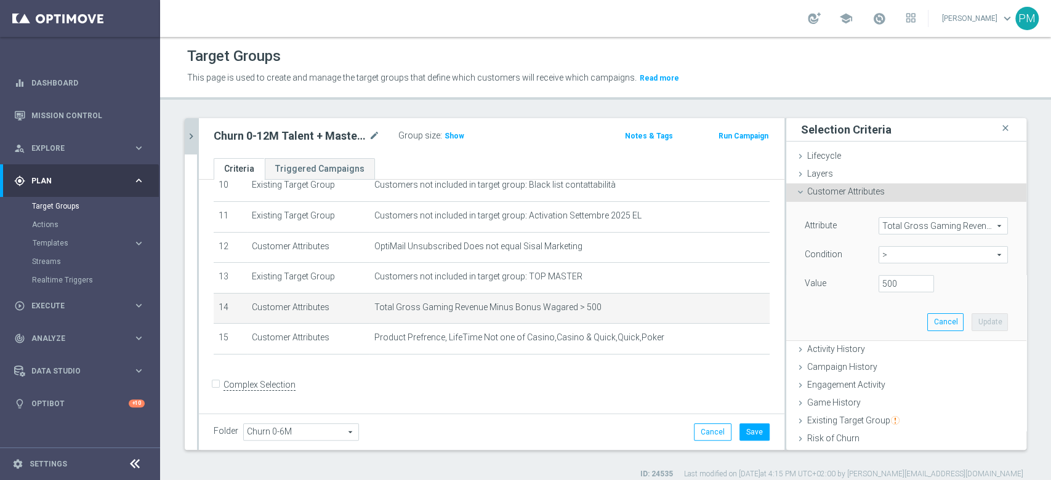
click at [879, 251] on span ">" at bounding box center [943, 255] width 128 height 16
click at [890, 368] on span "between" at bounding box center [943, 369] width 117 height 10
type input "between"
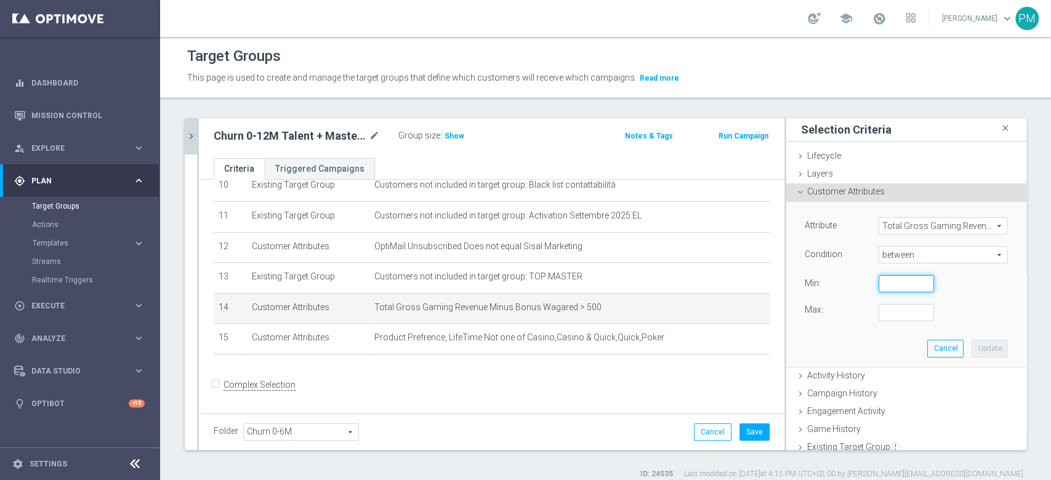
click at [881, 286] on input "number" at bounding box center [906, 283] width 55 height 17
type input "0"
click at [882, 311] on input "number" at bounding box center [906, 312] width 55 height 17
type input "499"
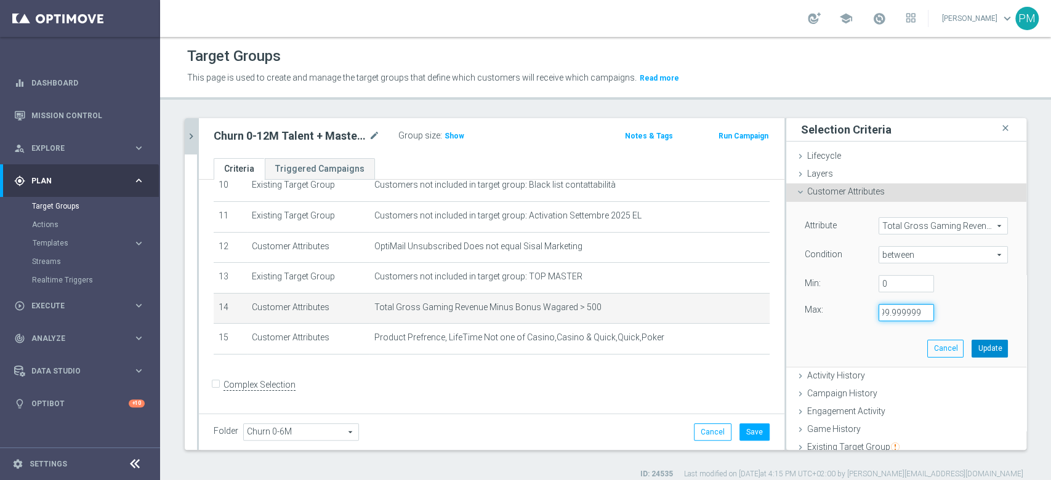
type input "499.999999"
click at [972, 340] on button "Update" at bounding box center [990, 348] width 36 height 17
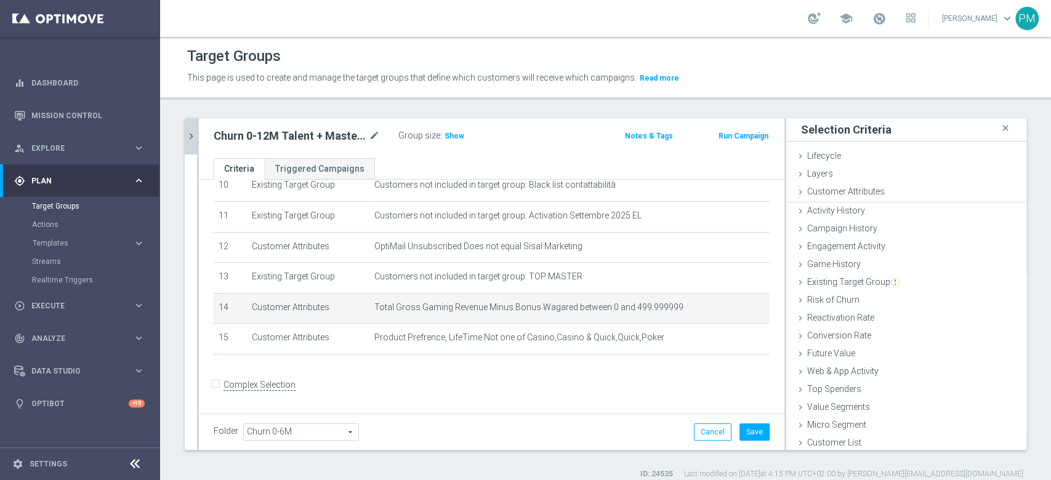
scroll to position [0, 0]
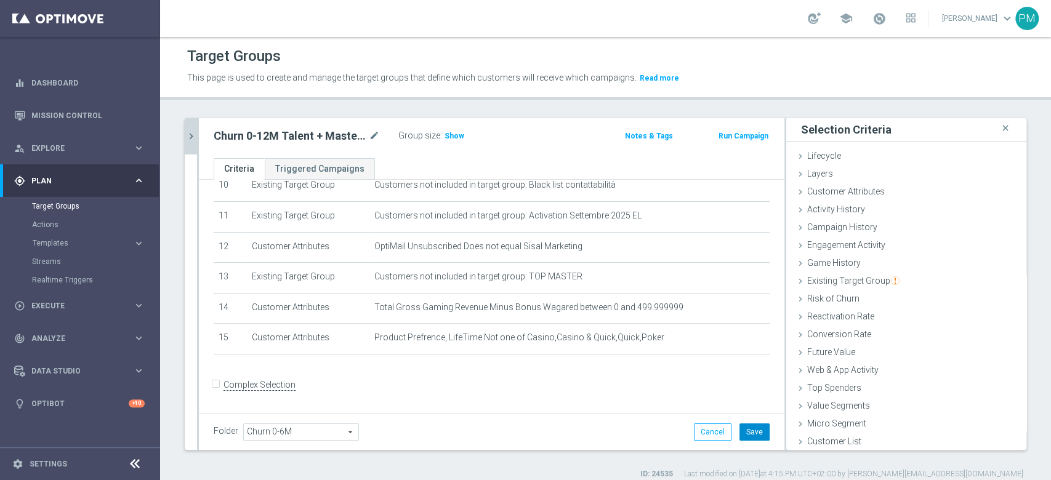
click at [741, 431] on button "Save" at bounding box center [754, 432] width 30 height 17
click at [448, 135] on span "Show" at bounding box center [455, 136] width 20 height 9
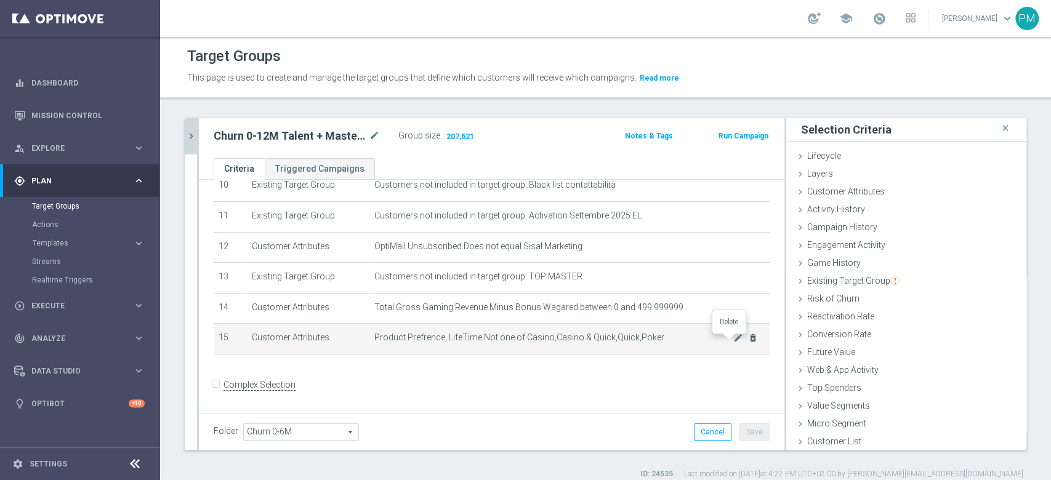
click at [748, 342] on icon "delete_forever" at bounding box center [753, 338] width 10 height 10
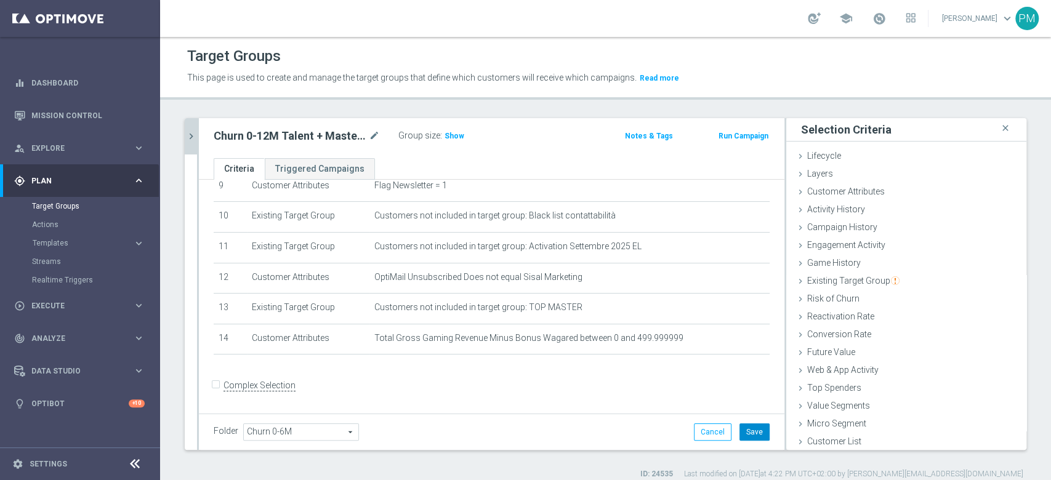
click at [741, 431] on button "Save" at bounding box center [754, 432] width 30 height 17
click at [463, 137] on div "Group size : Show" at bounding box center [459, 134] width 123 height 15
click at [459, 137] on span "Show" at bounding box center [455, 136] width 20 height 9
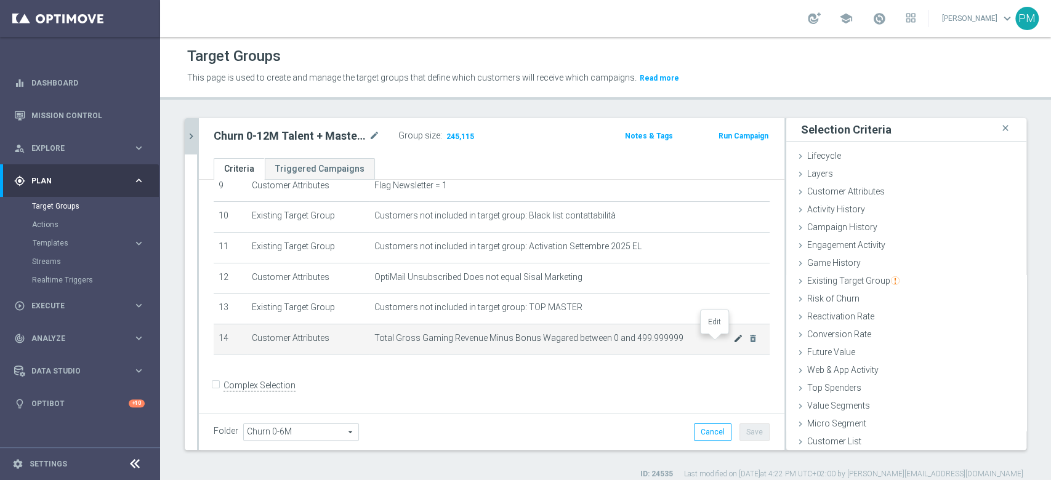
click at [733, 344] on icon "mode_edit" at bounding box center [738, 339] width 10 height 10
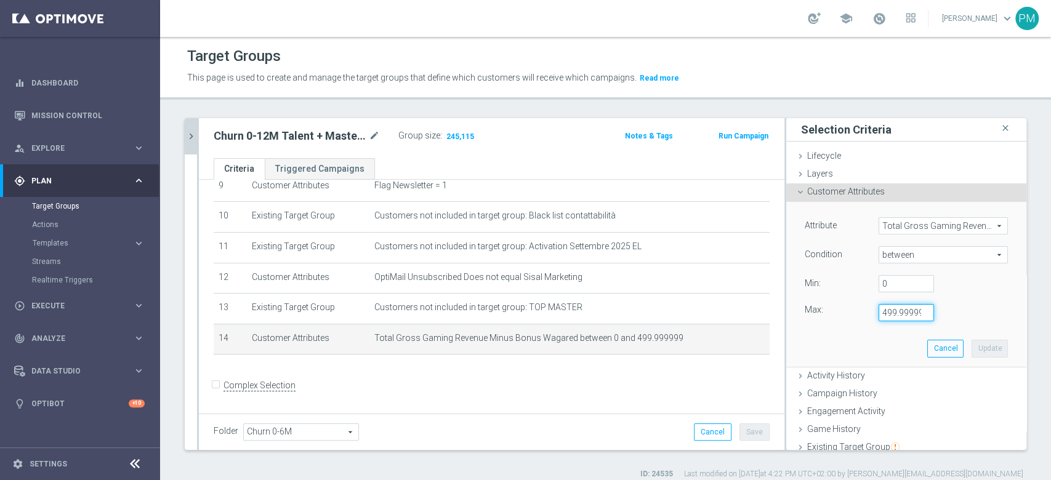
click at [881, 318] on input "499.999999" at bounding box center [906, 312] width 55 height 17
type input "500"
click at [973, 353] on button "Update" at bounding box center [990, 348] width 36 height 17
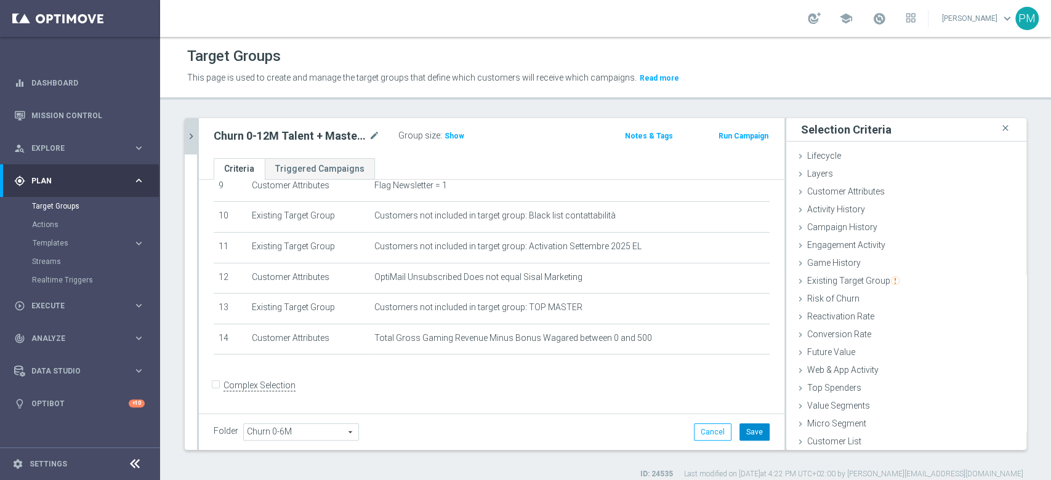
click at [741, 437] on button "Save" at bounding box center [754, 432] width 30 height 17
click at [458, 137] on span "Show" at bounding box center [455, 136] width 20 height 9
click at [297, 131] on h2 "Churn 0-12M Talent + Master Low ggr nb tra 0 e 500 lftime" at bounding box center [290, 136] width 153 height 15
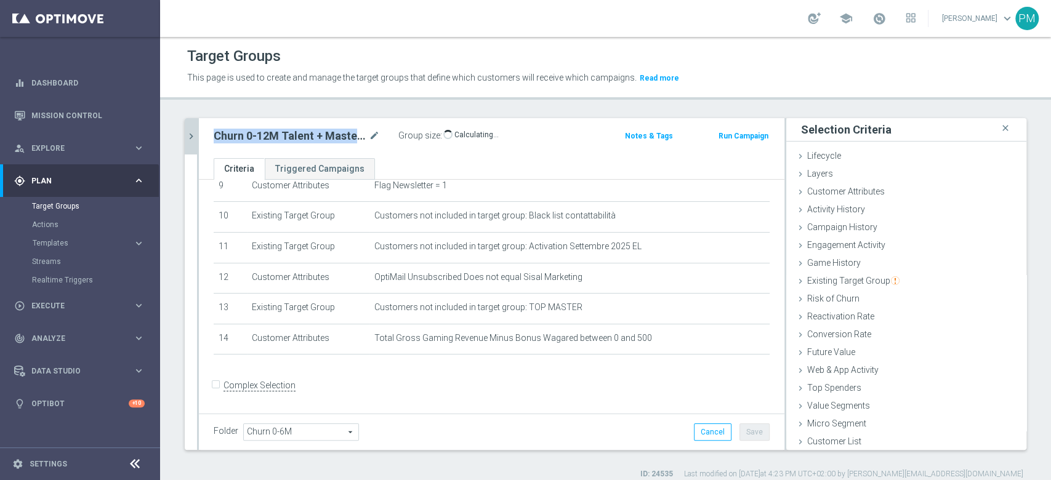
copy div "Churn 0-12M Talent + Master Low ggr nb tra 0 e 500 lftime"
click at [836, 190] on span "Customer Attributes" at bounding box center [846, 192] width 78 height 10
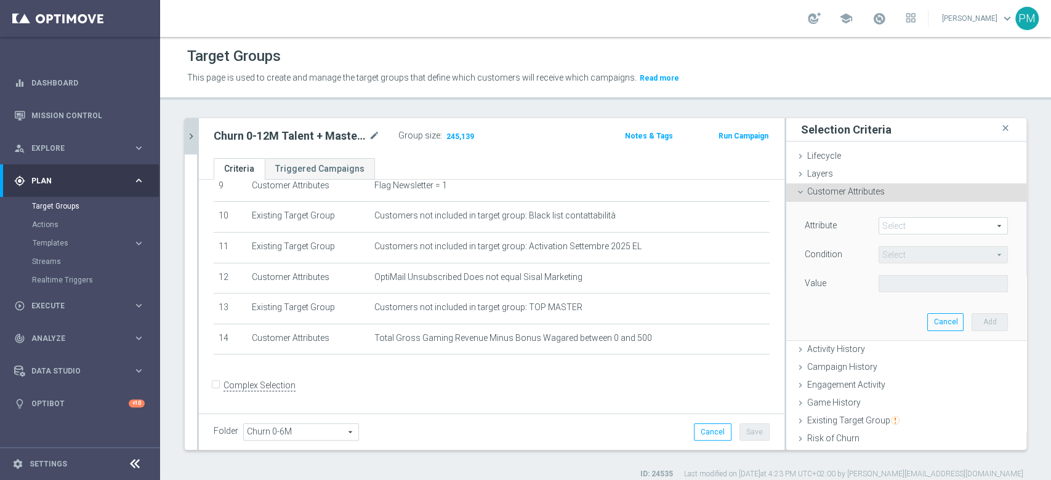
click at [892, 224] on span at bounding box center [943, 226] width 128 height 16
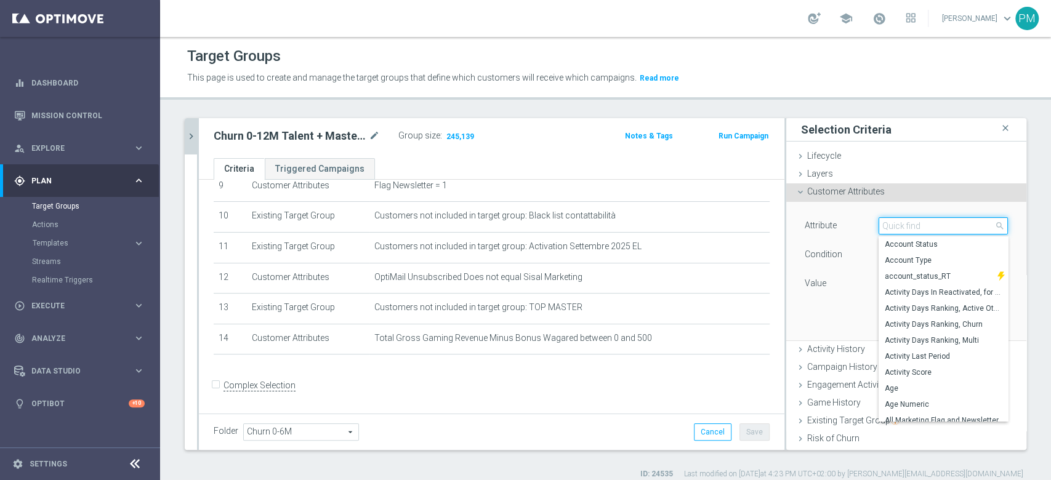
click at [892, 224] on input "search" at bounding box center [943, 225] width 129 height 17
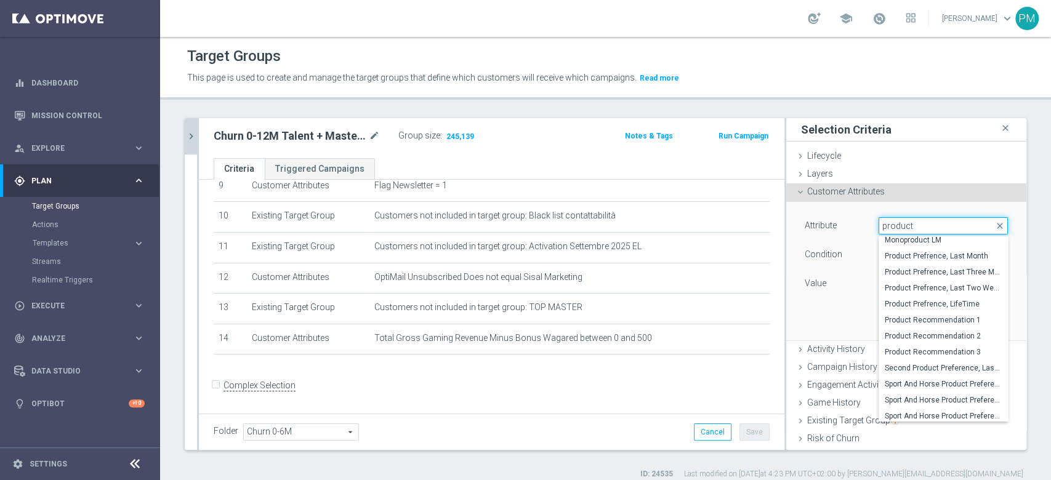
scroll to position [115, 0]
type input "product"
click at [917, 300] on span "Product Prefrence, LifeTime" at bounding box center [943, 302] width 117 height 10
type input "Product Prefrence, LifeTime"
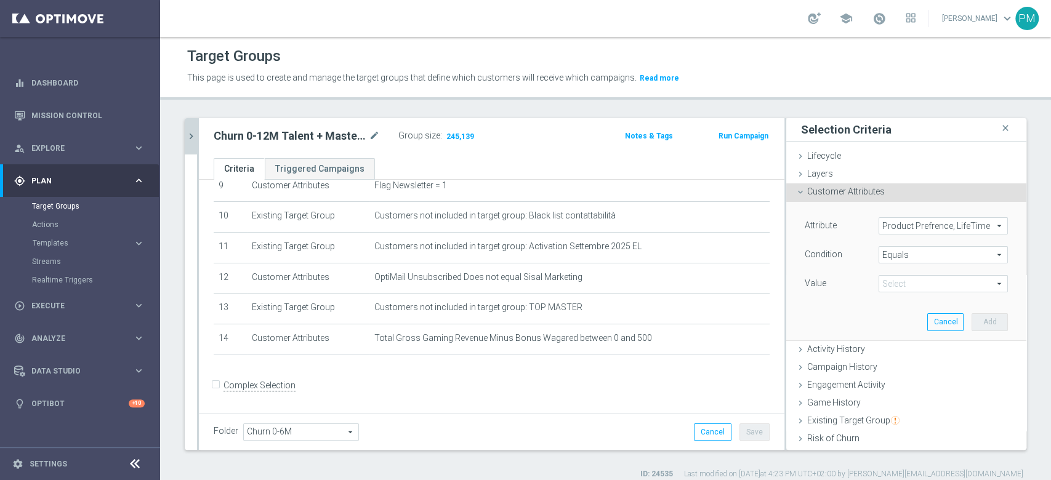
click at [893, 259] on span "Equals" at bounding box center [943, 255] width 128 height 16
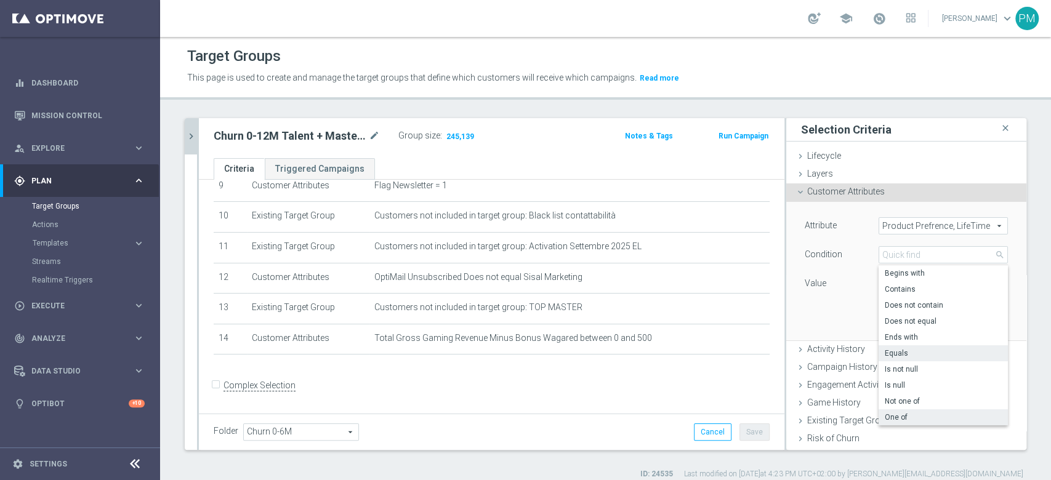
click at [891, 417] on span "One of" at bounding box center [943, 417] width 117 height 10
type input "One of"
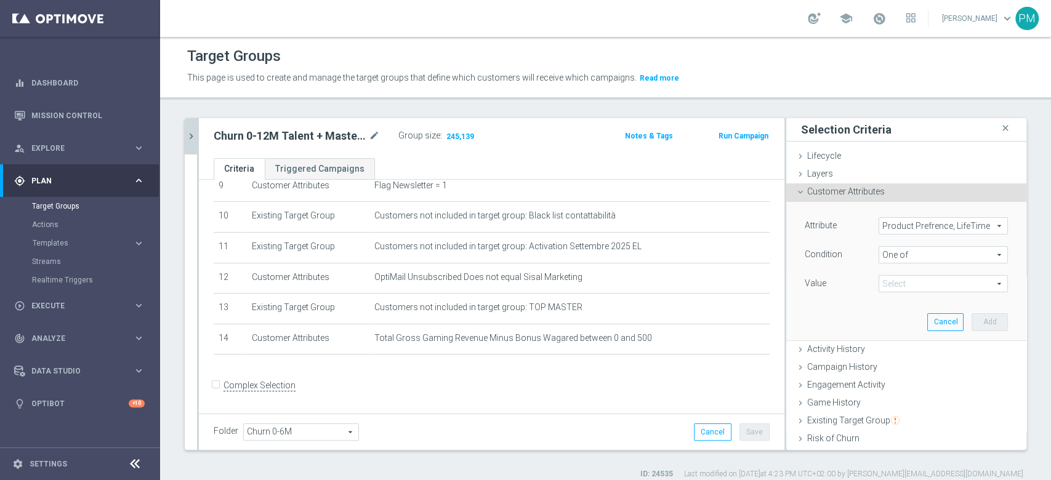
click at [891, 273] on div "Attribute Product Prefrence, LifeTime Product Prefrence, LifeTime arrow_drop_do…" at bounding box center [906, 256] width 203 height 78
click at [891, 278] on span at bounding box center [943, 284] width 128 height 16
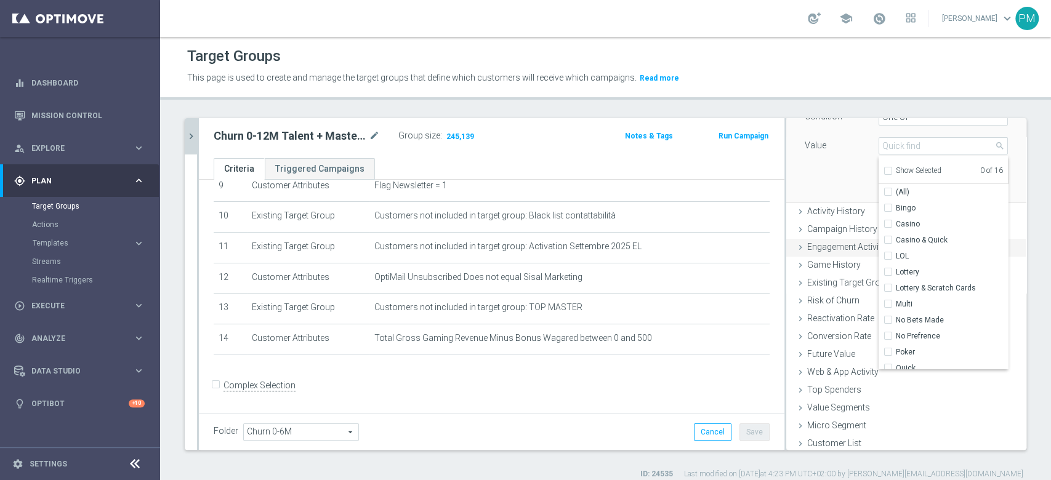
scroll to position [140, 0]
click at [888, 223] on input "Casino" at bounding box center [892, 222] width 8 height 8
checkbox input "true"
type input "Casino"
click at [888, 239] on input "Casino & Quick" at bounding box center [892, 238] width 8 height 8
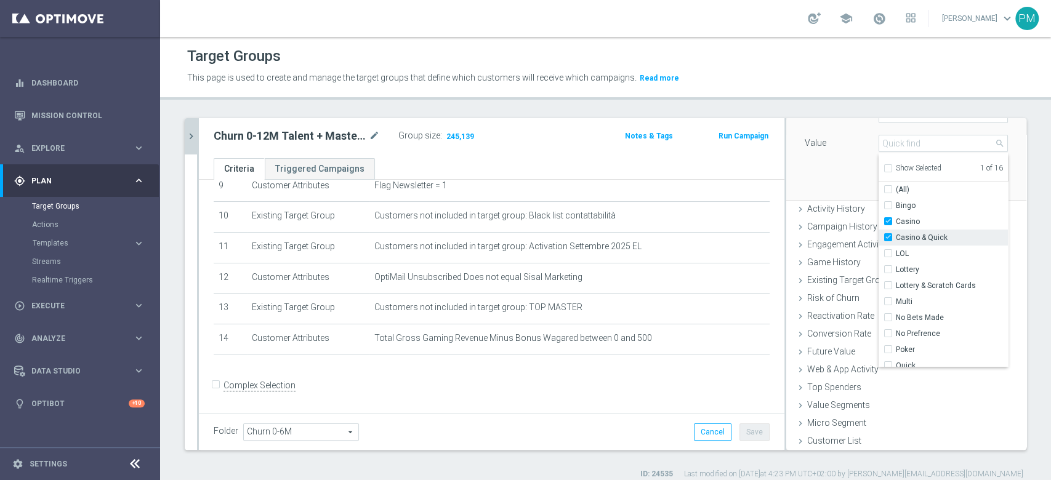
checkbox input "true"
type input "Selected 2 of 16"
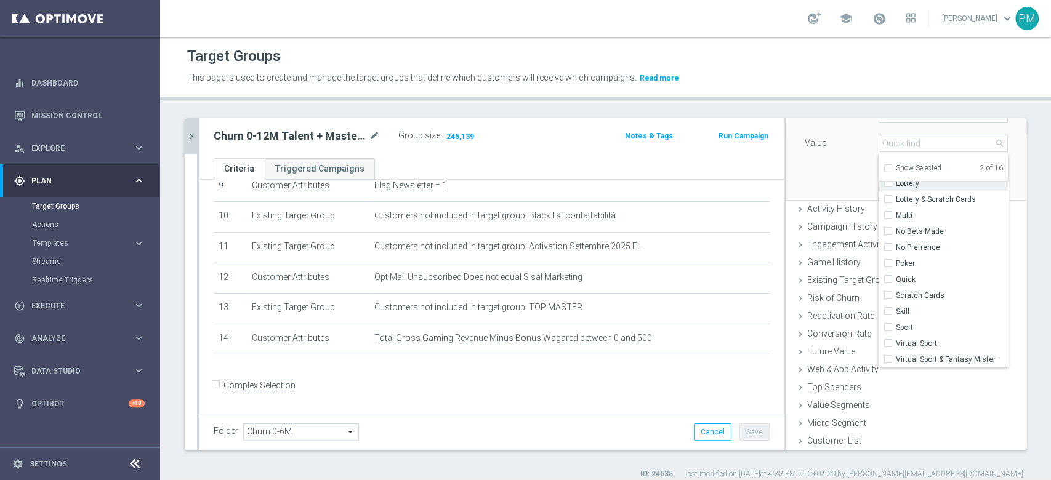
scroll to position [87, 0]
click at [888, 263] on input "Poker" at bounding box center [892, 263] width 8 height 8
checkbox input "true"
type input "Selected 3 of 16"
click at [888, 276] on input "Quick" at bounding box center [892, 279] width 8 height 8
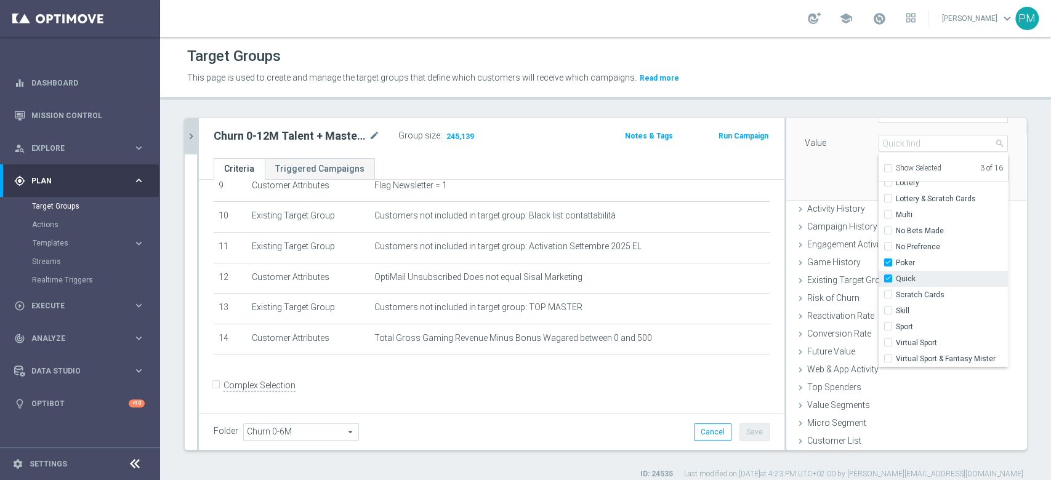
checkbox input "true"
type input "Selected 4 of 16"
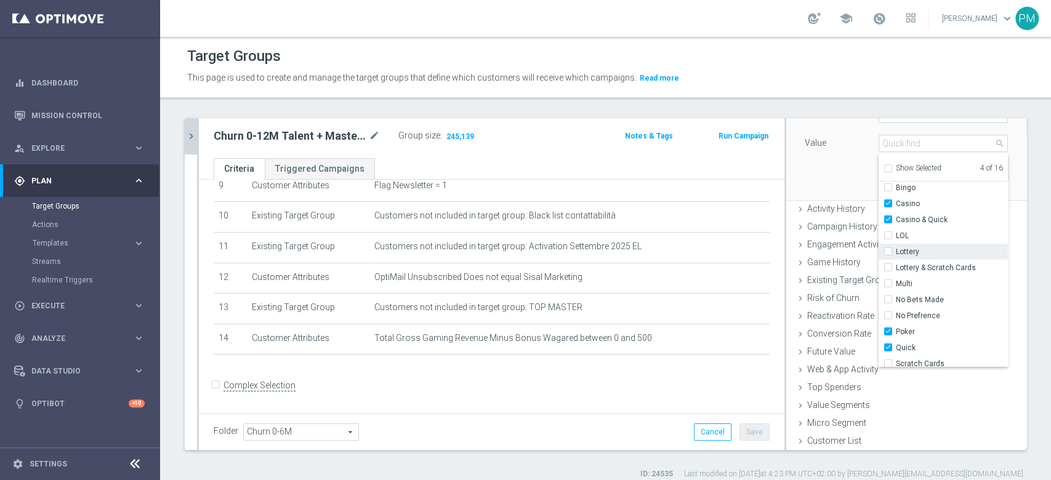
scroll to position [0, 0]
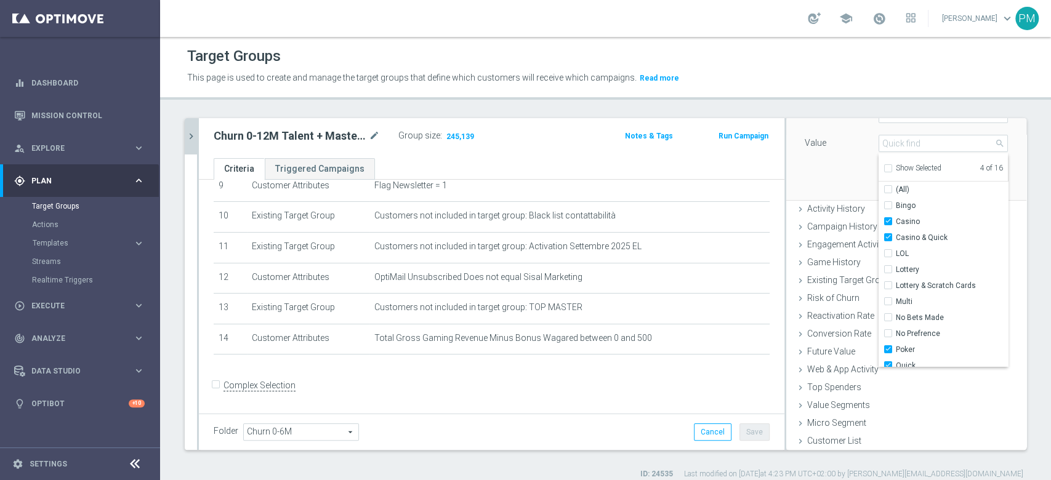
click at [817, 180] on div "Attribute Product Prefrence, LifeTime Product Prefrence, LifeTime arrow_drop_do…" at bounding box center [906, 131] width 222 height 138
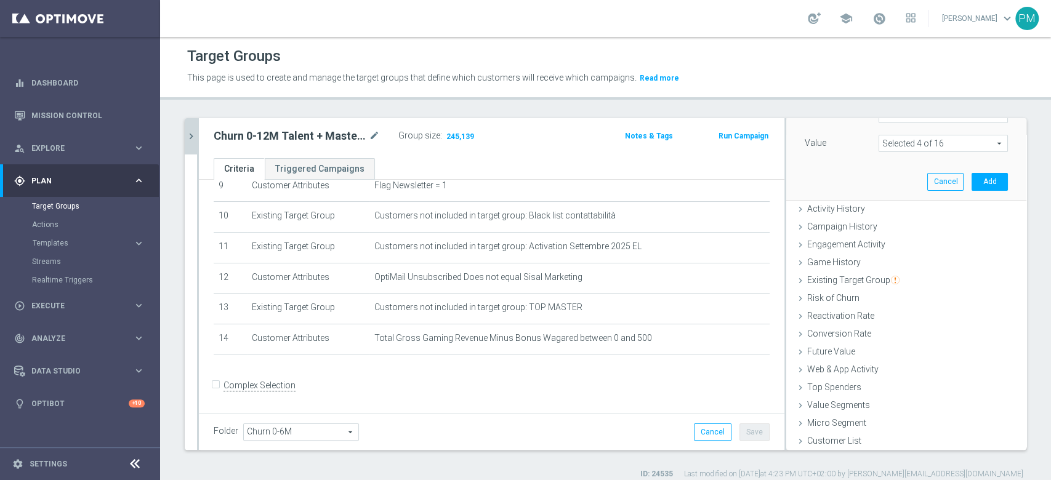
click at [983, 182] on div "Attribute Product Prefrence, LifeTime Product Prefrence, LifeTime arrow_drop_do…" at bounding box center [906, 131] width 222 height 138
click at [976, 180] on button "Add" at bounding box center [990, 181] width 36 height 17
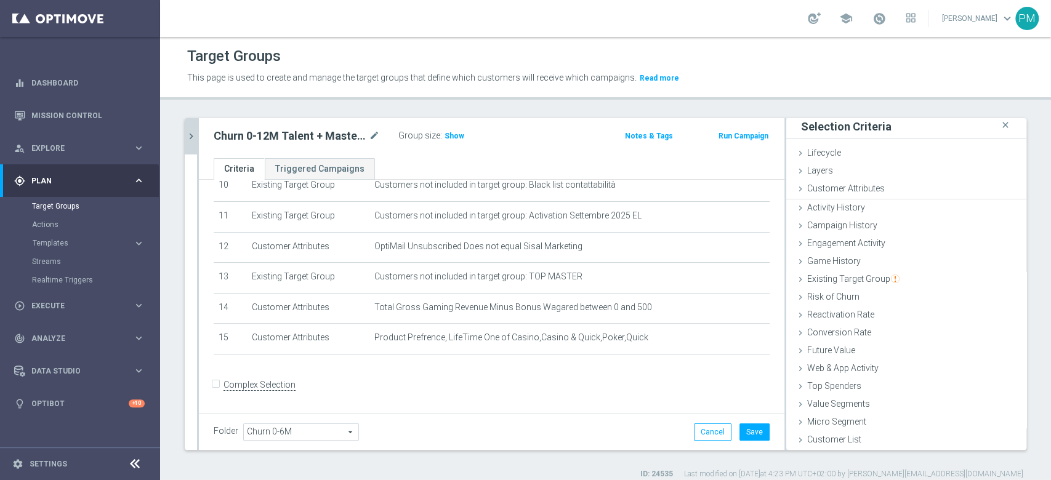
scroll to position [1, 0]
click at [452, 135] on span "Show" at bounding box center [455, 136] width 20 height 9
click at [374, 136] on icon "mode_edit" at bounding box center [374, 136] width 11 height 15
type input "Churn 0-12M Talent + Master Low ggr nb tra 0 e 500 lftime 1st Slot"
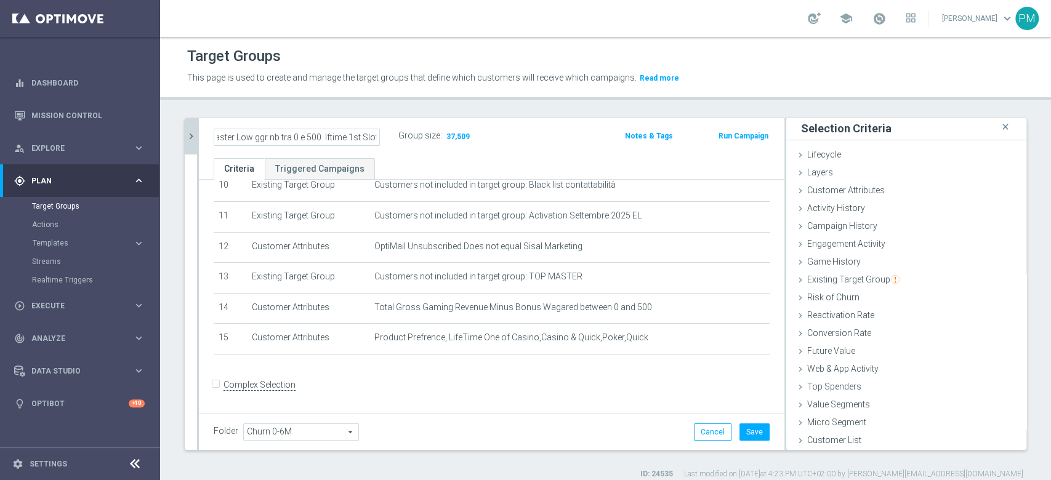
click at [552, 123] on div "Churn 0-12M Talent + Master Low ggr nb tra 0 e 500 lftime 1st Slot Group size :…" at bounding box center [492, 138] width 586 height 40
click at [739, 438] on button "Save" at bounding box center [754, 432] width 30 height 17
click at [300, 131] on h2 "Churn 0-12M Talent + Master Low ggr nb tra 0 e 500 lftime 1st Slot" at bounding box center [290, 136] width 153 height 15
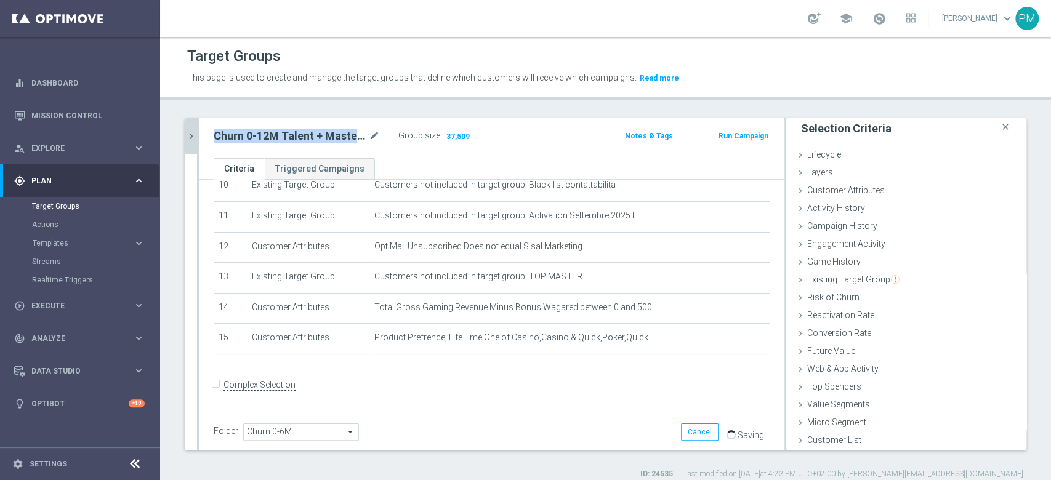
click at [300, 131] on h2 "Churn 0-12M Talent + Master Low ggr nb tra 0 e 500 lftime 1st Slot" at bounding box center [290, 136] width 153 height 15
copy div "Churn 0-12M Talent + Master Low ggr nb tra 0 e 500 lftime 1st Slot"
click at [194, 134] on icon "chevron_right" at bounding box center [191, 137] width 12 height 12
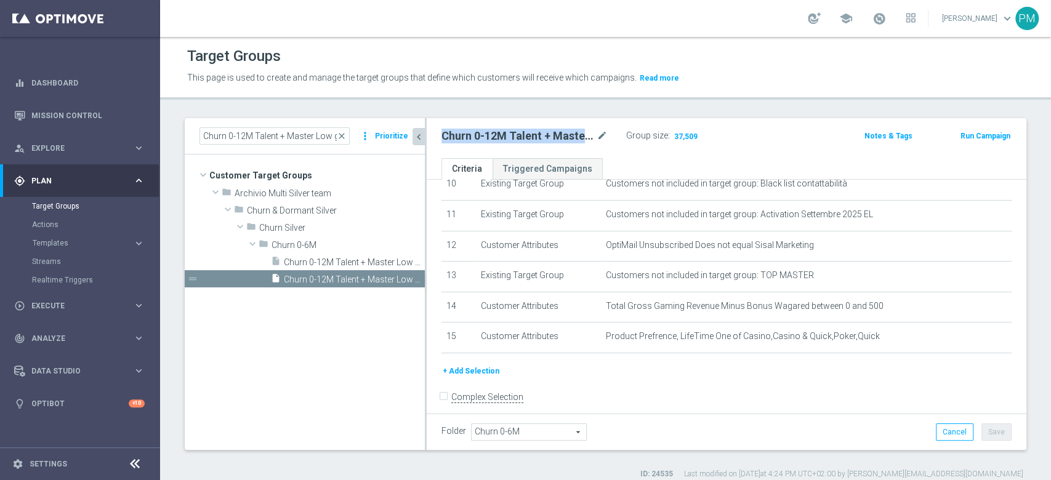
scroll to position [25, 0]
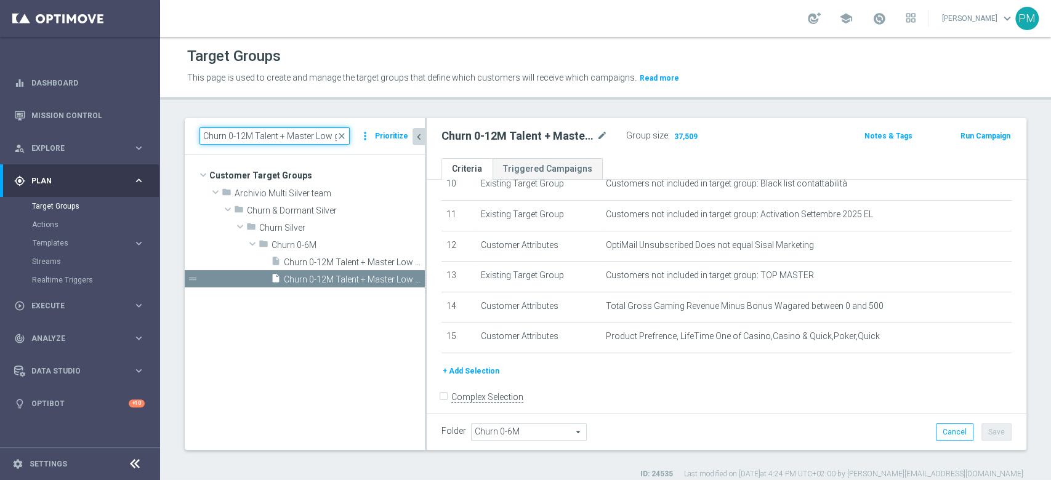
click at [280, 138] on input "Churn 0-12M Talent + Master Low ggr nb > 500 lftime 1st NO Slot" at bounding box center [274, 135] width 150 height 17
paste input "tra 0 e 500 lftime 1st"
type input "Churn 0-12M Talent + Master Low ggr nb tra 0 e 500 lftime 1st Slot"
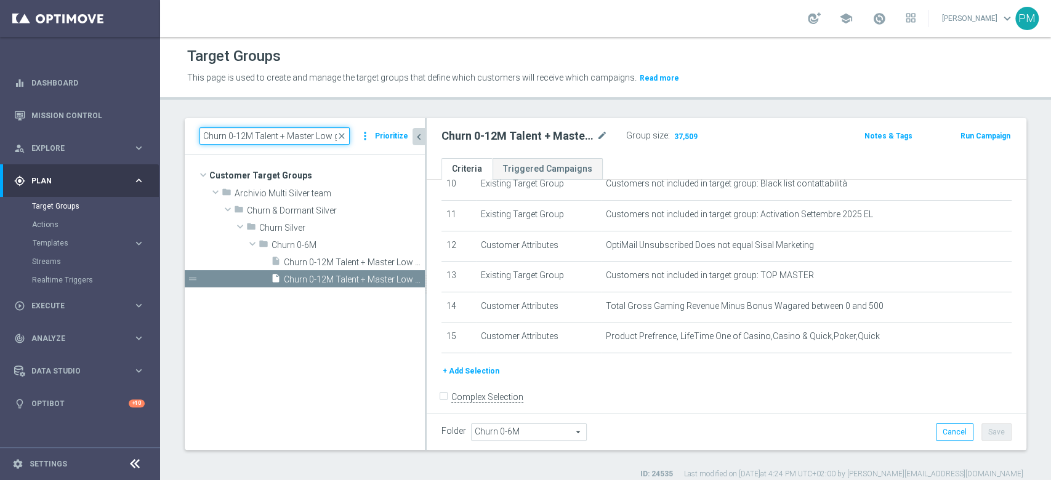
scroll to position [0, 116]
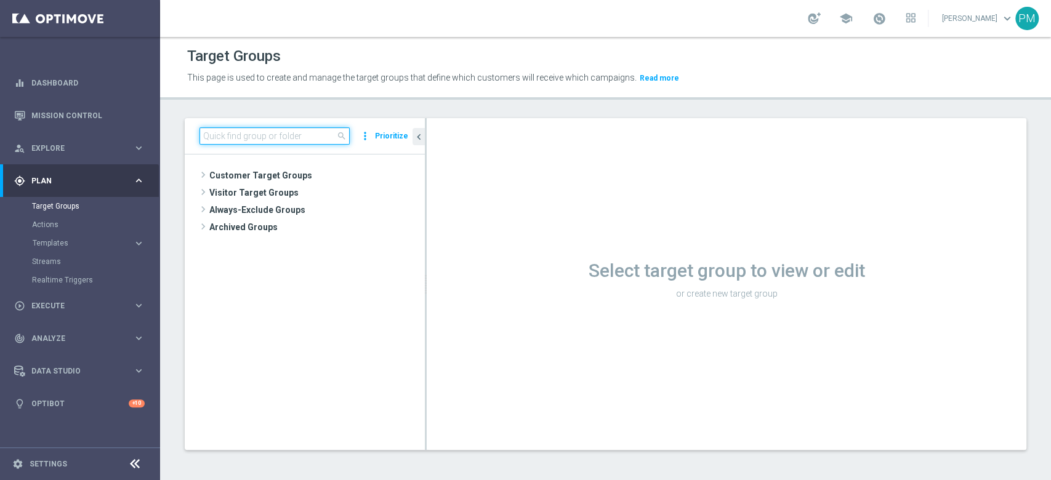
click at [270, 133] on input at bounding box center [274, 135] width 150 height 17
paste input "Churn 0-12M Talent + Master Low ggr nb tra 0 e 500 lftime 1st Slot"
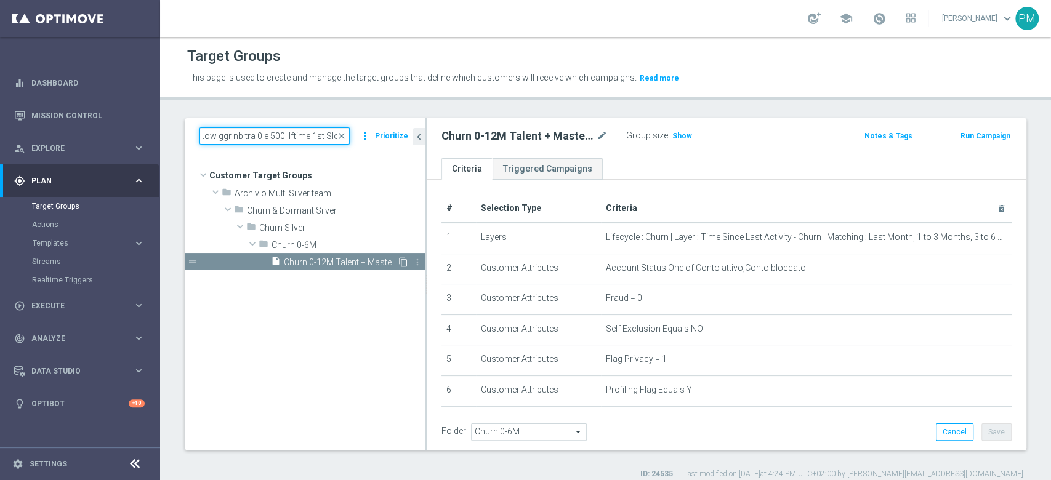
type input "Churn 0-12M Talent + Master Low ggr nb tra 0 e 500 lftime 1st Slot"
click at [400, 263] on icon "content_copy" at bounding box center [403, 262] width 10 height 10
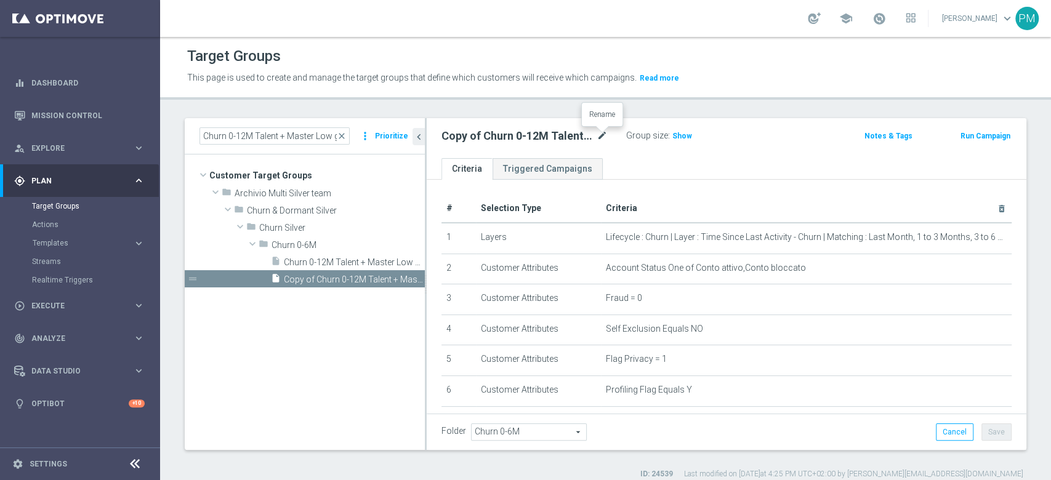
click at [601, 136] on icon "mode_edit" at bounding box center [602, 136] width 11 height 15
click at [591, 134] on input "Copy of Churn 0-12M Talent + Master Low ggr nb tra 0 e 500 lftime 1st Slot" at bounding box center [524, 137] width 166 height 17
type input "Churn 0-12M Talent + Master Low ggr nb tra 0 e 500 lftime 1st NO Slot"
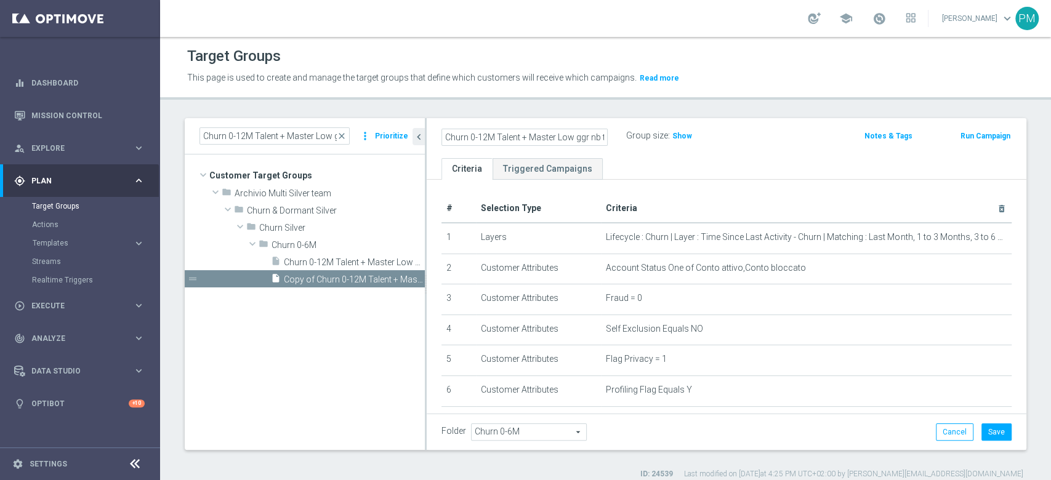
click at [755, 132] on div "Churn 0-12M Talent + Master Low ggr nb tra 0 e 500 lftime 1st NO Slot Group siz…" at bounding box center [628, 136] width 392 height 18
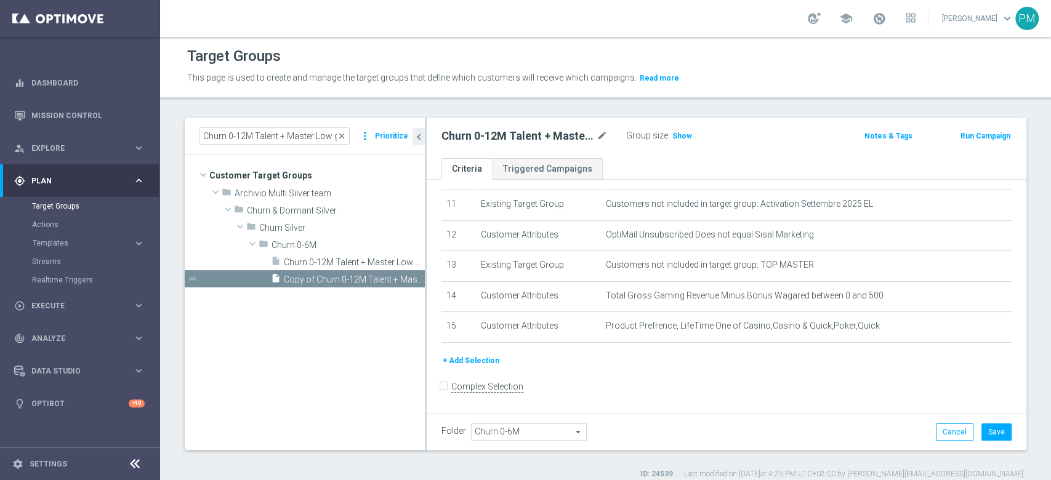
scroll to position [340, 0]
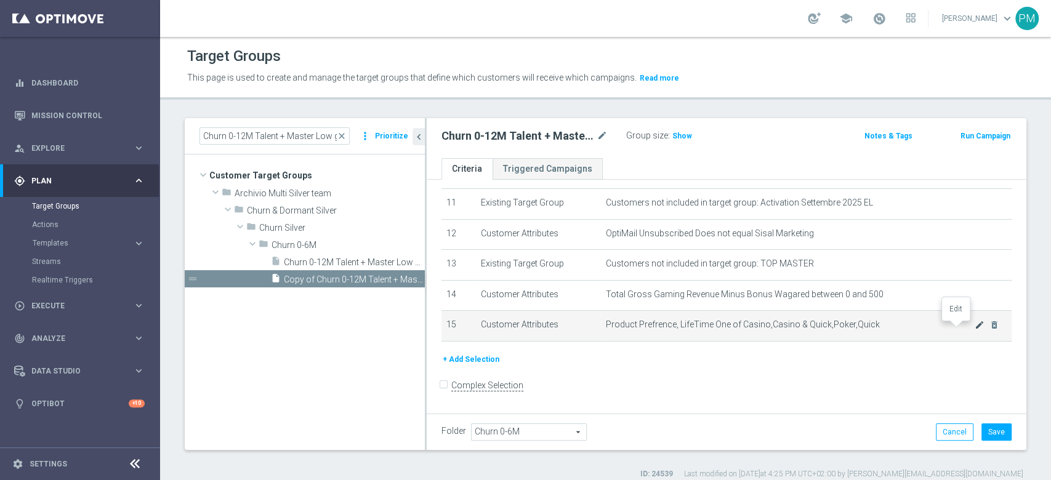
click at [975, 328] on icon "mode_edit" at bounding box center [980, 325] width 10 height 10
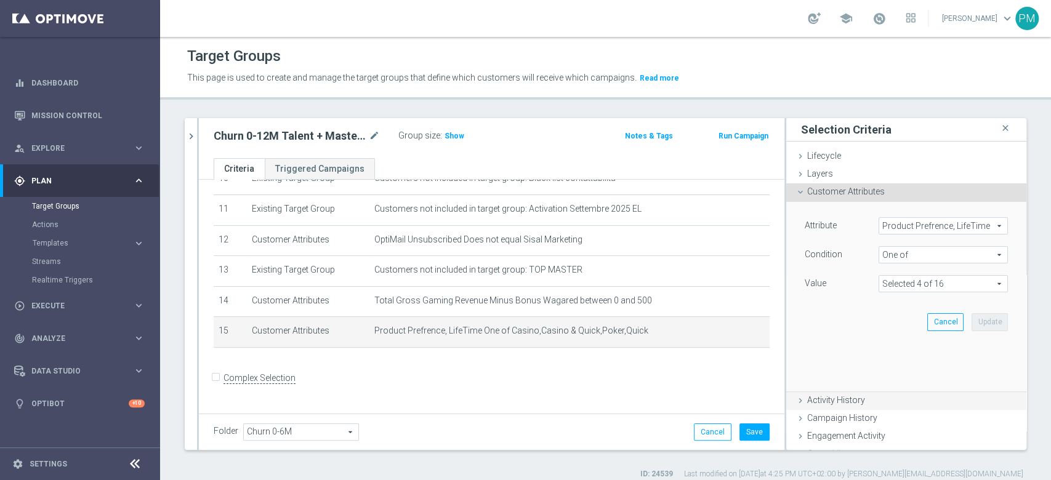
scroll to position [327, 0]
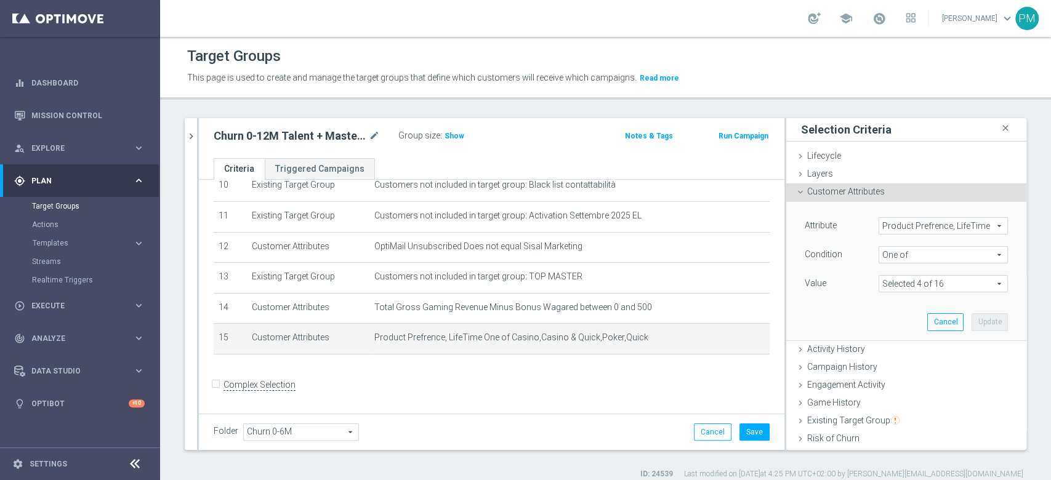
click at [901, 250] on span "One of" at bounding box center [943, 255] width 128 height 16
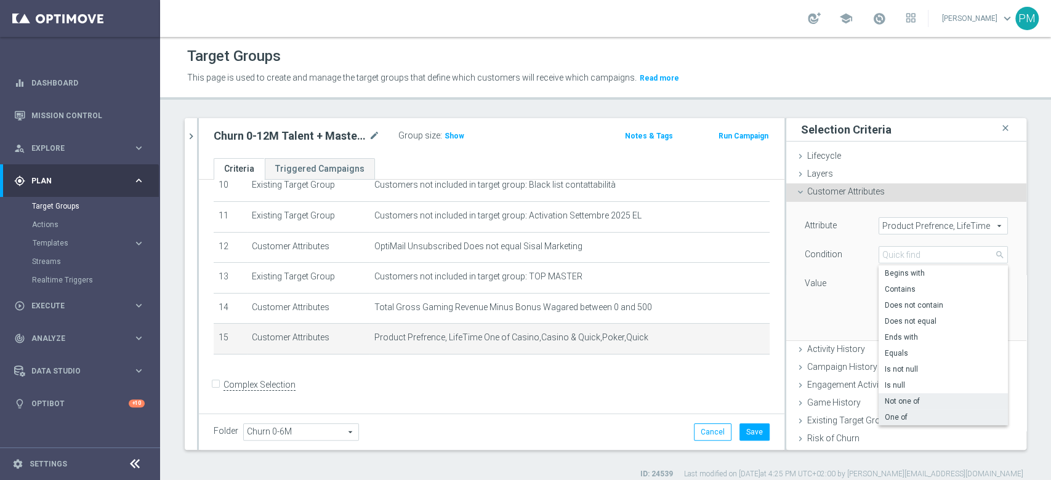
click at [892, 398] on span "Not one of" at bounding box center [943, 401] width 117 height 10
type input "Not one of"
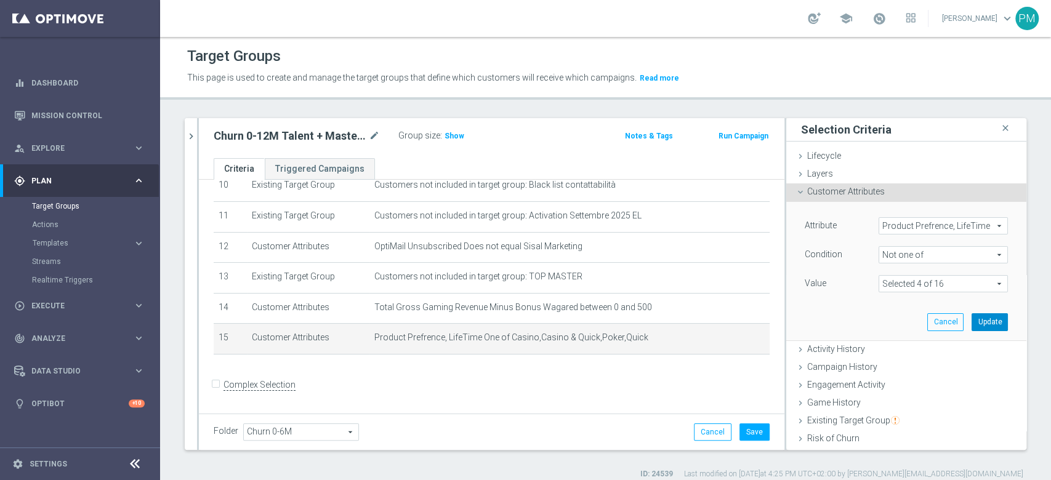
click at [972, 319] on button "Update" at bounding box center [990, 321] width 36 height 17
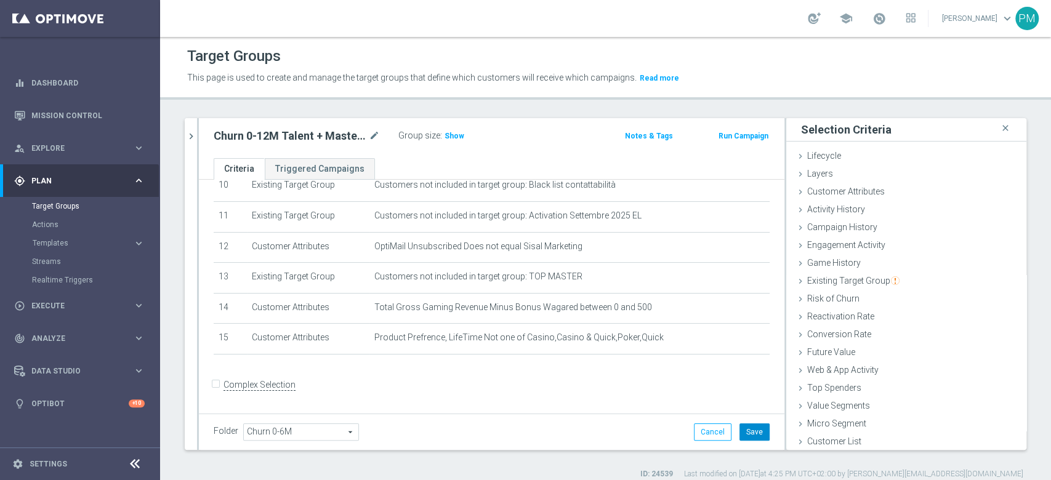
click at [739, 432] on button "Save" at bounding box center [754, 432] width 30 height 17
click at [459, 137] on span "Show" at bounding box center [455, 136] width 20 height 9
click at [286, 135] on h2 "Churn 0-12M Talent + Master Low ggr nb tra 0 e 500 lftime 1st NO Slot" at bounding box center [290, 136] width 153 height 15
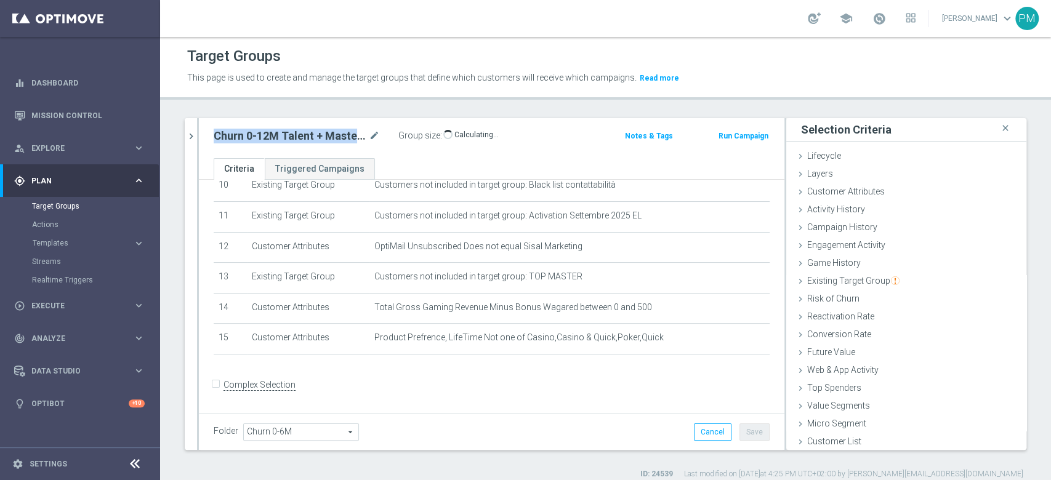
copy div "Churn 0-12M Talent + Master Low ggr nb tra 0 e 500 lftime 1st NO Slot"
click at [195, 140] on icon "chevron_right" at bounding box center [191, 137] width 12 height 12
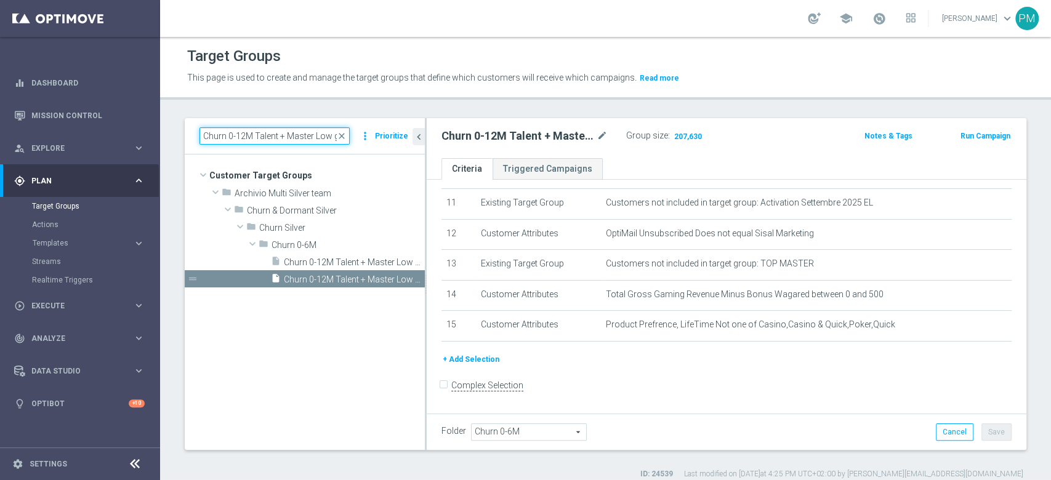
click at [260, 131] on input "Churn 0-12M Talent + Master Low ggr nb tra 0 e 500 lftime 1st Slot" at bounding box center [274, 135] width 150 height 17
paste input "Giocanti Talent M-1 non Active mtd ggr lm > 0 1st NO Sport lm"
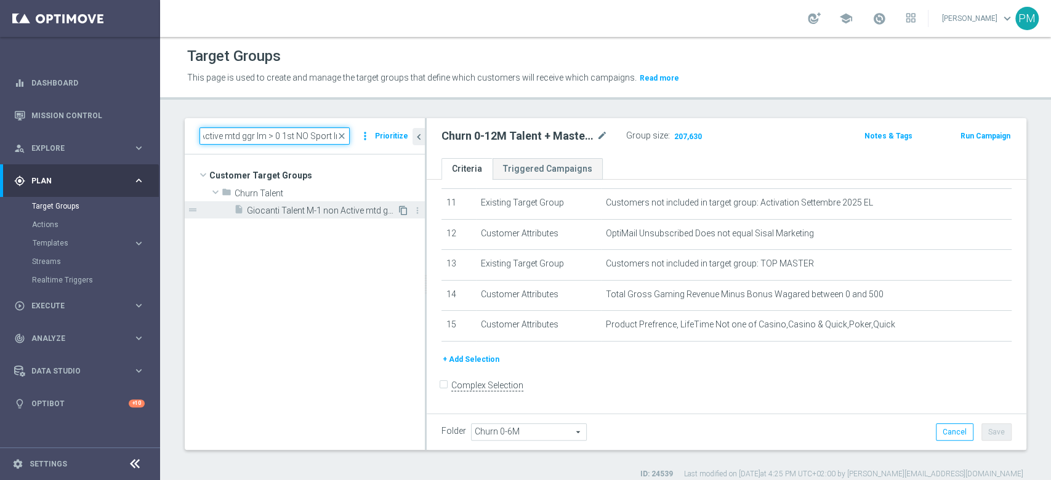
type input "Giocanti Talent M-1 non Active mtd ggr lm > 0 1st NO Sport lm"
click at [399, 210] on icon "content_copy" at bounding box center [403, 211] width 10 height 10
type input "Churn Talent"
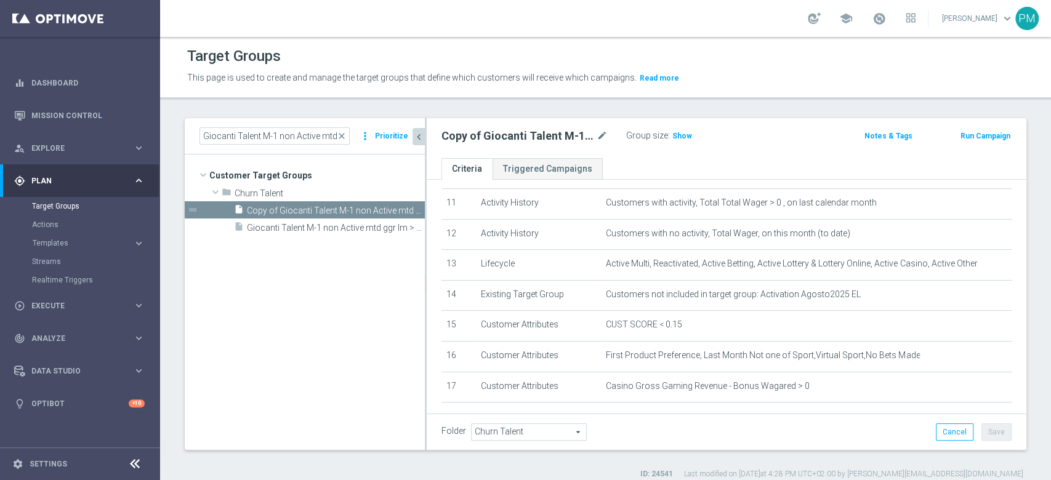
click at [423, 134] on icon "chevron_left" at bounding box center [419, 137] width 12 height 12
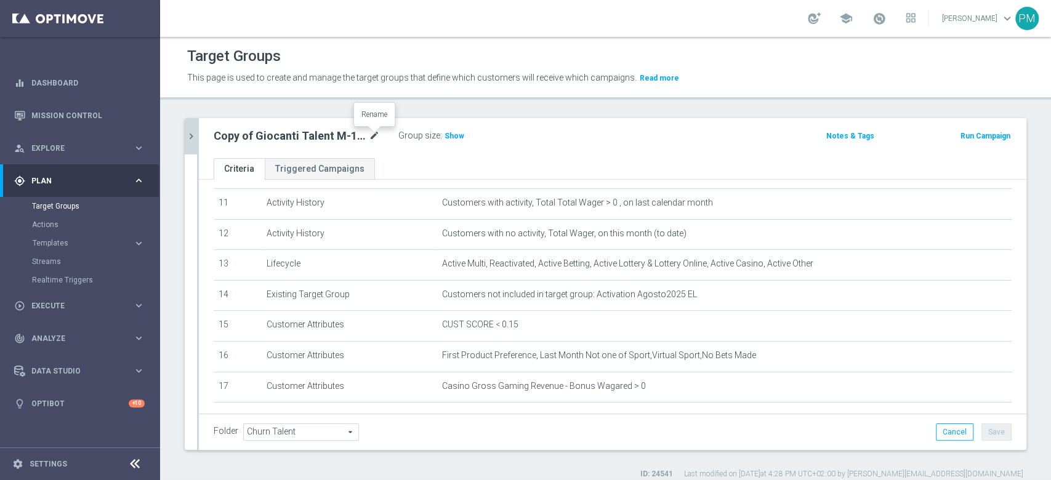
click at [374, 136] on icon "mode_edit" at bounding box center [374, 136] width 11 height 15
click at [261, 135] on input "Copy of Giocanti Talent M-1 non Active mtd ggr lm > 0 1st NO Sport lm" at bounding box center [297, 137] width 166 height 17
type input "Giocanti Talent+Master Low M-1 non Active mtd ggr lm > 0 1st NO Sport lm"
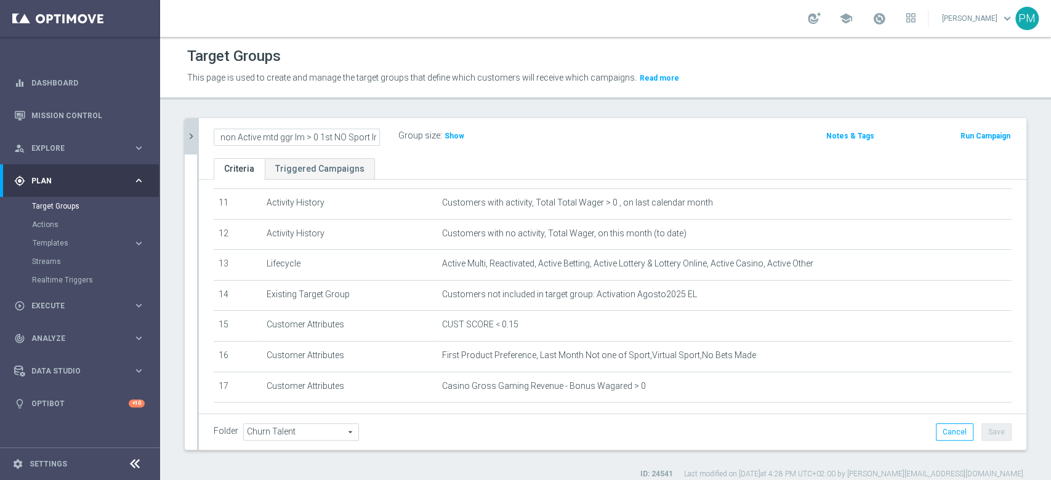
click at [542, 131] on div "Giocanti Talent+Master Low M-1 non Active mtd ggr lm > 0 1st NO Sport lm Group …" at bounding box center [476, 136] width 544 height 18
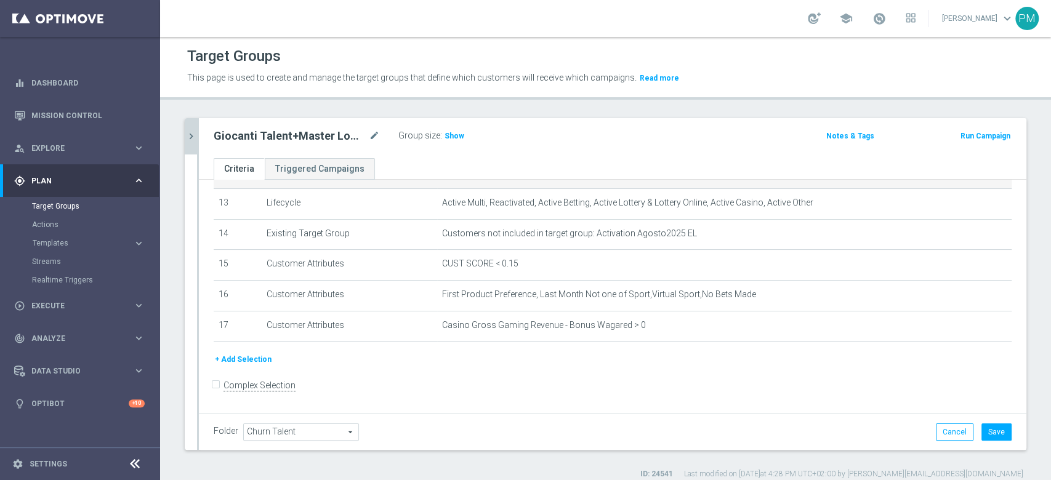
scroll to position [402, 0]
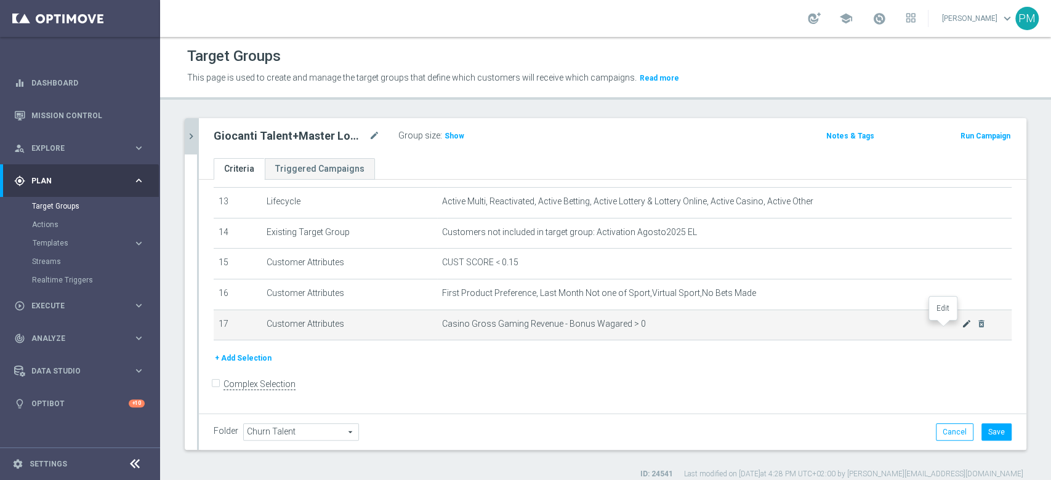
click at [962, 328] on icon "mode_edit" at bounding box center [967, 324] width 10 height 10
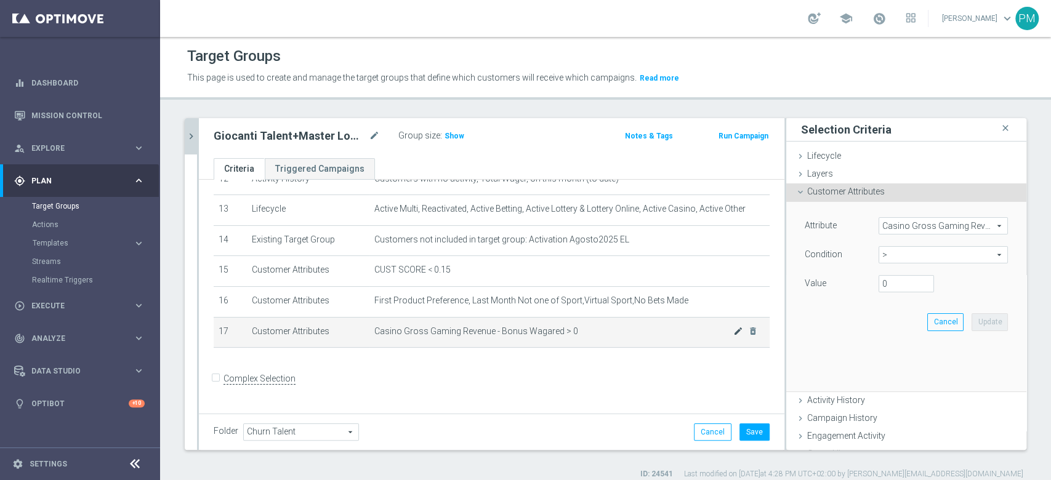
scroll to position [389, 0]
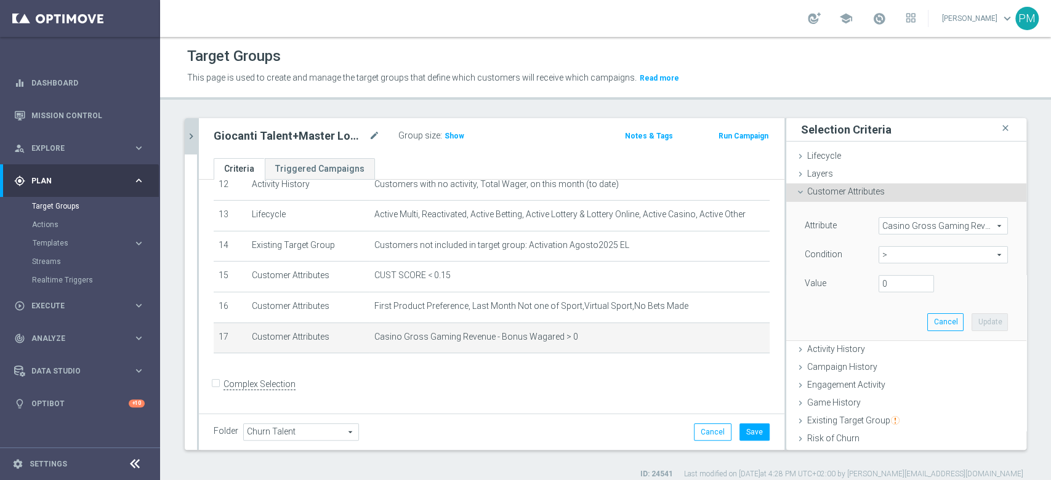
click at [897, 223] on span "Casino Gross Gaming Revenue - Bonus Wagared" at bounding box center [943, 226] width 128 height 16
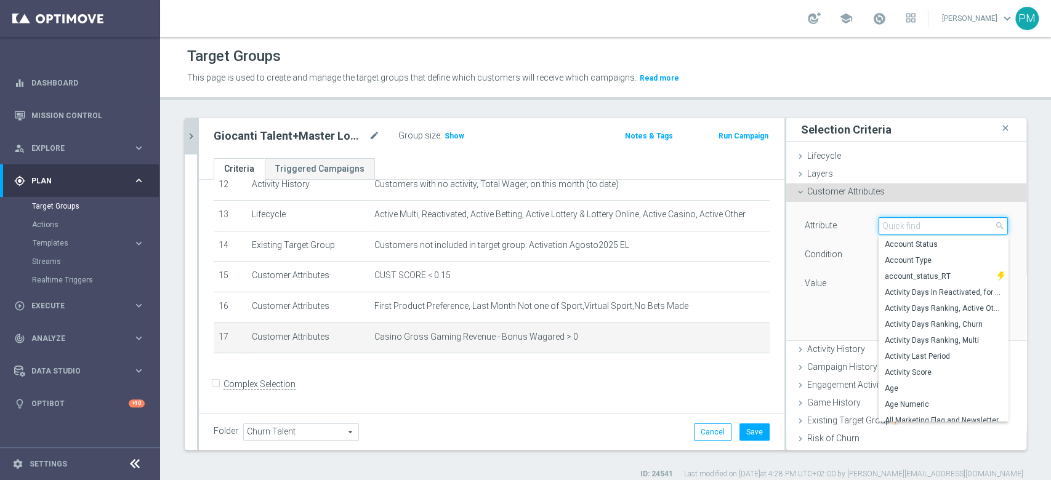
click at [897, 223] on input "search" at bounding box center [943, 225] width 129 height 17
paste input "Total Gross Gaming Revenue Minus Bonus Wagared"
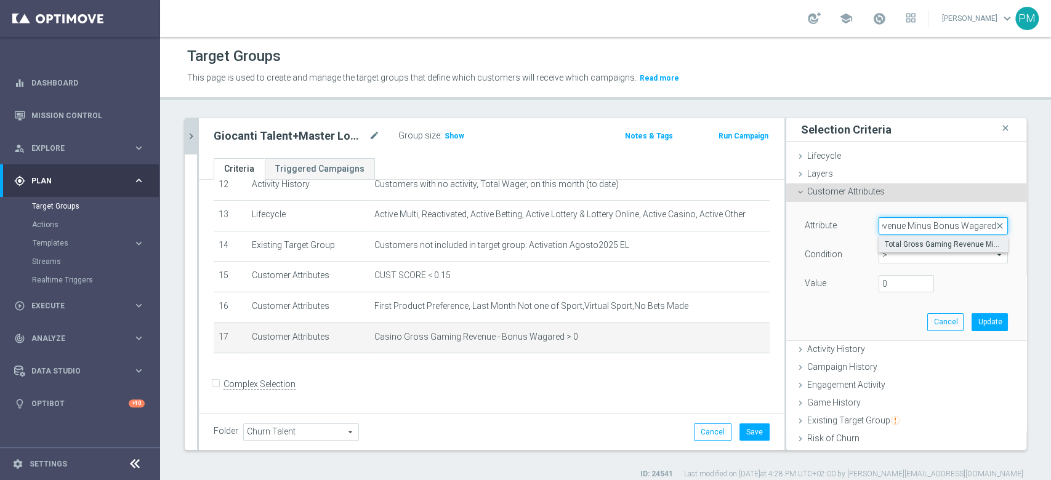
type input "Total Gross Gaming Revenue Minus Bonus Wagared"
click at [906, 241] on span "Total Gross Gaming Revenue Minus Bonus Wagared" at bounding box center [943, 244] width 117 height 10
type input "Total Gross Gaming Revenue Minus Bonus Wagared"
type input "="
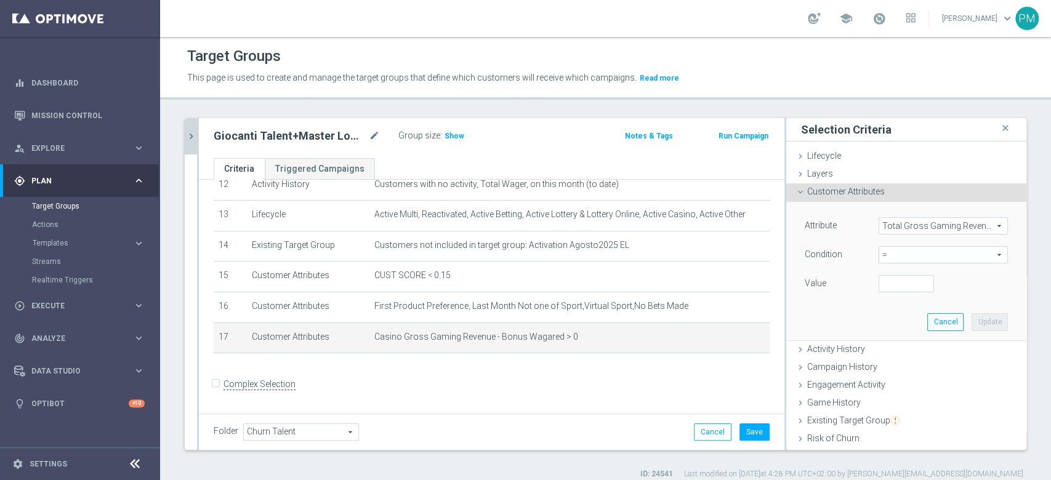
click at [896, 250] on span "=" at bounding box center [943, 255] width 128 height 16
click at [885, 337] on span ">" at bounding box center [943, 337] width 117 height 10
type input ">"
click at [883, 289] on input "number" at bounding box center [906, 283] width 55 height 17
type input "0"
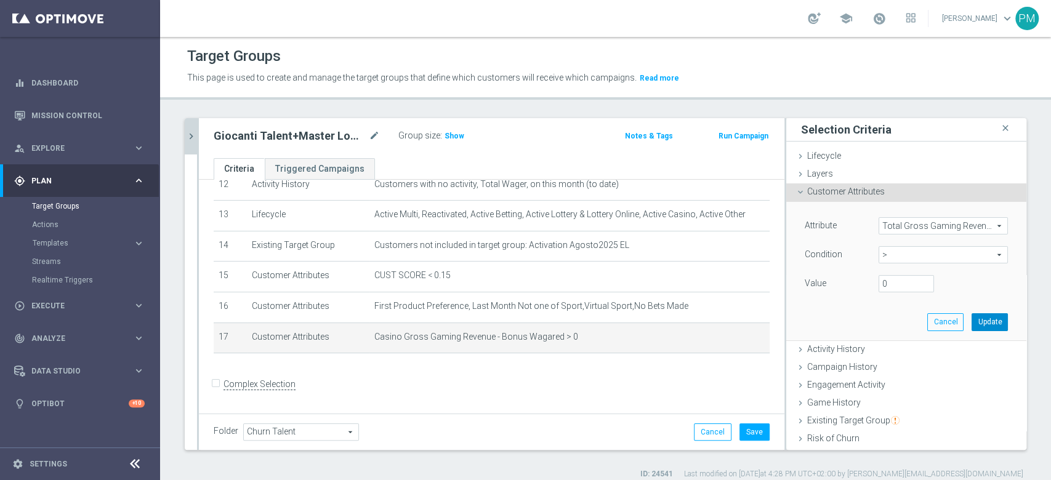
click at [972, 324] on button "Update" at bounding box center [990, 321] width 36 height 17
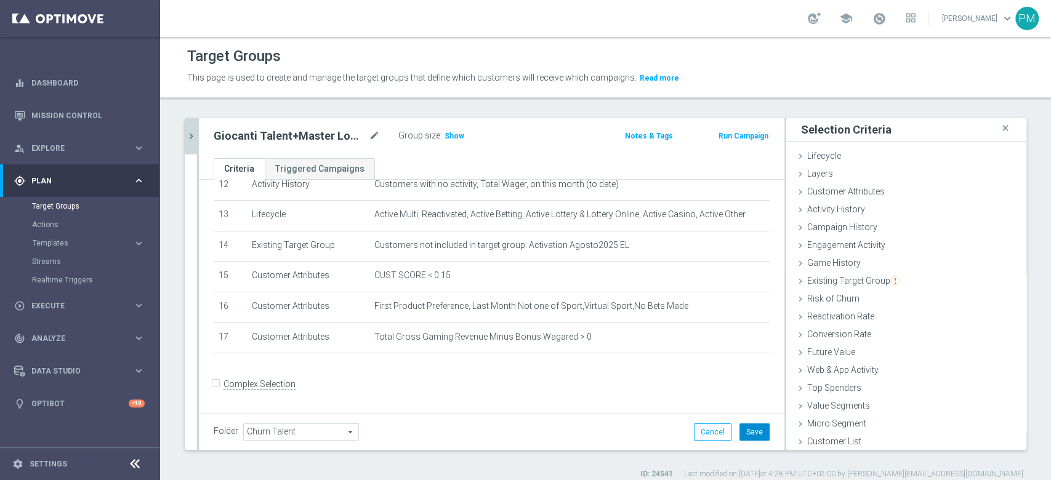
click at [752, 432] on button "Save" at bounding box center [754, 432] width 30 height 17
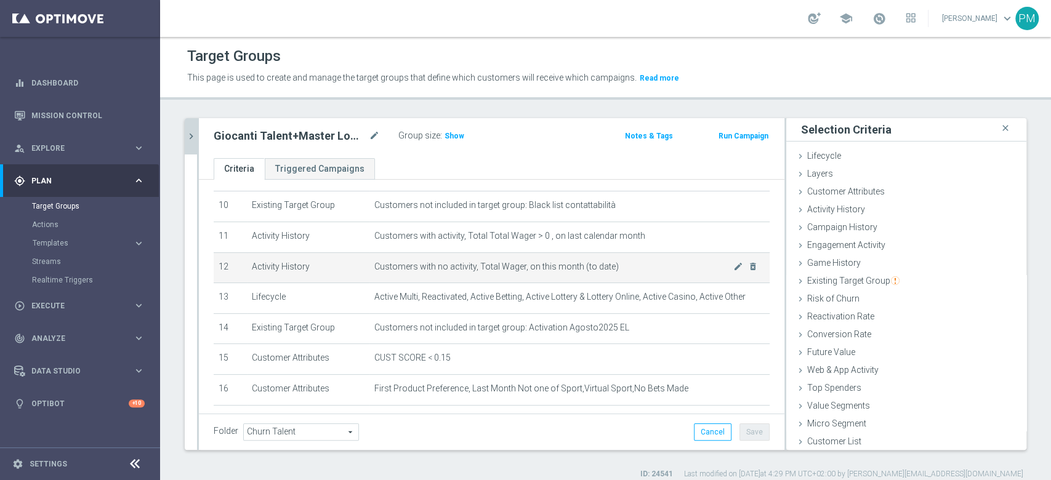
scroll to position [389, 0]
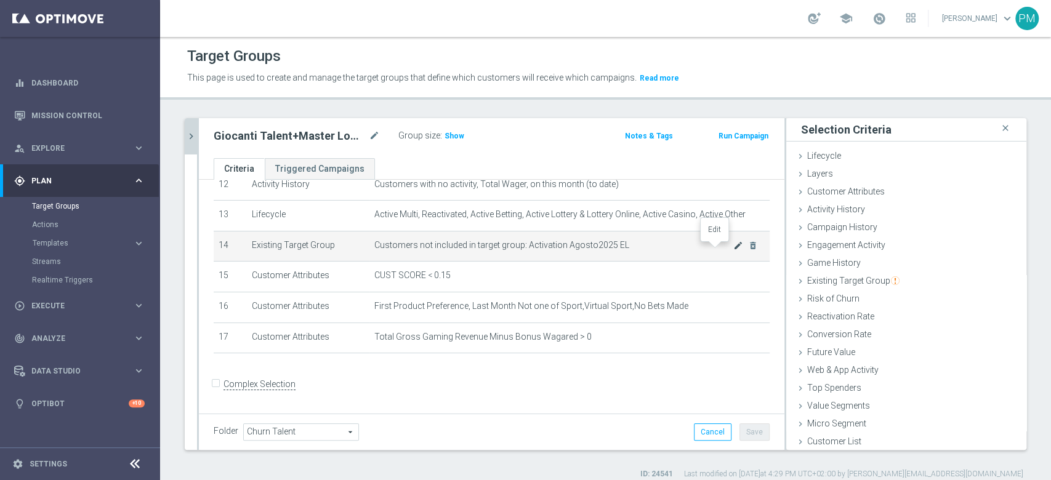
click at [733, 250] on icon "mode_edit" at bounding box center [738, 246] width 10 height 10
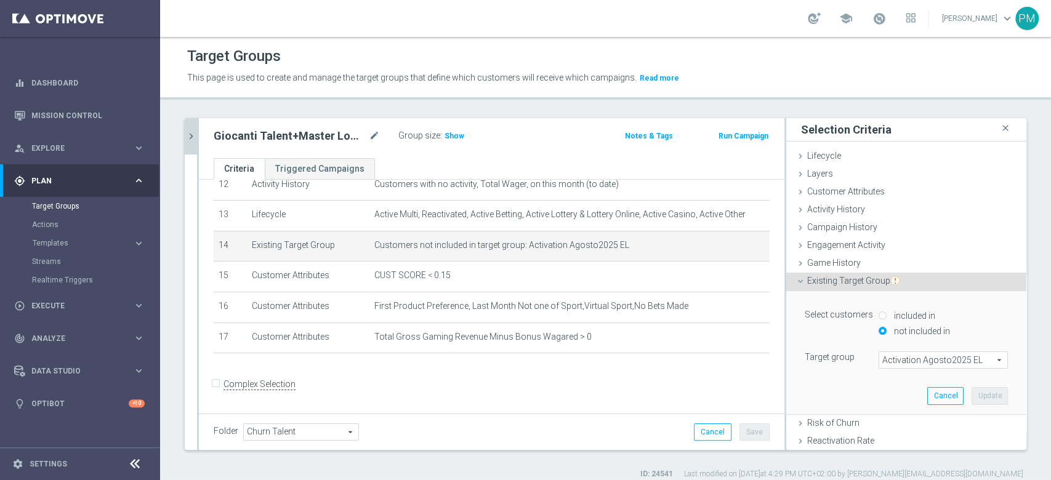
click at [901, 357] on span "Activation Agosto2025 EL" at bounding box center [943, 360] width 128 height 16
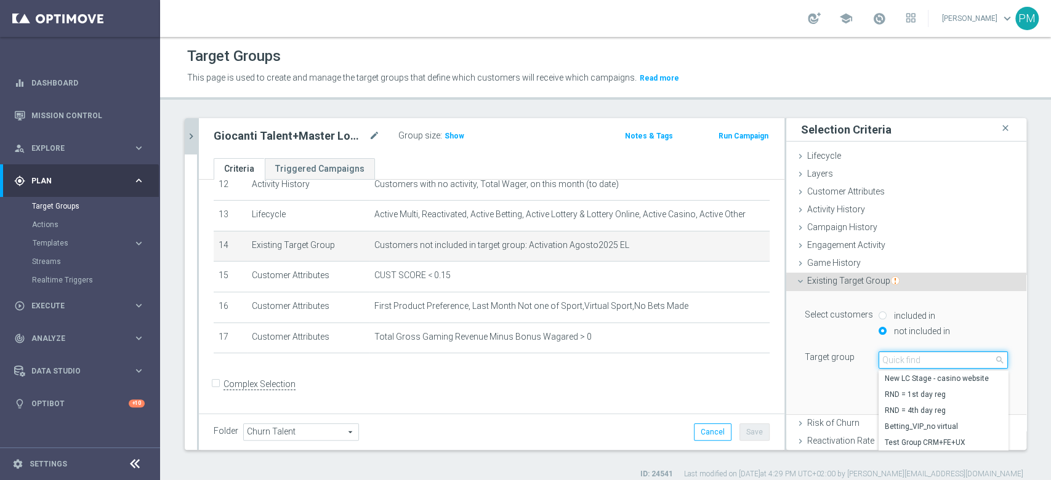
click at [901, 357] on input "search" at bounding box center [943, 360] width 129 height 17
type input "activation sett"
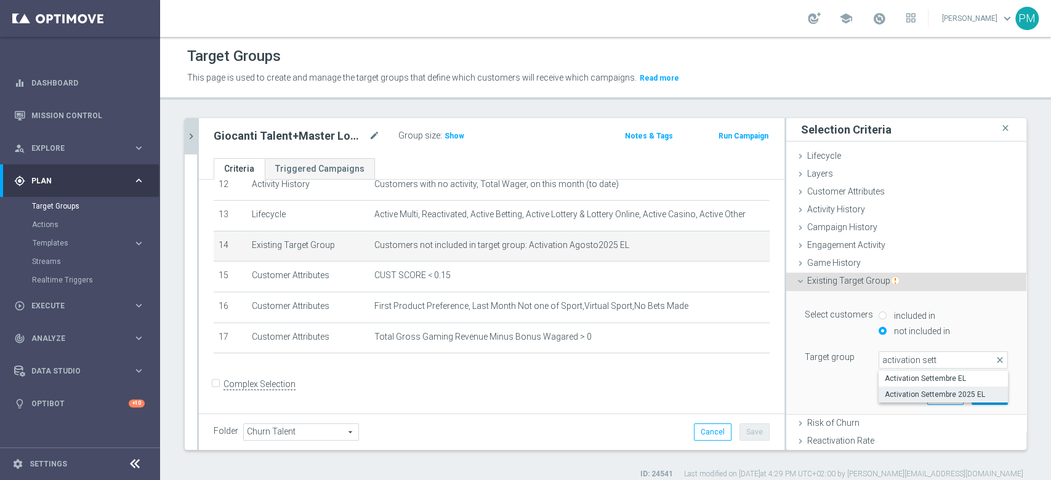
click at [917, 390] on span "Activation Settembre 2025 EL" at bounding box center [943, 395] width 117 height 10
type input "Activation Settembre 2025 EL"
click at [980, 391] on button "Update" at bounding box center [990, 395] width 36 height 17
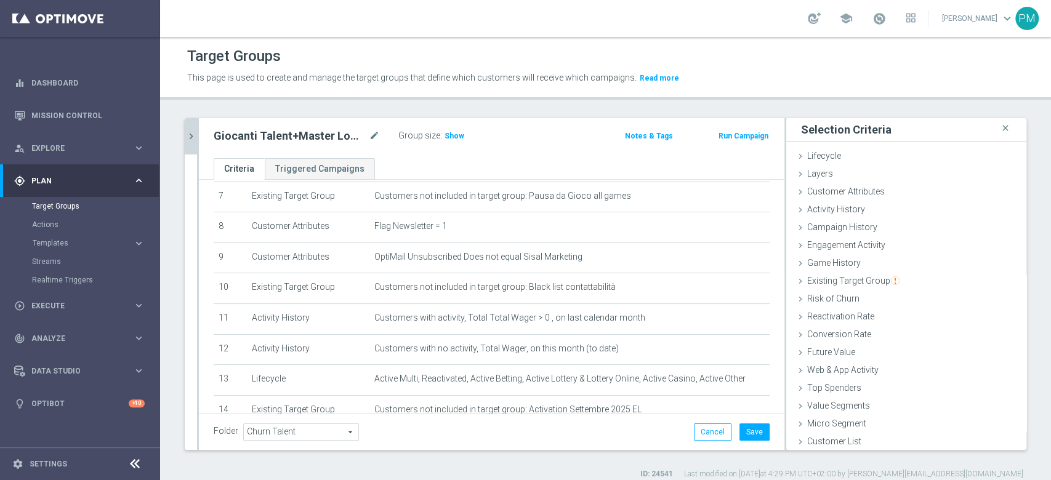
scroll to position [143, 0]
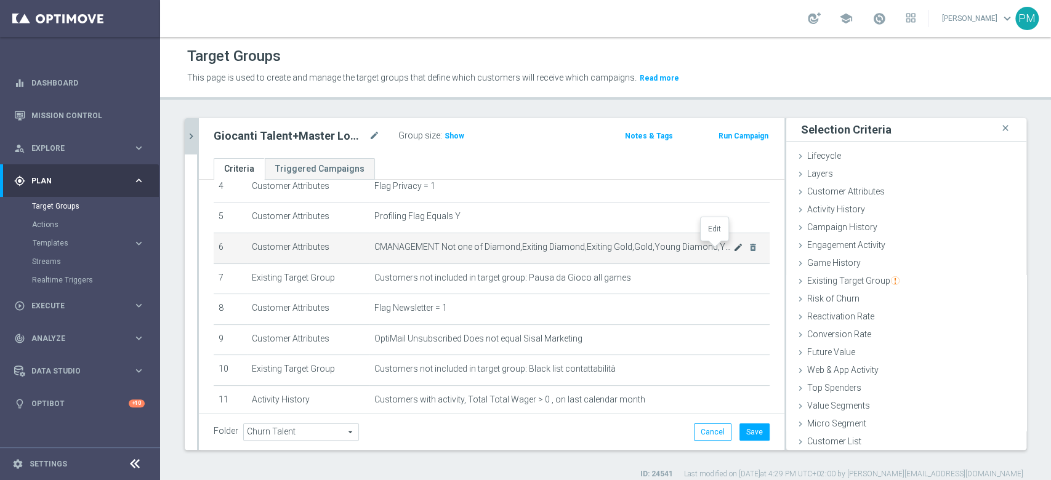
click at [733, 247] on icon "mode_edit" at bounding box center [738, 248] width 10 height 10
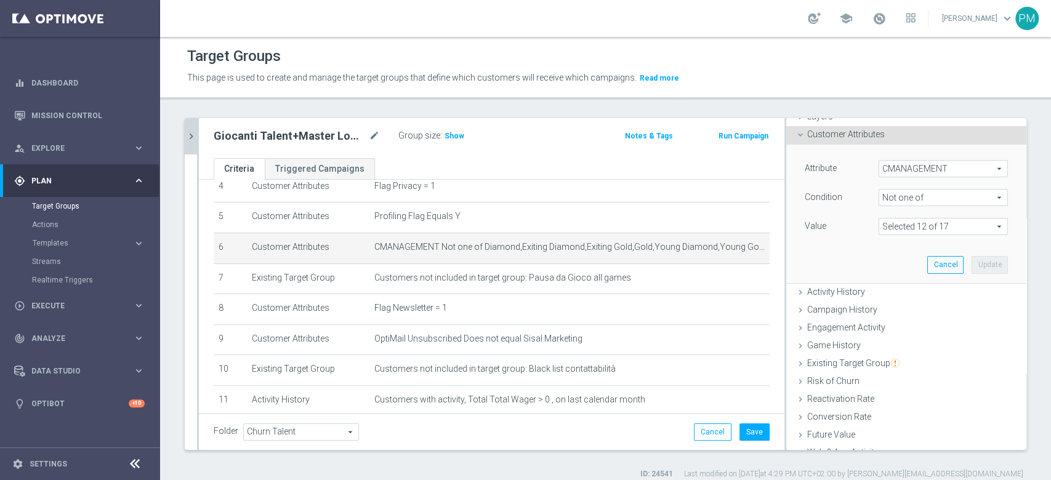
scroll to position [82, 0]
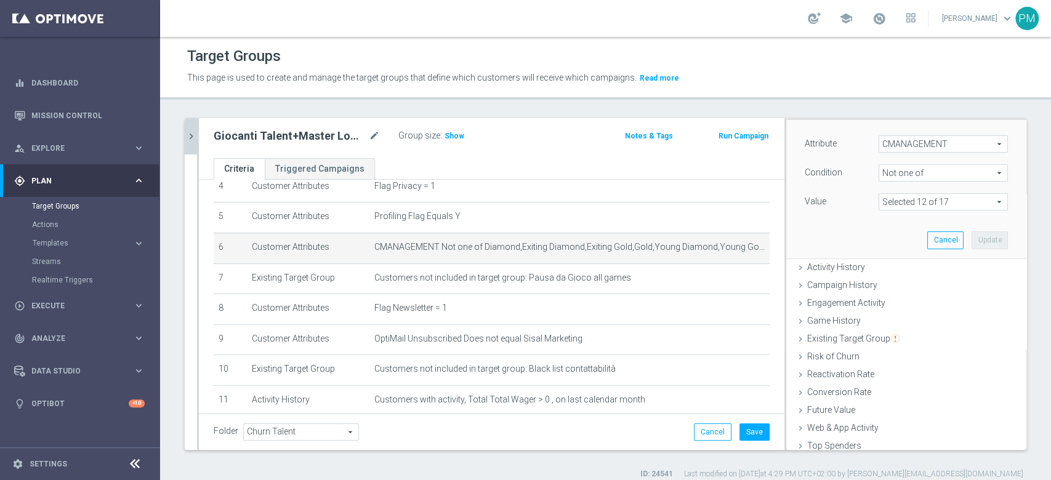
click at [937, 171] on span "Not one of" at bounding box center [943, 173] width 128 height 16
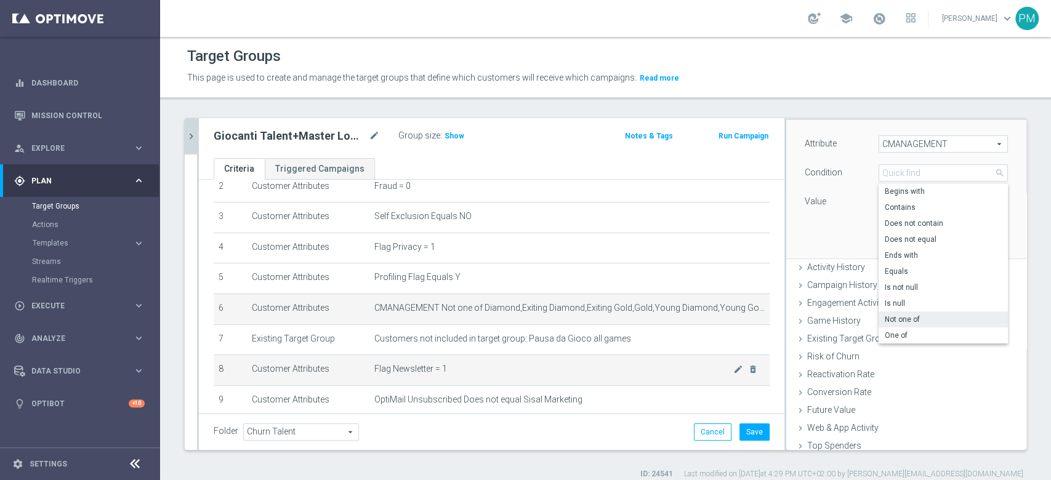
scroll to position [0, 0]
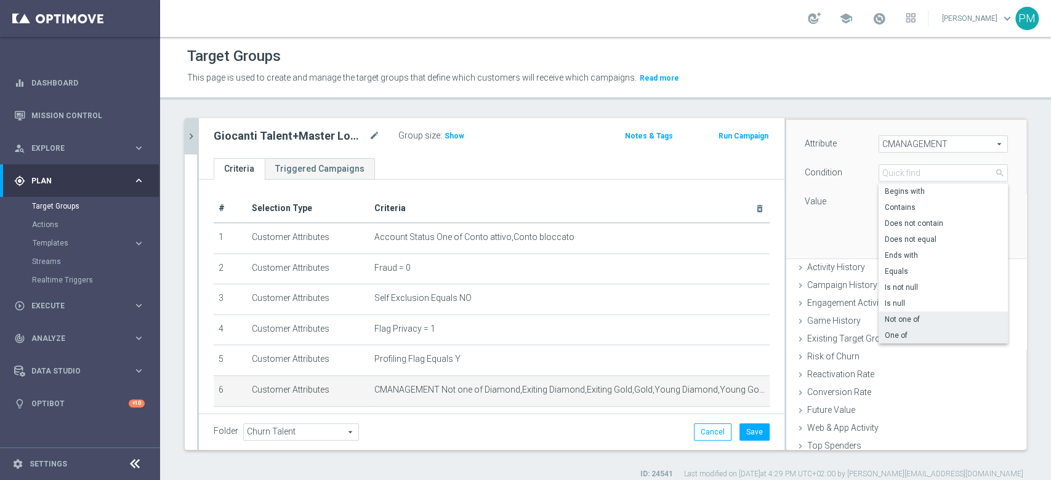
click at [903, 328] on label "One of" at bounding box center [943, 336] width 129 height 16
type input "One of"
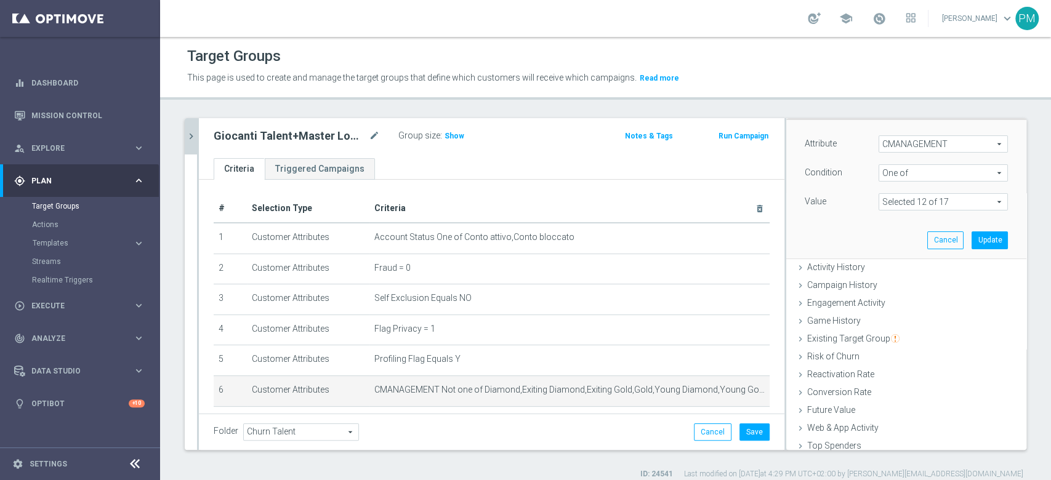
click at [919, 202] on span at bounding box center [943, 202] width 128 height 16
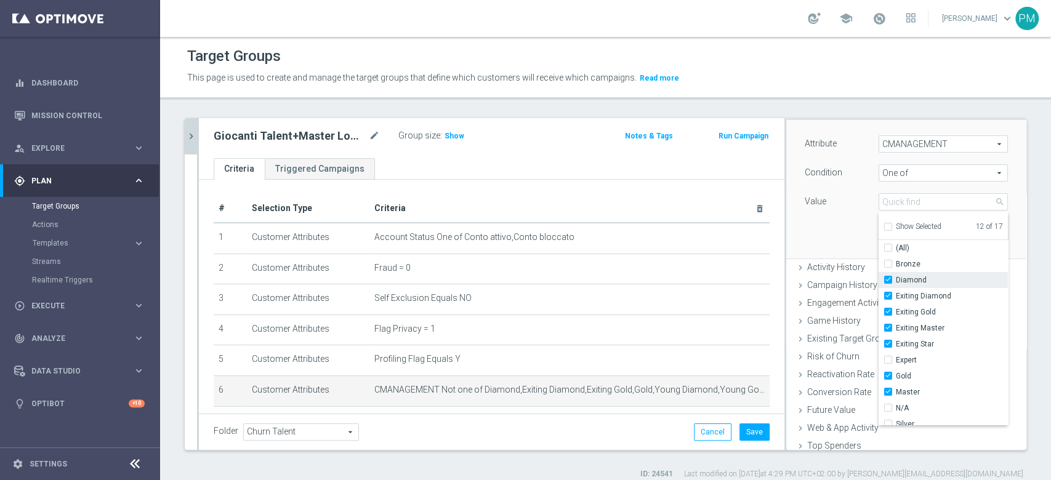
click at [888, 278] on input "Diamond" at bounding box center [892, 280] width 8 height 8
checkbox input "false"
type input "Selected 11 of 17"
click at [896, 291] on label "Exiting Diamond" at bounding box center [952, 296] width 112 height 16
click at [888, 292] on input "Exiting Diamond" at bounding box center [892, 296] width 8 height 8
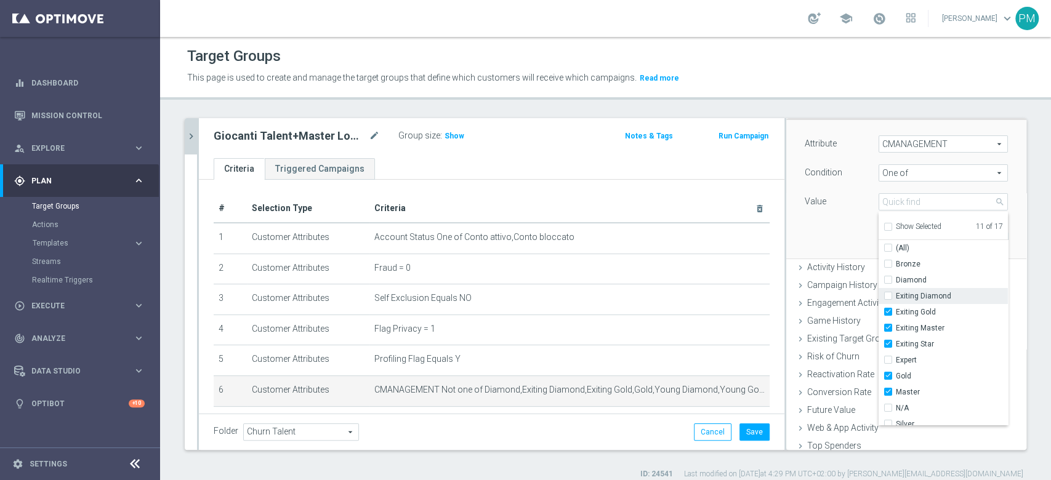
checkbox input "false"
type input "Selected 10 of 17"
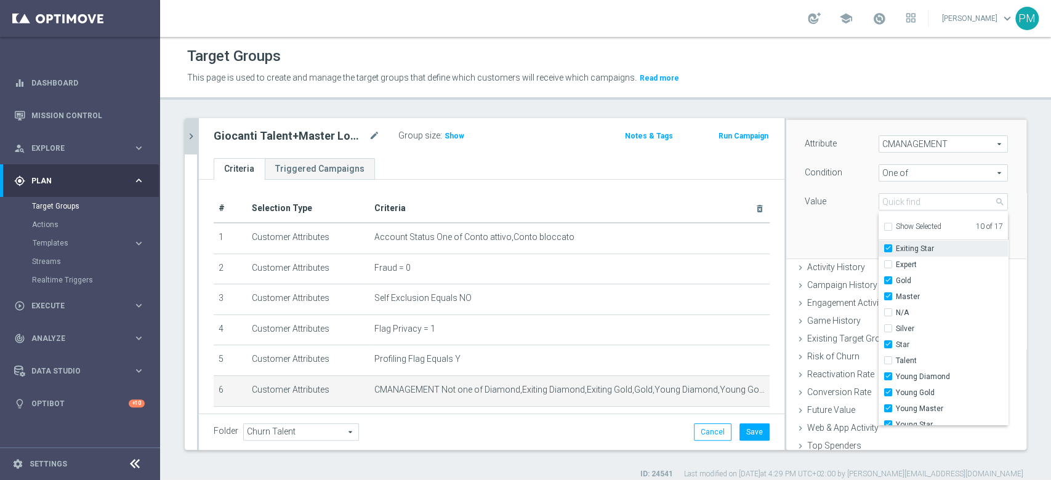
scroll to position [103, 0]
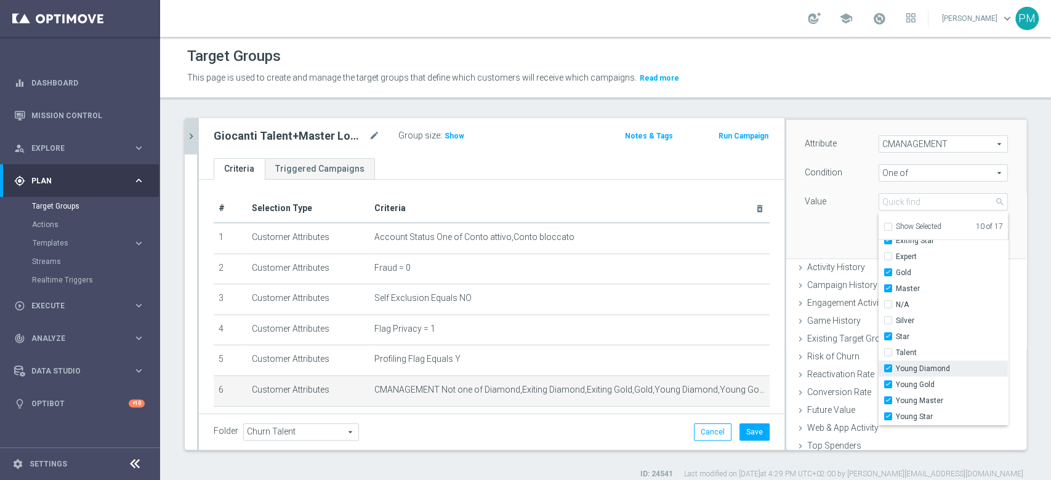
click at [888, 369] on input "Young Diamond" at bounding box center [892, 369] width 8 height 8
checkbox input "false"
type input "Selected 9 of 17"
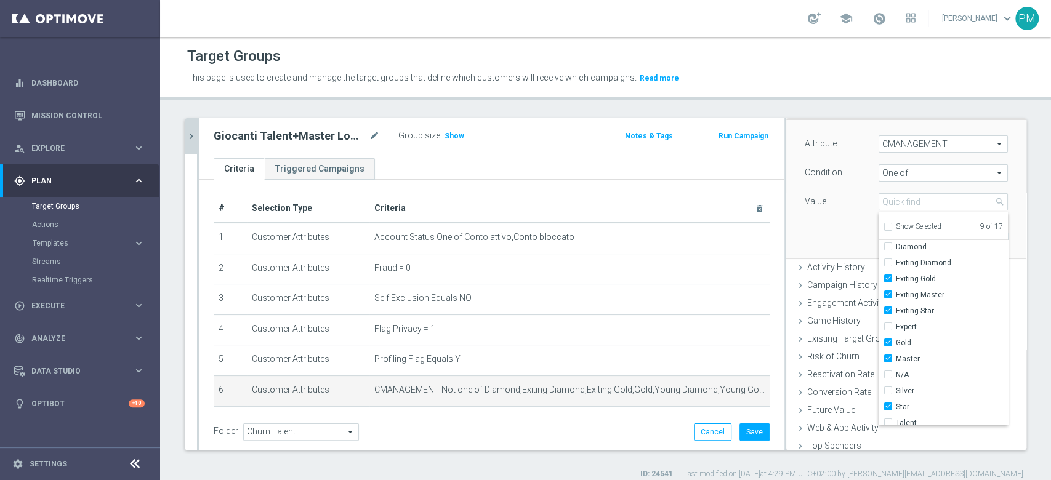
click at [833, 232] on div "Attribute CMANAGEMENT CMANAGEMENT arrow_drop_down search Condition One of One o…" at bounding box center [906, 189] width 222 height 138
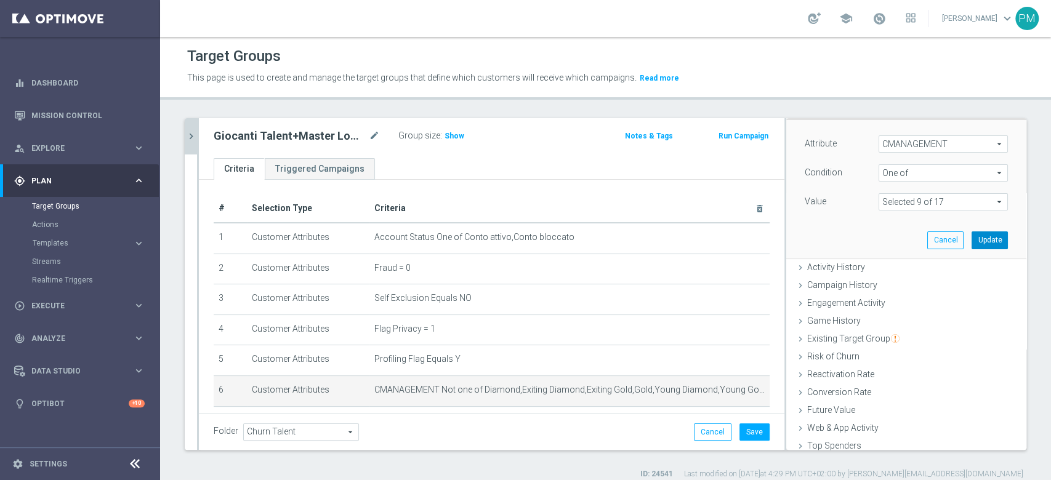
click at [975, 239] on button "Update" at bounding box center [990, 239] width 36 height 17
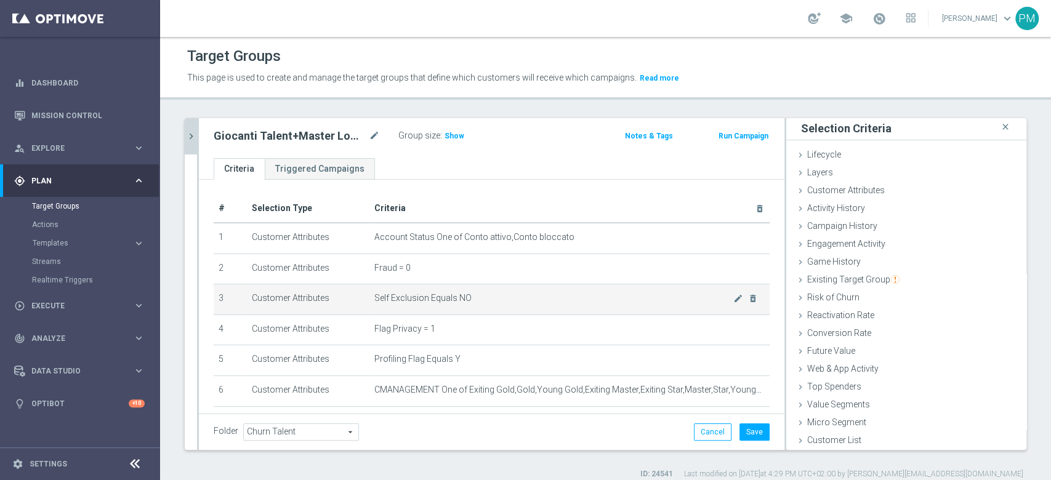
scroll to position [82, 0]
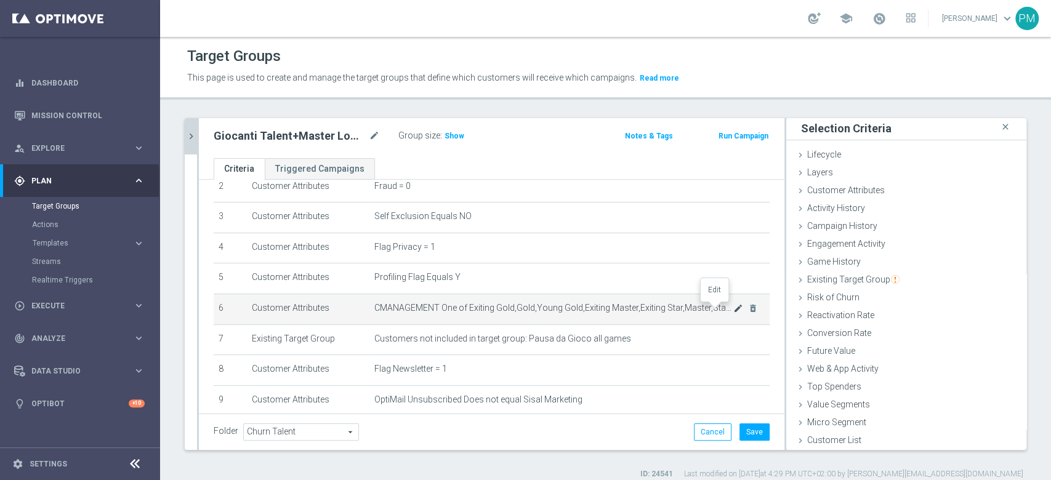
click at [733, 310] on icon "mode_edit" at bounding box center [738, 309] width 10 height 10
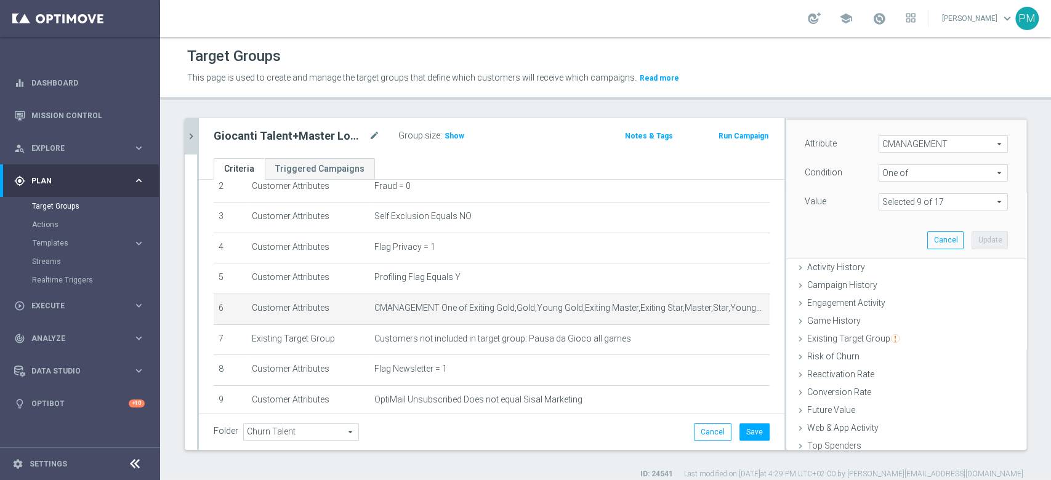
click at [928, 200] on span at bounding box center [943, 202] width 128 height 16
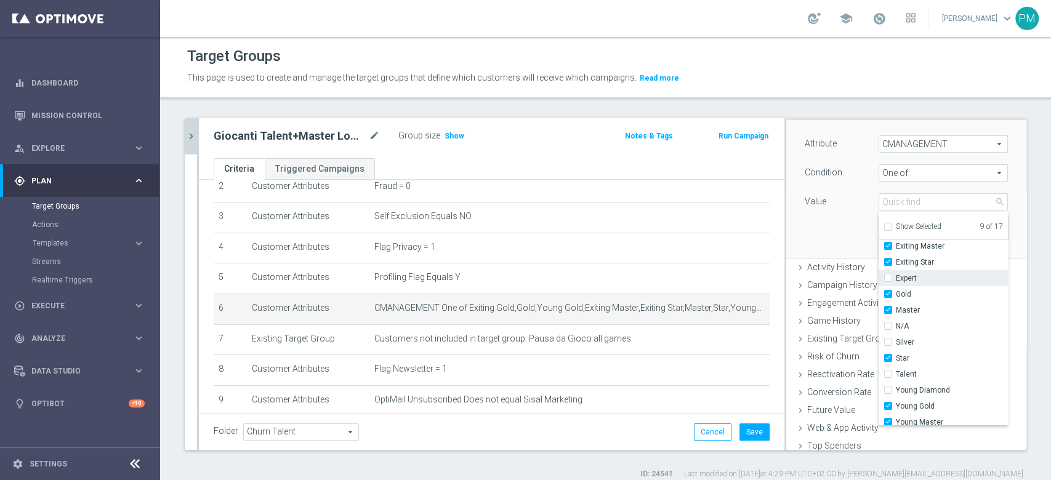
click at [888, 276] on input "Expert" at bounding box center [892, 279] width 8 height 8
checkbox input "true"
type input "Selected 10 of 17"
click at [888, 344] on input "Silver" at bounding box center [892, 343] width 8 height 8
checkbox input "true"
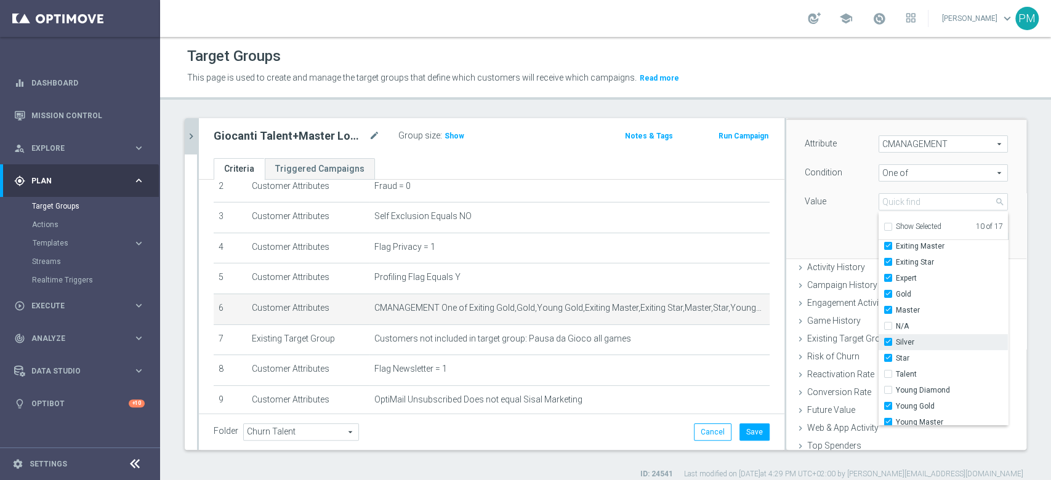
type input "Selected 11 of 17"
click at [896, 323] on label "N/A" at bounding box center [952, 326] width 112 height 16
click at [888, 323] on input "N/A" at bounding box center [892, 327] width 8 height 8
checkbox input "true"
type input "Selected 12 of 17"
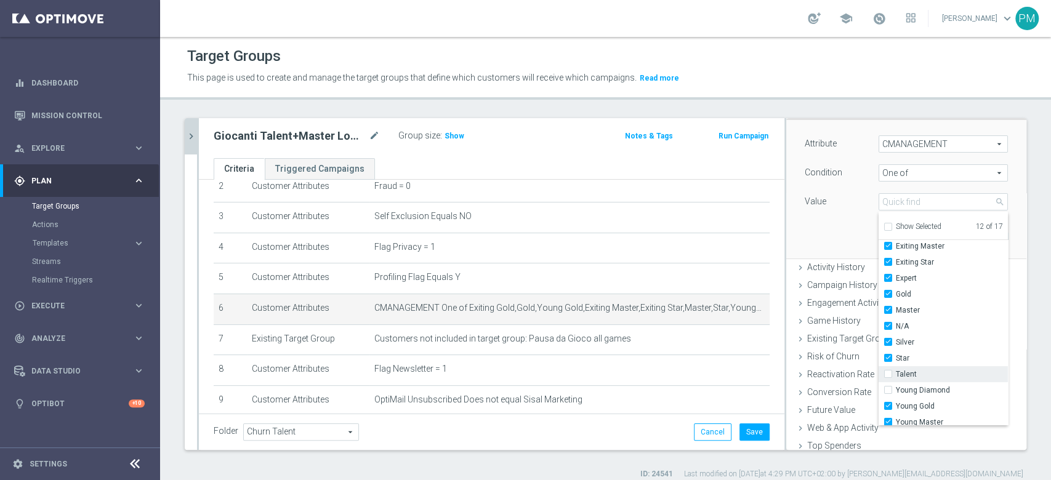
click at [888, 376] on input "Talent" at bounding box center [892, 375] width 8 height 8
checkbox input "true"
type input "Selected 13 of 17"
click at [835, 221] on div "Attribute CMANAGEMENT CMANAGEMENT arrow_drop_down search Condition One of One o…" at bounding box center [906, 189] width 222 height 138
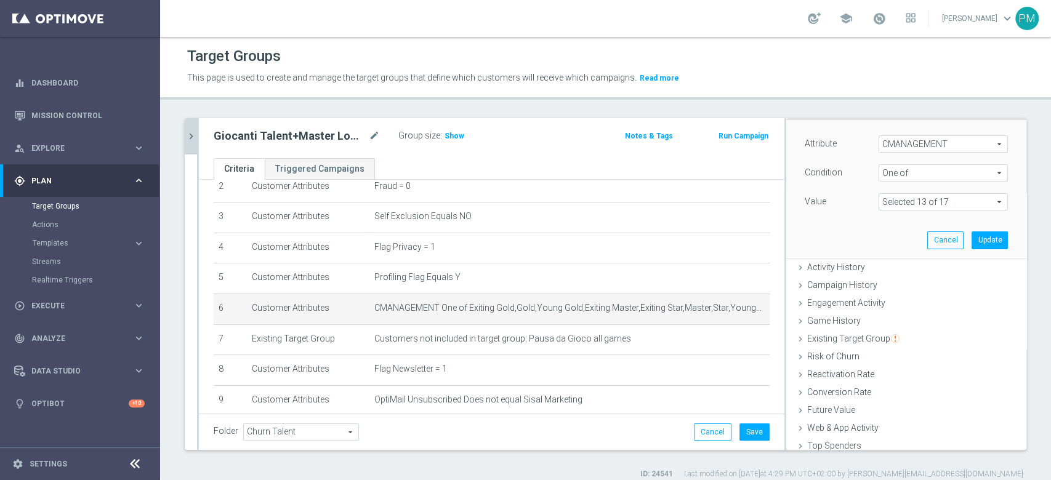
click at [948, 203] on span at bounding box center [943, 202] width 128 height 16
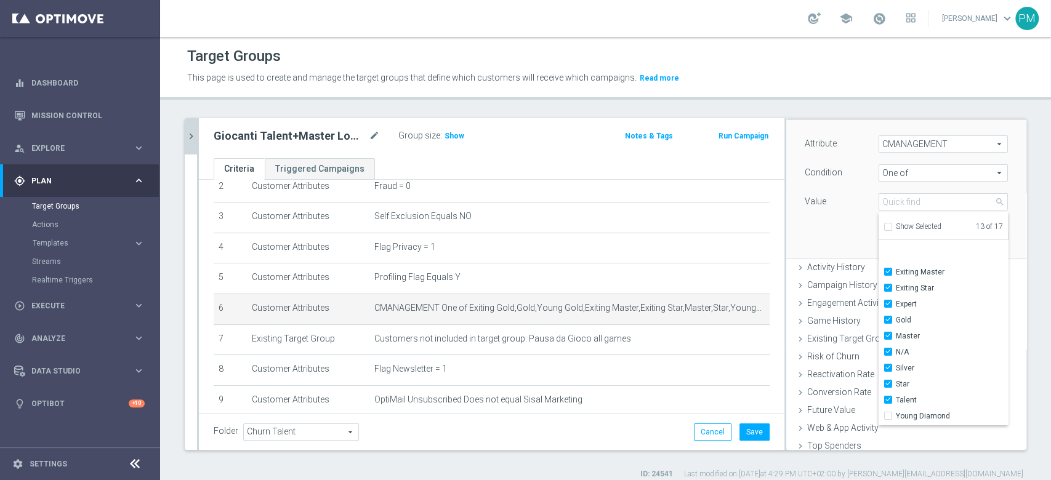
scroll to position [82, 0]
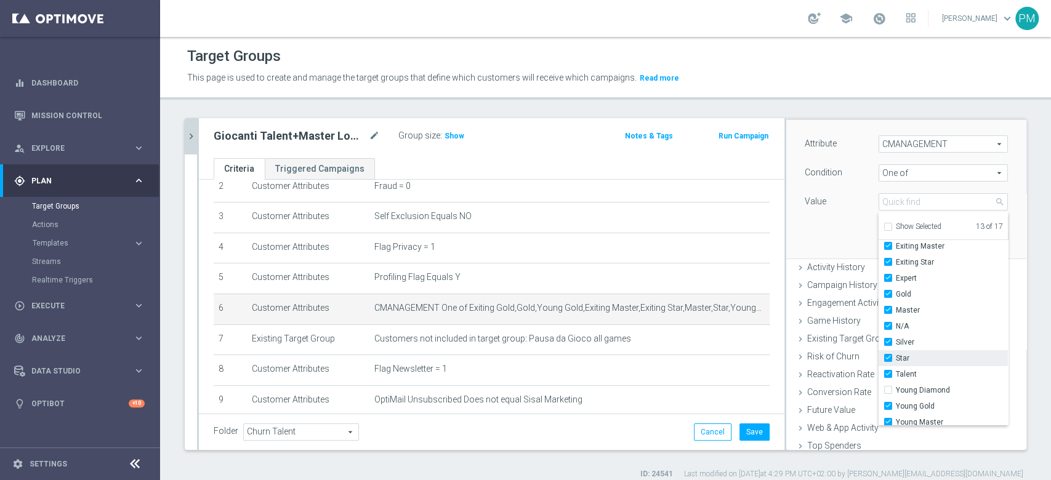
click at [888, 359] on input "Star" at bounding box center [892, 359] width 8 height 8
checkbox input "false"
type input "Selected 12 of 17"
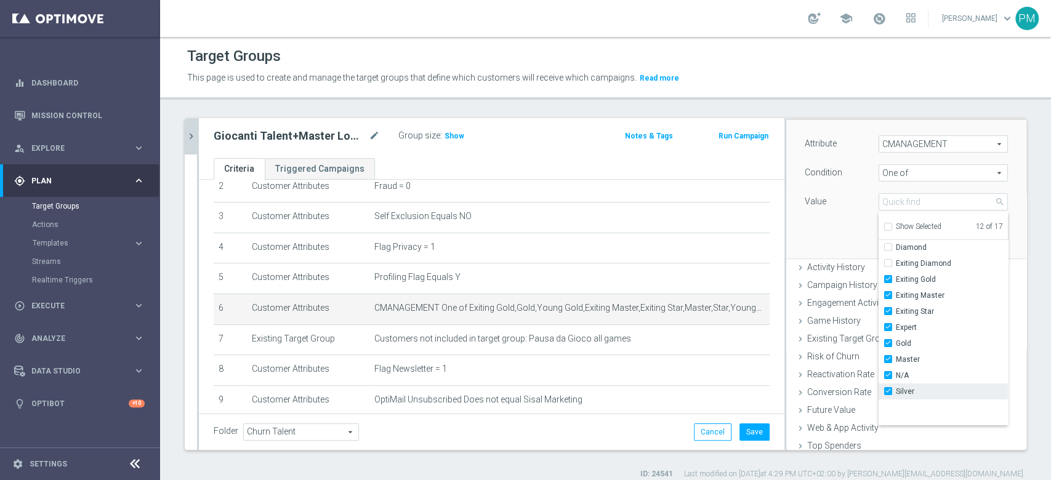
scroll to position [0, 0]
click at [888, 342] on input "Exiting Star" at bounding box center [892, 344] width 8 height 8
checkbox input "false"
type input "Selected 11 of 17"
click at [813, 220] on div "Attribute CMANAGEMENT CMANAGEMENT arrow_drop_down search Condition One of One o…" at bounding box center [906, 189] width 222 height 138
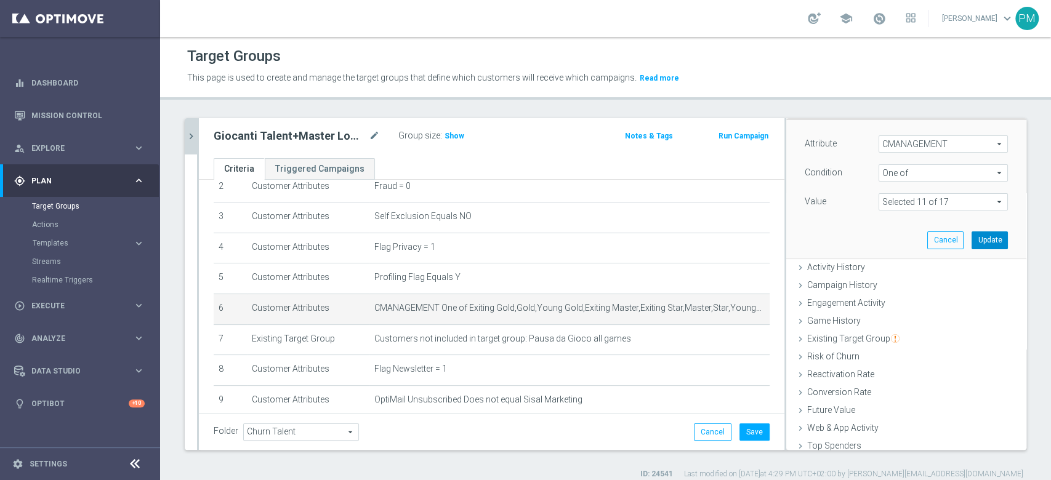
click at [975, 244] on button "Update" at bounding box center [990, 239] width 36 height 17
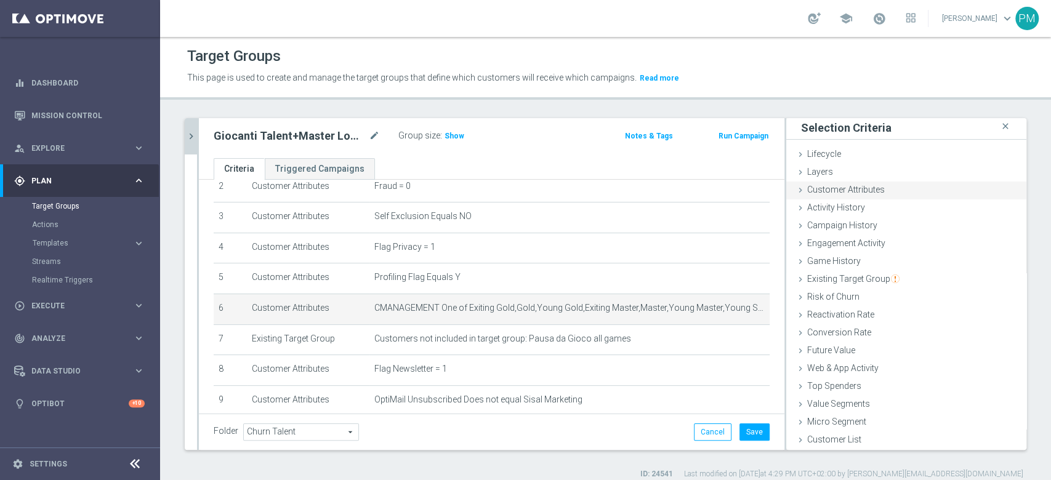
scroll to position [1, 0]
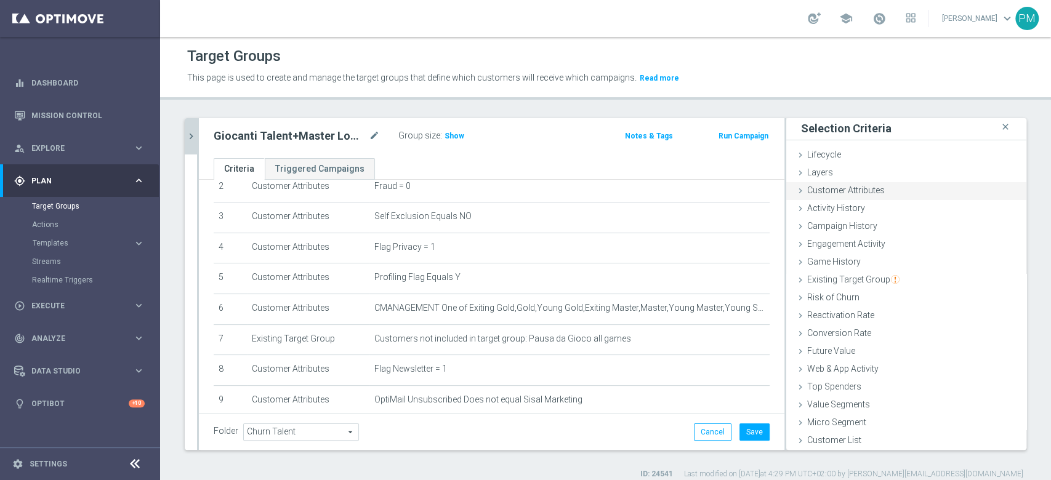
click at [813, 193] on span "Customer Attributes" at bounding box center [846, 190] width 78 height 10
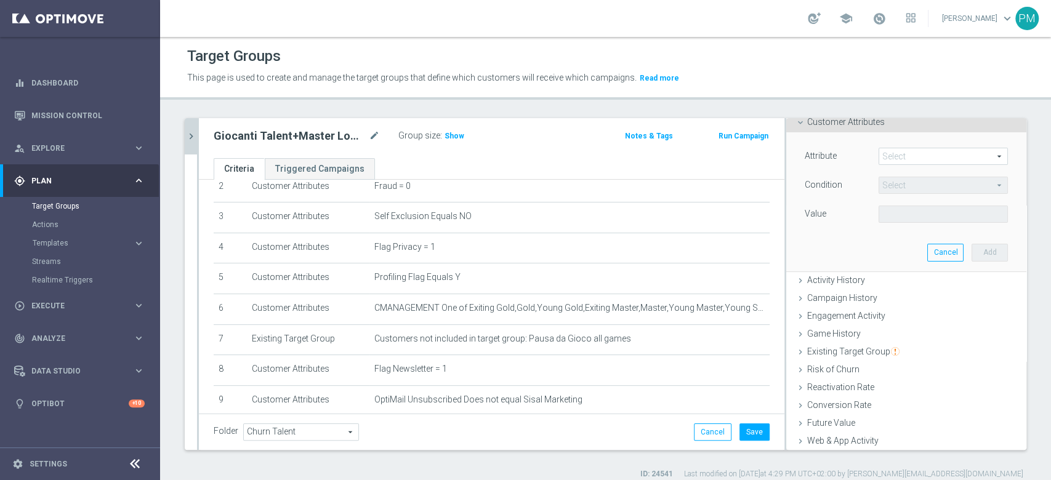
scroll to position [82, 0]
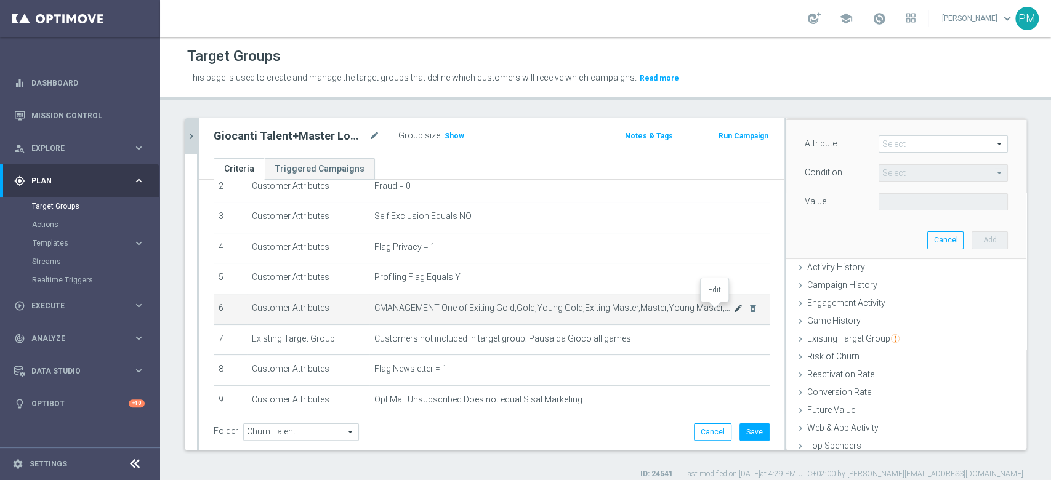
click at [733, 311] on icon "mode_edit" at bounding box center [738, 309] width 10 height 10
click at [968, 203] on span at bounding box center [943, 202] width 128 height 16
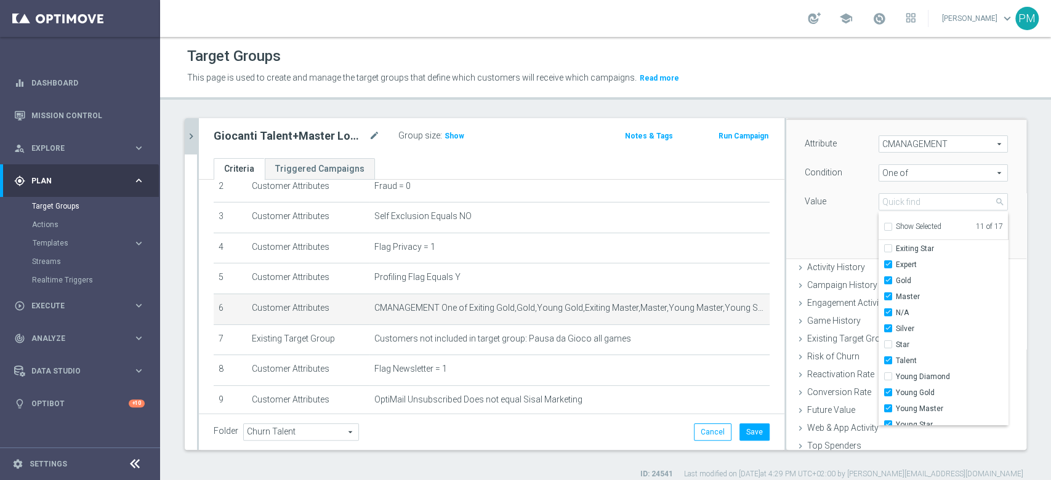
scroll to position [103, 0]
click at [896, 421] on label "Young Star" at bounding box center [952, 417] width 112 height 16
click at [888, 421] on input "Young Star" at bounding box center [892, 417] width 8 height 8
checkbox input "false"
type input "Selected 10 of 17"
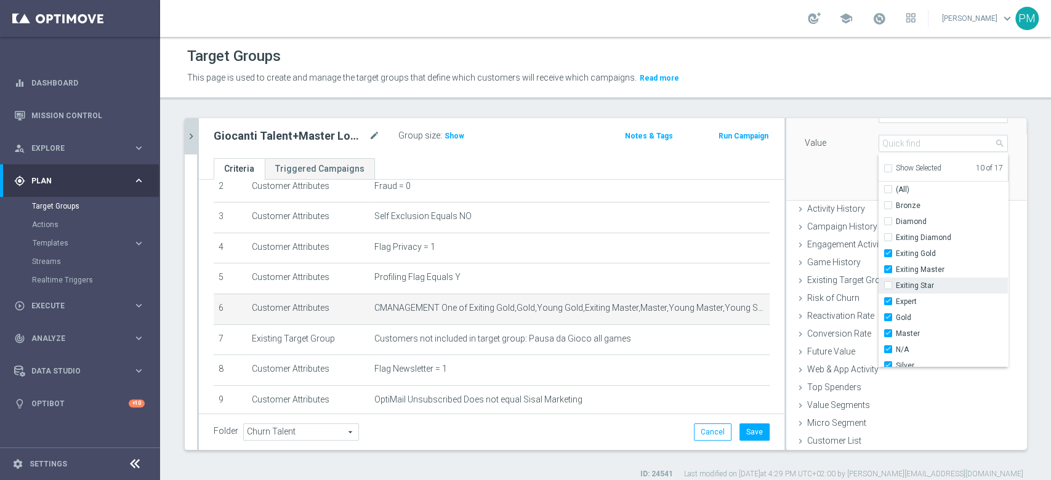
scroll to position [58, 0]
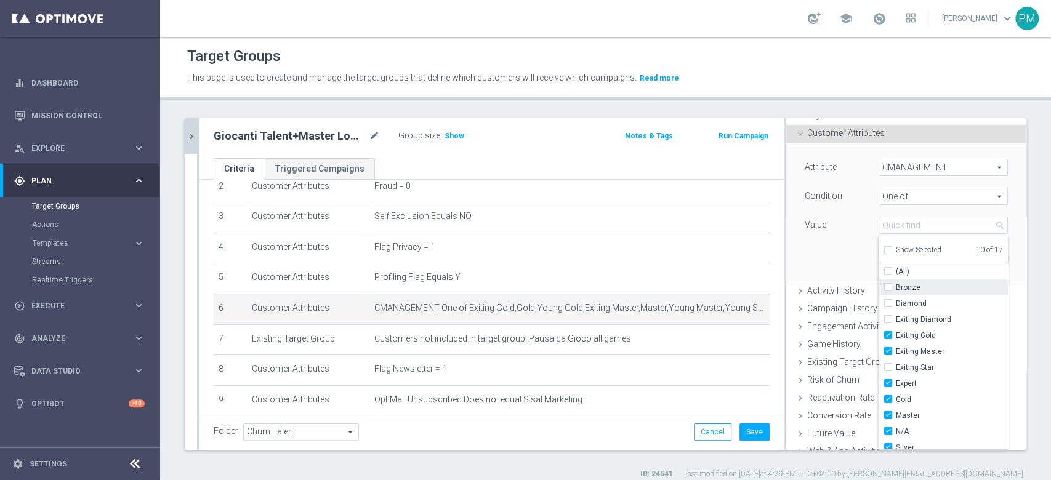
click at [888, 286] on input "Bronze" at bounding box center [892, 288] width 8 height 8
checkbox input "true"
type input "Selected 11 of 17"
click at [811, 262] on div "Attribute CMANAGEMENT CMANAGEMENT arrow_drop_down search Condition One of One o…" at bounding box center [906, 212] width 222 height 138
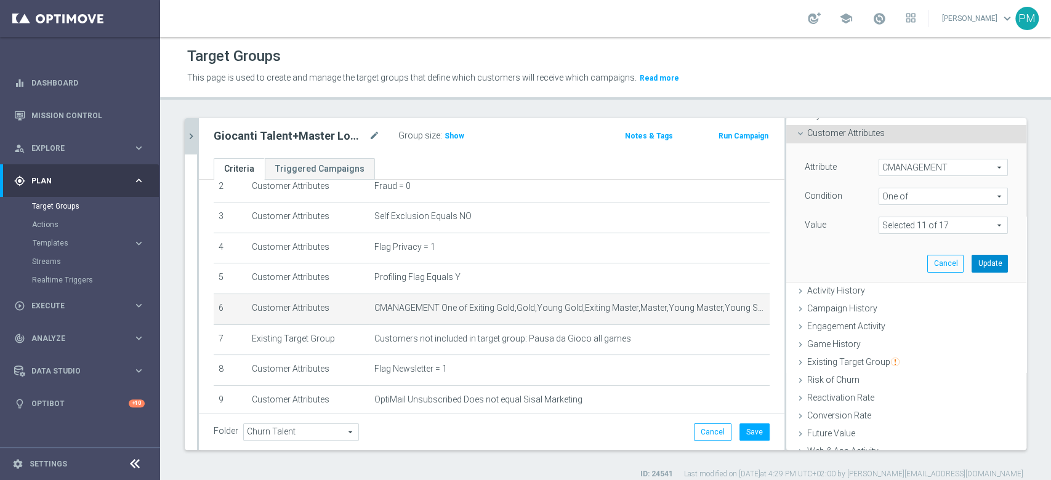
click at [972, 264] on button "Update" at bounding box center [990, 263] width 36 height 17
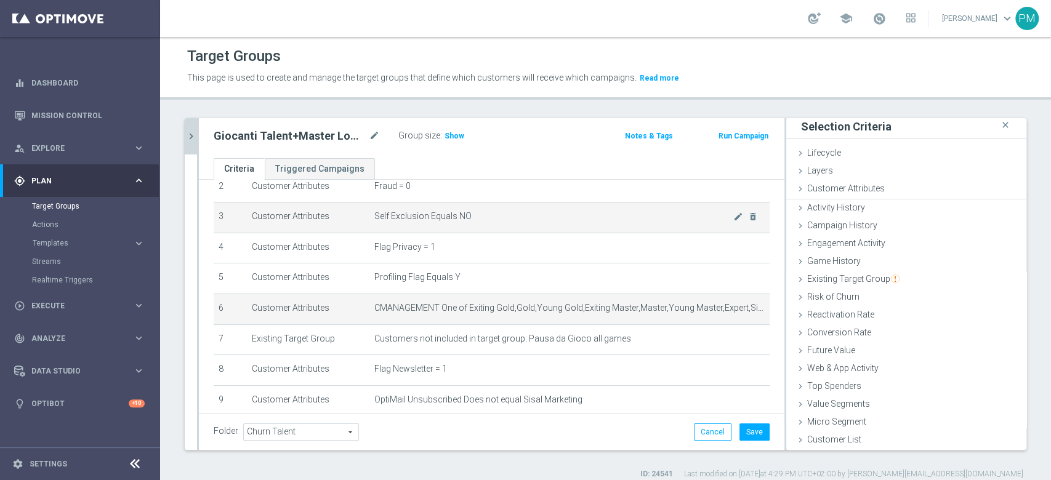
scroll to position [1, 0]
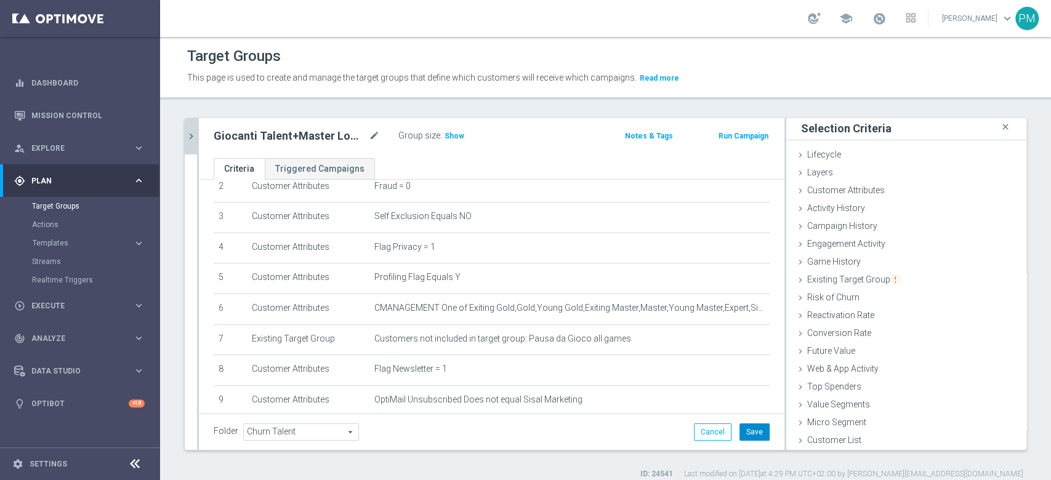
click at [746, 430] on button "Save" at bounding box center [754, 432] width 30 height 17
click at [458, 132] on span "Show" at bounding box center [455, 136] width 20 height 9
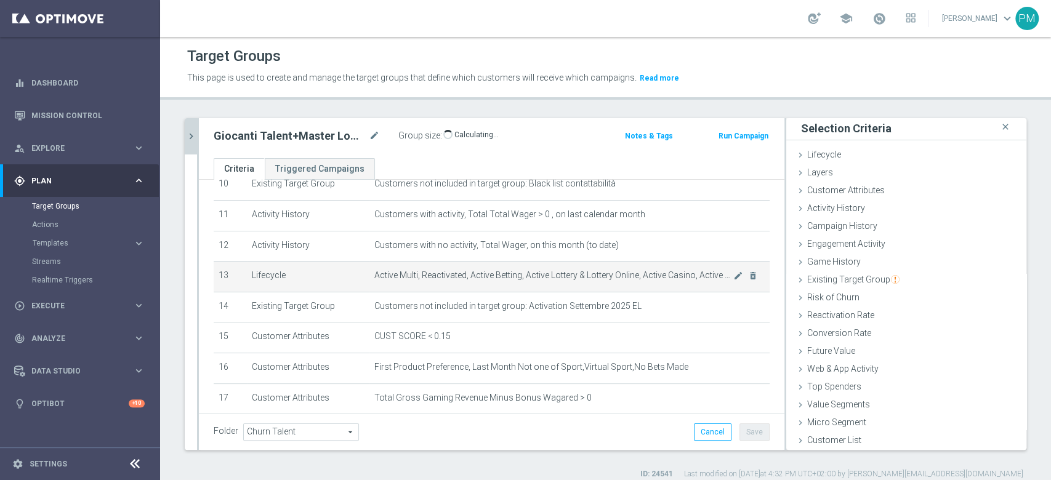
scroll to position [389, 0]
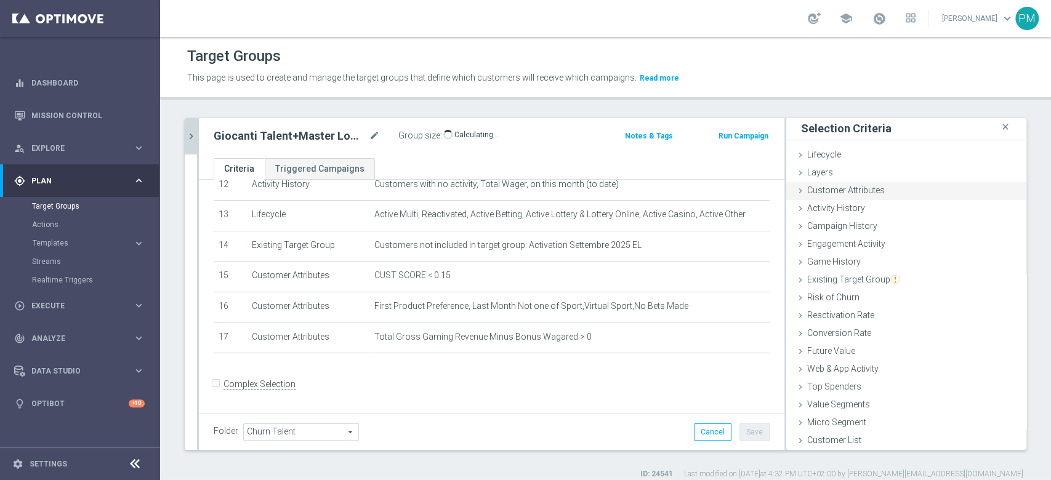
click at [855, 185] on span "Customer Attributes" at bounding box center [846, 190] width 78 height 10
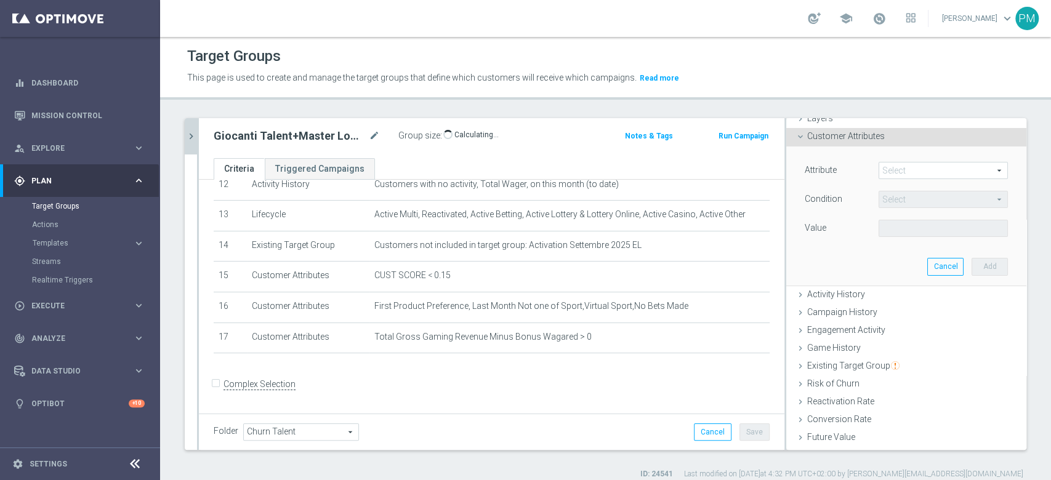
scroll to position [58, 0]
click at [824, 358] on span "Existing Target Group" at bounding box center [853, 362] width 92 height 10
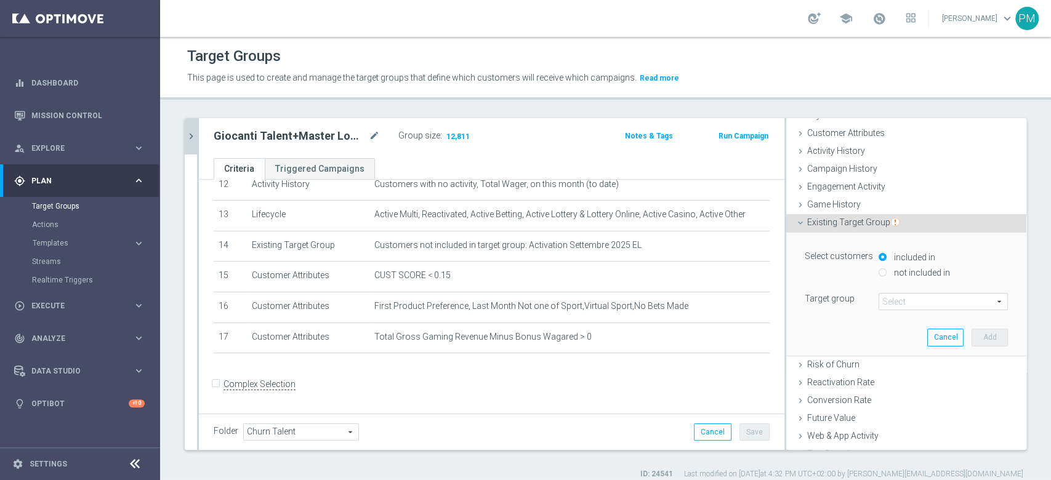
click at [879, 272] on input "not included in" at bounding box center [883, 272] width 8 height 8
radio input "true"
click at [886, 305] on span at bounding box center [943, 302] width 128 height 16
click at [0, 0] on input "search" at bounding box center [0, 0] width 0 height 0
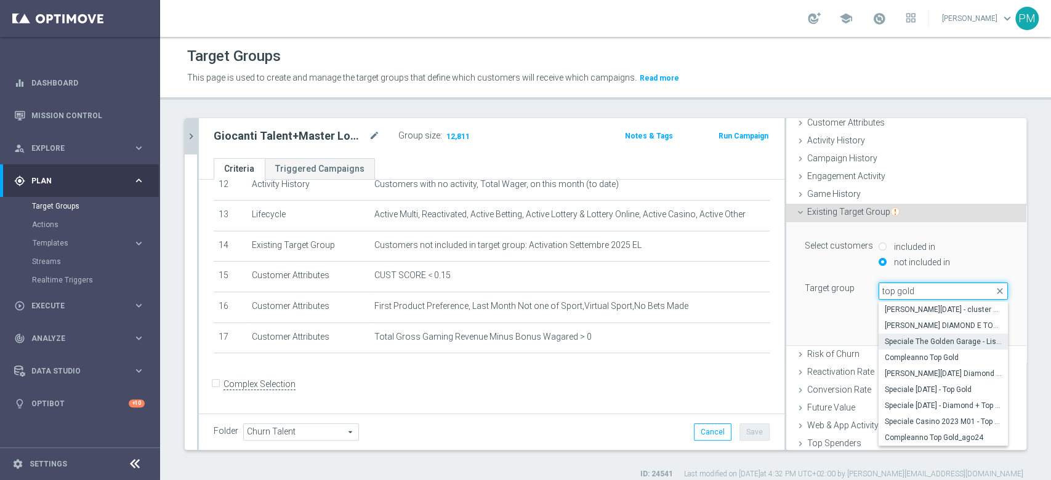
scroll to position [43, 0]
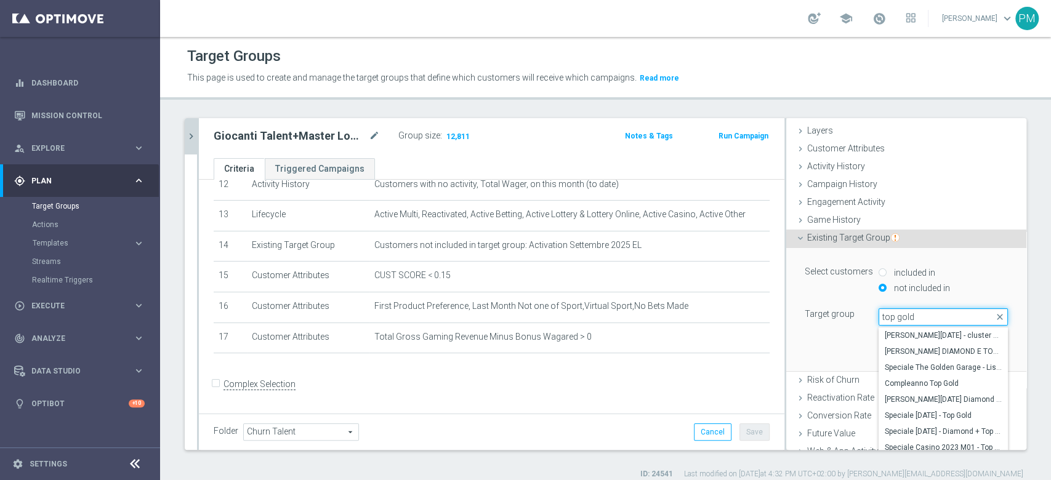
click at [885, 312] on input "top gold" at bounding box center [943, 316] width 129 height 17
type input "top master"
click at [895, 336] on span "TOP MASTER" at bounding box center [943, 336] width 117 height 10
type input "TOP MASTER"
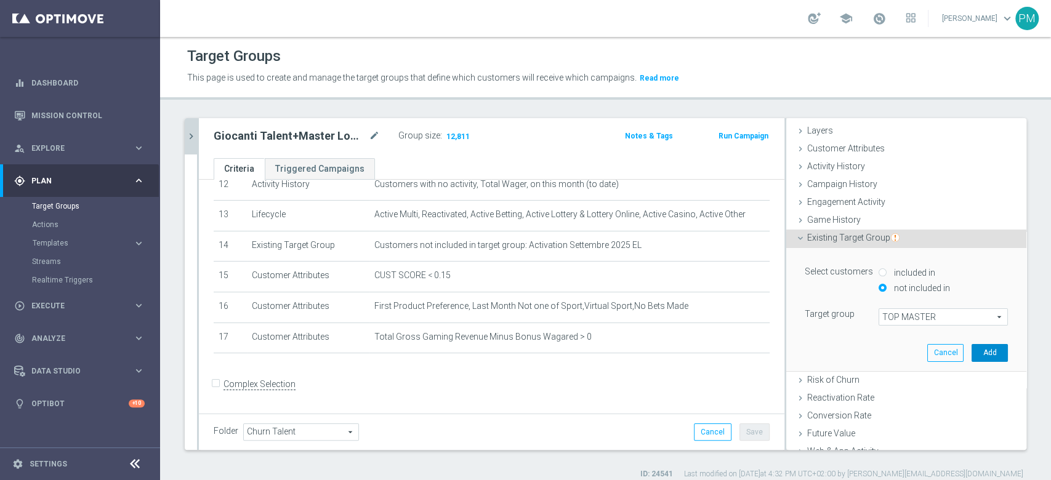
click at [972, 347] on button "Add" at bounding box center [990, 352] width 36 height 17
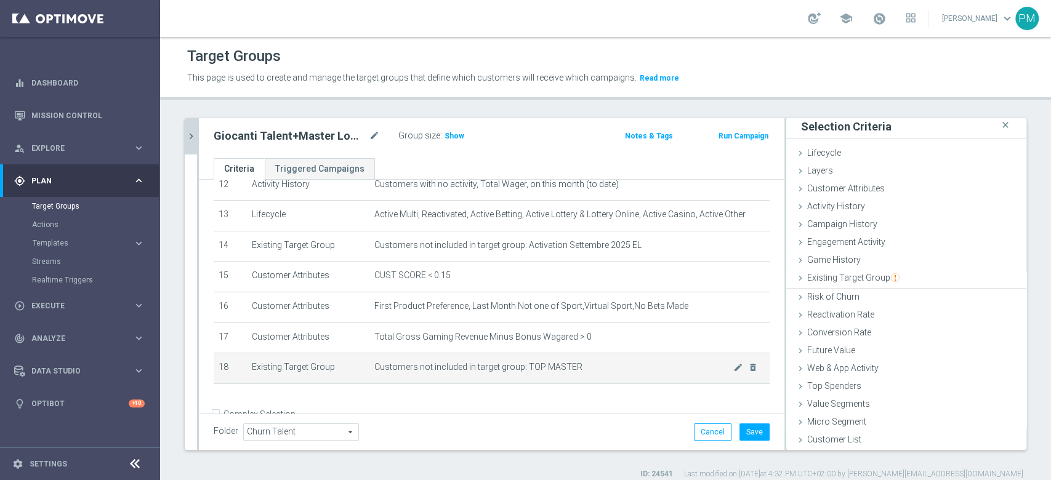
scroll to position [1, 0]
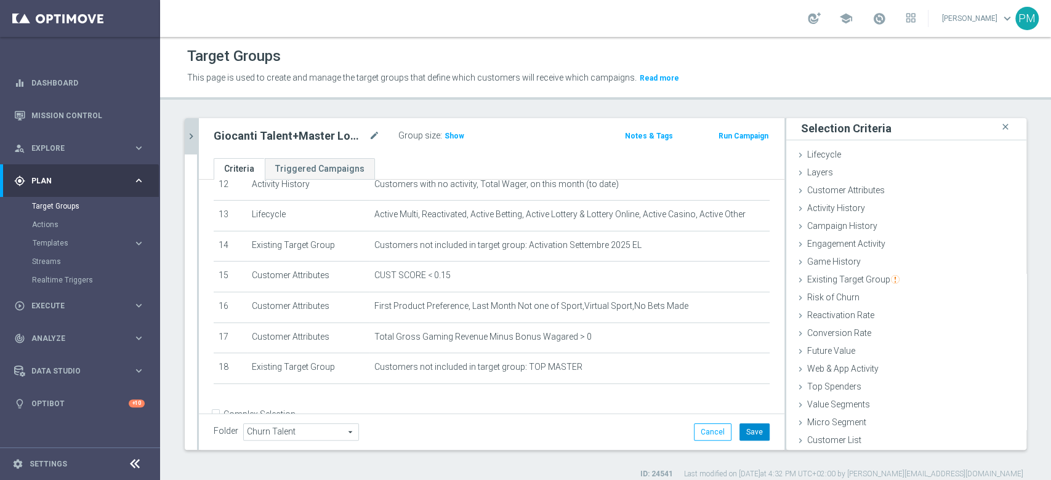
click at [747, 430] on button "Save" at bounding box center [754, 432] width 30 height 17
click at [456, 134] on span "Show" at bounding box center [455, 136] width 20 height 9
click at [321, 135] on h2 "Giocanti Talent+Master Low M-1 non Active mtd ggr lm > 0 1st NO Sport lm" at bounding box center [290, 136] width 153 height 15
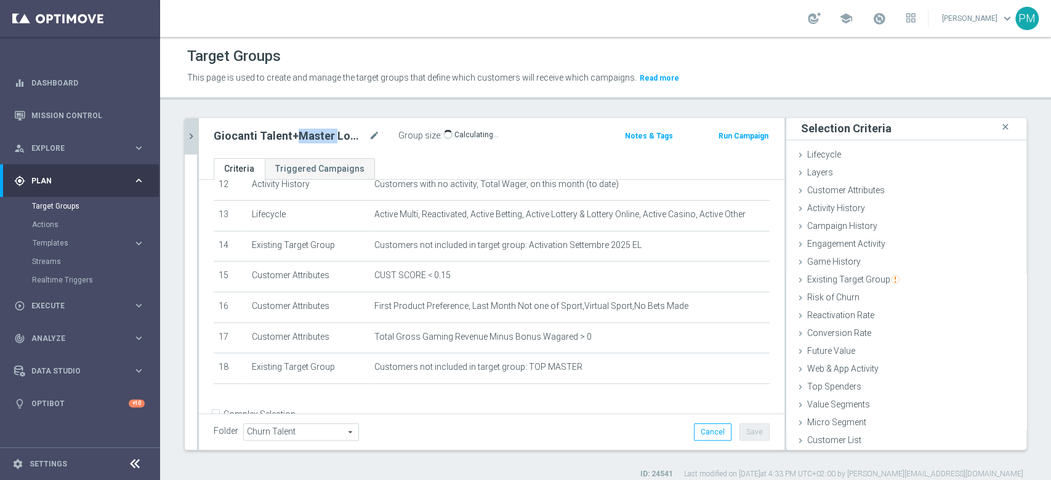
click at [321, 135] on h2 "Giocanti Talent+Master Low M-1 non Active mtd ggr lm > 0 1st NO Sport lm" at bounding box center [290, 136] width 153 height 15
click at [325, 131] on h2 "Giocanti Talent+Master Low M-1 non Active mtd ggr lm > 0 1st NO Sport lm" at bounding box center [290, 136] width 153 height 15
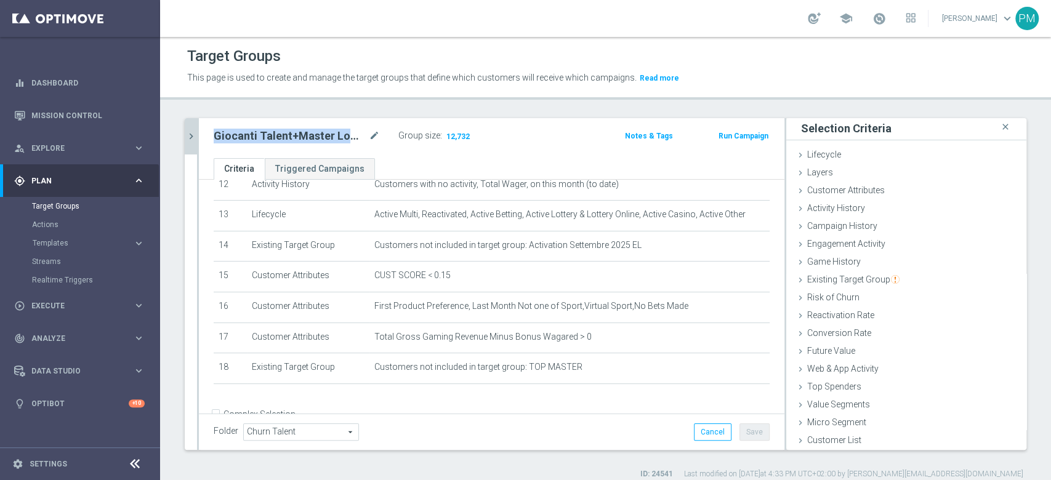
click at [325, 131] on h2 "Giocanti Talent+Master Low M-1 non Active mtd ggr lm > 0 1st NO Sport lm" at bounding box center [290, 136] width 153 height 15
click at [191, 137] on icon "chevron_right" at bounding box center [191, 137] width 12 height 12
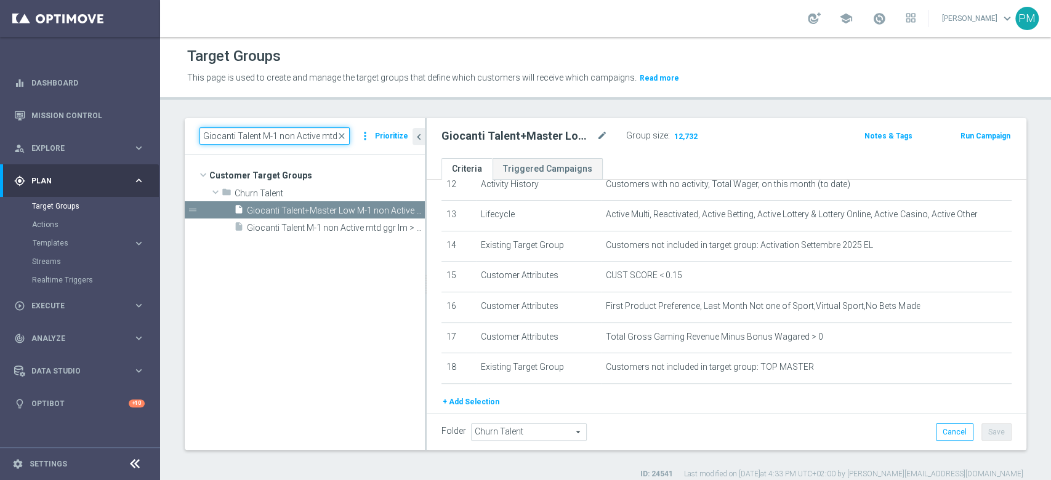
click at [257, 138] on input "Giocanti Talent M-1 non Active mtd ggr lm > 0 1st NO Sport lm" at bounding box center [274, 135] width 150 height 17
paste input "+Master Low"
type input "Giocanti Talent+Master Low M-1 non Active mtd ggr lm > 0 1st NO Sport lm"
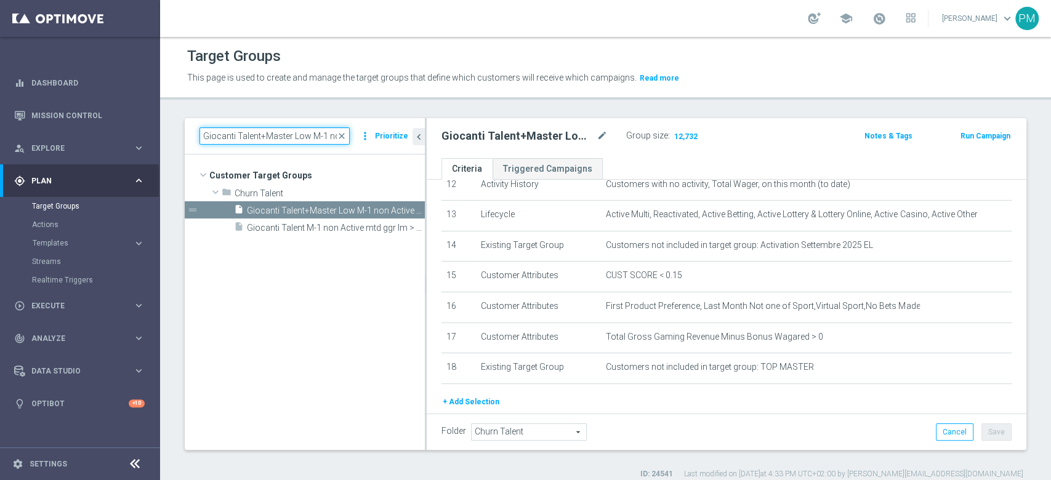
scroll to position [0, 147]
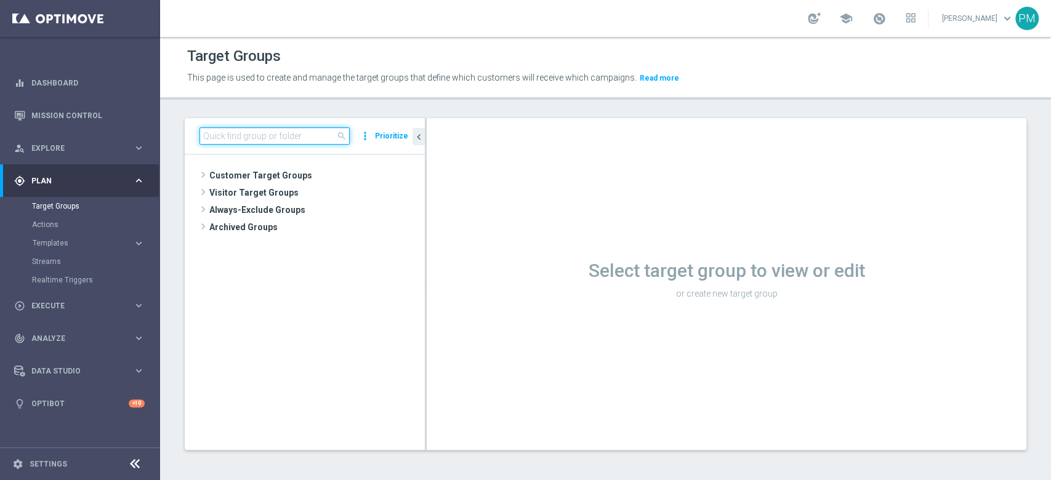
click at [268, 140] on input at bounding box center [274, 135] width 150 height 17
paste input "Churn 0-12M Talent + Master Low ggr nb > 500 lftime 1st Slot"
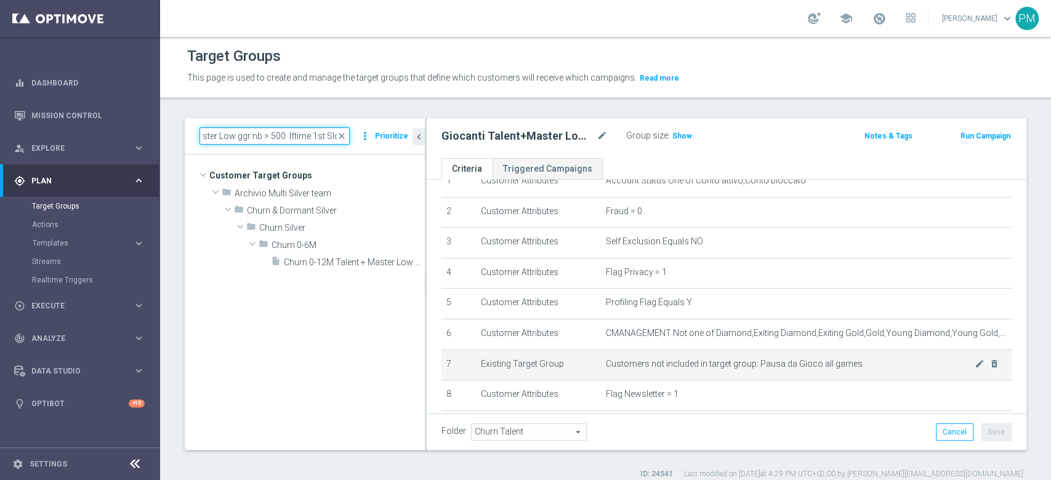
scroll to position [82, 0]
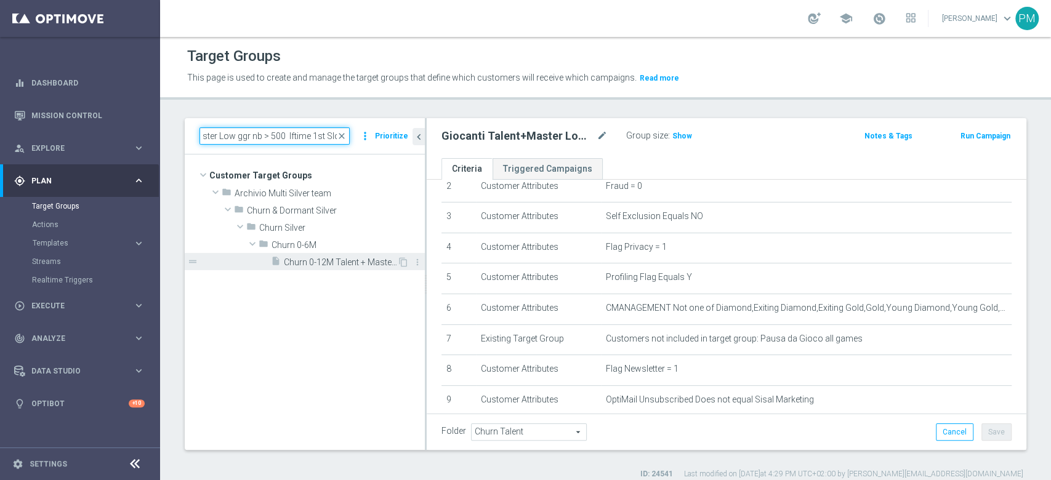
type input "Churn 0-12M Talent + Master Low ggr nb > 500 lftime 1st Slot"
click at [346, 259] on span "Churn 0-12M Talent + Master Low ggr nb > 500 lftime 1st Slot" at bounding box center [340, 262] width 113 height 10
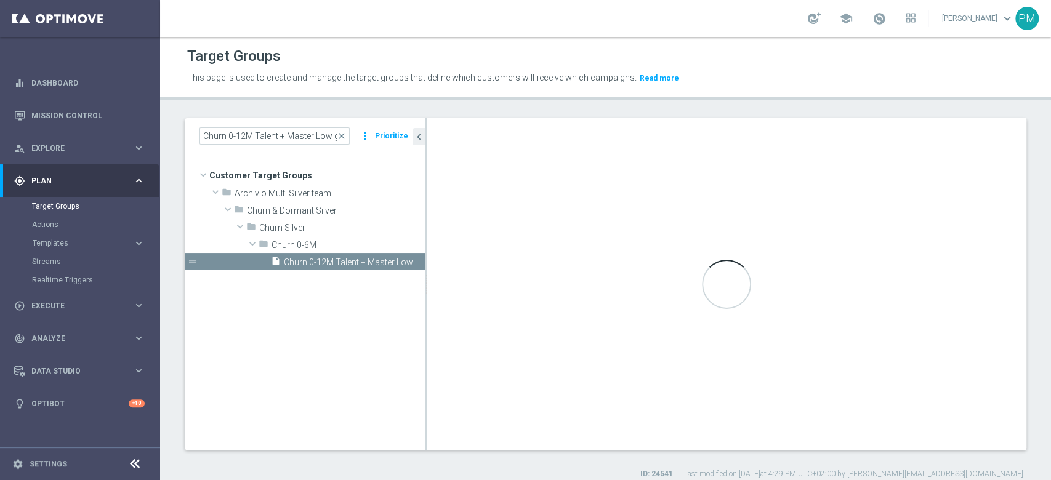
type input "Churn 0-6M"
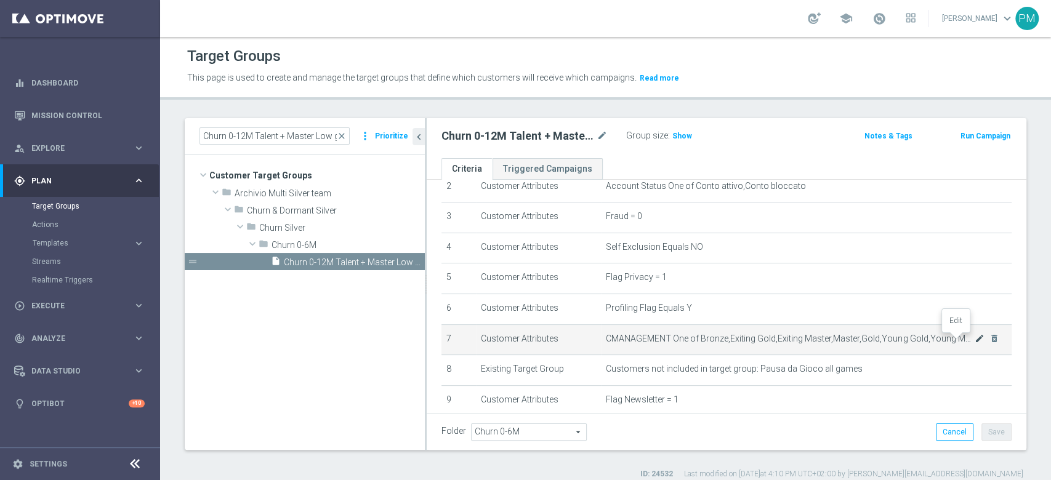
click at [975, 342] on icon "mode_edit" at bounding box center [980, 339] width 10 height 10
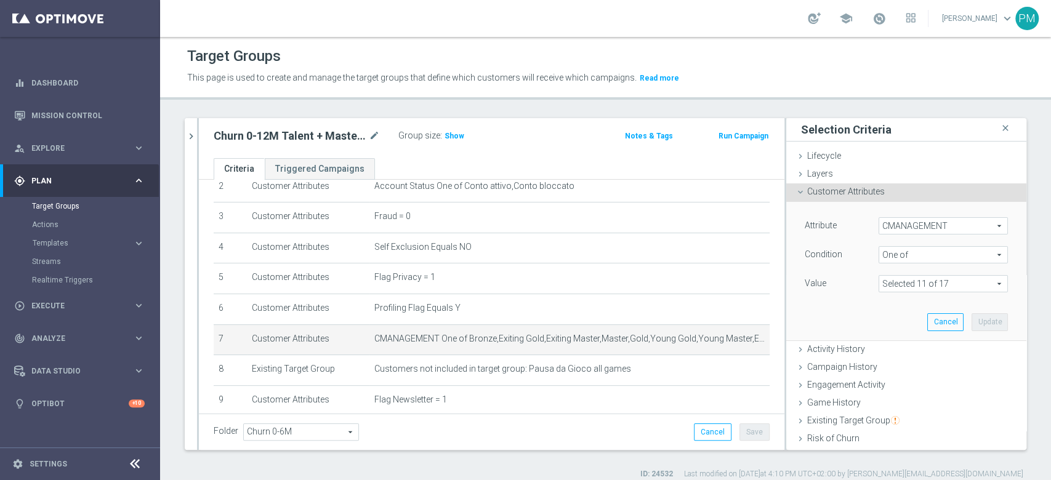
click at [956, 283] on span at bounding box center [943, 284] width 128 height 16
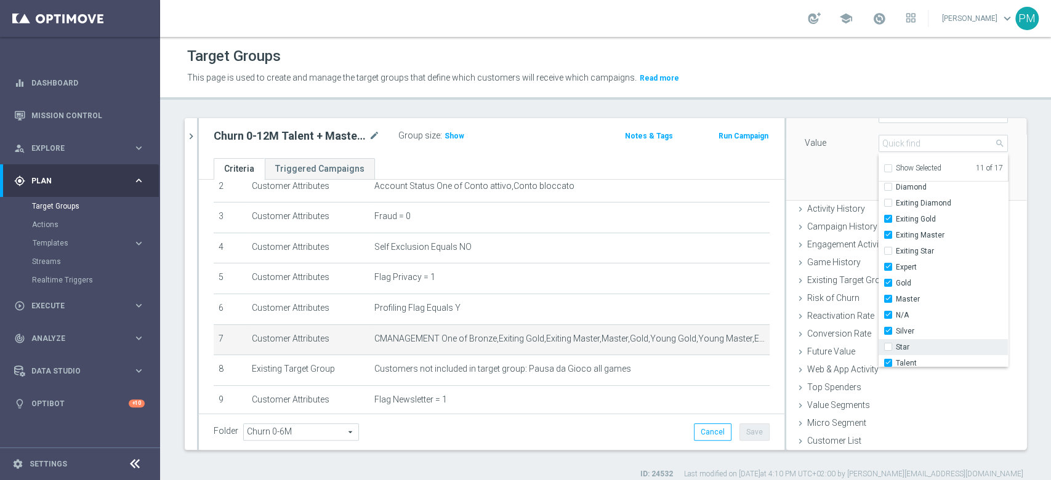
scroll to position [34, 0]
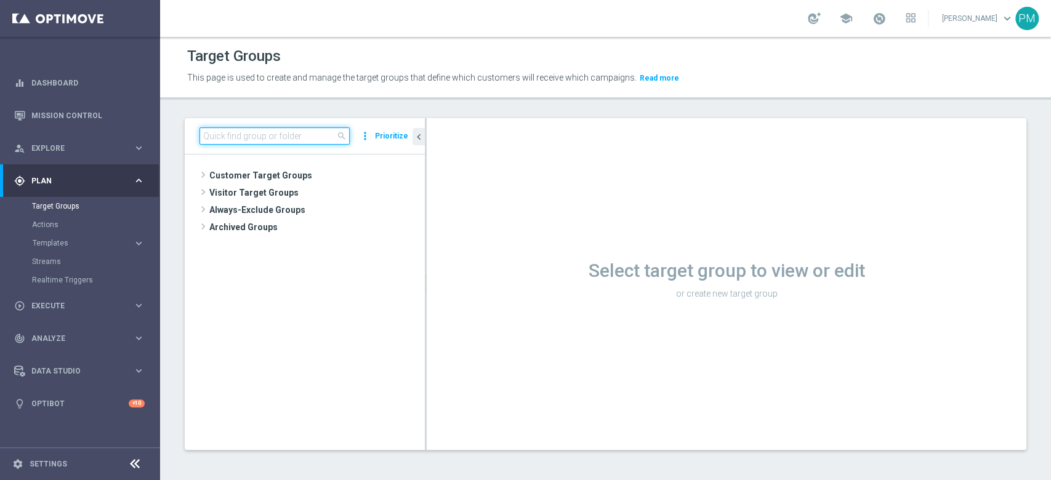
click at [300, 134] on input at bounding box center [274, 135] width 150 height 17
paste input "Giocanti Talent+Master Low M-1 non Active mtd ggr lm > 0 1st NO Sport lm"
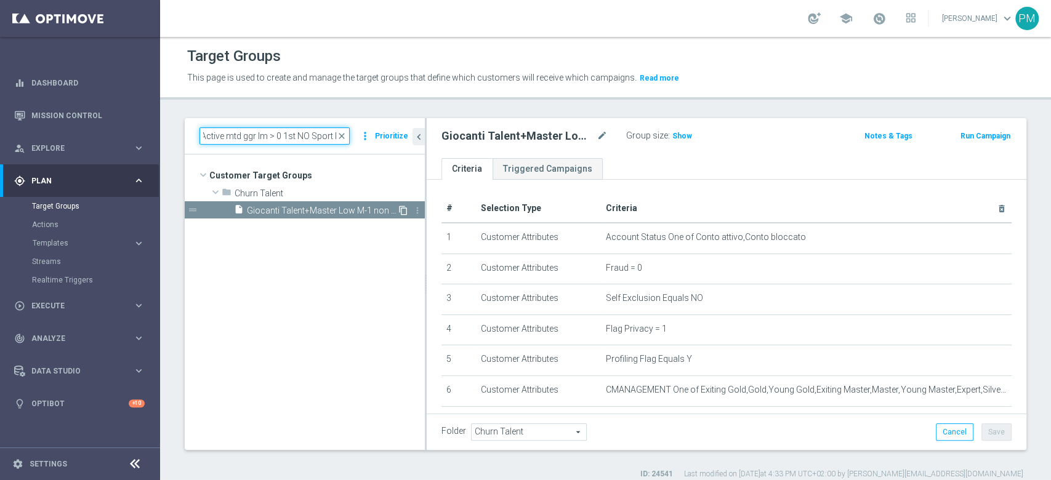
type input "Giocanti Talent+Master Low M-1 non Active mtd ggr lm > 0 1st NO Sport lm"
click at [402, 210] on icon "content_copy" at bounding box center [403, 211] width 10 height 10
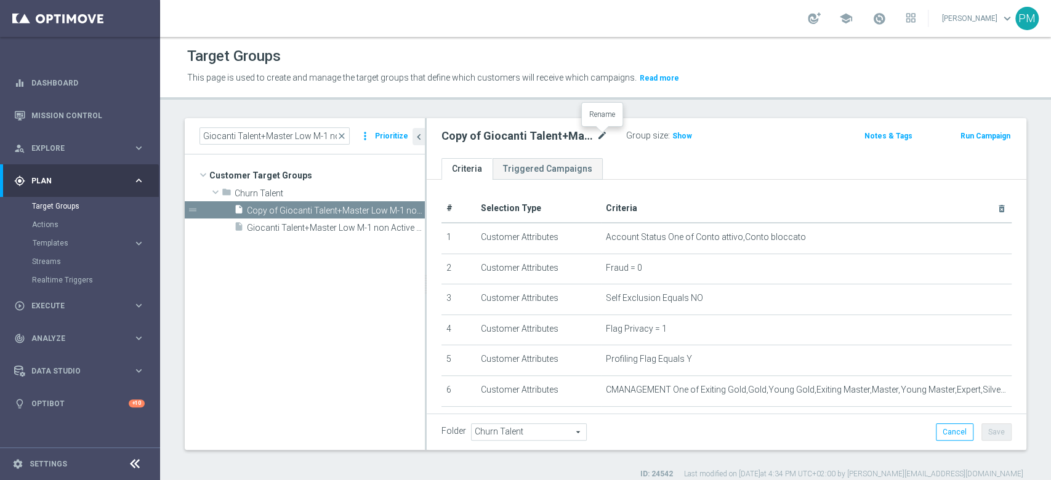
click at [597, 137] on icon "mode_edit" at bounding box center [602, 136] width 11 height 15
type input "Giocanti Talent+Master Low M-1 non Active mtd ggr lm > 0 1st Sport lm"
click at [738, 135] on div "Group size : Show" at bounding box center [687, 134] width 123 height 15
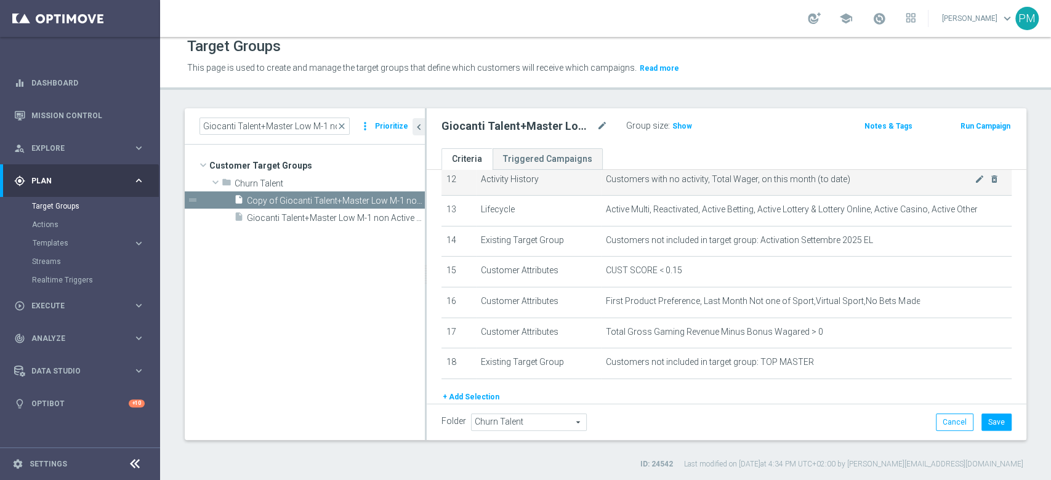
scroll to position [410, 0]
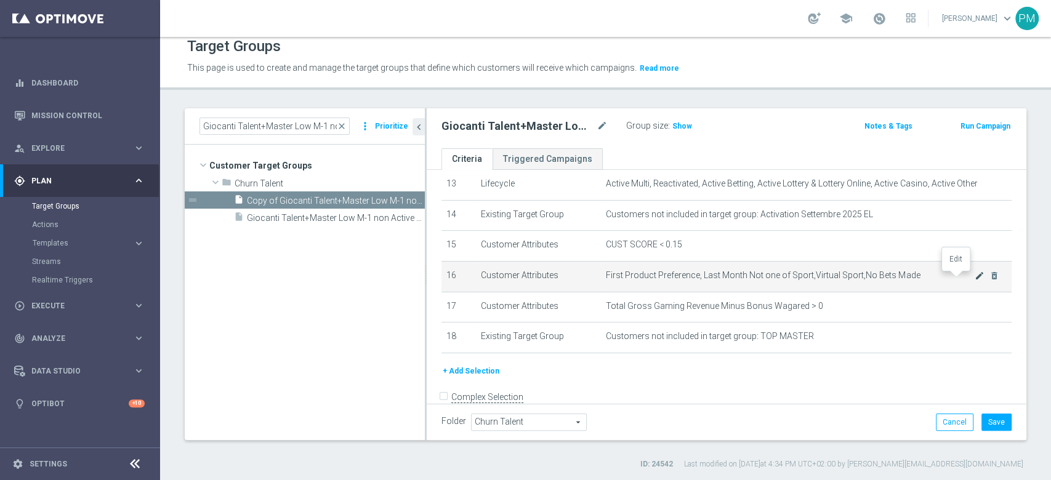
click at [975, 278] on icon "mode_edit" at bounding box center [980, 276] width 10 height 10
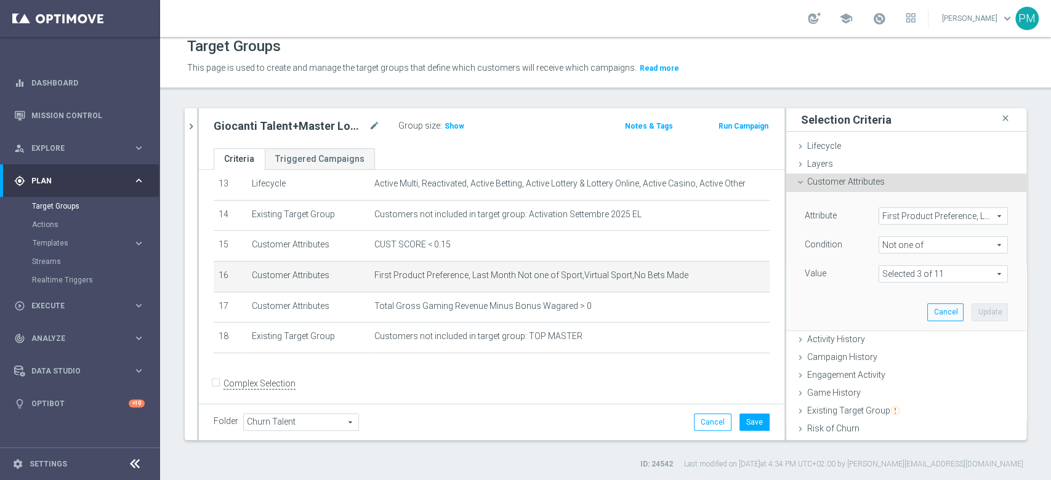
click at [927, 247] on span "Not one of" at bounding box center [943, 245] width 128 height 16
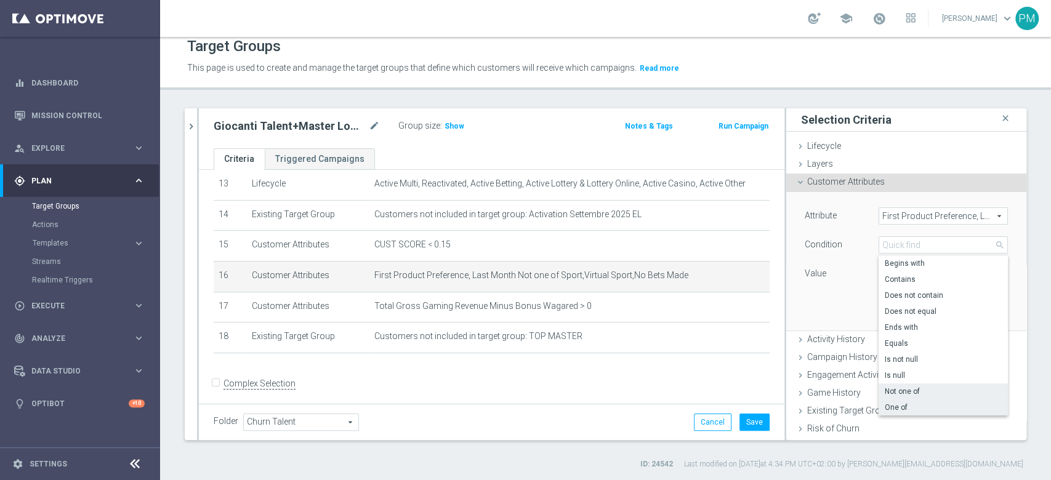
click at [892, 404] on span "One of" at bounding box center [943, 408] width 117 height 10
type input "One of"
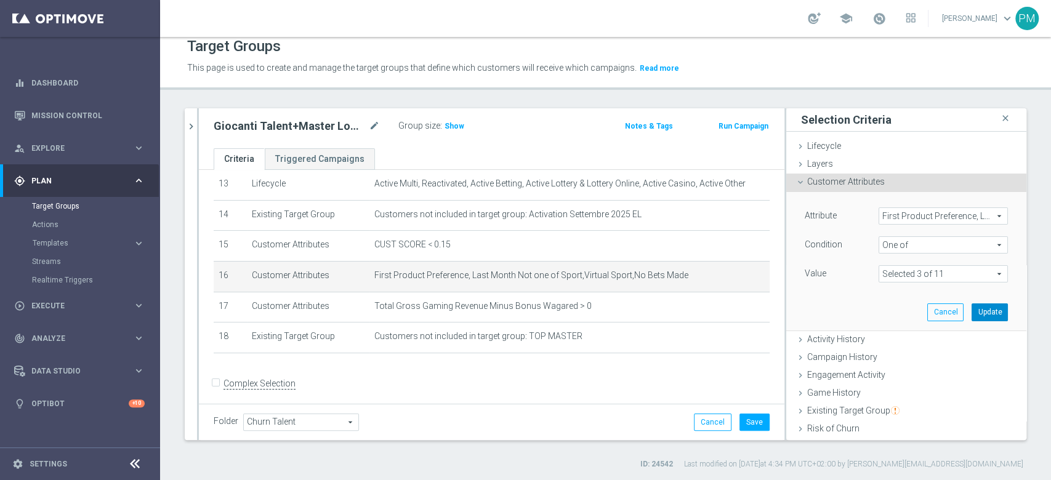
click at [972, 310] on button "Update" at bounding box center [990, 312] width 36 height 17
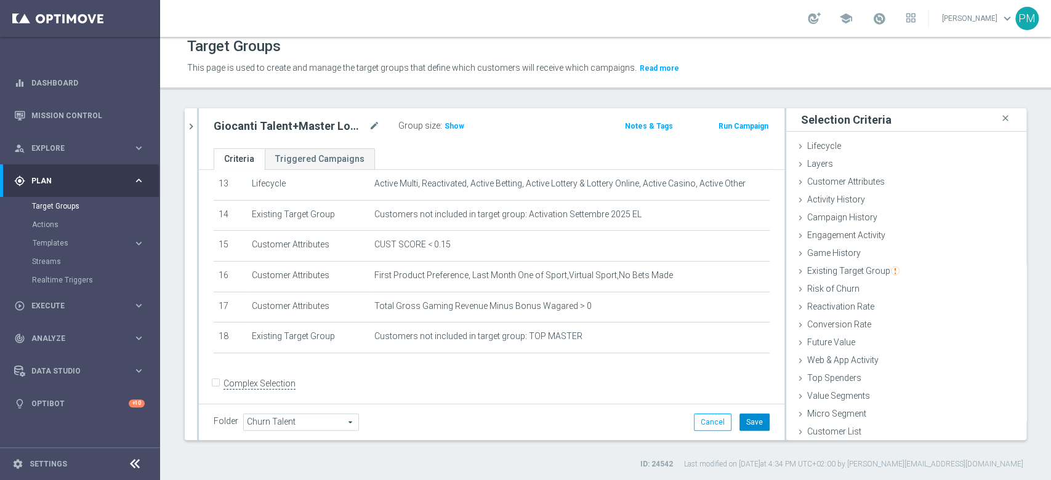
click at [741, 420] on button "Save" at bounding box center [754, 422] width 30 height 17
click at [377, 126] on icon "mode_edit" at bounding box center [374, 126] width 11 height 15
click at [547, 118] on div "Giocanti Talent+Master Low M-1 non Active mtd ggr lm > 0 1st Sport lm mode_edit…" at bounding box center [395, 126] width 383 height 17
click at [308, 127] on h2 "Giocanti Talent+Master Low M-1 non Active mtd ggr lm > 0 1st Sport lm" at bounding box center [290, 126] width 153 height 15
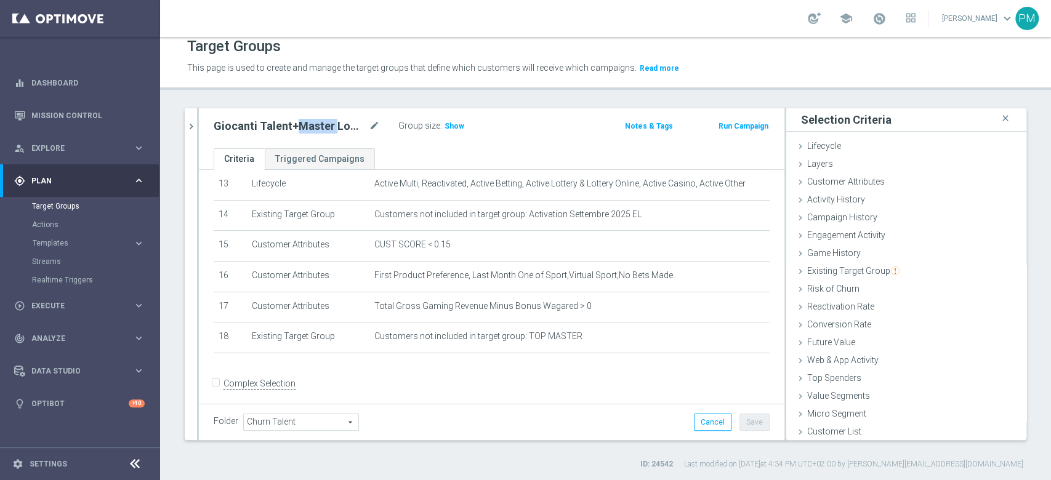
click at [308, 127] on h2 "Giocanti Talent+Master Low M-1 non Active mtd ggr lm > 0 1st Sport lm" at bounding box center [290, 126] width 153 height 15
copy div "Giocanti Talent+Master Low M-1 non Active mtd ggr lm > 0 1st Sport lm"
click at [451, 129] on span "Show" at bounding box center [455, 126] width 20 height 9
click at [190, 117] on button "chevron_right" at bounding box center [191, 126] width 12 height 36
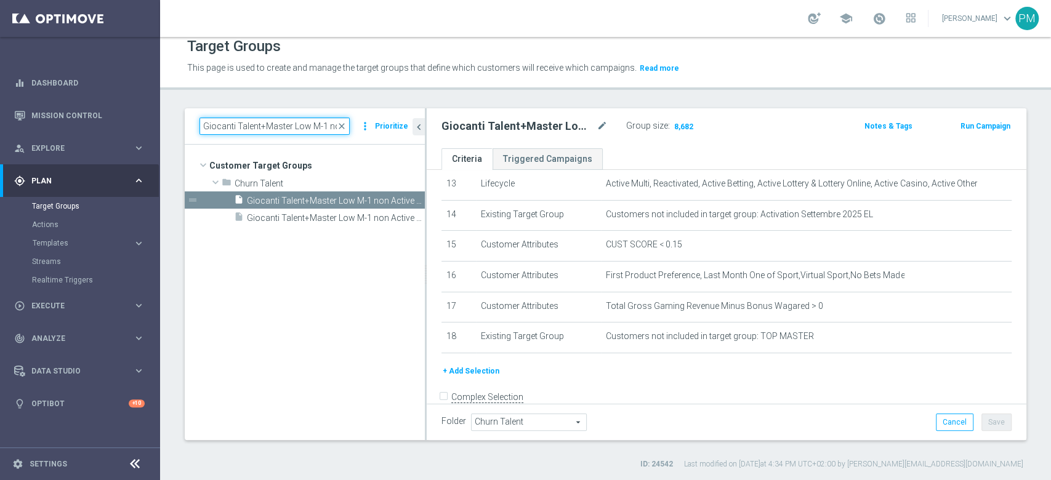
click at [258, 121] on input "Giocanti Talent+Master Low M-1 non Active mtd ggr lm > 0 1st NO Sport lm" at bounding box center [274, 126] width 150 height 17
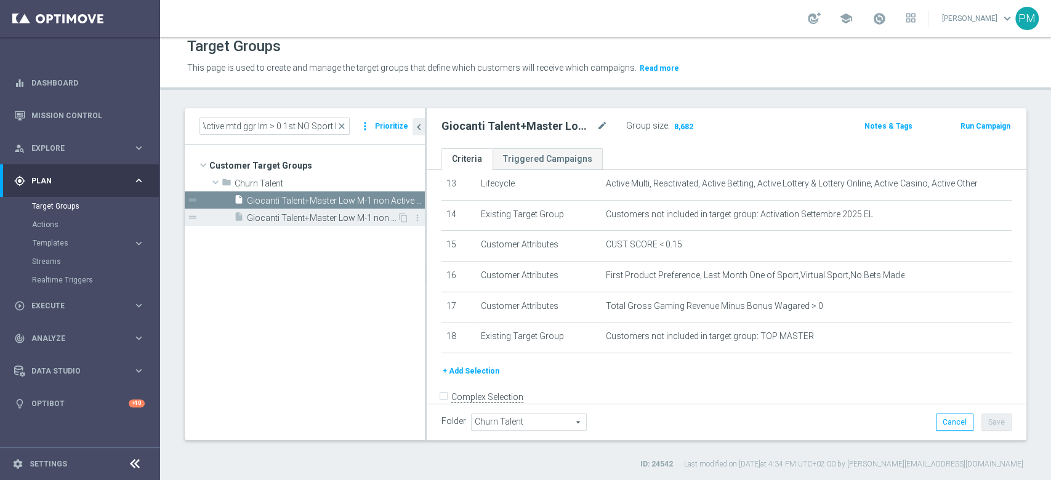
click at [324, 213] on span "Giocanti Talent+Master Low M-1 non Active mtd ggr lm > 0 1st NO Sport lm" at bounding box center [322, 218] width 150 height 10
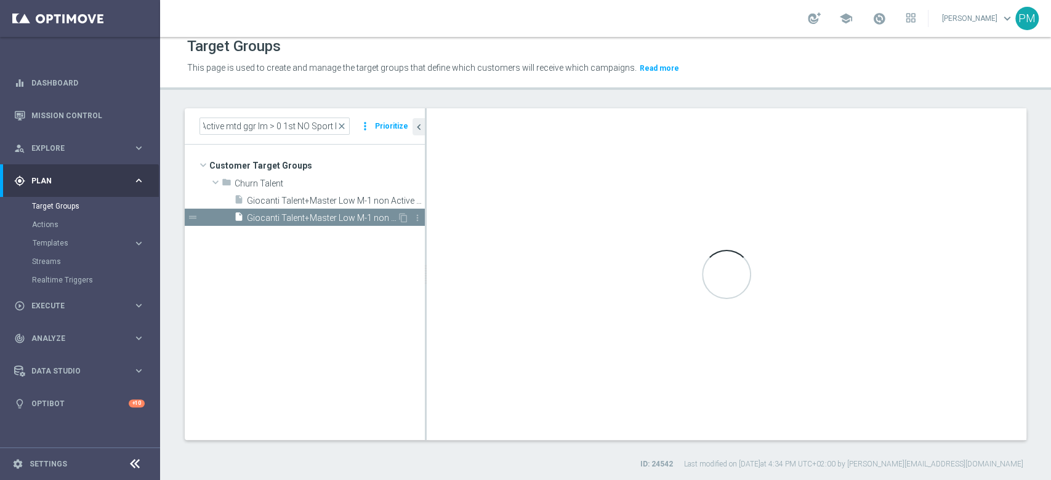
scroll to position [0, 0]
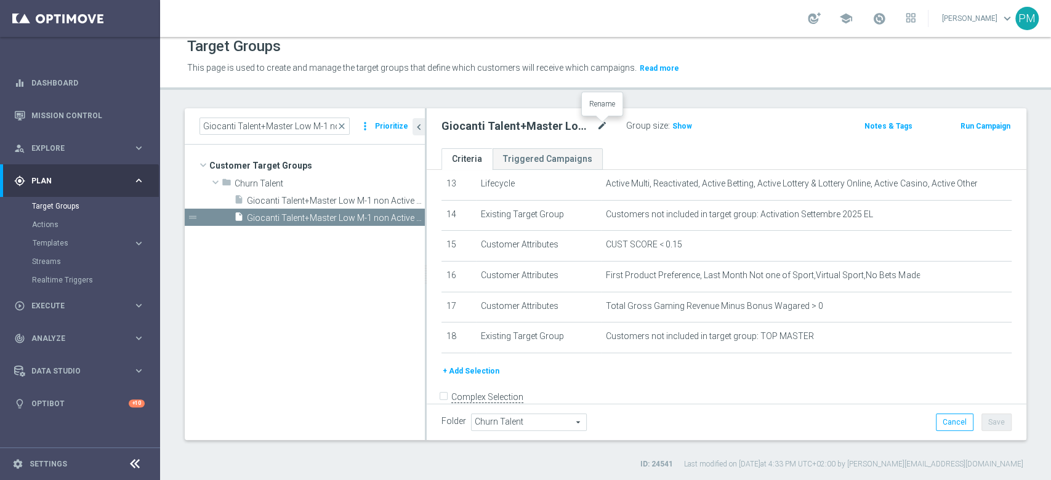
click at [607, 129] on icon "mode_edit" at bounding box center [602, 126] width 11 height 15
click at [563, 126] on input "Giocanti Talent+Master Low M-1 non Active mtd ggr lm > 0 1st NO Sport lm" at bounding box center [524, 127] width 166 height 17
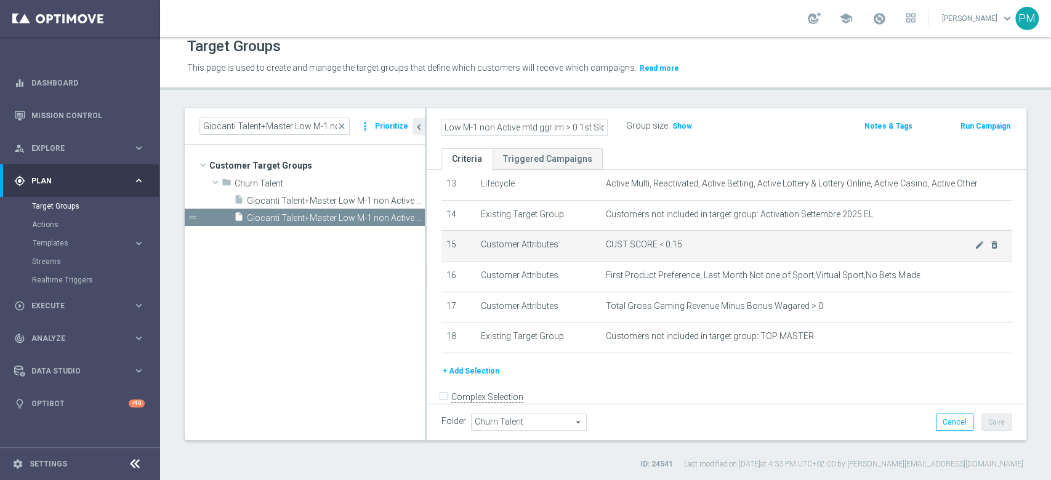
scroll to position [0, 93]
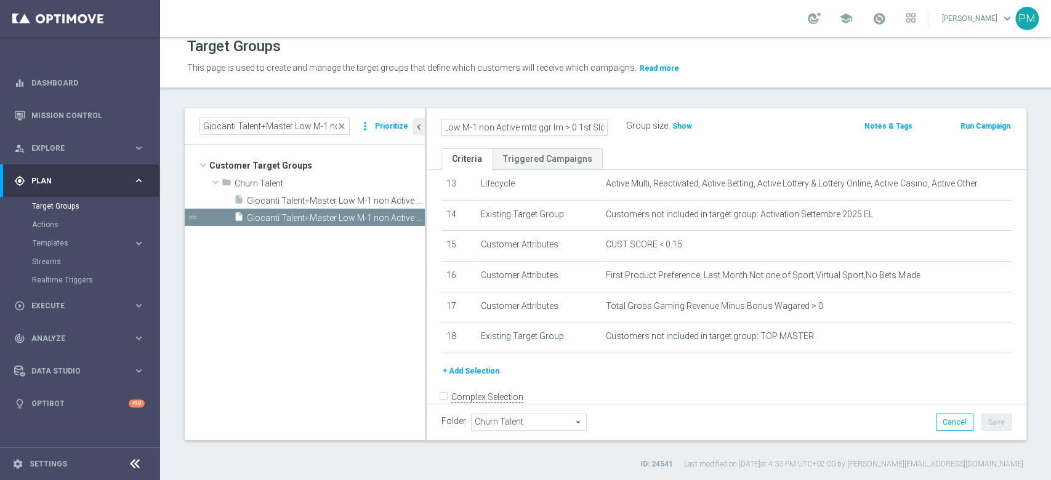
type input "Giocanti Talent+Master Low M-1 non Active mtd ggr lm > 0 1st Slotlm"
click at [769, 119] on div "Giocanti Talent+Master Low M-1 non Active mtd ggr lm > 0 1st Slotlm Group size …" at bounding box center [628, 127] width 392 height 18
click at [981, 421] on button "Save" at bounding box center [996, 422] width 30 height 17
click at [676, 122] on span "Show" at bounding box center [682, 126] width 20 height 9
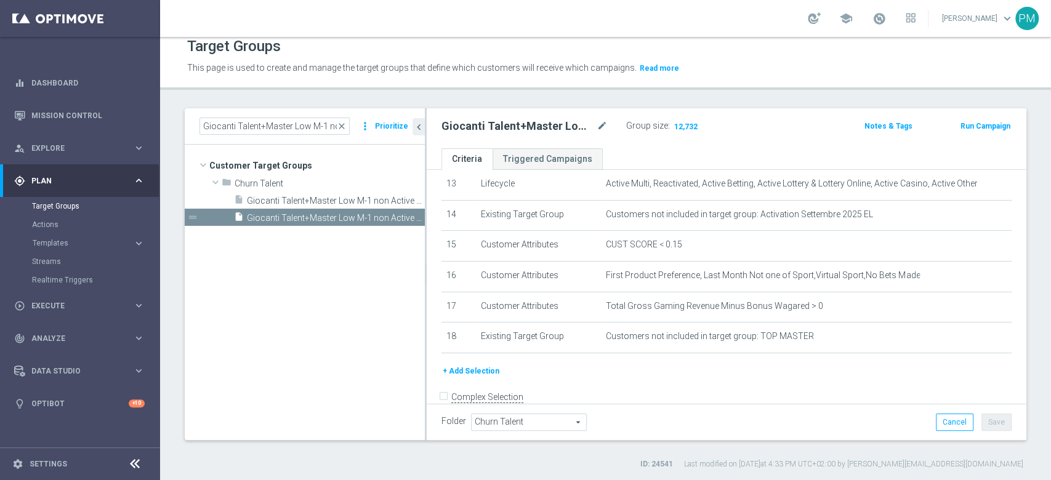
click at [512, 129] on h2 "Giocanti Talent+Master Low M-1 non Active mtd ggr lm > 0 1st Slotlm" at bounding box center [517, 126] width 153 height 15
copy div "Giocanti Talent+Master Low M-1 non Active mtd ggr lm > 0 1st Slotlm"
click at [574, 120] on h2 "Giocanti Talent+Master Low M-1 non Active mtd ggr lm > 0 1st Slotlm" at bounding box center [517, 126] width 153 height 15
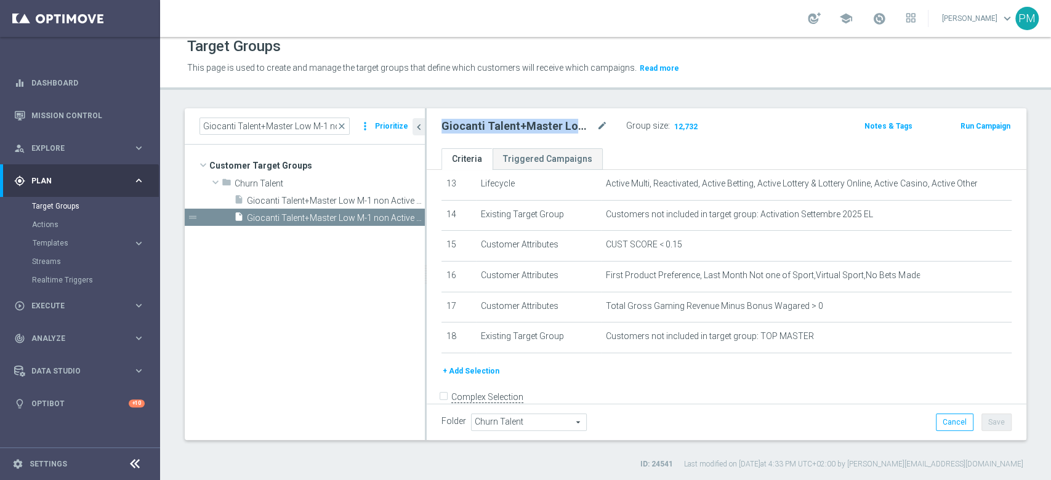
click at [574, 120] on h2 "Giocanti Talent+Master Low M-1 non Active mtd ggr lm > 0 1st Slotlm" at bounding box center [517, 126] width 153 height 15
click at [571, 124] on h2 "Giocanti Talent+Master Low M-1 non Active mtd ggr lm > 0 1st Slotlm" at bounding box center [517, 126] width 153 height 15
click at [600, 121] on icon "mode_edit" at bounding box center [602, 126] width 11 height 15
click at [594, 121] on input "Giocanti Talent+Master Low M-1 non Active mtd ggr lm > 0 1st Slotlm" at bounding box center [524, 127] width 166 height 17
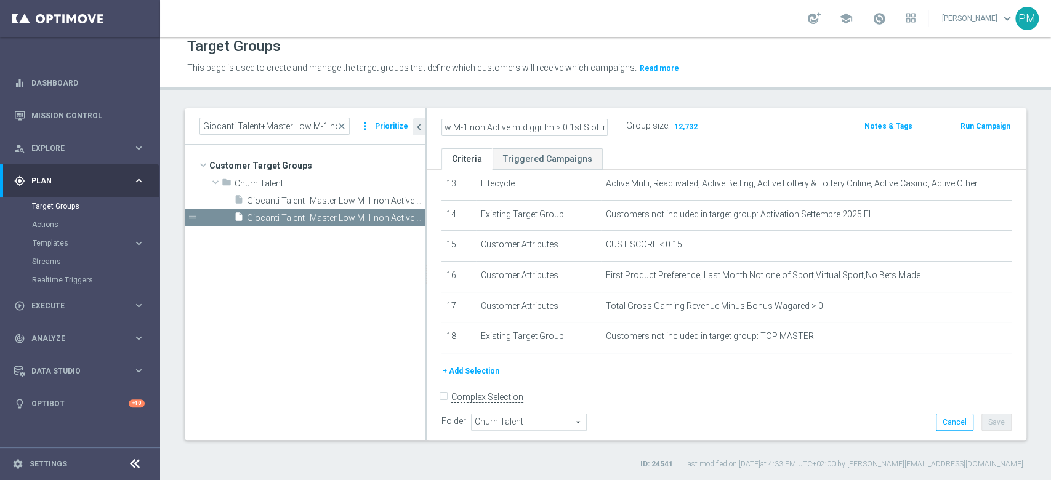
type input "Giocanti Talent+Master Low M-1 non Active mtd ggr lm > 0 1st Slot lm"
click at [759, 127] on div "Giocanti Talent+Master Low M-1 non Active mtd ggr lm > 0 1st Slot lm Group size…" at bounding box center [628, 127] width 392 height 18
click at [981, 417] on button "Save" at bounding box center [996, 422] width 30 height 17
click at [270, 121] on input "Giocanti Talent+Master Low M-1 non Active mtd ggr lm > 0 1st NO Sport lm" at bounding box center [274, 126] width 150 height 17
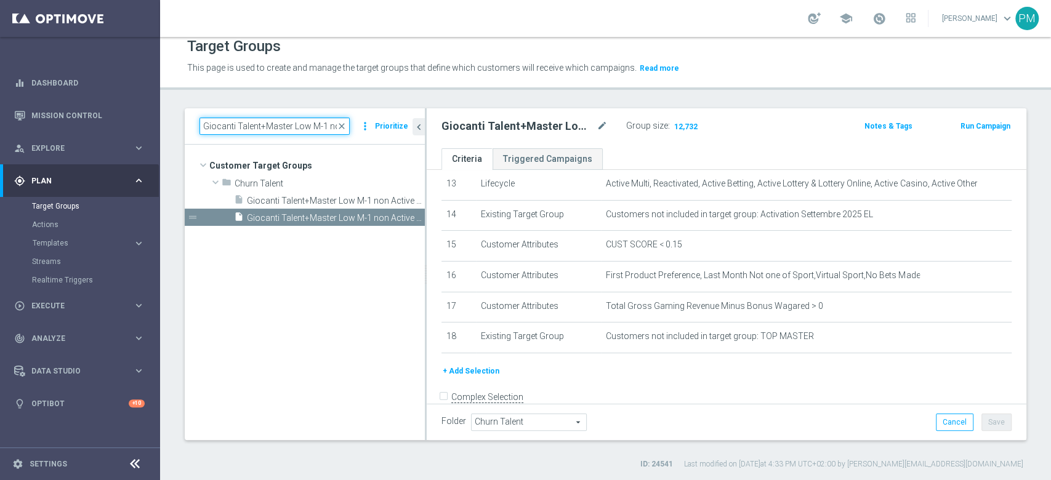
click at [270, 121] on input "Giocanti Talent+Master Low M-1 non Active mtd ggr lm > 0 1st NO Sport lm" at bounding box center [274, 126] width 150 height 17
paste input "Multi Talent ggr nb lm > 0 1st NO Casino & GeV lm NO saldo"
type input "Multi Talent ggr nb lm > 0 1st NO Casino & GeV lm NO saldo"
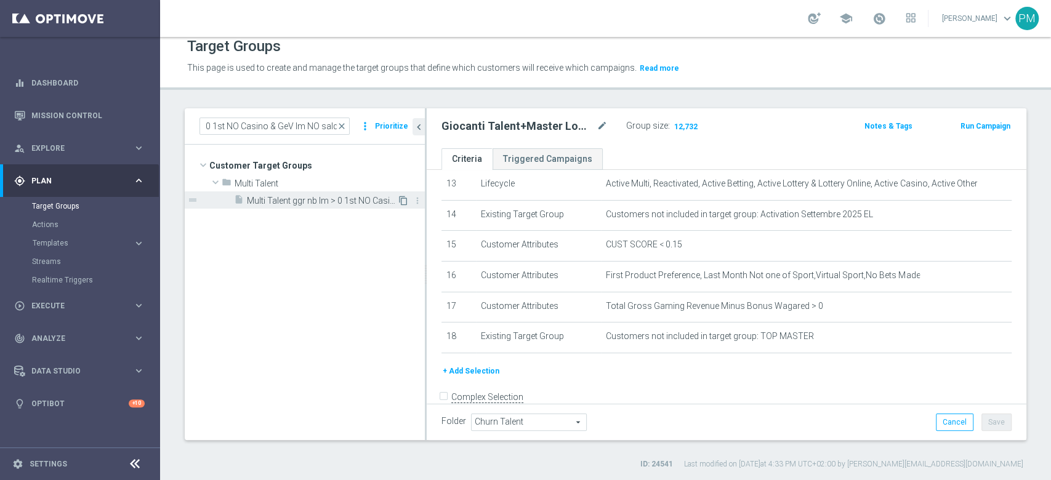
click at [401, 201] on icon "content_copy" at bounding box center [403, 201] width 10 height 10
type input "Multi Talent"
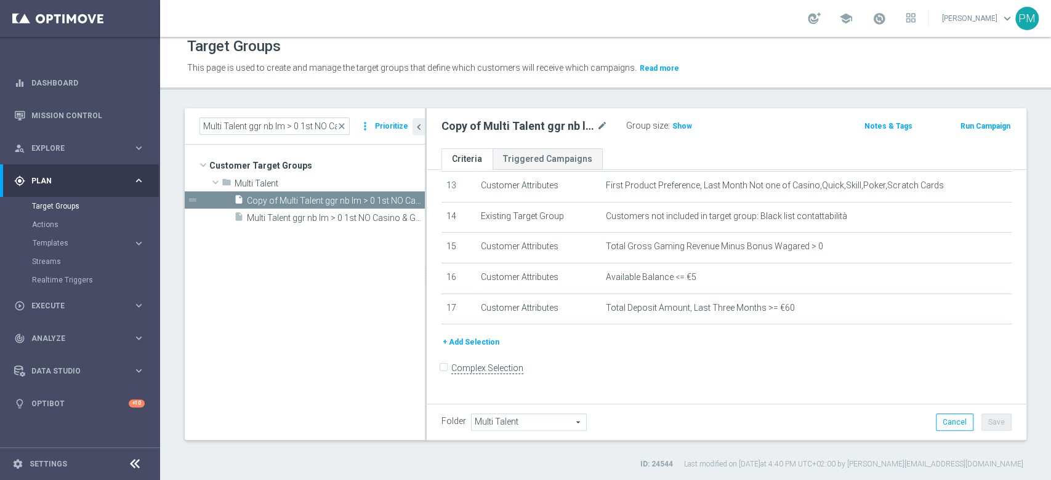
scroll to position [402, 0]
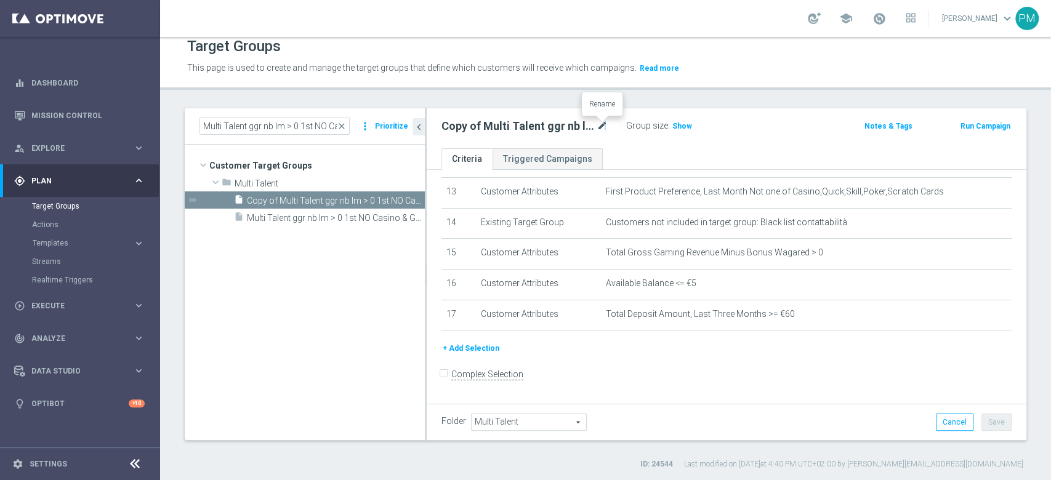
click at [606, 123] on icon "mode_edit" at bounding box center [602, 126] width 11 height 15
click at [496, 129] on input "Copy of Multi Talent ggr nb lm > 0 1st NO Casino & GeV lm NO saldo" at bounding box center [524, 127] width 166 height 17
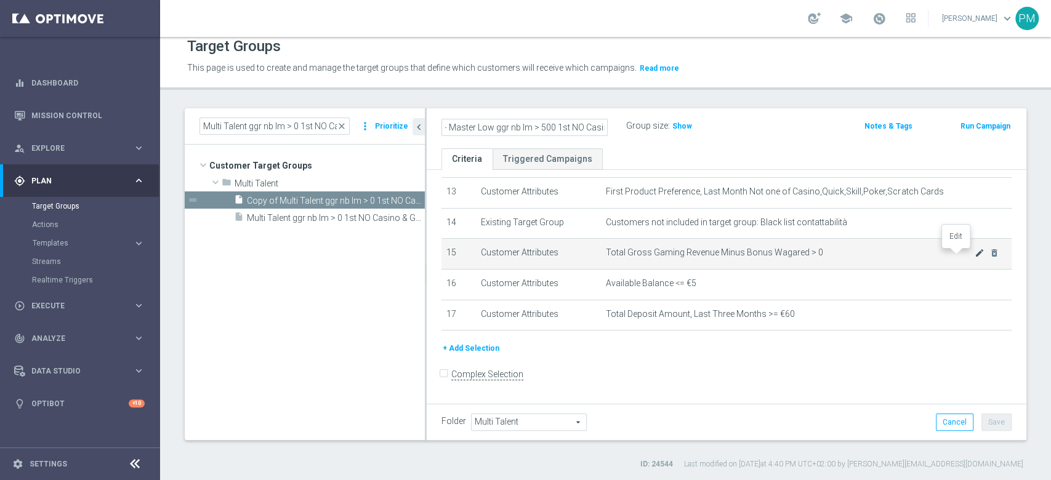
type input "Multi Talent + Master Low ggr nb lm > 500 1st NO Casino & GeV lm NO saldo"
click at [975, 255] on icon "mode_edit" at bounding box center [980, 253] width 10 height 10
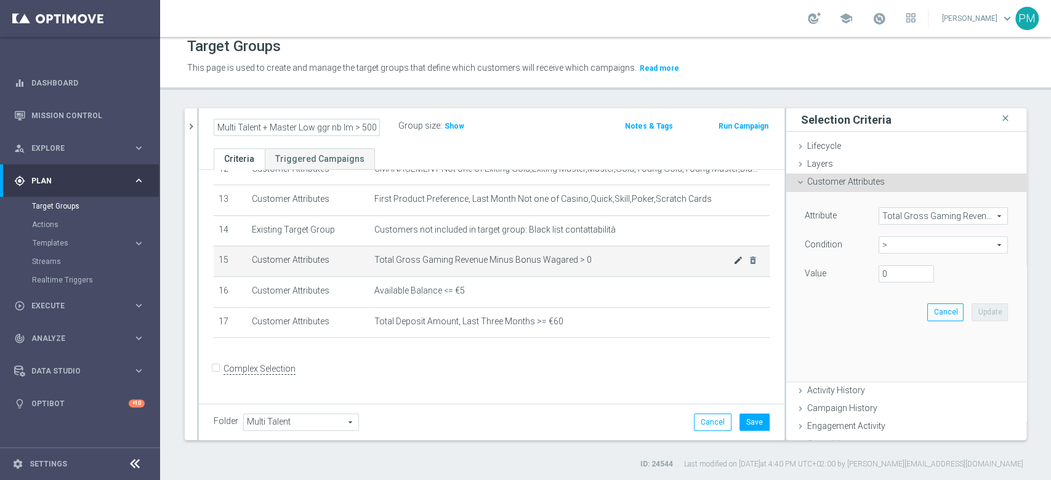
scroll to position [389, 0]
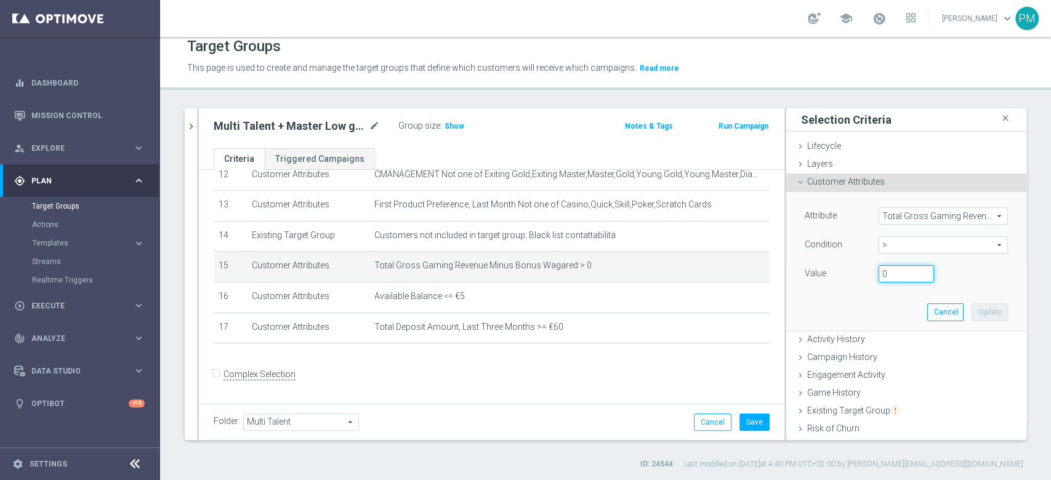
click at [879, 273] on input "0" at bounding box center [906, 273] width 55 height 17
type input "500"
click at [972, 305] on button "Update" at bounding box center [990, 312] width 36 height 17
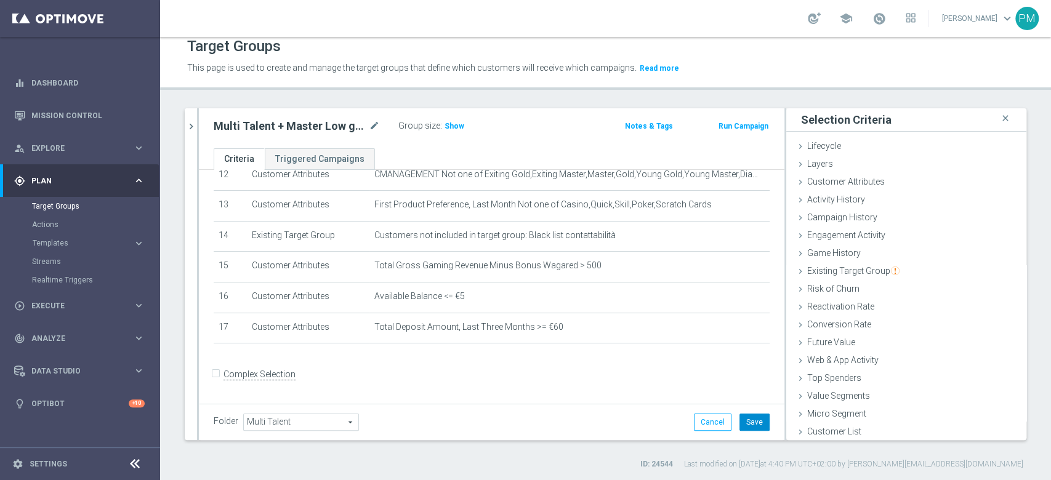
click at [741, 422] on button "Save" at bounding box center [754, 422] width 30 height 17
click at [852, 183] on span "Customer Attributes" at bounding box center [846, 182] width 78 height 10
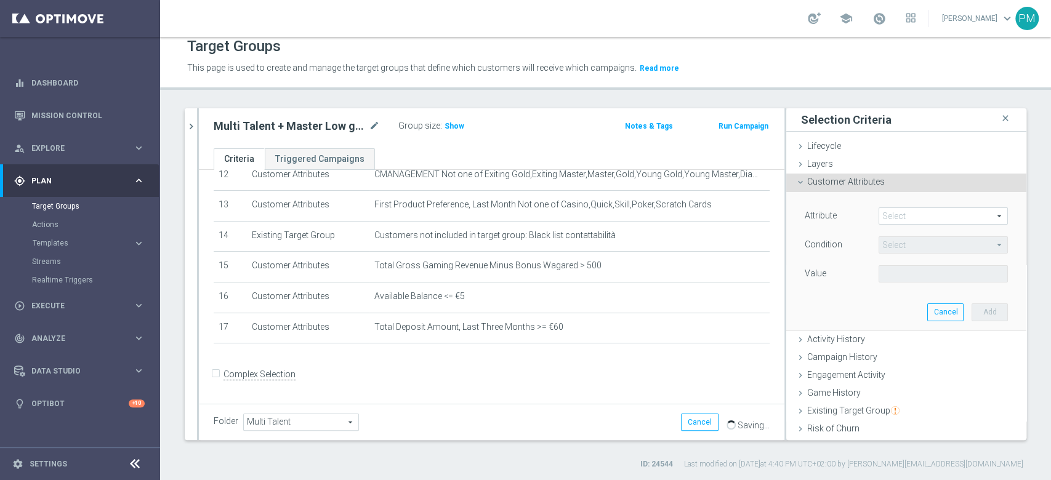
click at [807, 177] on span "Customer Attributes" at bounding box center [846, 182] width 78 height 10
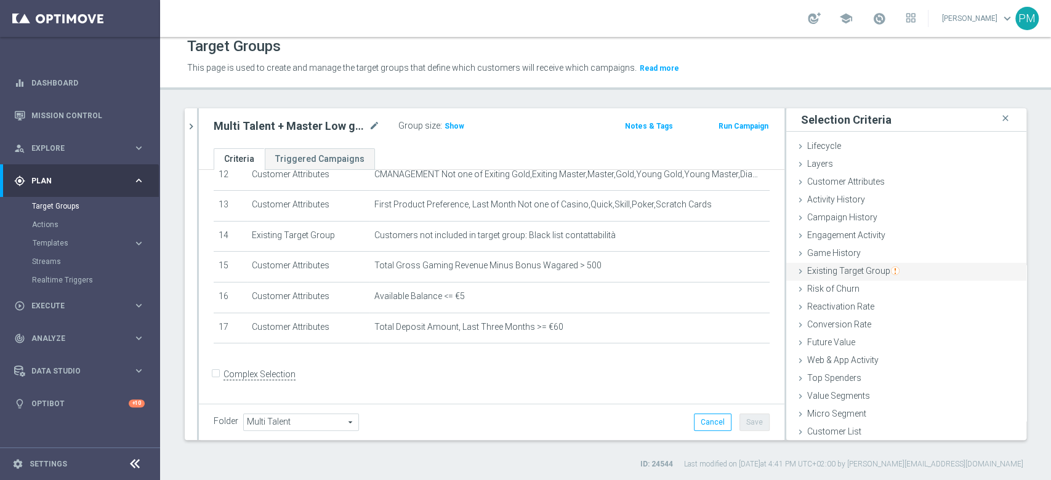
click at [827, 267] on span "Existing Target Group" at bounding box center [853, 271] width 92 height 10
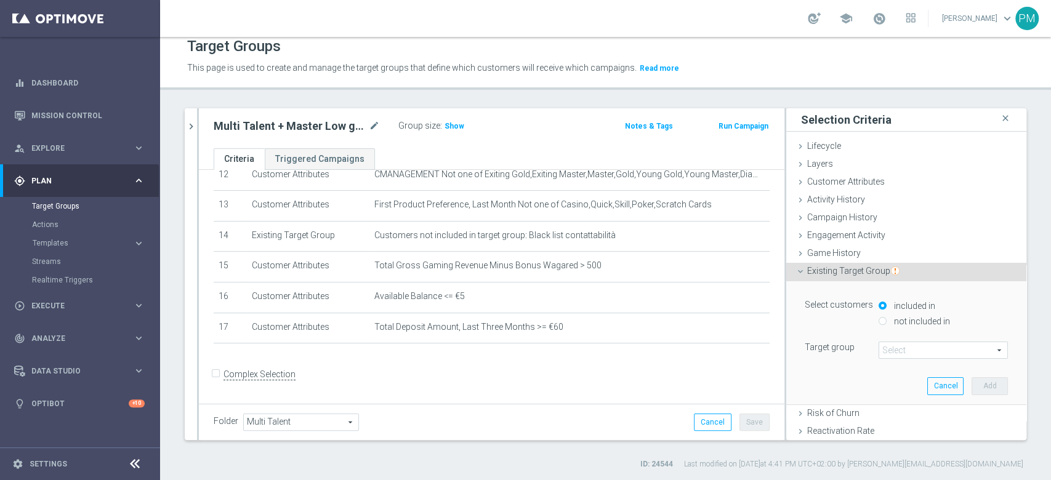
click at [879, 321] on input "not included in" at bounding box center [883, 321] width 8 height 8
radio input "true"
click at [882, 350] on span at bounding box center [943, 350] width 128 height 16
click at [0, 0] on input "search" at bounding box center [0, 0] width 0 height 0
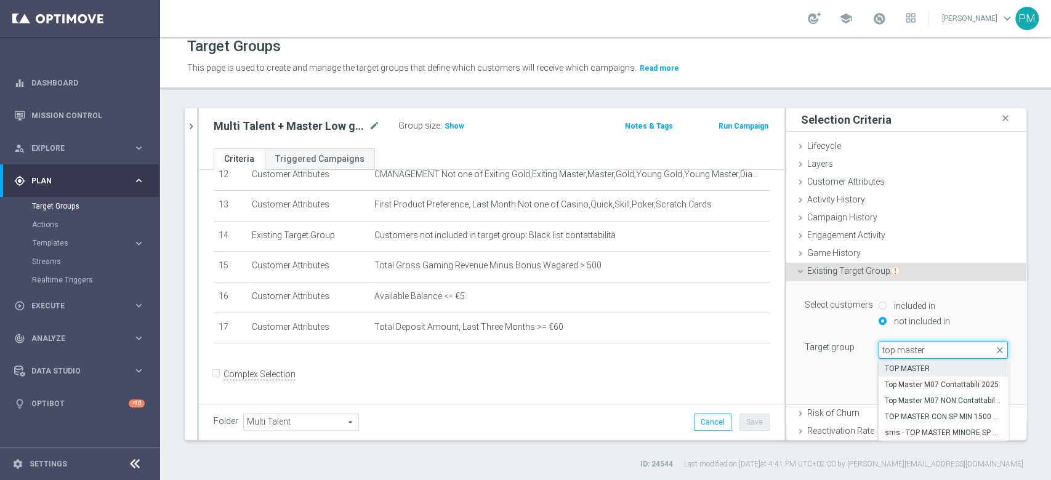
type input "top master"
click at [893, 367] on span "TOP MASTER" at bounding box center [943, 369] width 117 height 10
type input "TOP MASTER"
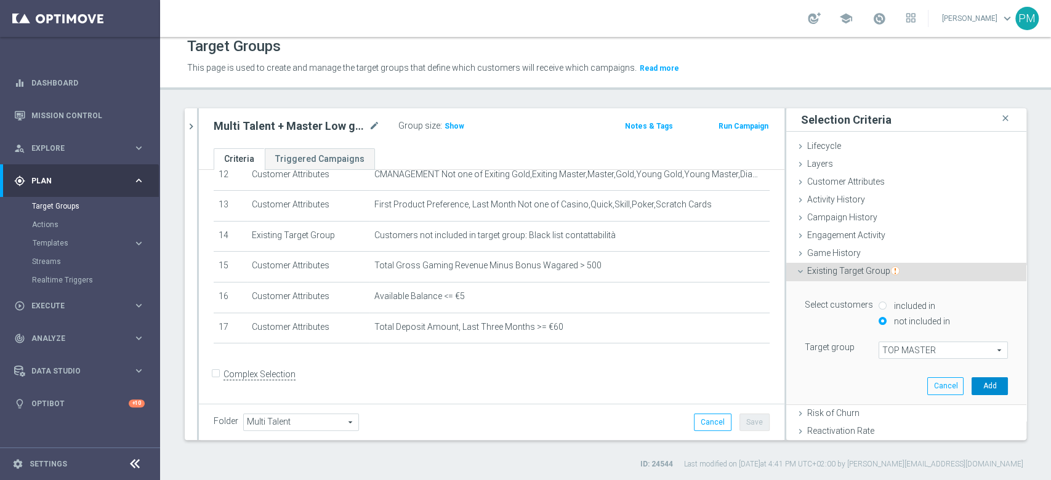
click at [974, 386] on button "Add" at bounding box center [990, 385] width 36 height 17
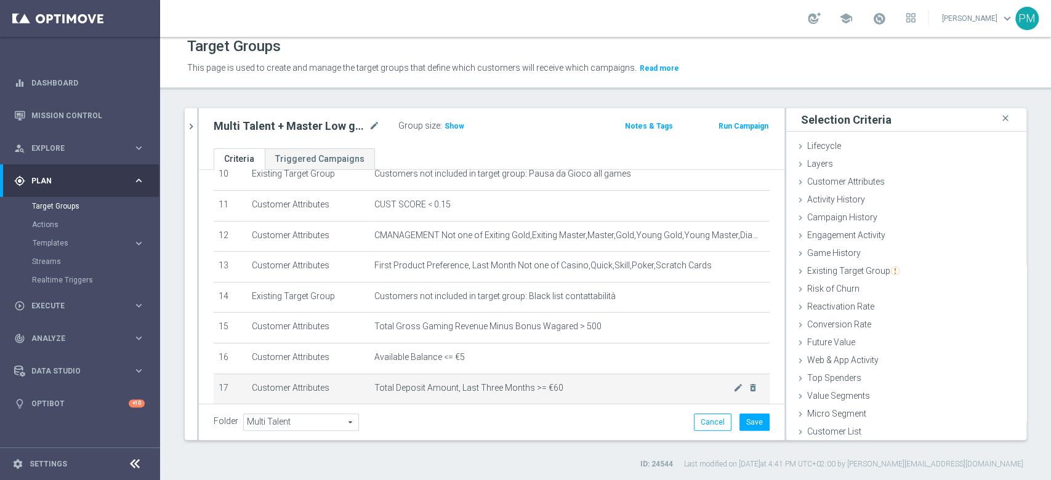
scroll to position [246, 0]
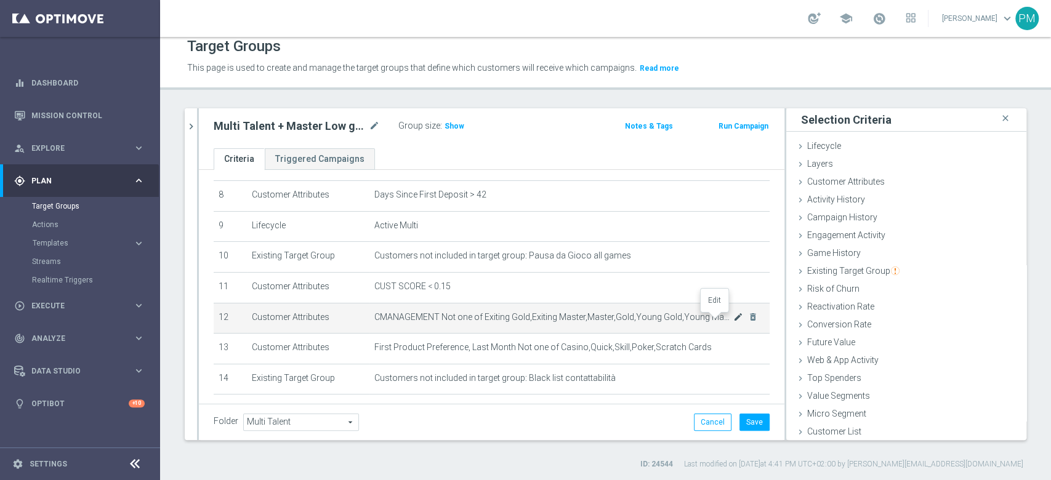
click at [733, 316] on icon "mode_edit" at bounding box center [738, 317] width 10 height 10
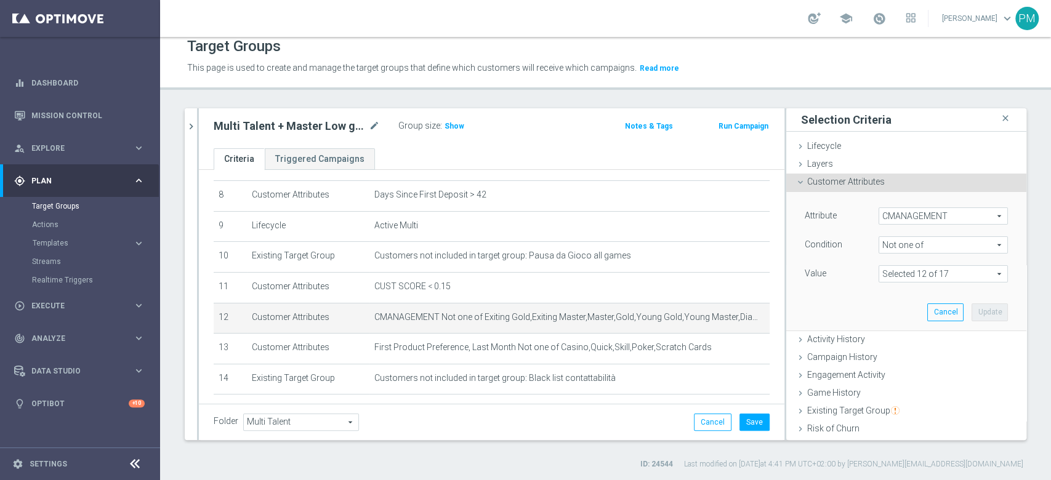
click at [897, 247] on span "Not one of" at bounding box center [943, 245] width 128 height 16
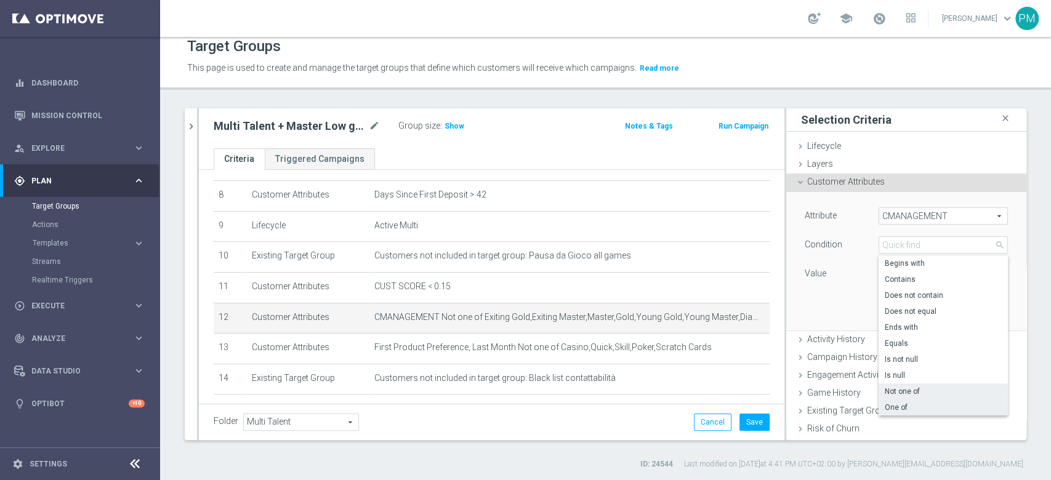
click at [899, 403] on span "One of" at bounding box center [943, 408] width 117 height 10
type input "One of"
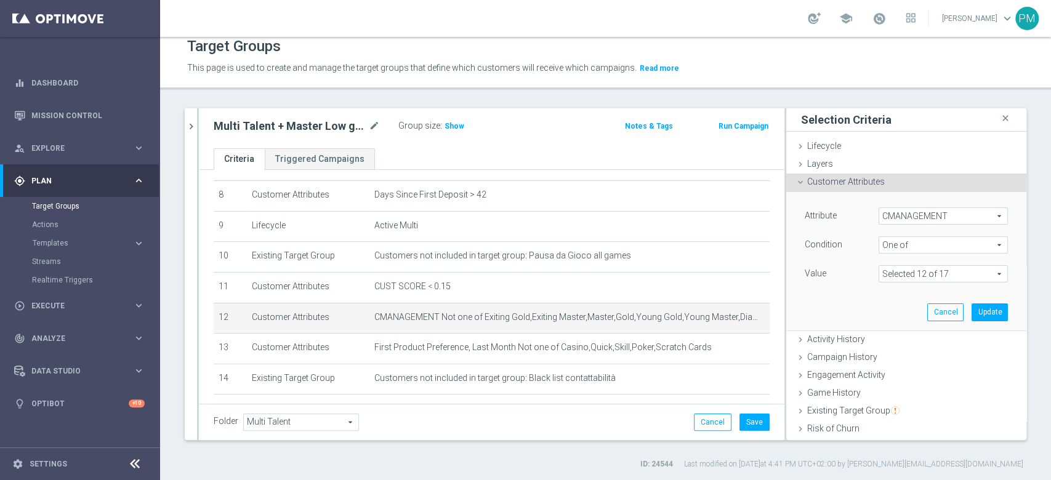
click at [903, 269] on span at bounding box center [943, 274] width 128 height 16
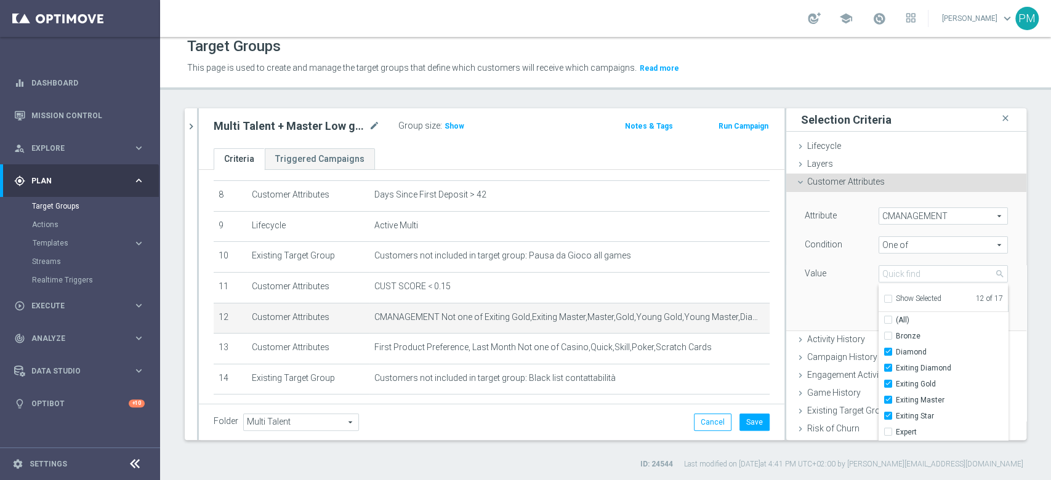
scroll to position [82, 0]
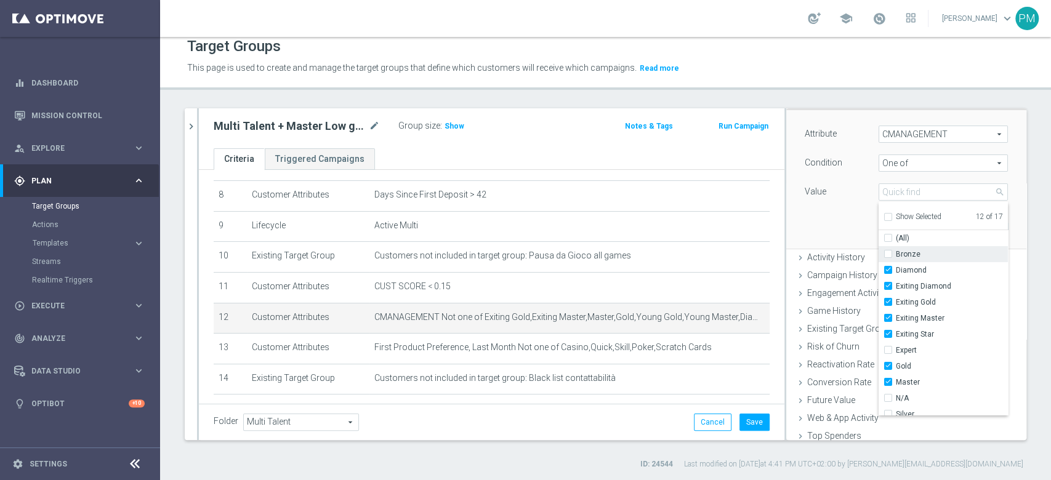
click at [888, 251] on input "Bronze" at bounding box center [892, 255] width 8 height 8
checkbox input "true"
type input "Selected 13 of 17"
click at [888, 268] on input "Diamond" at bounding box center [892, 271] width 8 height 8
checkbox input "false"
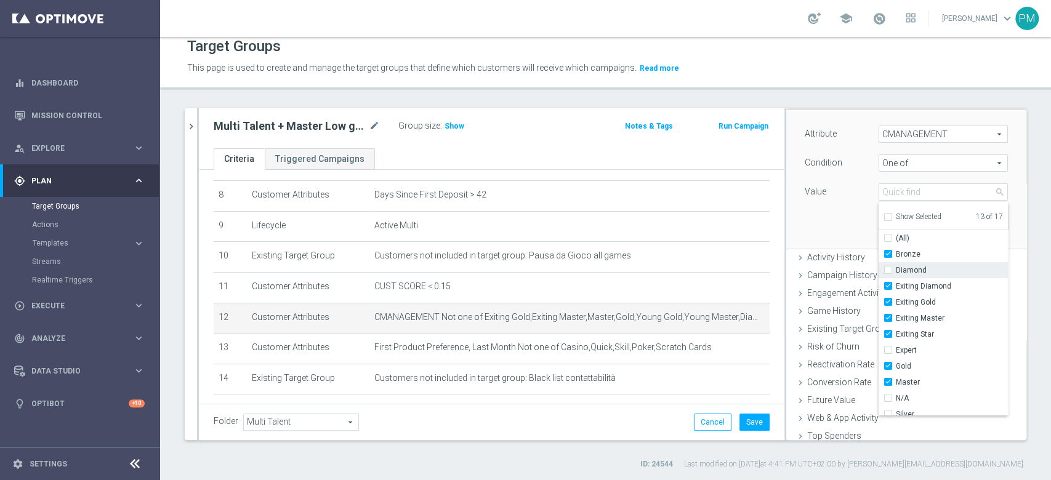
type input "Selected 12 of 17"
click at [888, 284] on input "Exiting Diamond" at bounding box center [892, 287] width 8 height 8
checkbox input "false"
type input "Selected 11 of 17"
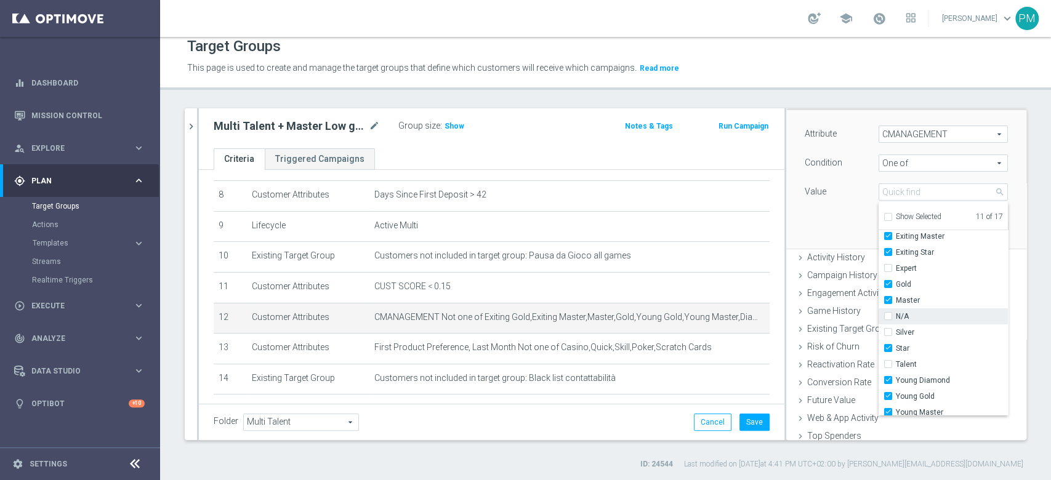
click at [888, 314] on input "N/A" at bounding box center [892, 317] width 8 height 8
checkbox input "true"
type input "Selected 12 of 17"
click at [896, 326] on label "Silver" at bounding box center [952, 332] width 112 height 16
click at [888, 329] on input "Silver" at bounding box center [892, 333] width 8 height 8
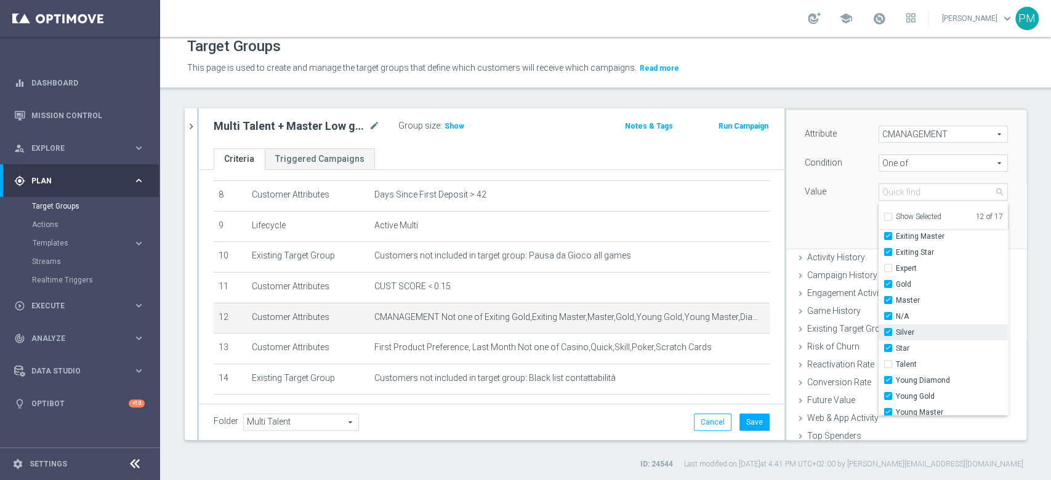
checkbox input "true"
type input "Selected 13 of 17"
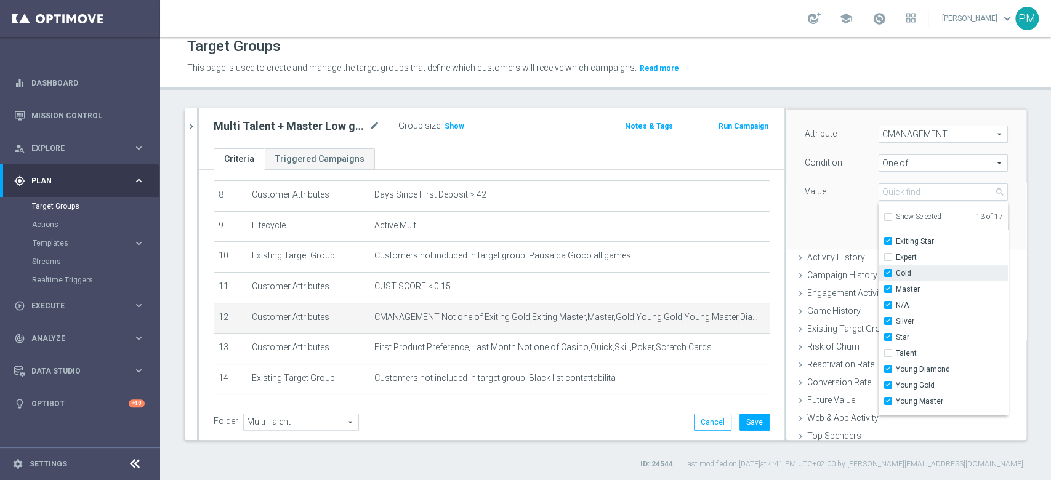
scroll to position [103, 0]
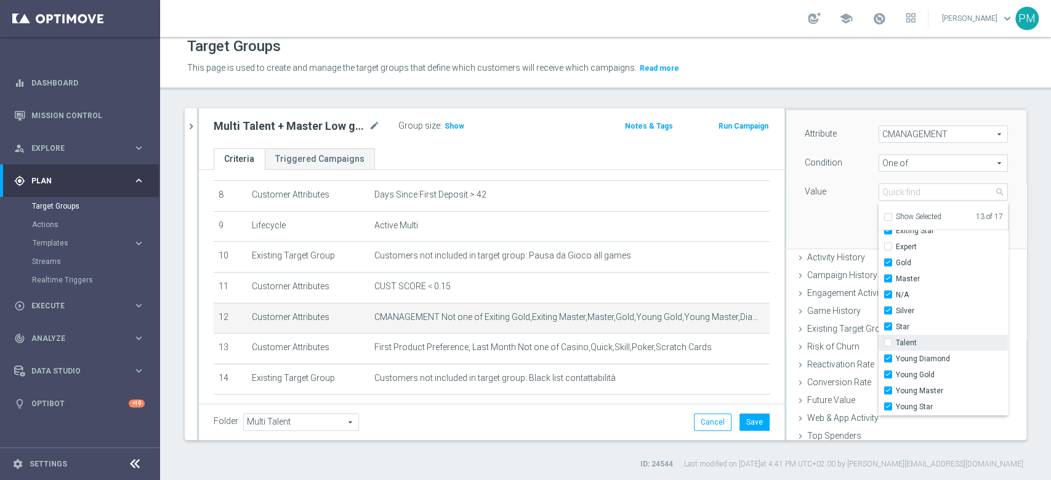
click at [888, 340] on input "Talent" at bounding box center [892, 343] width 8 height 8
checkbox input "true"
type input "Selected 14 of 17"
click at [888, 355] on input "Young Diamond" at bounding box center [892, 359] width 8 height 8
checkbox input "false"
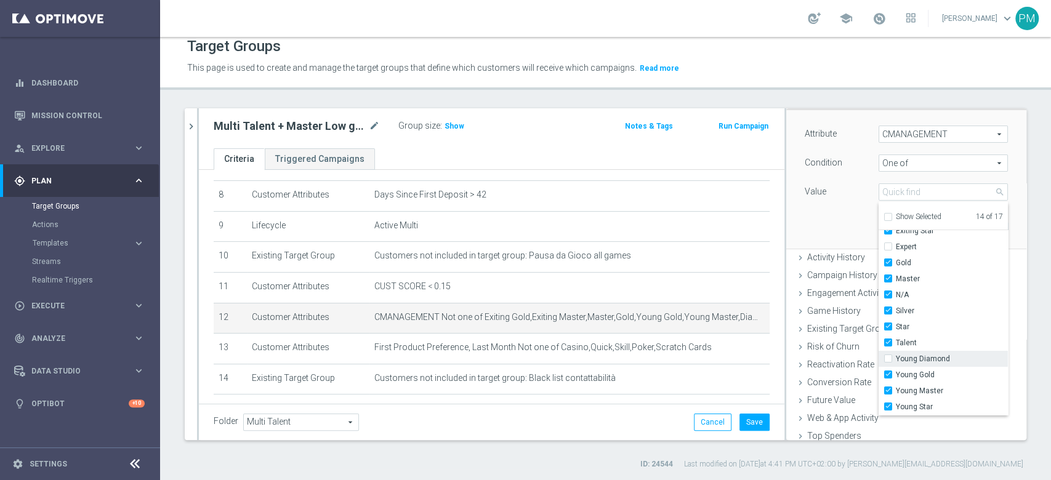
type input "Selected 13 of 17"
click at [888, 405] on input "Young Star" at bounding box center [892, 407] width 8 height 8
checkbox input "false"
type input "Selected 12 of 17"
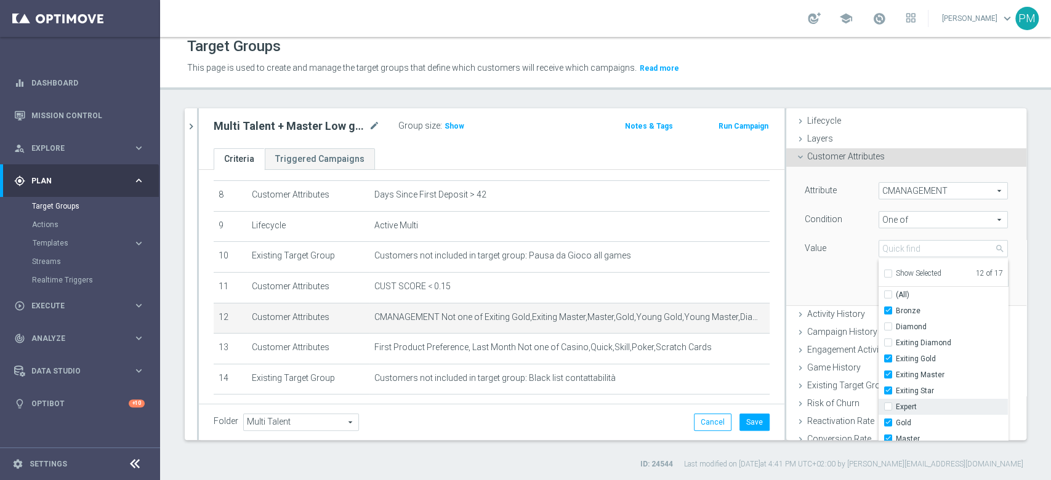
scroll to position [0, 0]
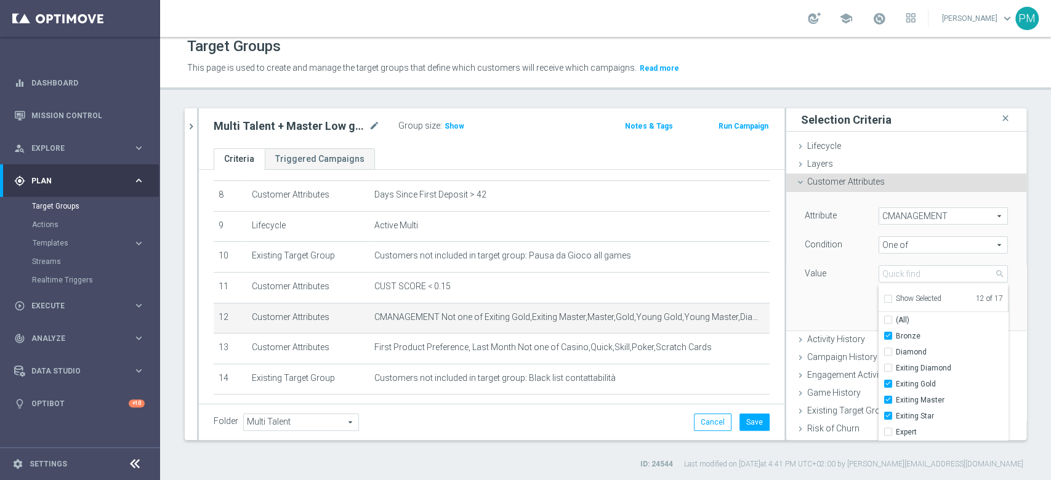
click at [842, 303] on div "Attribute CMANAGEMENT CMANAGEMENT arrow_drop_down search Condition One of One o…" at bounding box center [906, 261] width 222 height 138
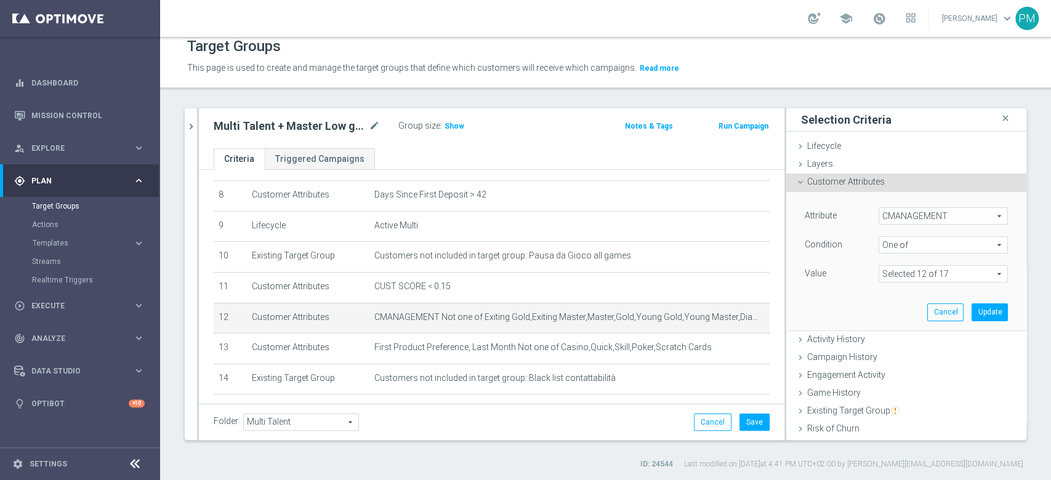
click at [946, 273] on span at bounding box center [943, 274] width 128 height 16
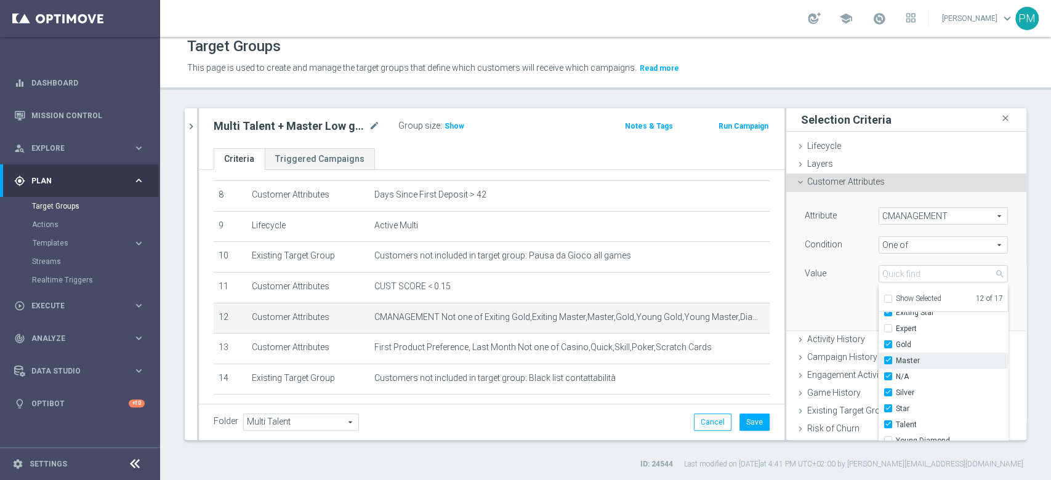
scroll to position [82, 0]
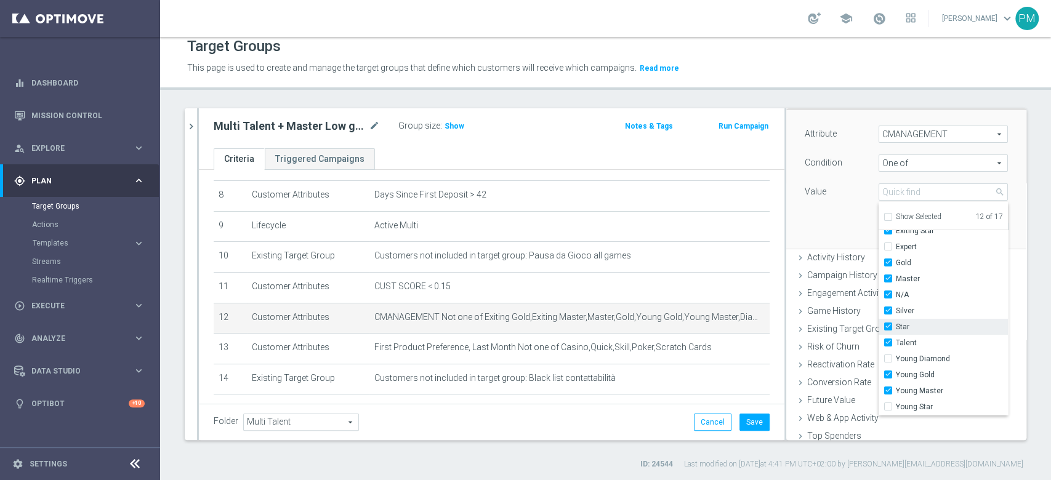
click at [896, 326] on label "Star" at bounding box center [952, 327] width 112 height 16
click at [888, 326] on input "Star" at bounding box center [892, 327] width 8 height 8
checkbox input "false"
type input "Selected 11 of 17"
click at [822, 228] on div "Attribute CMANAGEMENT CMANAGEMENT arrow_drop_down search Condition One of One o…" at bounding box center [906, 179] width 222 height 138
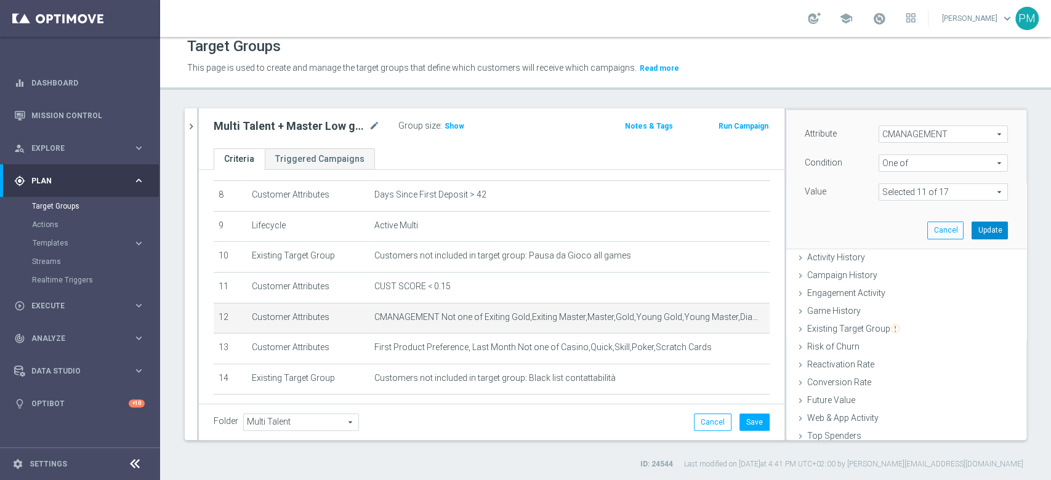
click at [972, 228] on button "Update" at bounding box center [990, 230] width 36 height 17
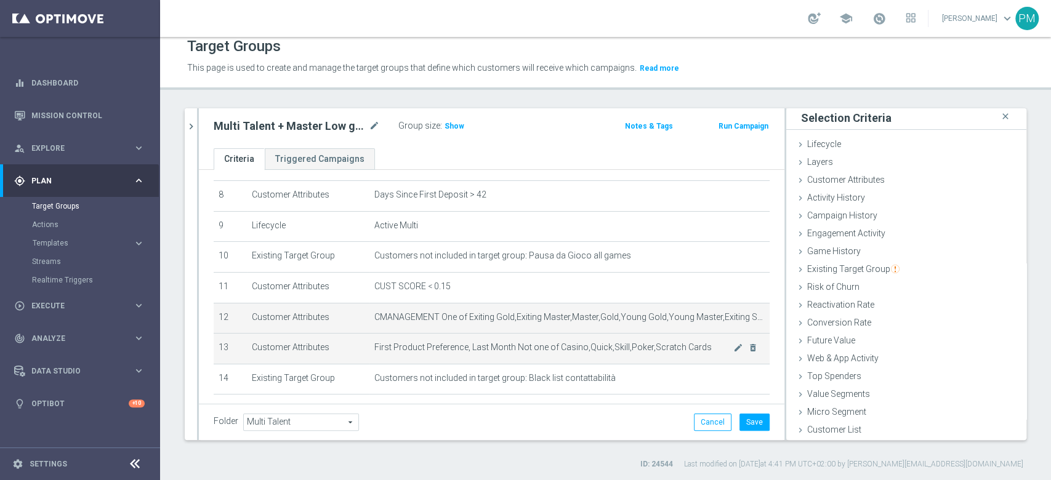
scroll to position [1, 0]
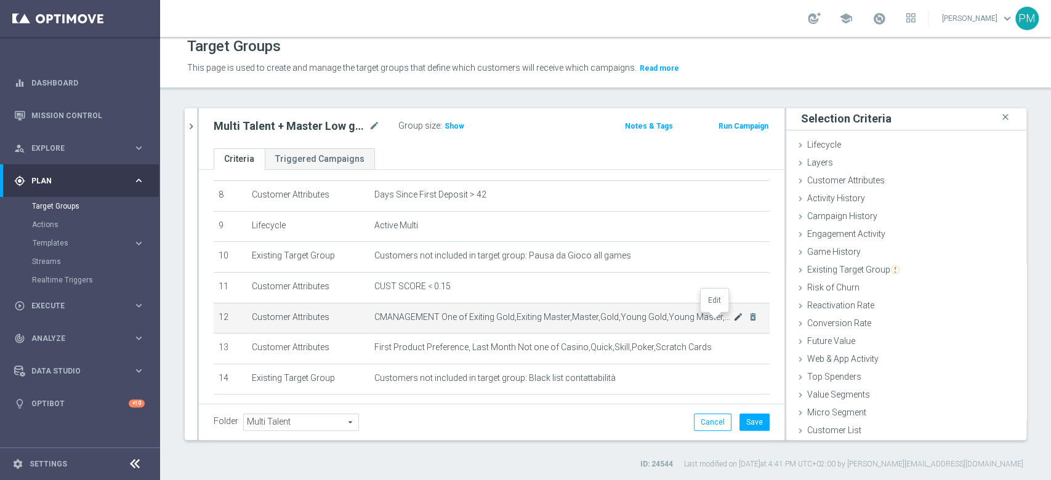
click at [733, 321] on icon "mode_edit" at bounding box center [738, 317] width 10 height 10
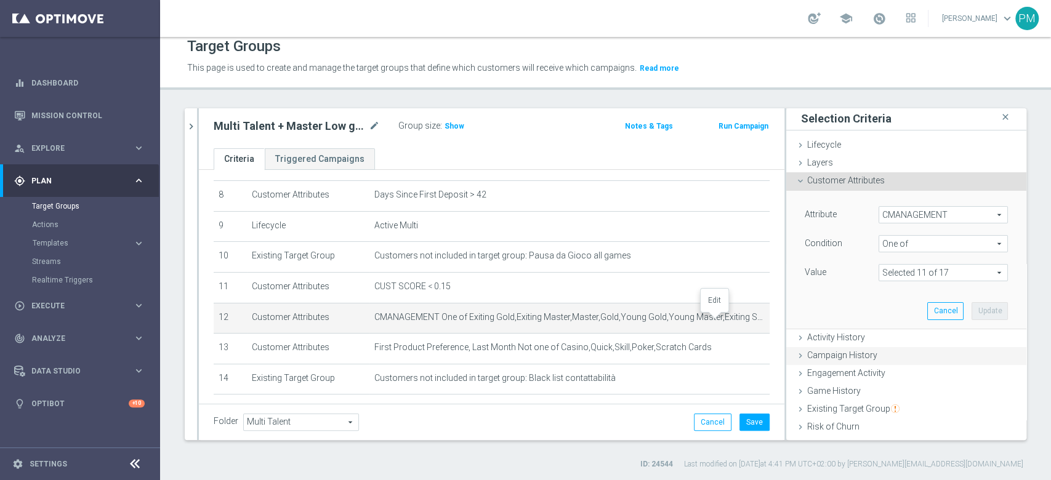
scroll to position [82, 0]
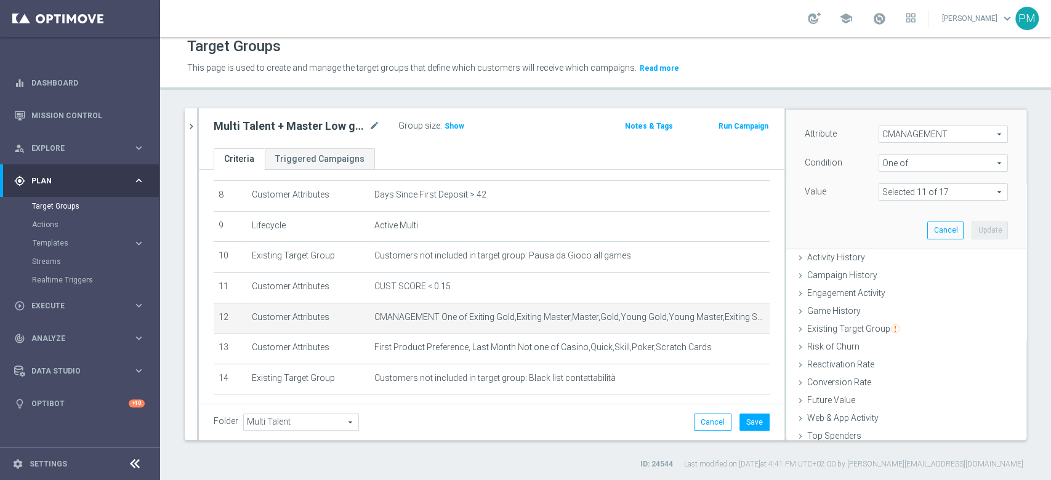
click at [931, 193] on span at bounding box center [943, 192] width 128 height 16
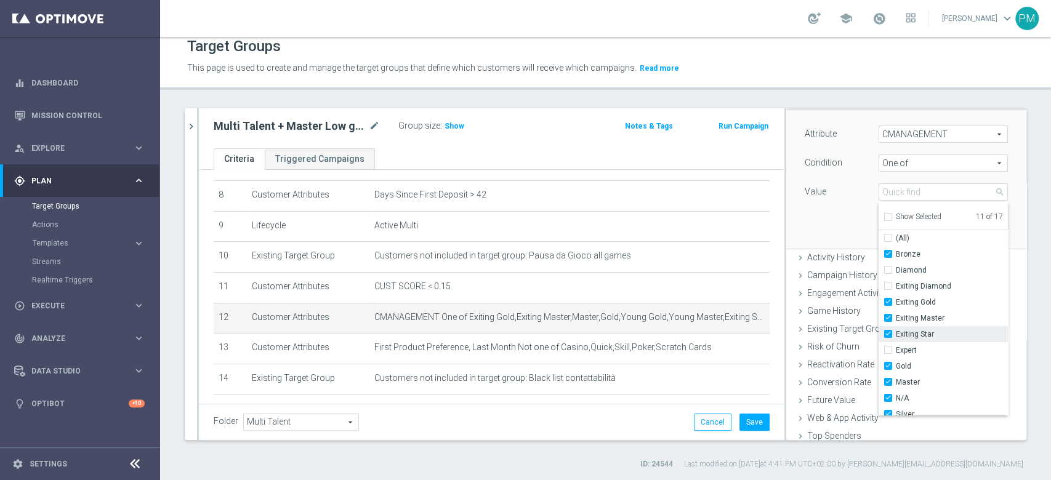
click at [888, 331] on input "Exiting Star" at bounding box center [892, 335] width 8 height 8
checkbox input "false"
type input "Selected 10 of 17"
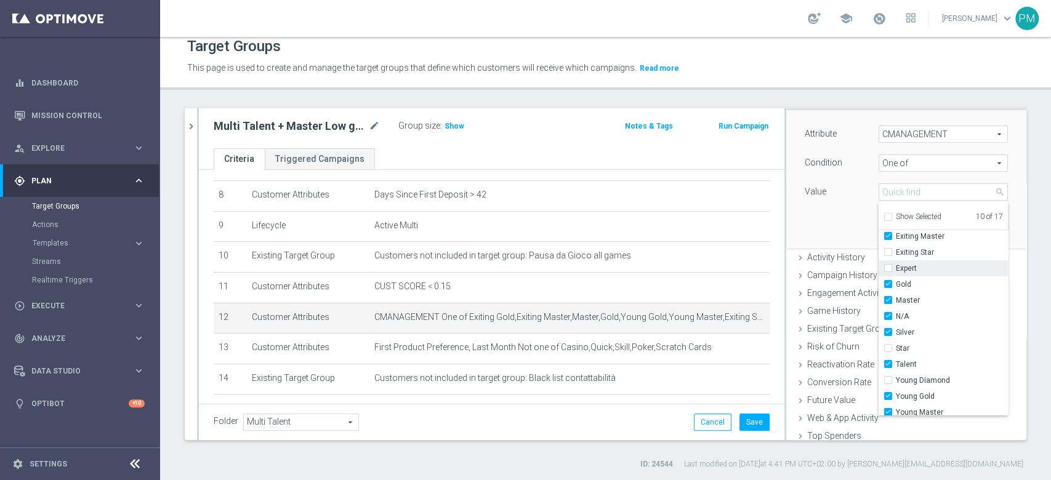
click at [888, 268] on input "Expert" at bounding box center [892, 269] width 8 height 8
checkbox input "true"
type input "Selected 11 of 17"
click at [815, 221] on div "Attribute CMANAGEMENT CMANAGEMENT arrow_drop_down search Condition One of One o…" at bounding box center [906, 179] width 222 height 138
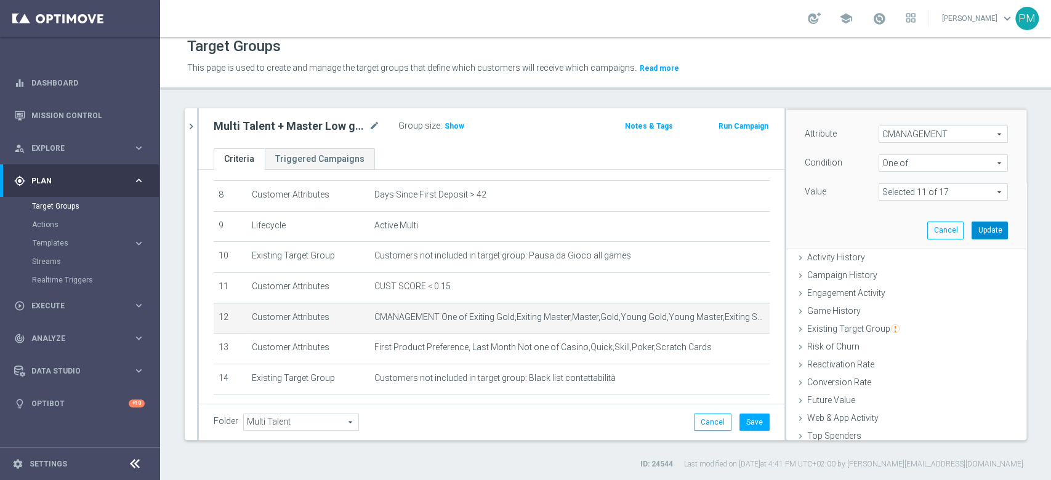
click at [972, 233] on button "Update" at bounding box center [990, 230] width 36 height 17
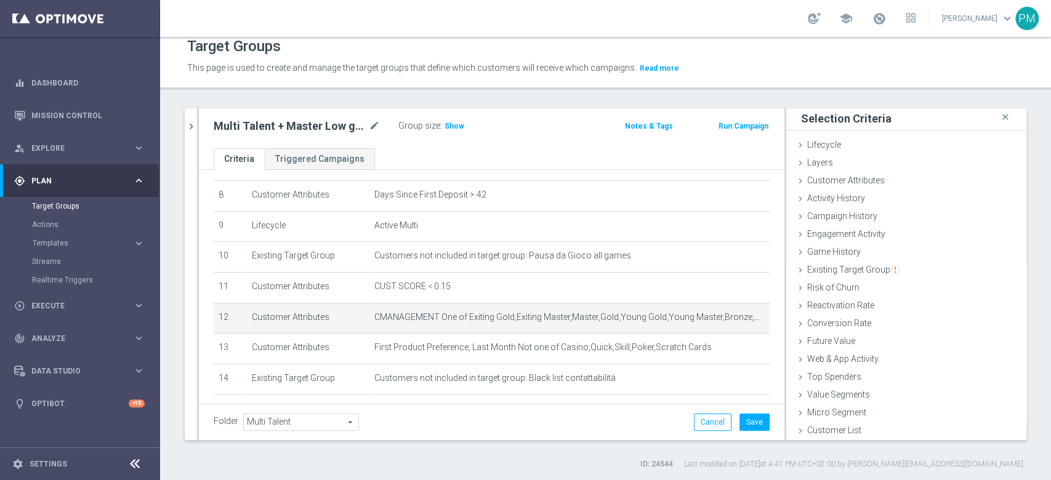
scroll to position [1, 0]
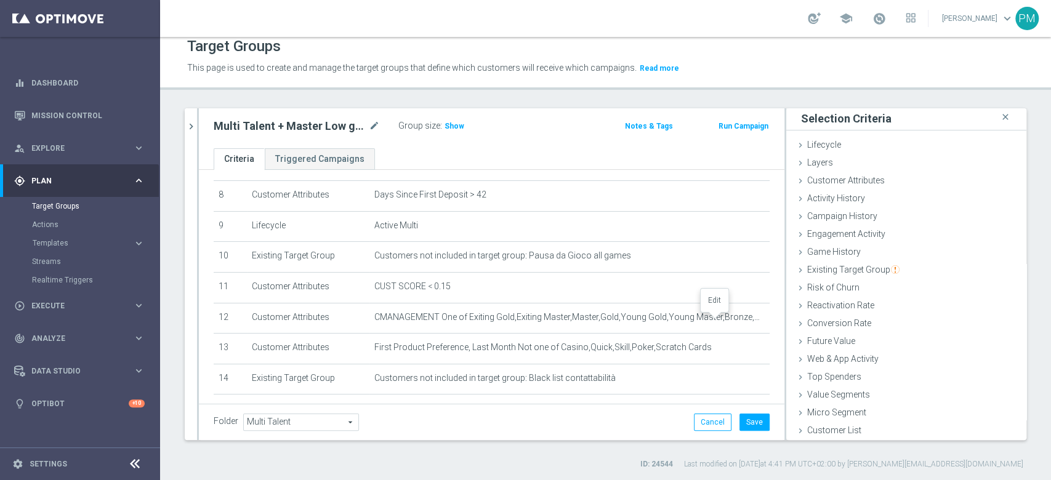
drag, startPoint x: 715, startPoint y: 322, endPoint x: 765, endPoint y: 303, distance: 54.0
click at [0, 0] on icon "mode_edit" at bounding box center [0, 0] width 0 height 0
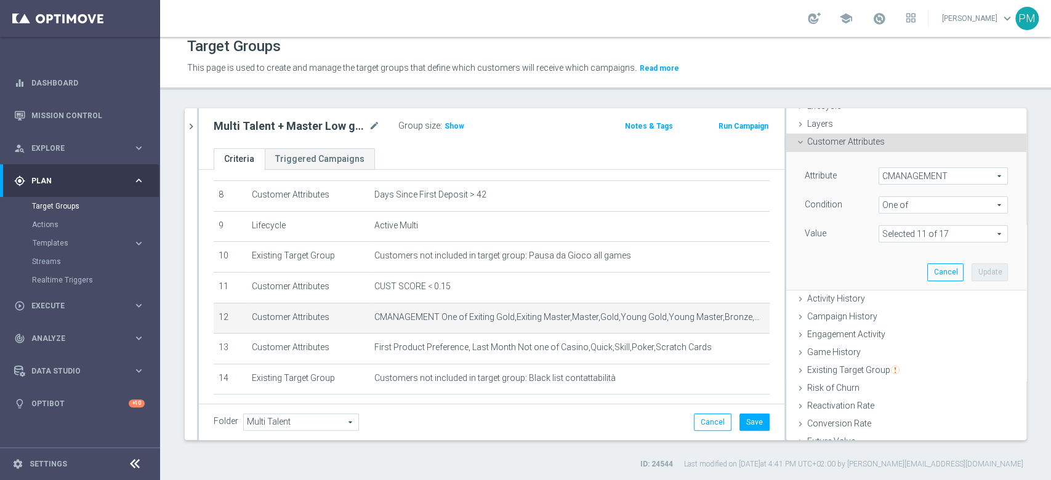
scroll to position [82, 0]
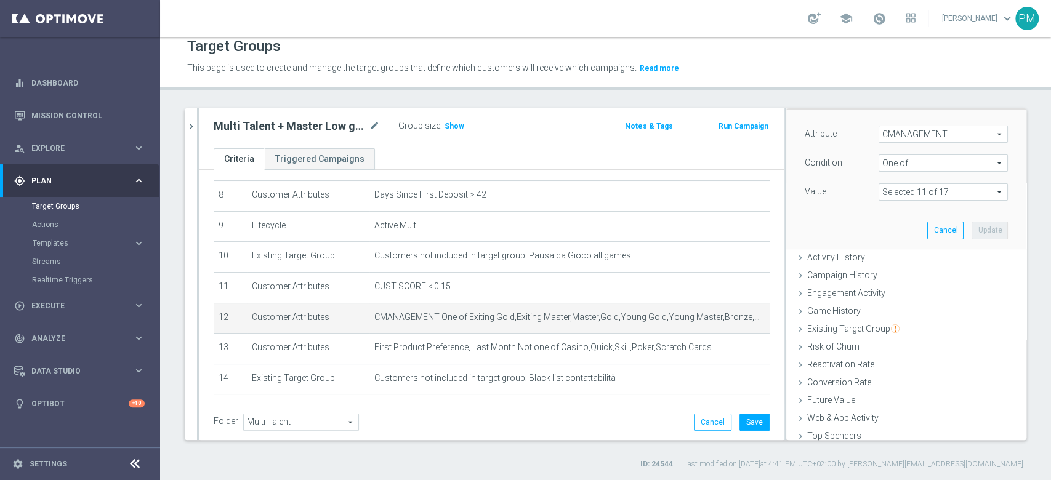
click at [919, 189] on span at bounding box center [943, 192] width 128 height 16
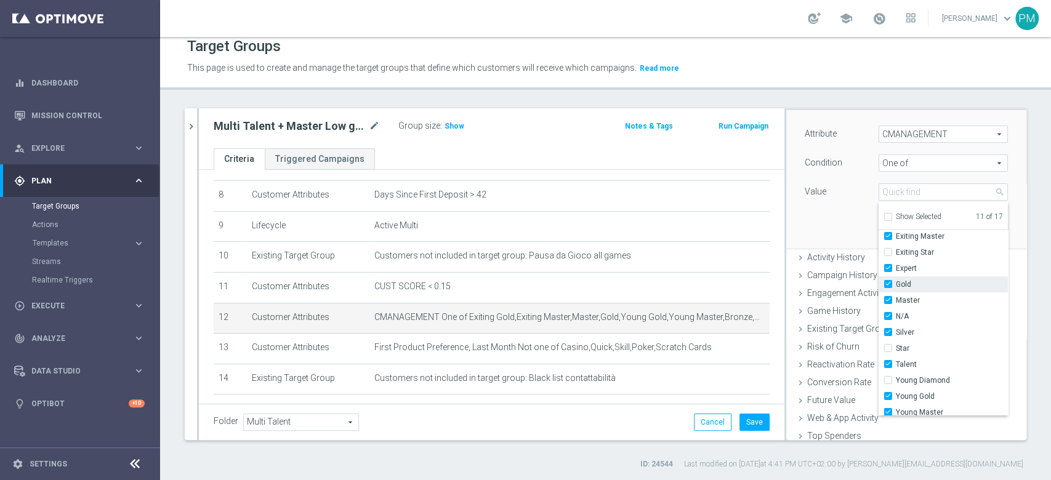
scroll to position [103, 0]
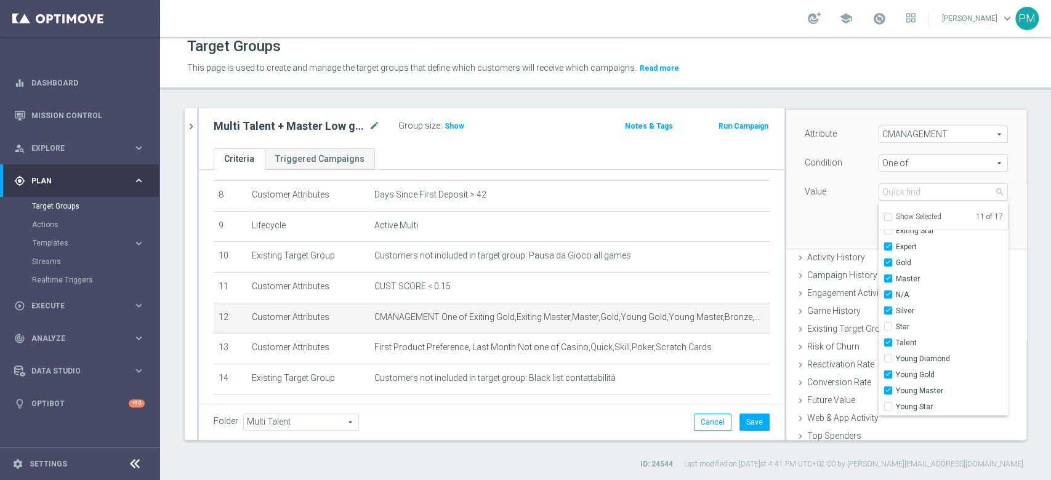
click at [725, 150] on ul "Criteria Triggered Campaigns" at bounding box center [492, 159] width 586 height 22
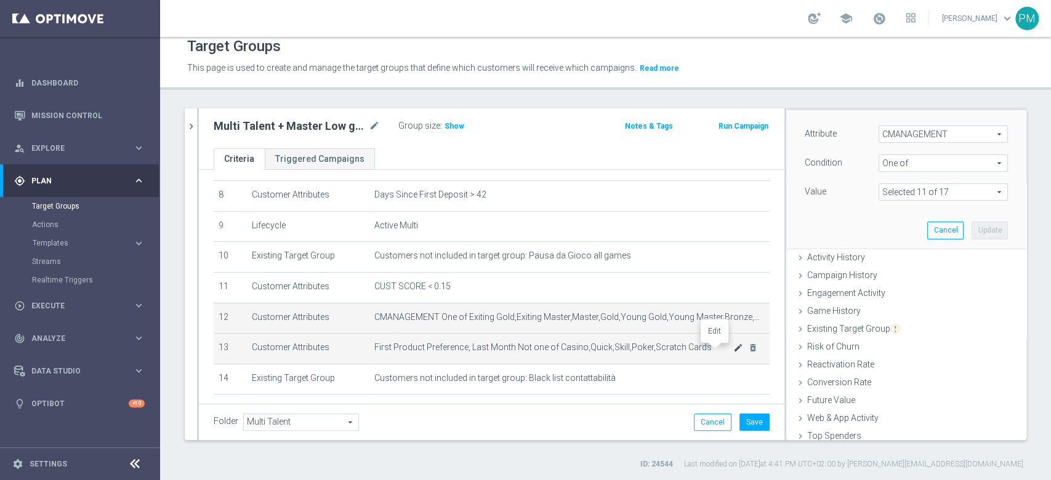
click at [733, 350] on icon "mode_edit" at bounding box center [738, 348] width 10 height 10
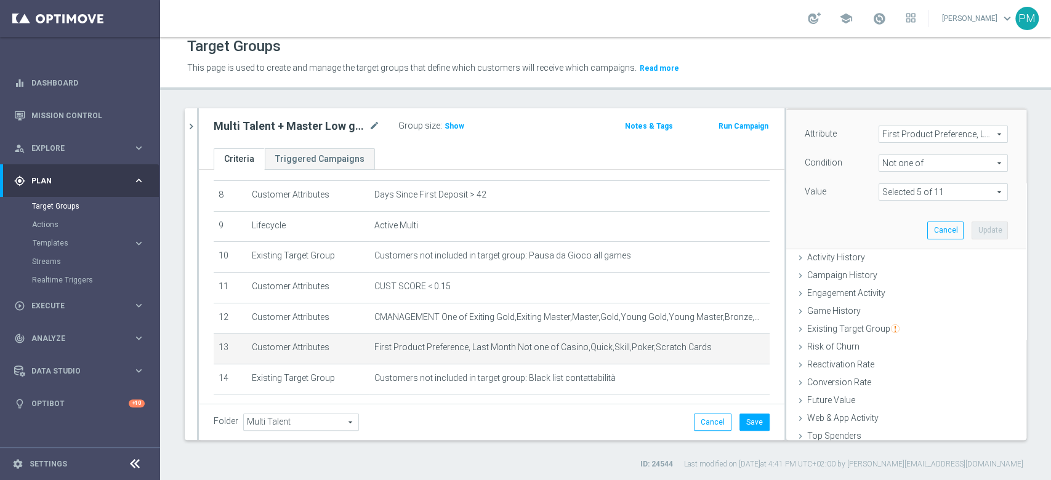
click at [930, 189] on span at bounding box center [943, 192] width 128 height 16
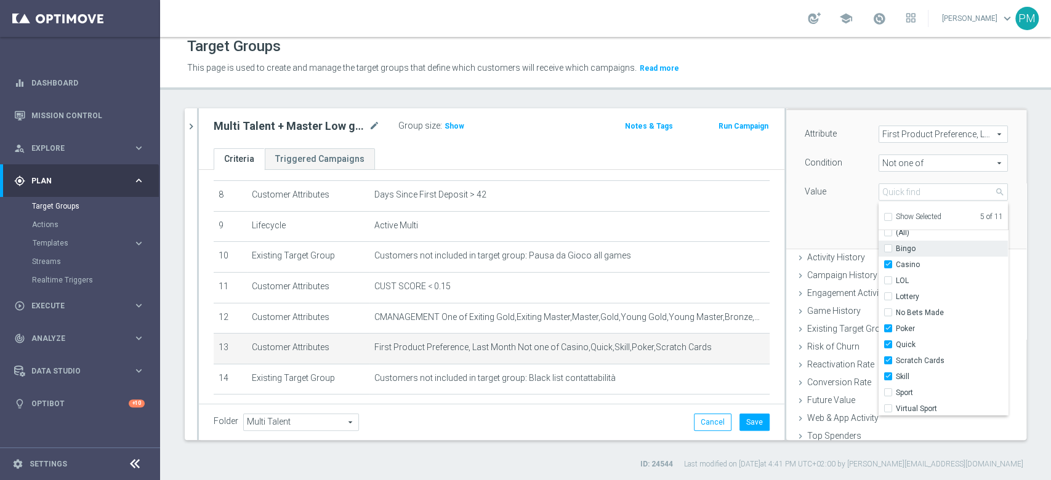
scroll to position [7, 0]
click at [377, 121] on icon "mode_edit" at bounding box center [374, 126] width 11 height 15
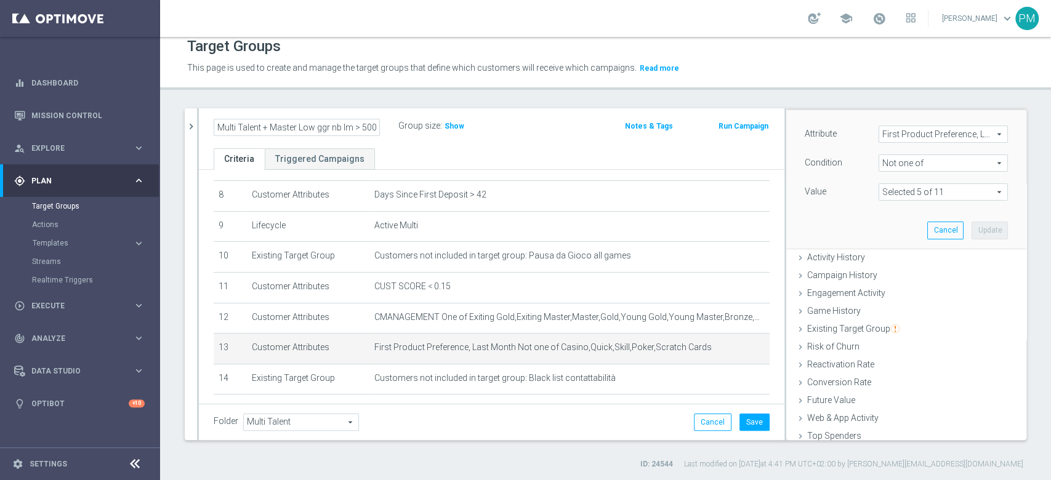
scroll to position [0, 129]
click at [271, 124] on input "Multi Talent + Master Low ggr nb lm > 500 1st NO Casino & GeV lm NO saldo" at bounding box center [297, 127] width 166 height 17
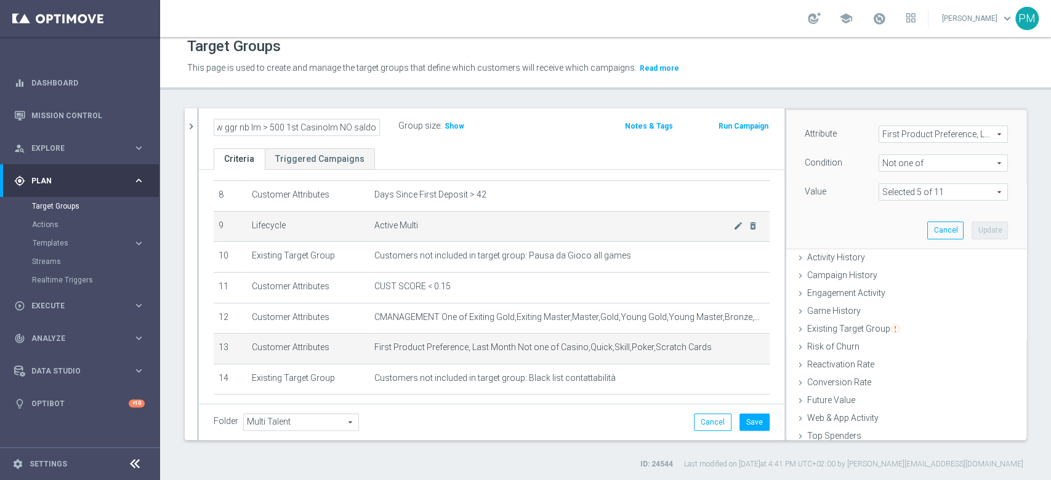
scroll to position [0, 87]
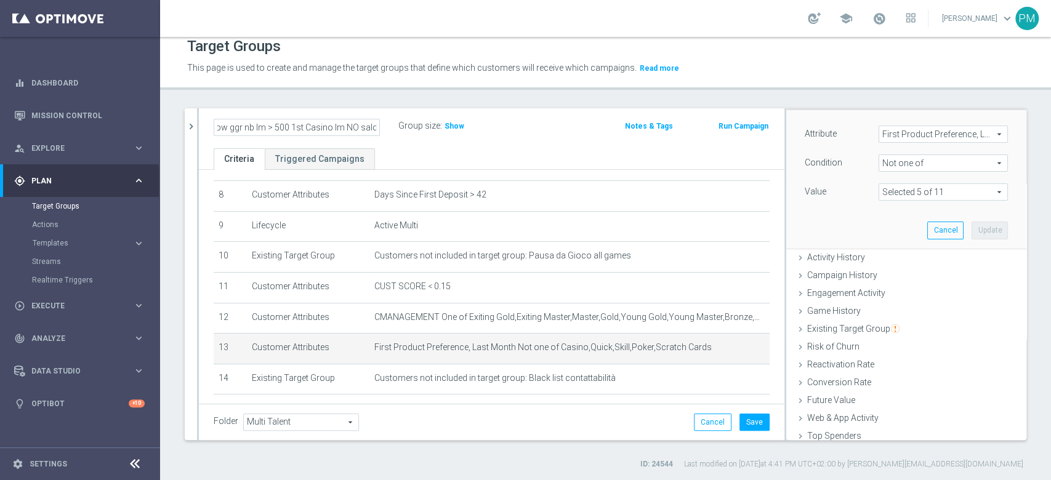
type input "Multi Talent + Master Low ggr nb lm > 500 1st Casino lm NO saldo"
click at [571, 118] on div "Multi Talent + Master Low ggr nb lm > 500 1st Casino lm NO saldo Group size : S…" at bounding box center [395, 127] width 383 height 18
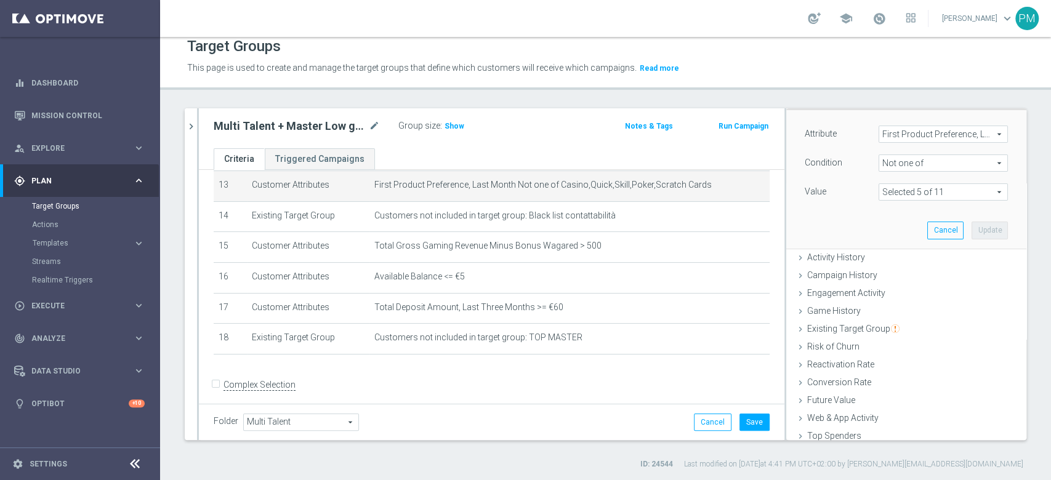
scroll to position [410, 0]
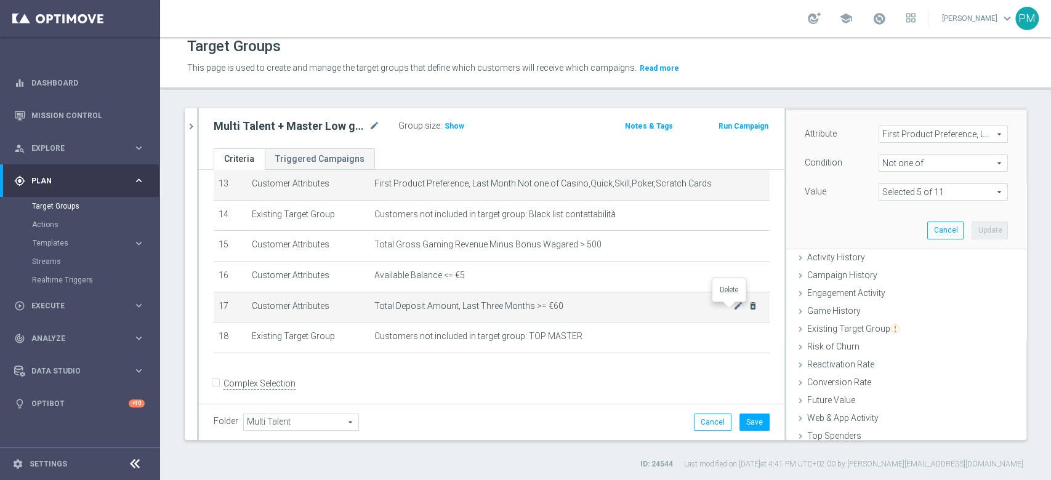
click at [748, 309] on icon "delete_forever" at bounding box center [753, 306] width 10 height 10
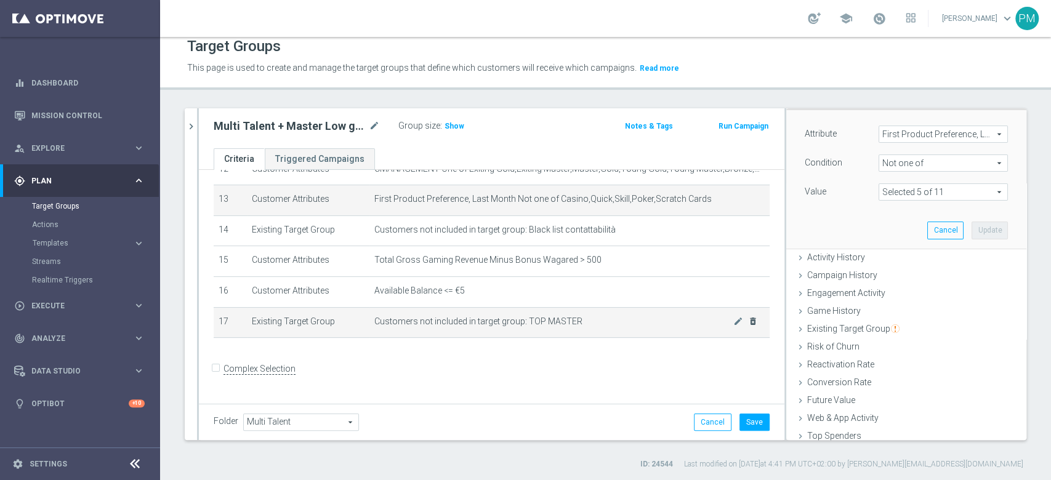
scroll to position [389, 0]
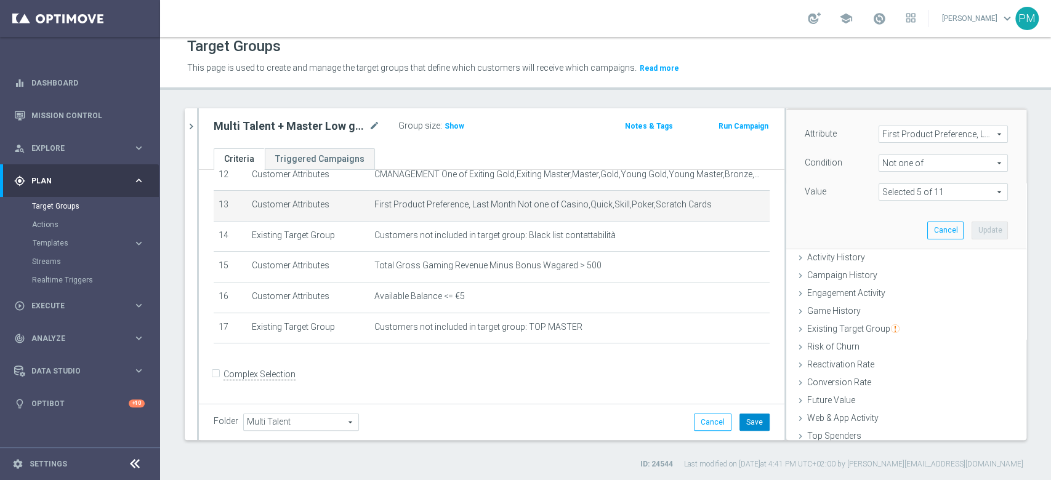
click at [739, 422] on button "Save" at bounding box center [754, 422] width 30 height 17
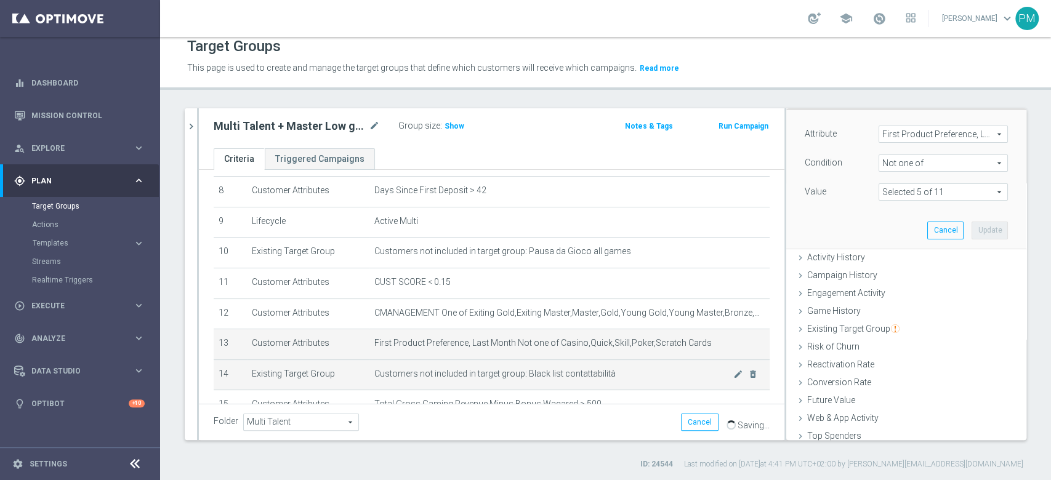
scroll to position [225, 0]
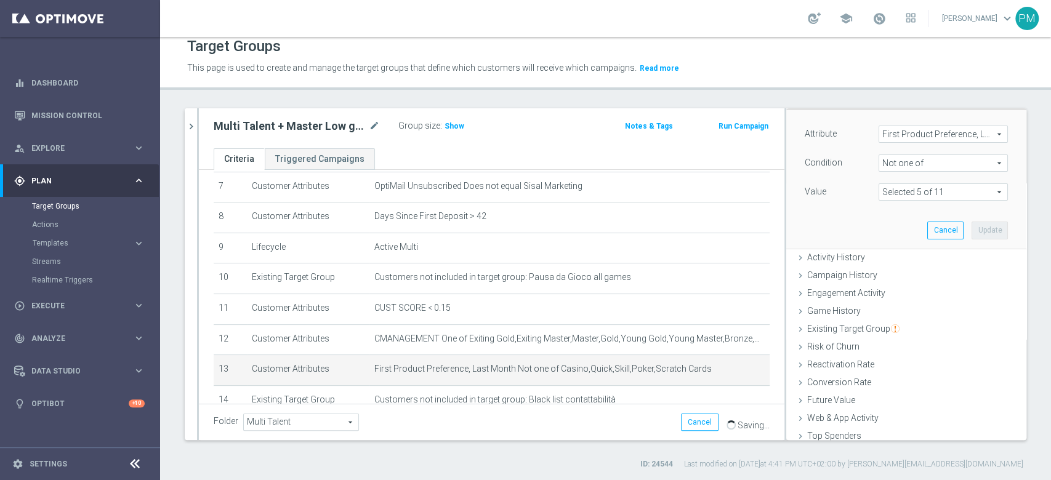
click at [305, 124] on h2 "Multi Talent + Master Low ggr nb lm > 500 1st Casino lm NO saldo" at bounding box center [290, 126] width 153 height 15
copy div "Multi Talent + Master Low ggr nb lm > 500 1st Casino lm NO saldo"
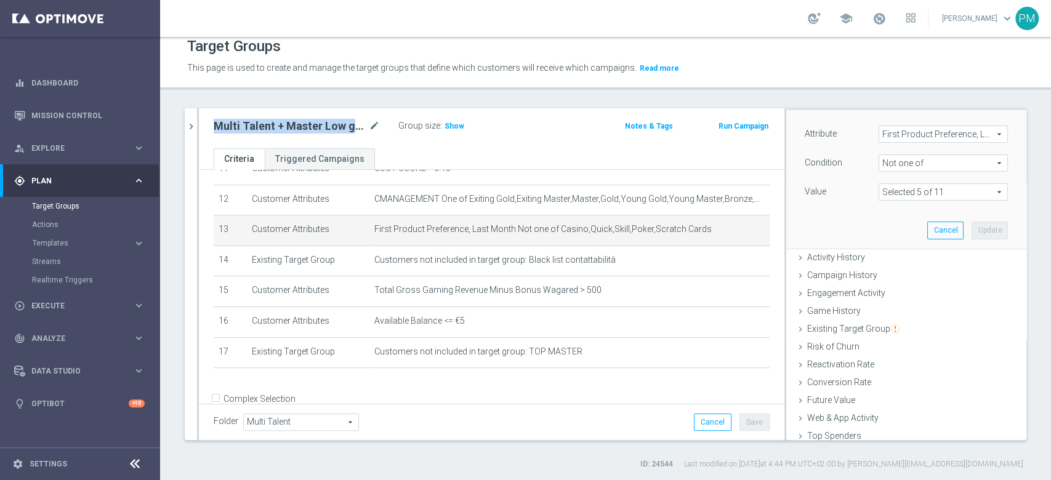
scroll to position [389, 0]
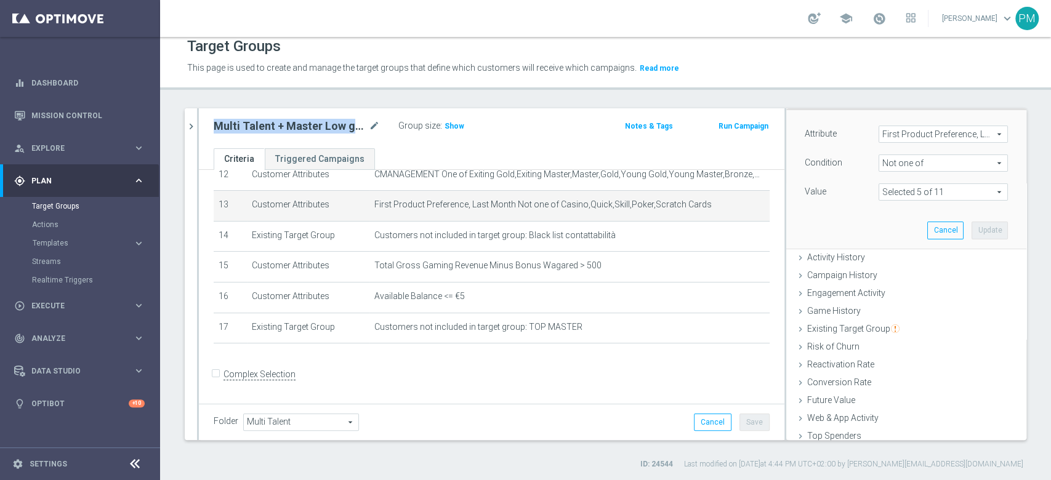
click at [185, 121] on icon "chevron_right" at bounding box center [191, 127] width 12 height 12
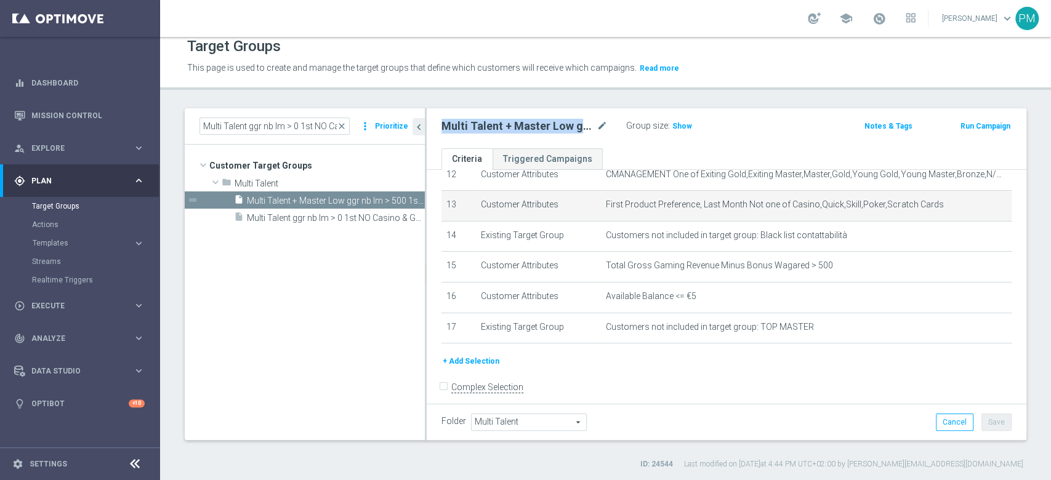
scroll to position [25, 0]
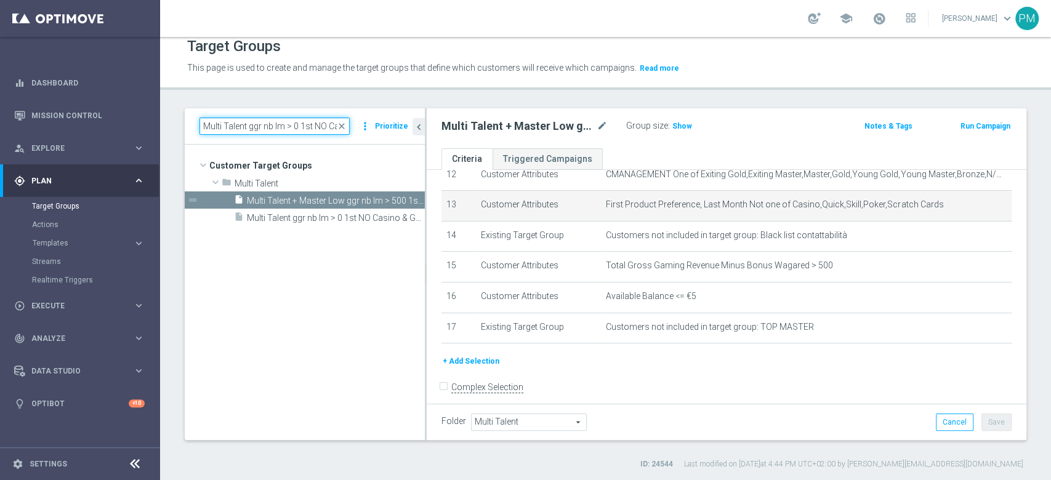
click at [296, 118] on input "Multi Talent ggr nb lm > 0 1st NO Casino & GeV lm NO saldo" at bounding box center [274, 126] width 150 height 17
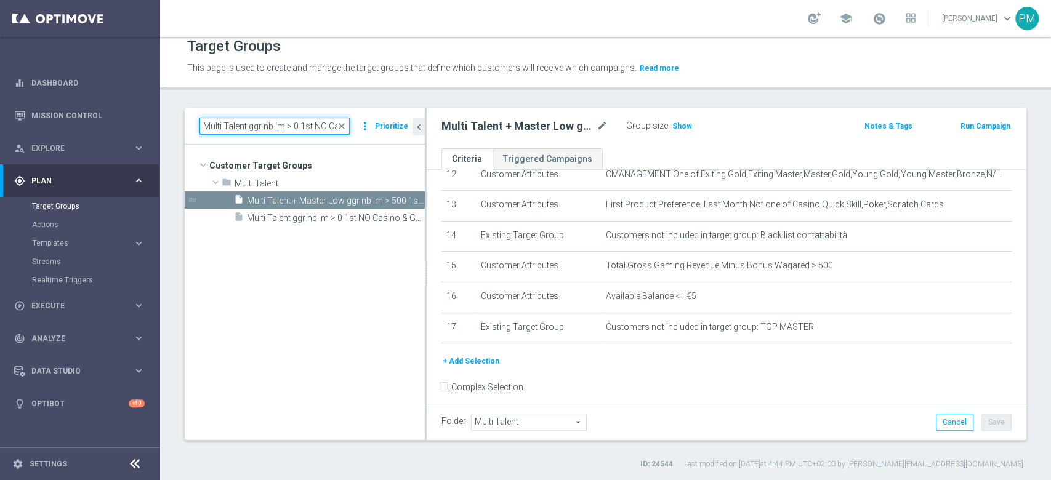
paste input
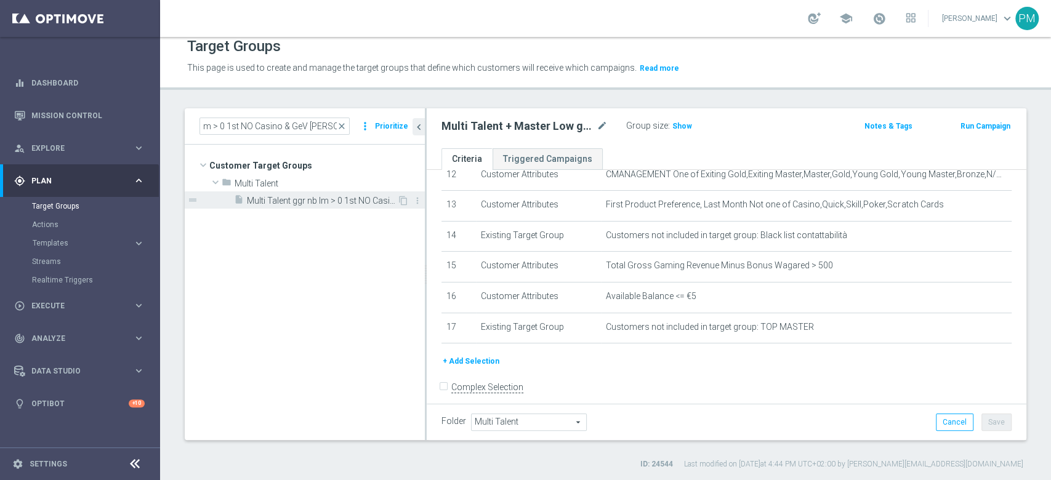
click at [326, 198] on span "Multi Talent ggr nb lm > 0 1st NO Casino & GeV lm saldo" at bounding box center [322, 201] width 150 height 10
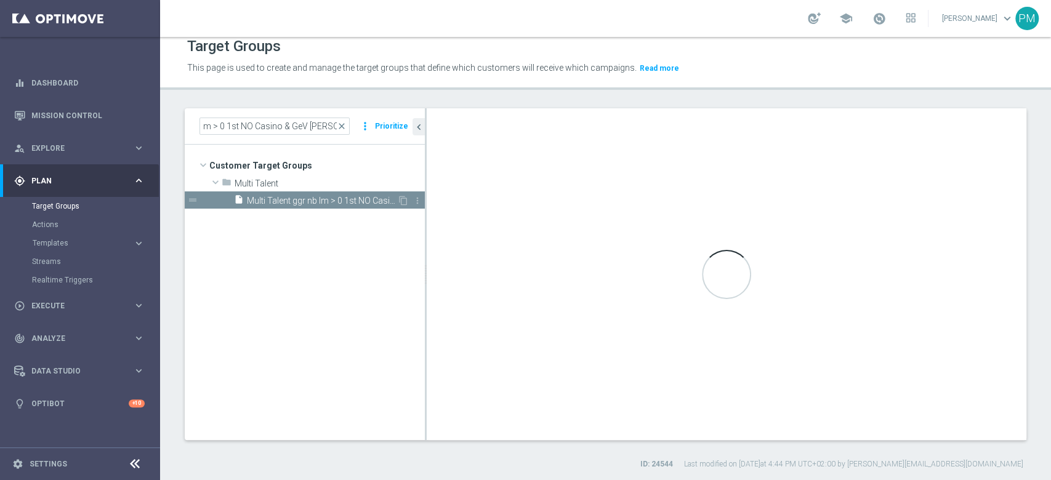
scroll to position [0, 0]
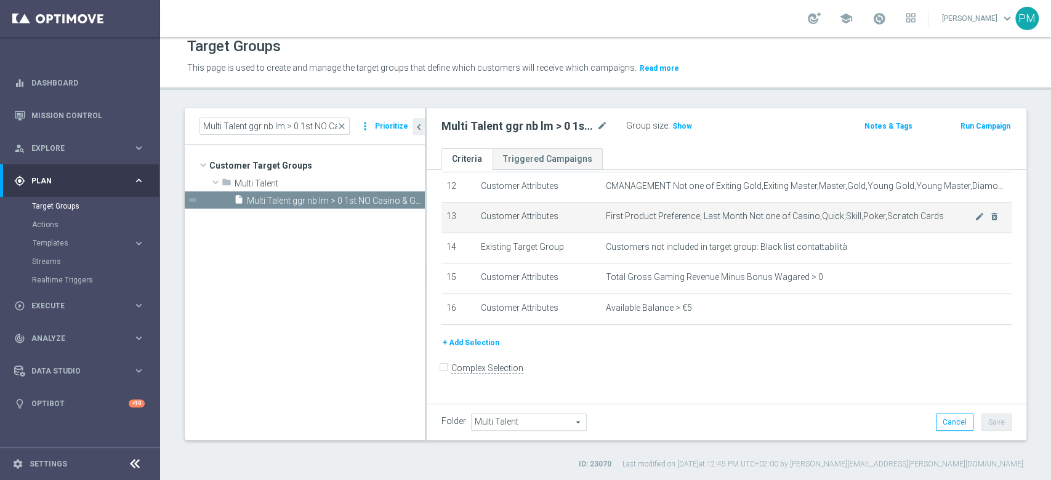
scroll to position [371, 0]
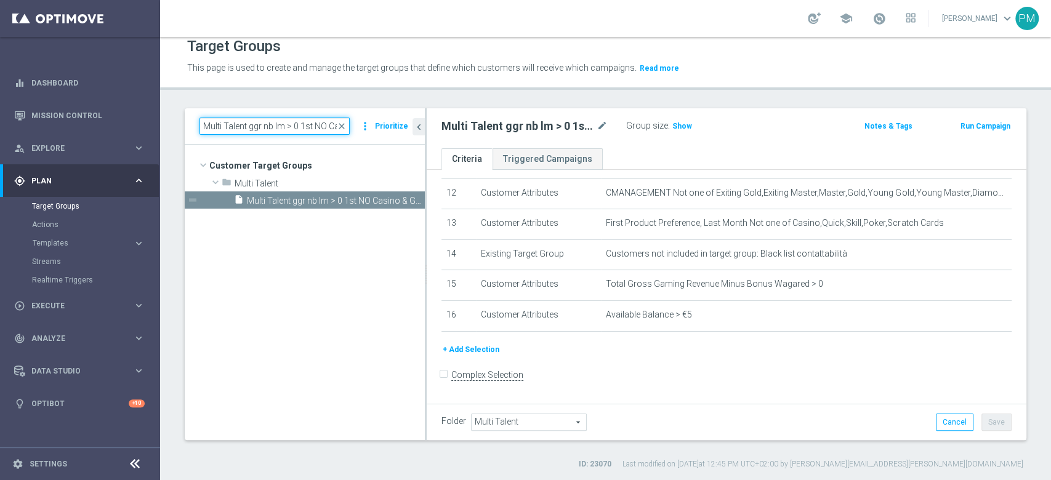
click at [246, 124] on input "Multi Talent ggr nb lm > 0 1st NO Casino & GeV lm saldo" at bounding box center [274, 126] width 150 height 17
paste input "+ Master Low ggr nb lm > 500 1st Casino lm NO"
type input "Multi Talent + Master Low ggr nb lm > 500 1st Casino lm NO saldo"
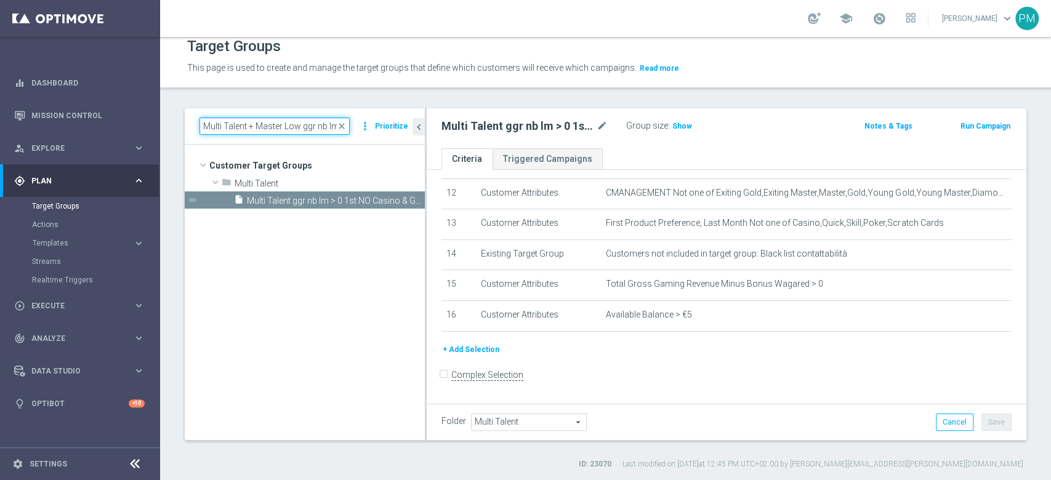
scroll to position [0, 112]
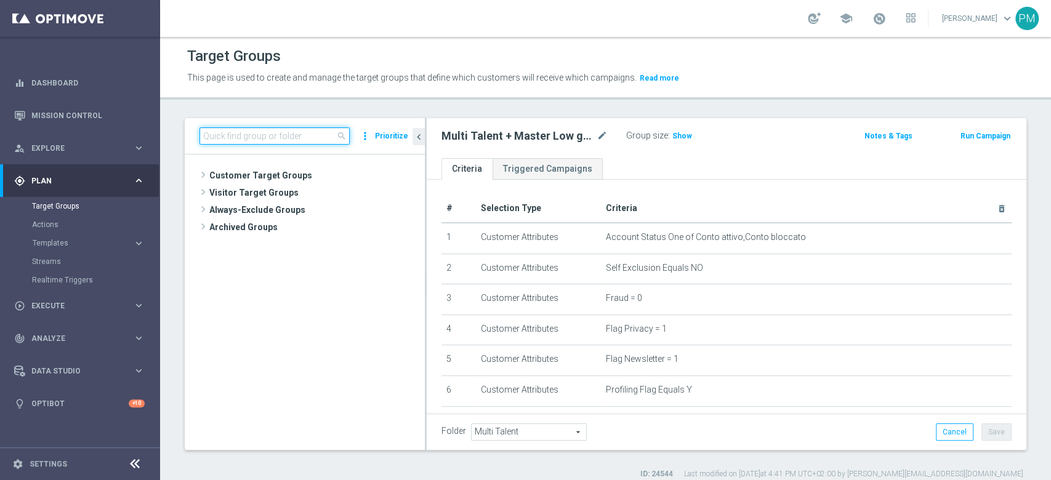
click at [279, 131] on input at bounding box center [274, 135] width 150 height 17
paste input "Giocanti Talent+Master Low M-1 non Active mtd ggr lm > 0 1st Slot lm"
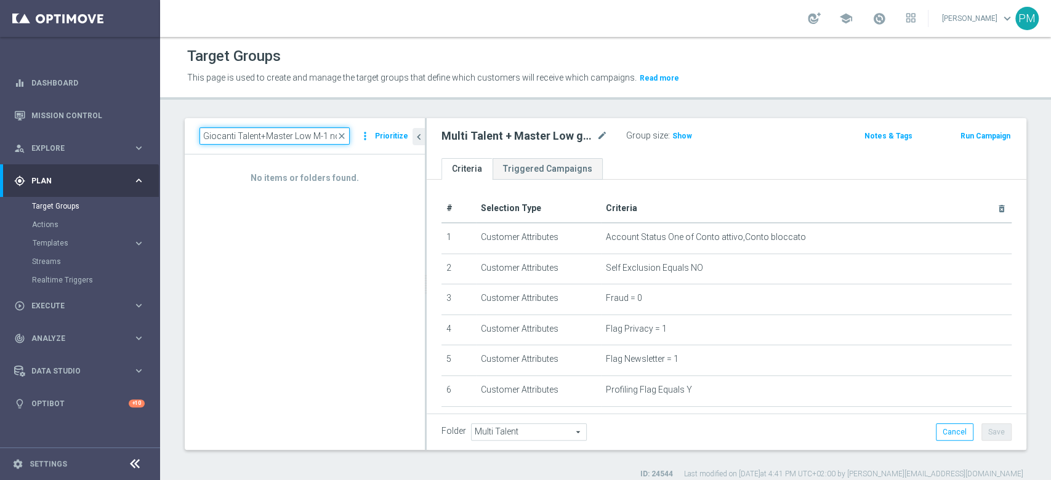
click at [254, 140] on input "Giocanti Talent+Master Low M-1 non Active mtd ggr lm > 0 1st Slot lm" at bounding box center [274, 135] width 150 height 17
click at [264, 135] on input "Giocanti Talent+Master Low M-1 non Active mtd ggr lm > 0 1st Slot lm" at bounding box center [274, 135] width 150 height 17
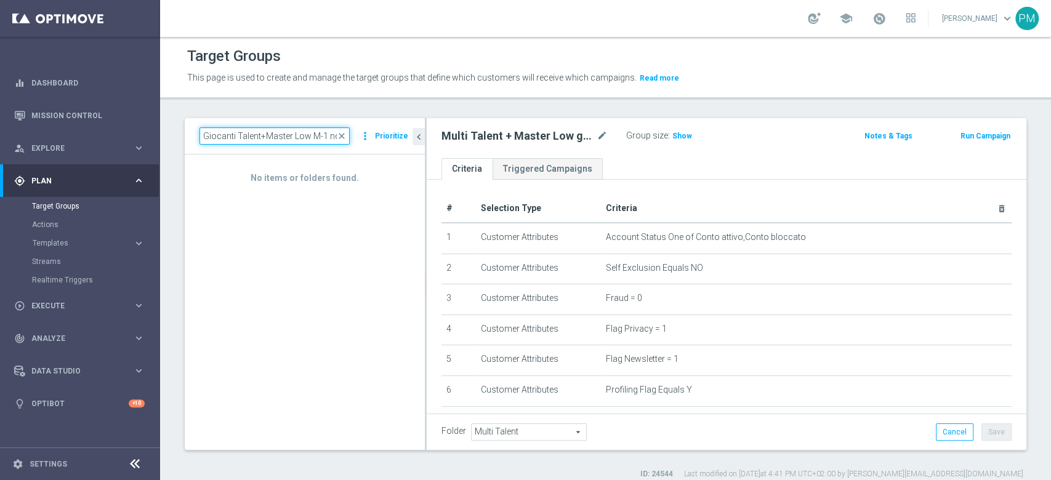
click at [264, 135] on input "Giocanti Talent+Master Low M-1 non Active mtd ggr lm > 0 1st Slot lm" at bounding box center [274, 135] width 150 height 17
paste input "por"
type input "Giocanti Talent+Master Low M-1 non Active mtd ggr lm > 0 1st Sport lm"
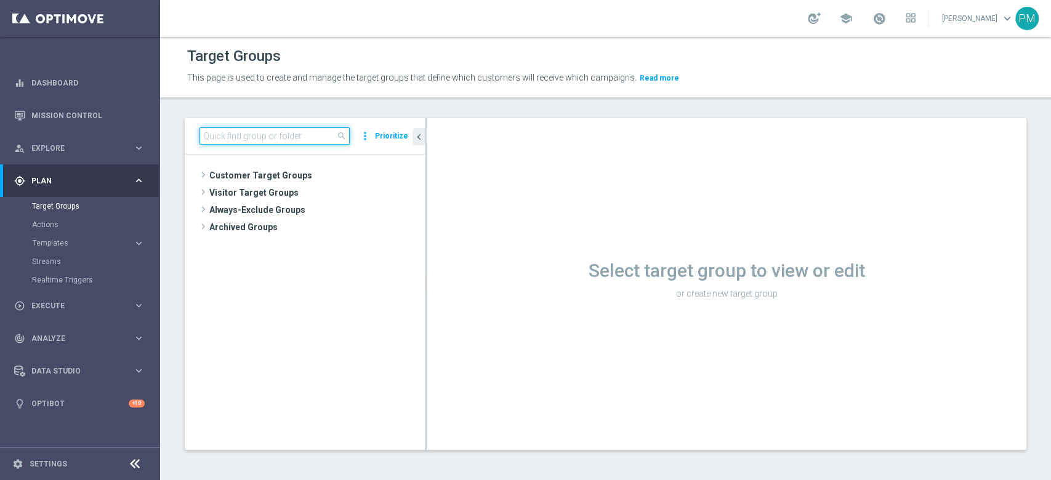
click at [249, 142] on input at bounding box center [274, 135] width 150 height 17
paste input "Giocanti Talent+Master Low M-1 non Active mtd ggr lm > 0 1st Sport lm"
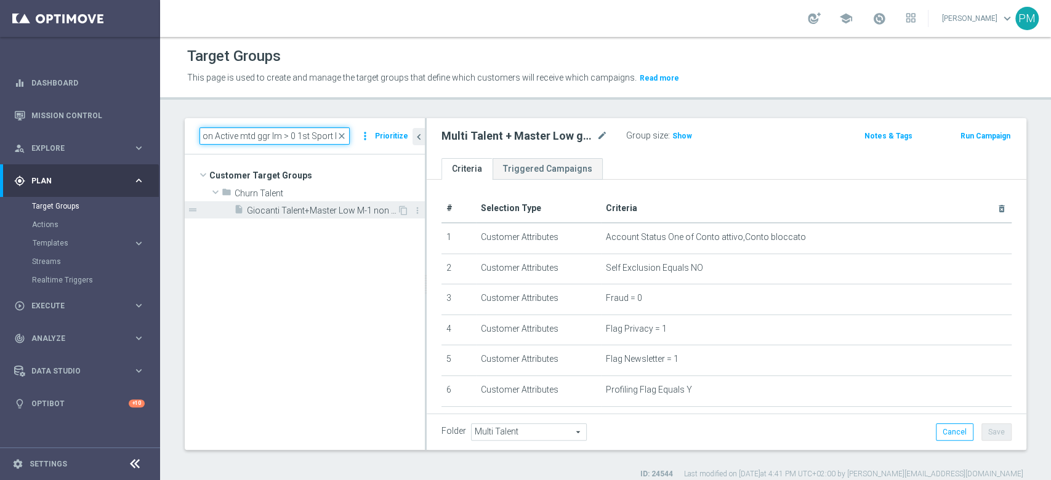
type input "Giocanti Talent+Master Low M-1 non Active mtd ggr lm > 0 1st Sport lm"
click at [317, 212] on span "Giocanti Talent+Master Low M-1 non Active mtd ggr lm > 0 1st Sport lm" at bounding box center [322, 211] width 150 height 10
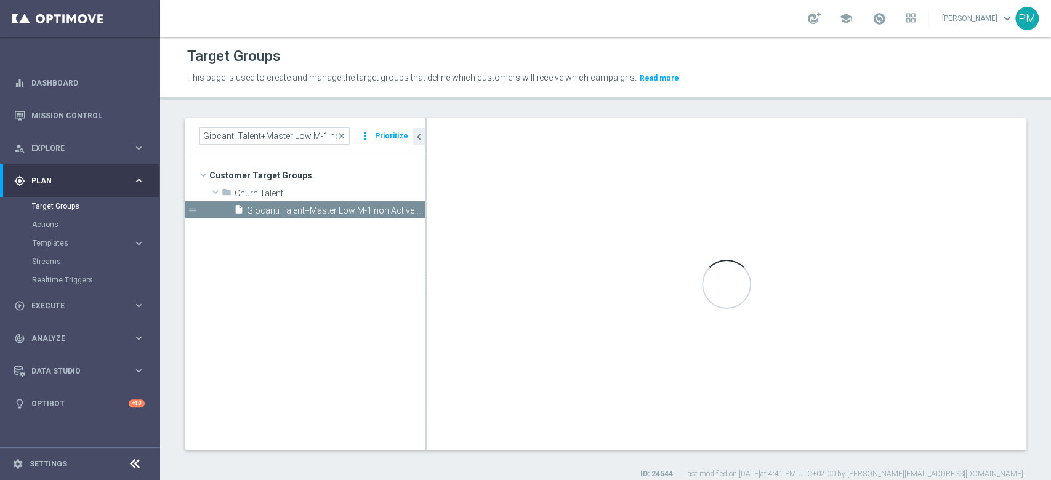
type input "Churn Talent"
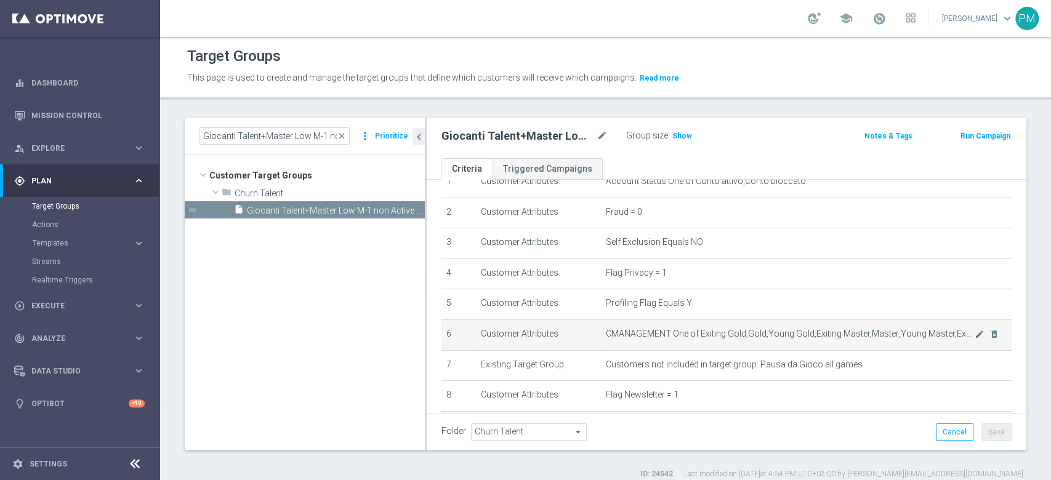
scroll to position [82, 0]
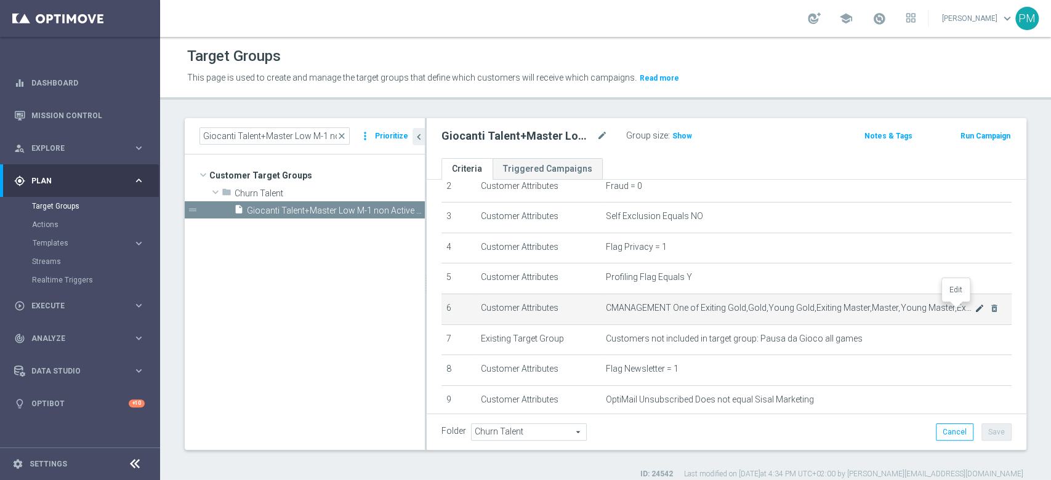
click at [975, 310] on icon "mode_edit" at bounding box center [980, 309] width 10 height 10
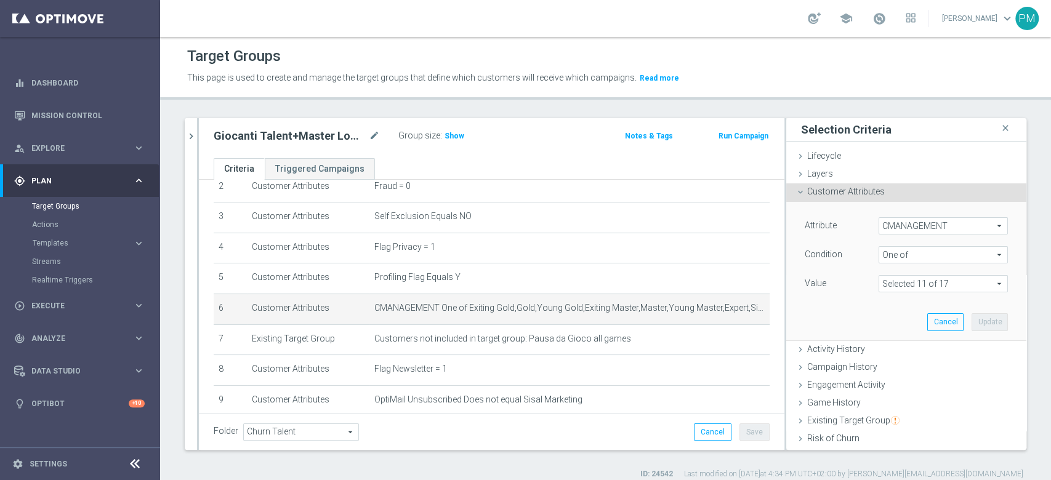
click at [942, 278] on span at bounding box center [943, 284] width 128 height 16
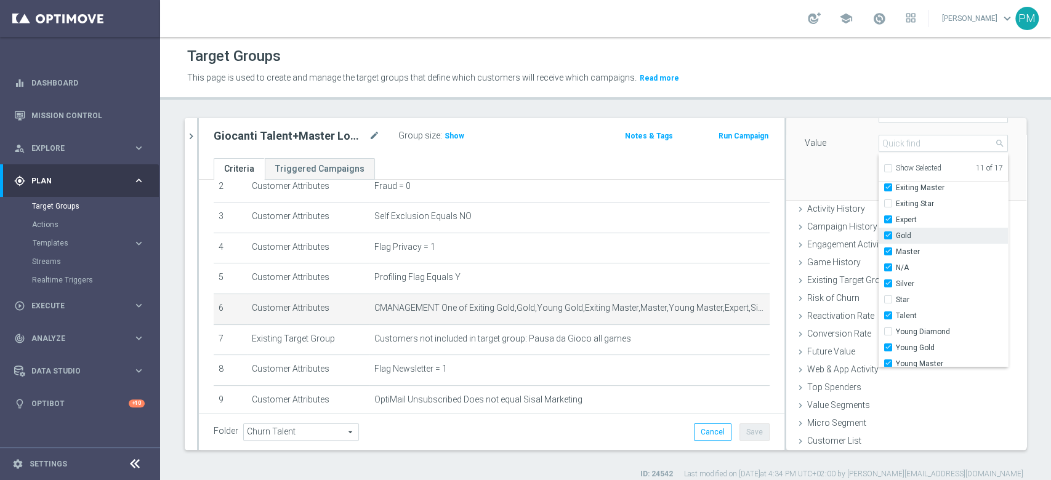
scroll to position [103, 0]
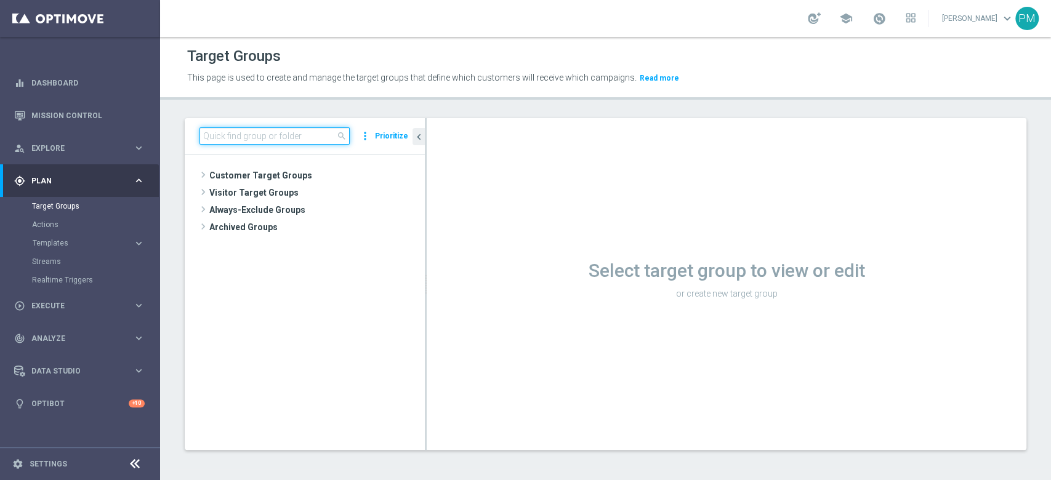
click at [283, 135] on input at bounding box center [274, 135] width 150 height 17
paste input "Multi Talent + Master Low ggr nb lm > 500 1st Casino lm NO saldo"
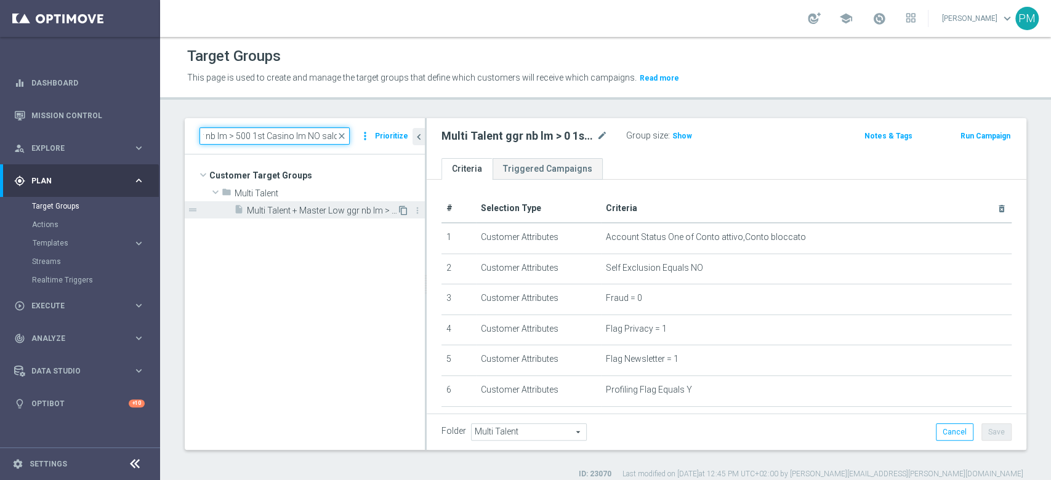
type input "Multi Talent + Master Low ggr nb lm > 500 1st Casino lm NO saldo"
click at [401, 210] on icon "content_copy" at bounding box center [403, 211] width 10 height 10
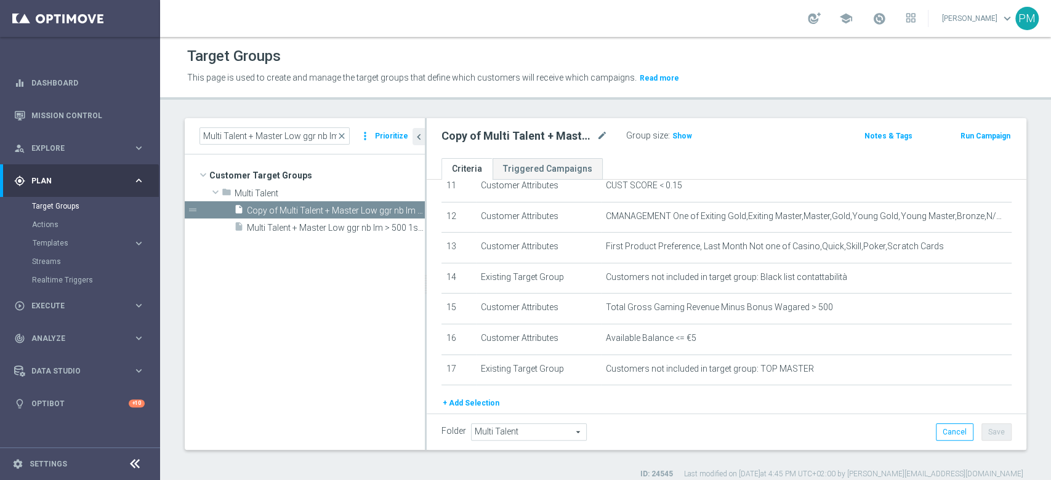
scroll to position [320, 0]
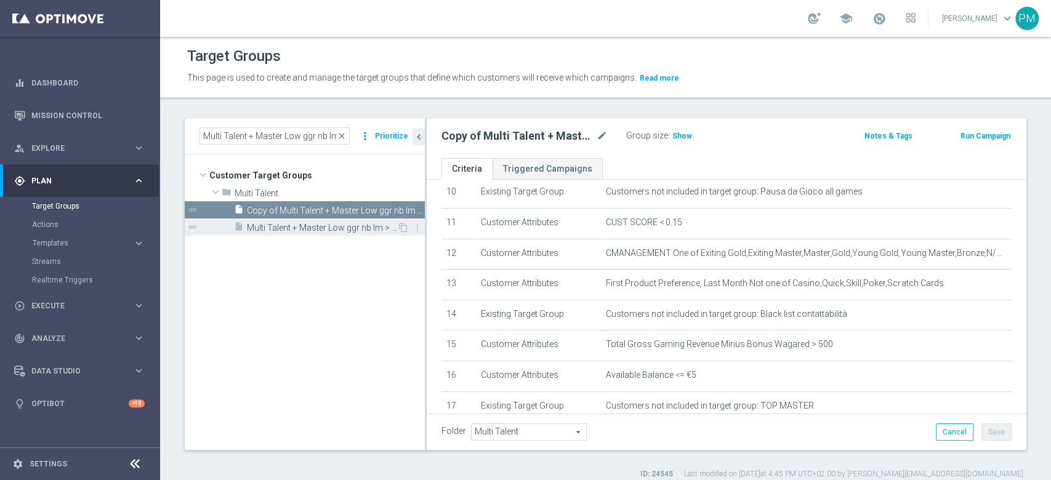
click at [345, 223] on span "Multi Talent + Master Low ggr nb lm > 500 1st Casino lm NO saldo" at bounding box center [322, 228] width 150 height 10
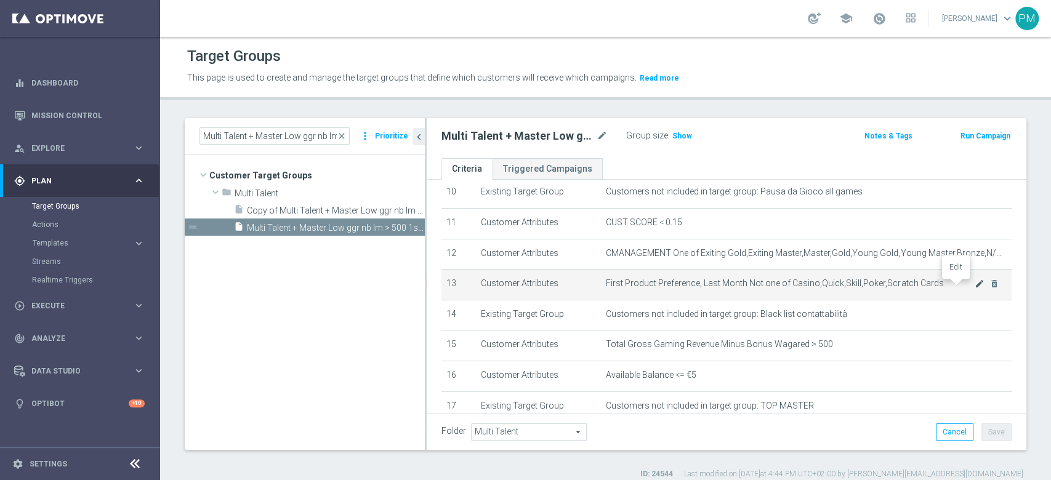
click at [975, 287] on icon "mode_edit" at bounding box center [980, 284] width 10 height 10
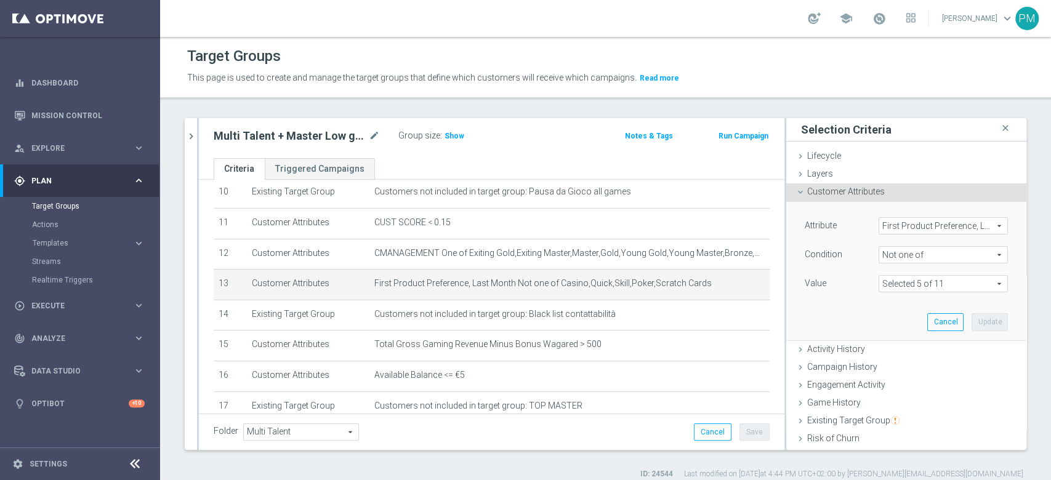
click at [917, 256] on span "Not one of" at bounding box center [943, 255] width 128 height 16
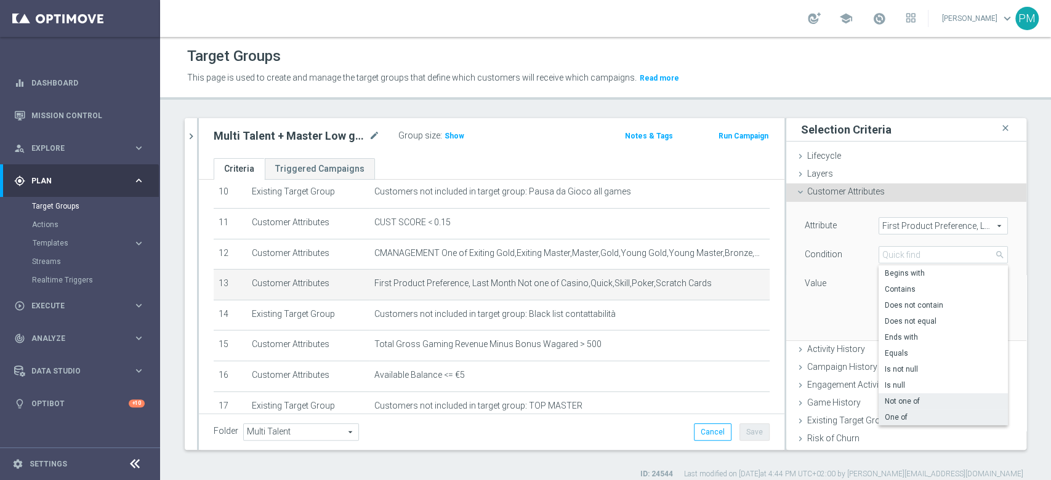
click at [888, 417] on span "One of" at bounding box center [943, 417] width 117 height 10
type input "One of"
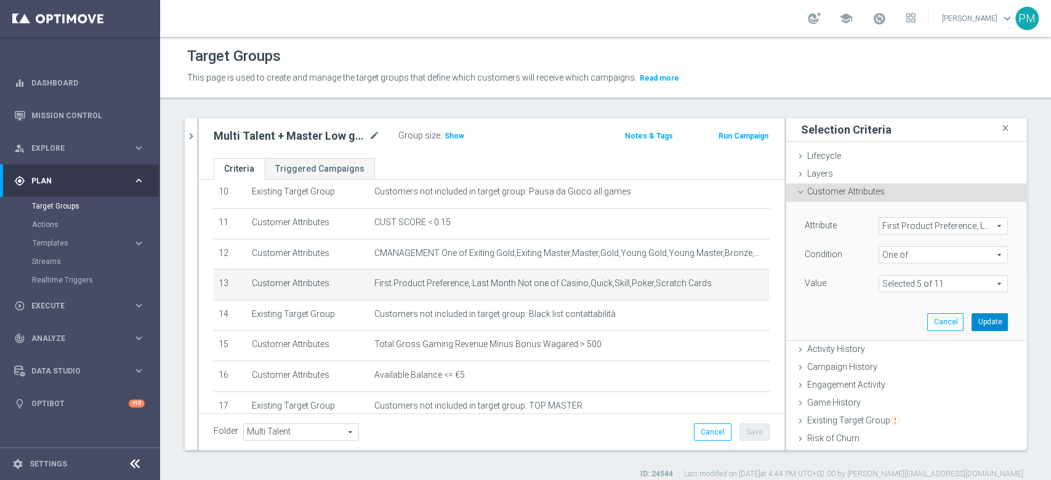
click at [972, 322] on button "Update" at bounding box center [990, 321] width 36 height 17
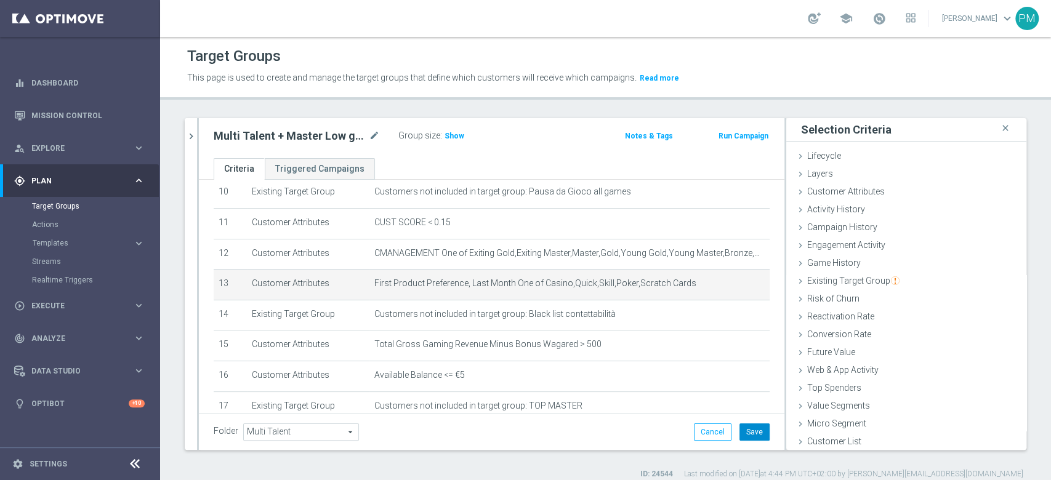
click at [739, 435] on button "Save" at bounding box center [754, 432] width 30 height 17
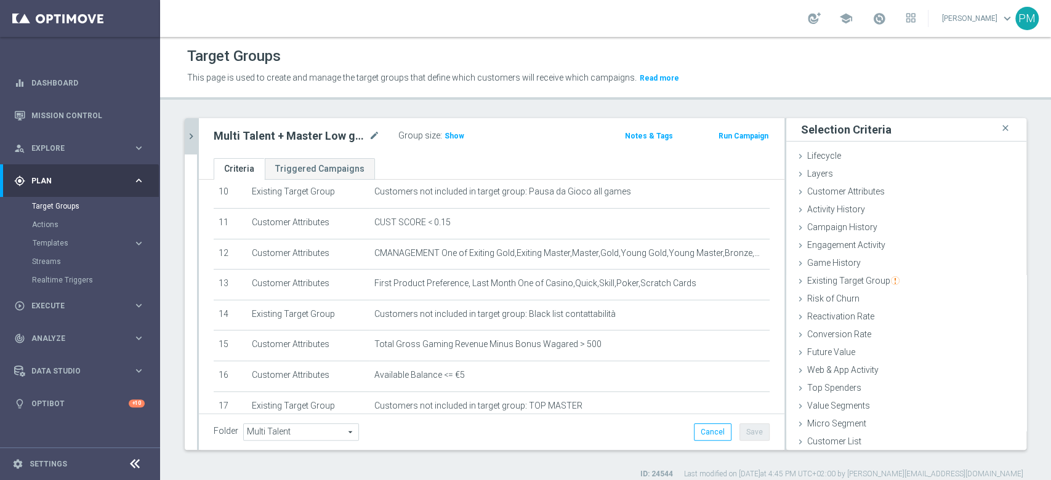
click at [188, 133] on icon "chevron_right" at bounding box center [191, 137] width 12 height 12
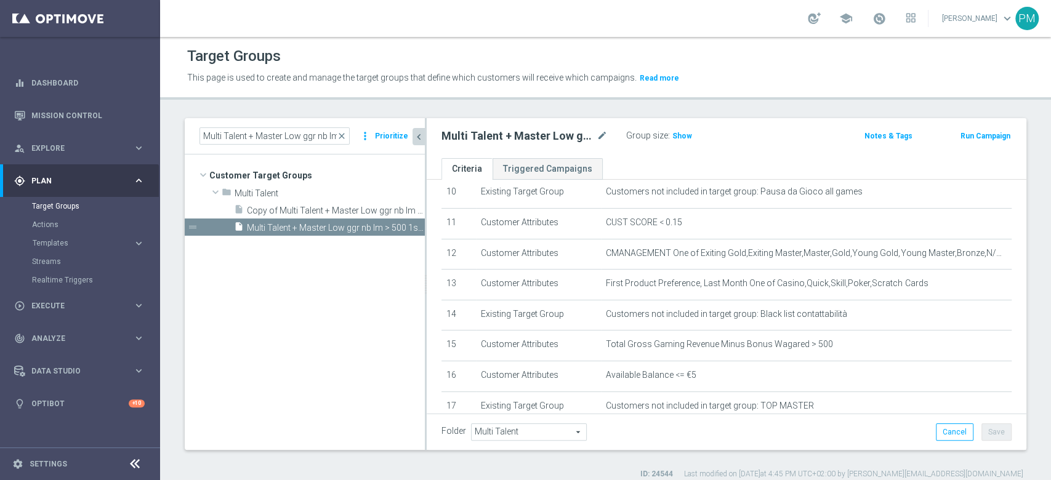
click at [565, 133] on h2 "Multi Talent + Master Low ggr nb lm > 500 1st Casino lm NO saldo" at bounding box center [517, 136] width 153 height 15
copy div "Multi Talent + Master Low ggr nb lm > 500 1st Casino lm NO saldo"
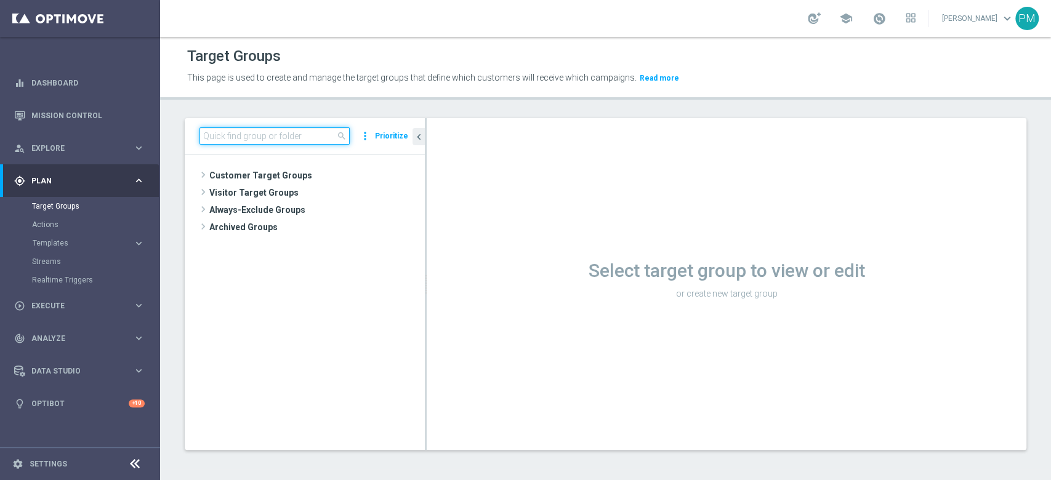
click at [262, 132] on input at bounding box center [274, 135] width 150 height 17
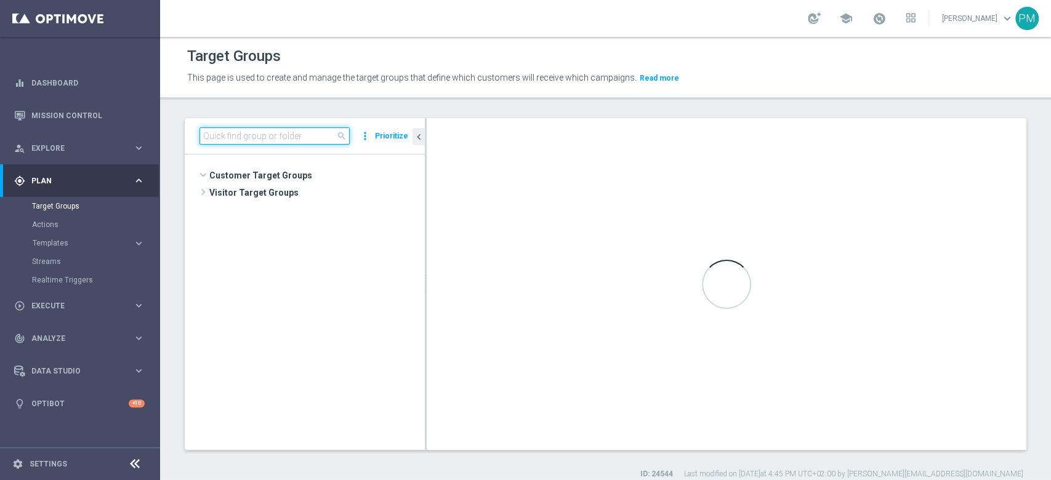
click at [262, 134] on input at bounding box center [274, 135] width 150 height 17
paste input "Multi Talent + Master Low ggr nb lm > 500 1st Casino lm NO saldo"
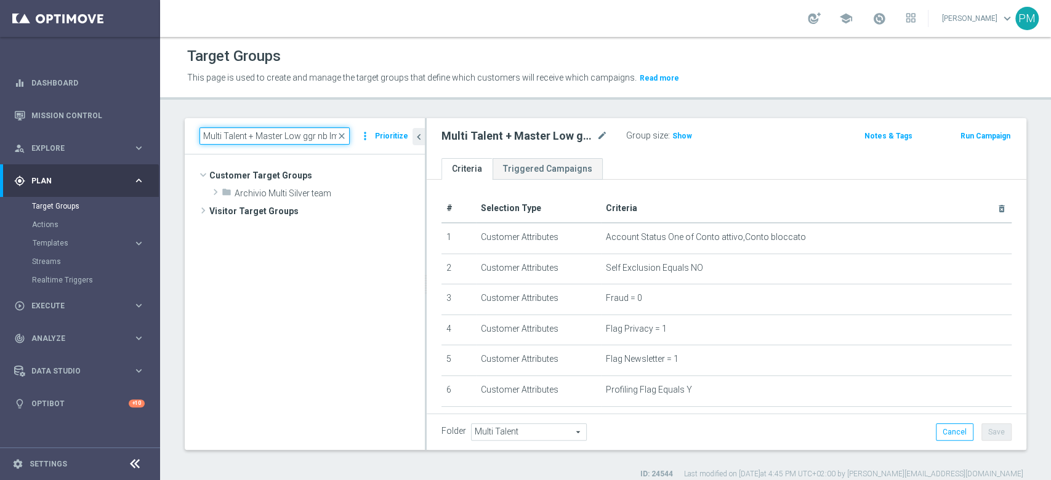
scroll to position [0, 112]
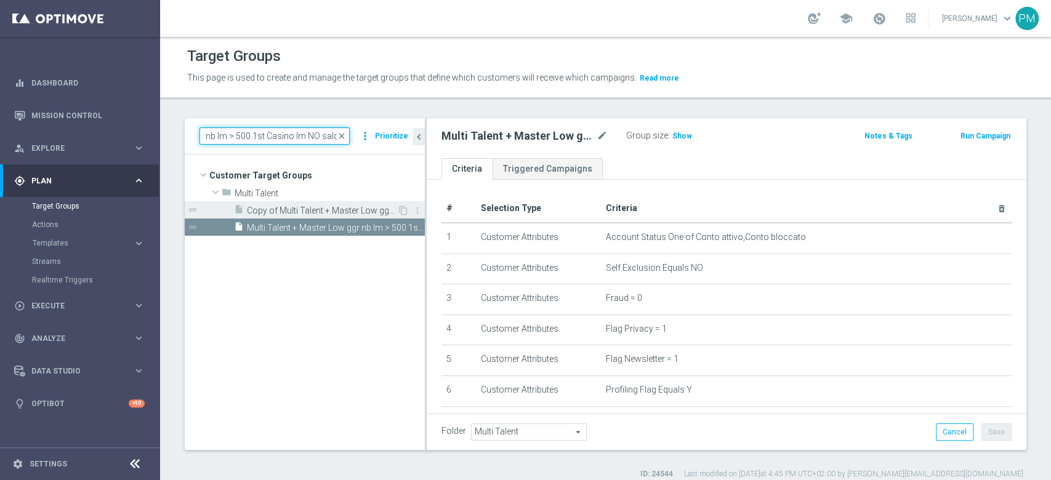
type input "Multi Talent + Master Low ggr nb lm > 500 1st Casino lm NO saldo"
click at [284, 207] on span "Copy of Multi Talent + Master Low ggr nb lm > 500 1st Casino lm NO saldo" at bounding box center [322, 211] width 150 height 10
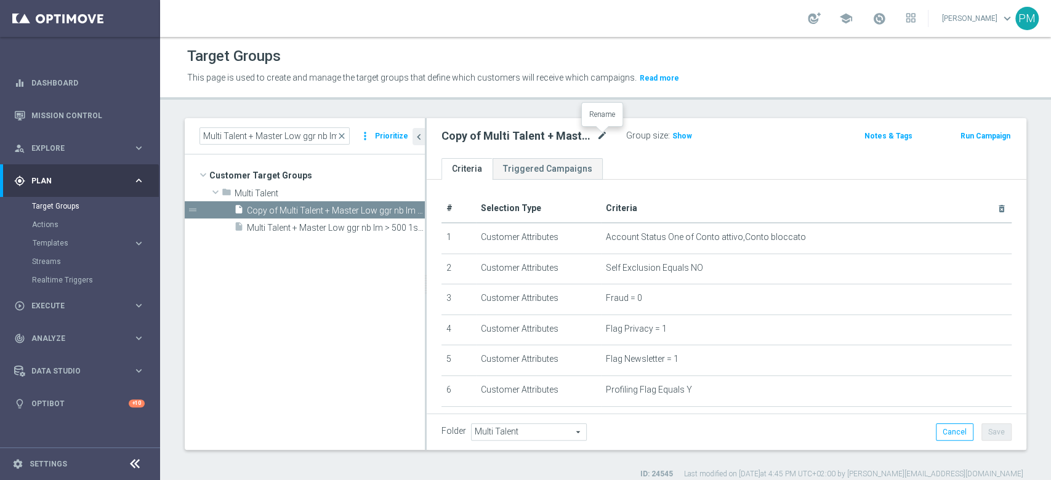
click at [603, 132] on icon "mode_edit" at bounding box center [602, 136] width 11 height 15
click at [538, 139] on input "Copy of Multi Talent + Master Low ggr nb lm > 500 1st Casino lm NO saldo" at bounding box center [524, 137] width 166 height 17
click at [540, 141] on input "Copy of Multi Talent + Master Low ggr nb lm > 500 1st Casino lm NO saldo" at bounding box center [524, 137] width 166 height 17
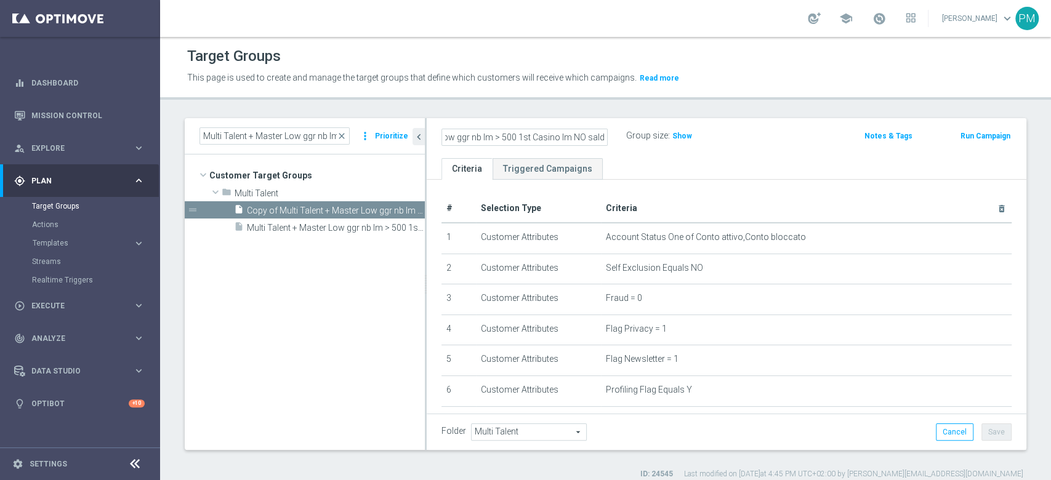
click at [540, 141] on input "Copy of Multi Talent + Master Low ggr nb lm > 500 1st Casino lm NO saldo" at bounding box center [524, 137] width 166 height 17
type input "Multi Talent + Master Low ggr nb lm > 500 1st Sport lm NO saldo"
click at [779, 126] on div "Multi Talent + Master Low ggr nb lm > 500 1st Sport lm NO saldo Group size : Sh…" at bounding box center [727, 138] width 600 height 40
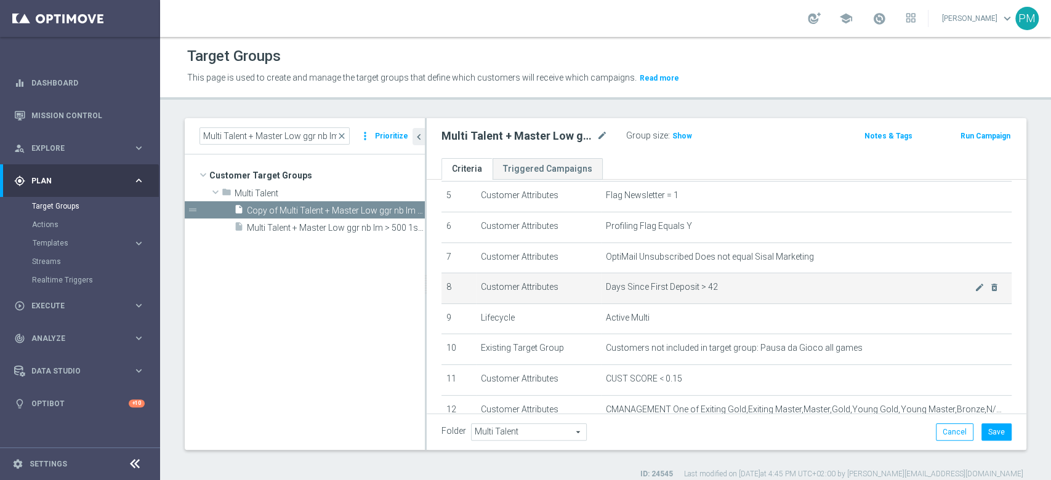
scroll to position [246, 0]
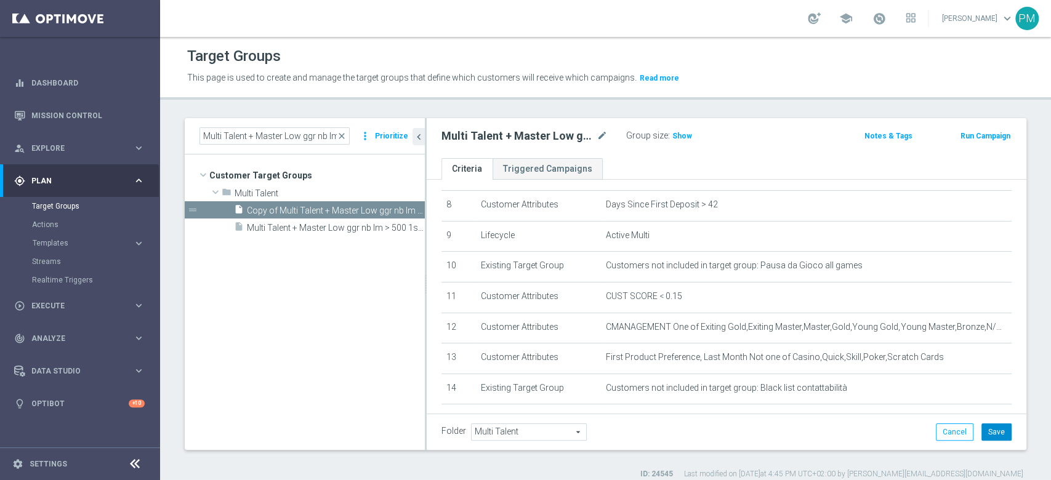
click at [988, 428] on button "Save" at bounding box center [996, 432] width 30 height 17
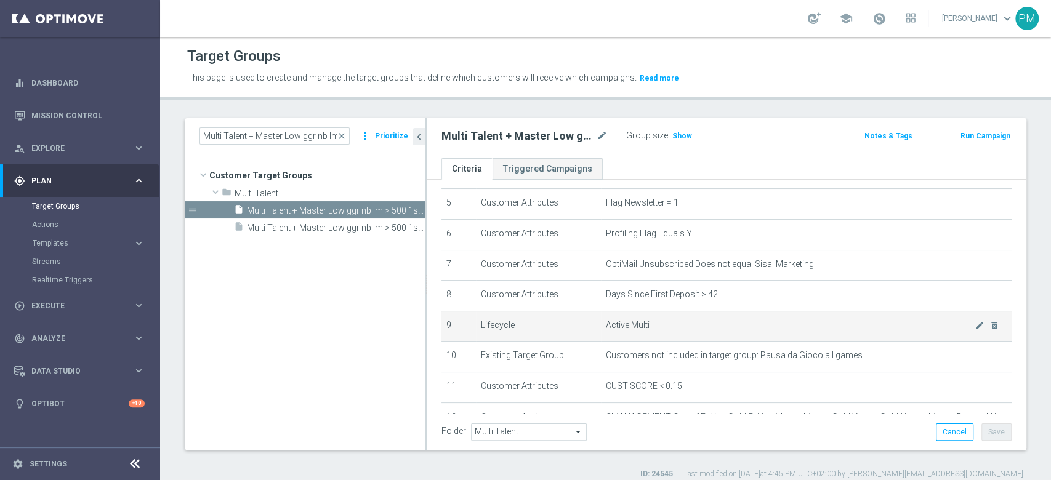
scroll to position [156, 0]
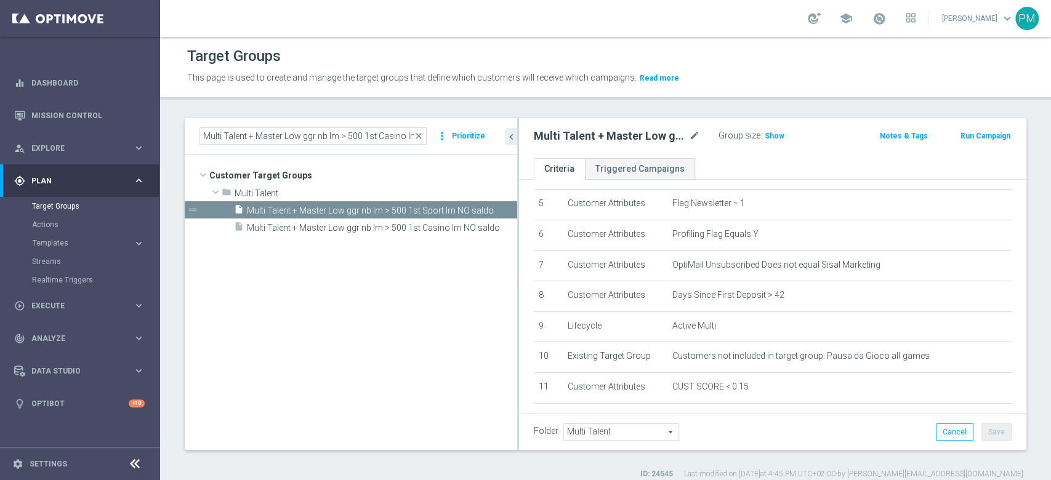
drag, startPoint x: 425, startPoint y: 183, endPoint x: 517, endPoint y: 183, distance: 91.7
click at [517, 183] on div at bounding box center [518, 284] width 2 height 332
click at [576, 135] on h2 "Multi Talent + Master Low ggr nb lm > 500 1st Sport lm NO saldo" at bounding box center [610, 136] width 153 height 15
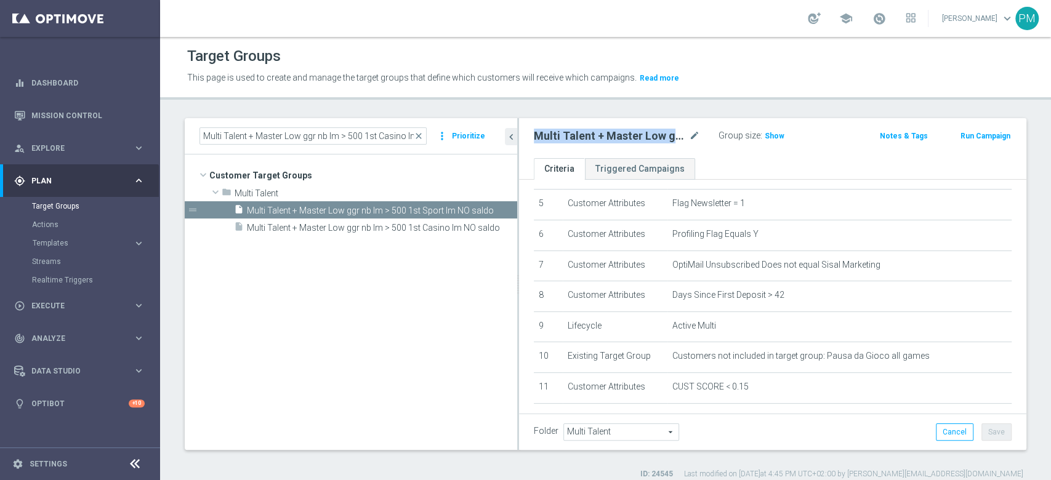
copy div "Multi Talent + Master Low ggr nb lm > 500 1st Sport lm NO saldo"
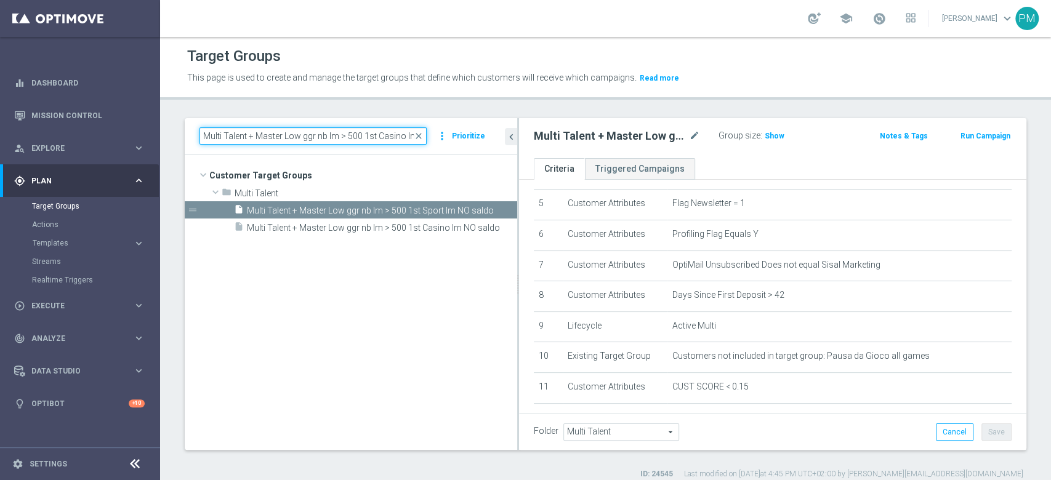
click at [356, 132] on input "Multi Talent + Master Low ggr nb lm > 500 1st Casino lm NO saldo" at bounding box center [312, 135] width 227 height 17
paste input "Sport"
type input "Multi Talent + Master Low ggr nb lm > 500 1st Sport lm NO saldo"
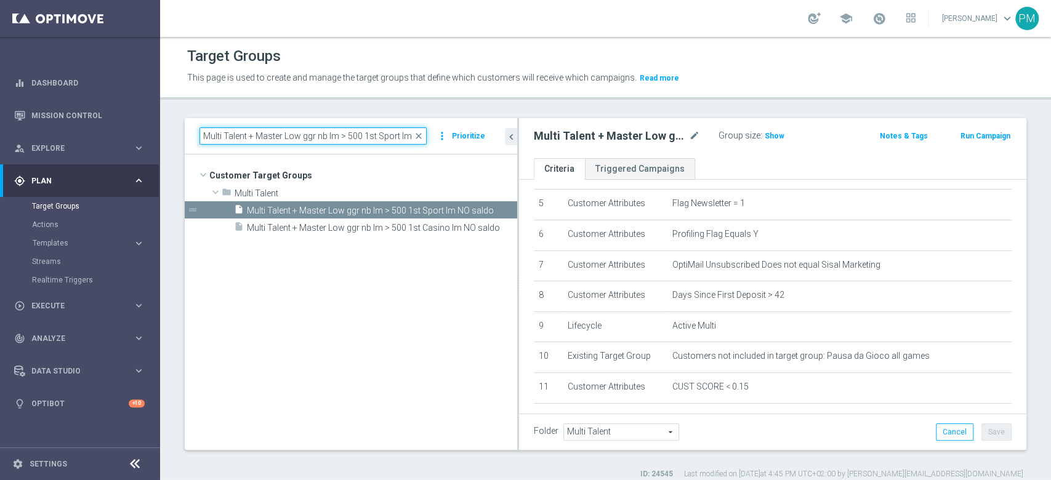
scroll to position [0, 33]
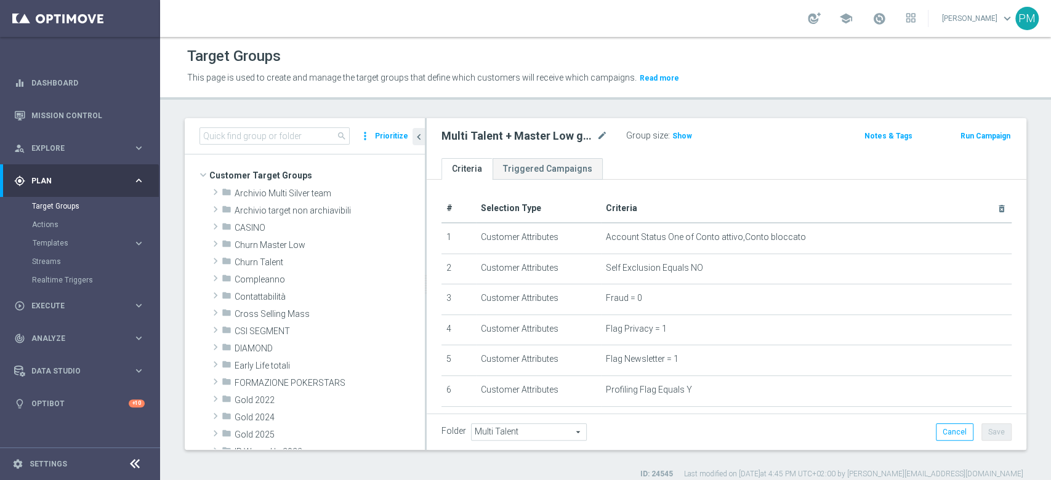
scroll to position [252, 0]
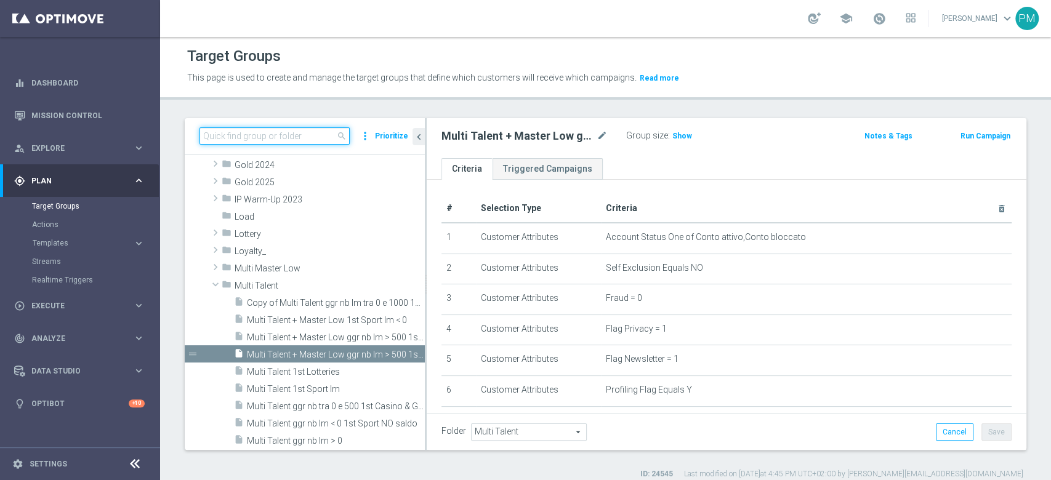
click at [308, 135] on input at bounding box center [274, 135] width 150 height 17
paste input "Multi Talent + Master Low ggr nb lm > 500 1st Sport lm NO saldo"
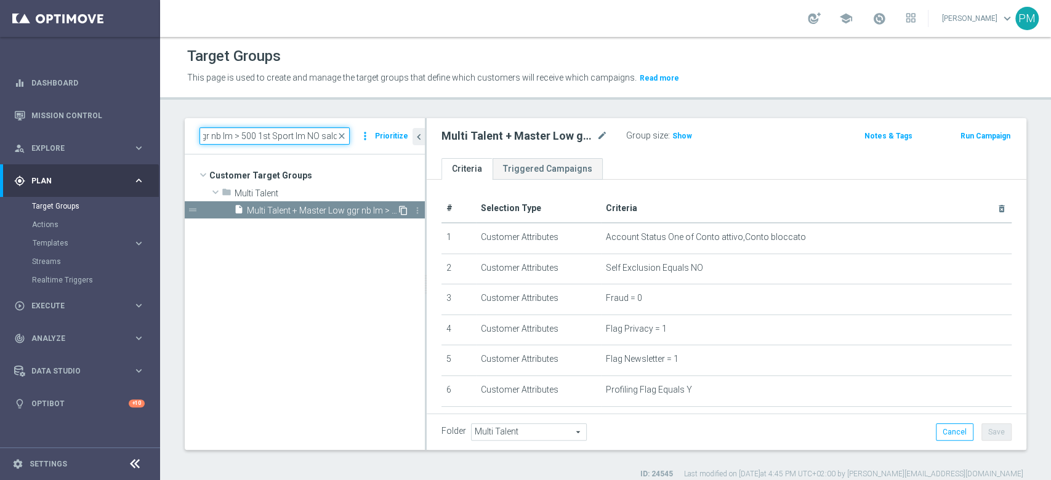
type input "Multi Talent + Master Low ggr nb lm > 500 1st Sport lm NO saldo"
click at [403, 211] on icon "content_copy" at bounding box center [403, 211] width 10 height 10
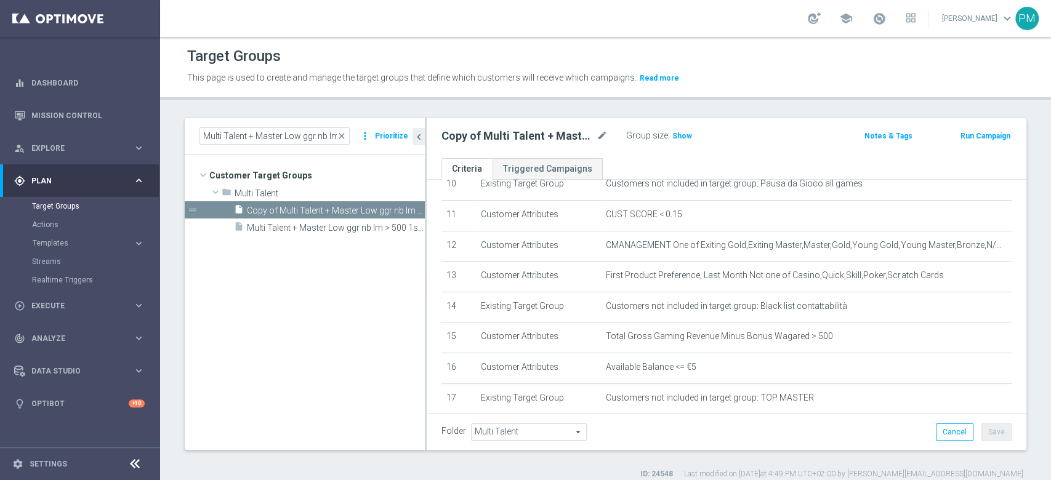
scroll to position [402, 0]
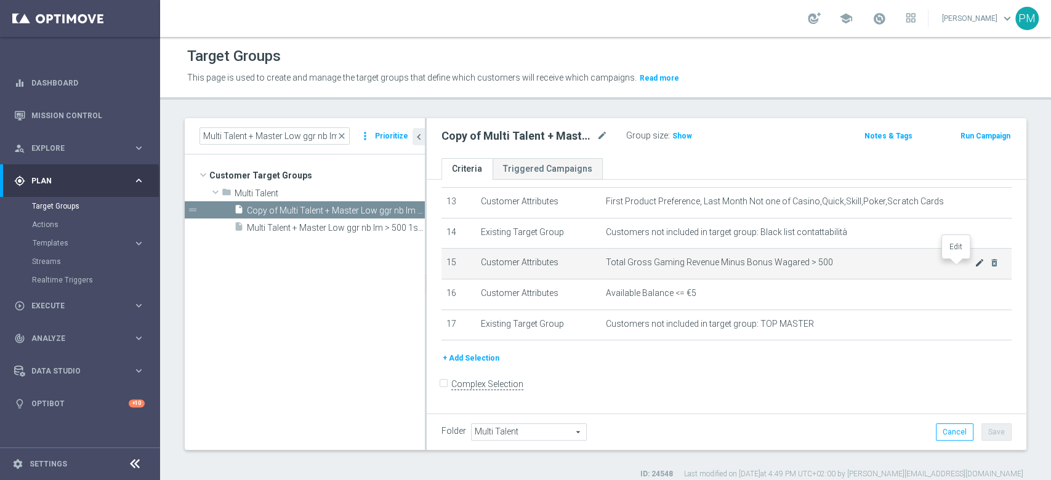
click at [975, 267] on icon "mode_edit" at bounding box center [980, 263] width 10 height 10
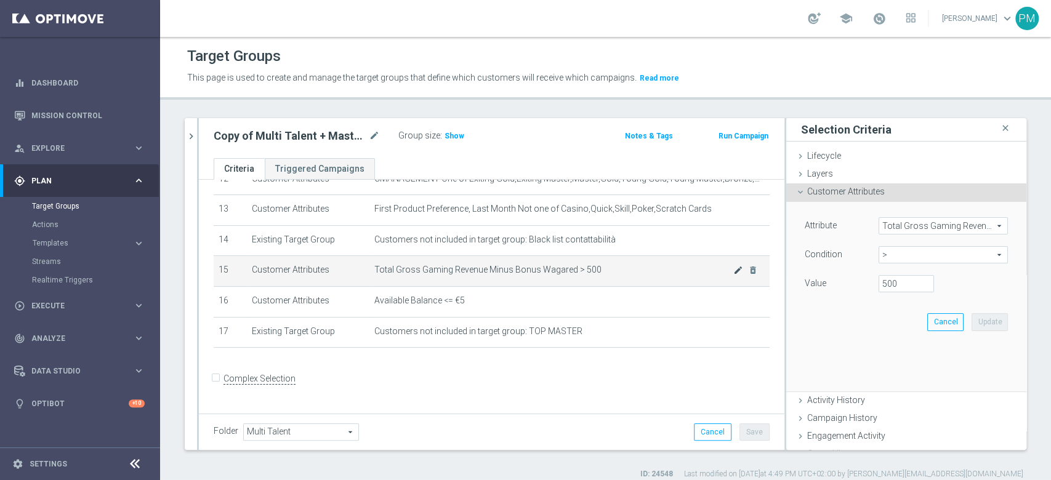
scroll to position [389, 0]
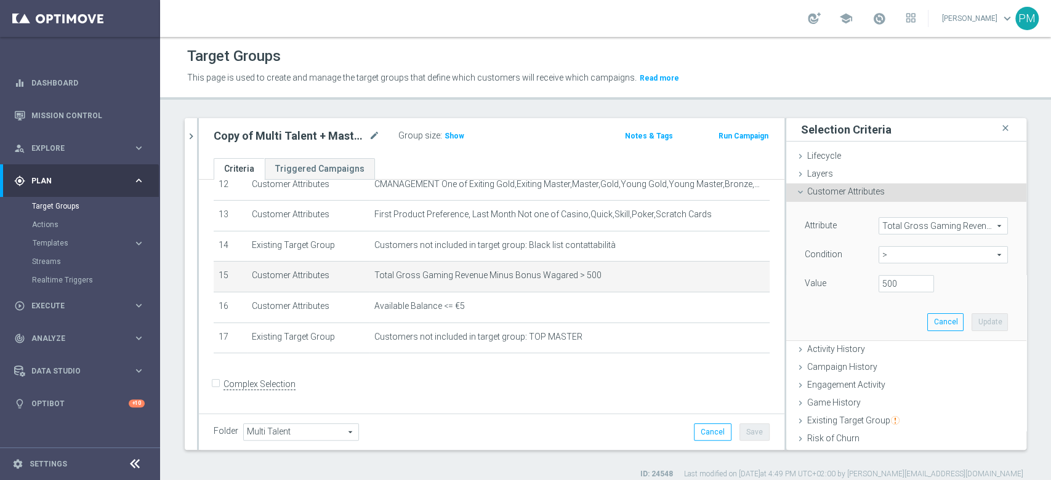
click at [904, 252] on span ">" at bounding box center [943, 255] width 128 height 16
click at [893, 371] on span "between" at bounding box center [943, 369] width 117 height 10
type input "between"
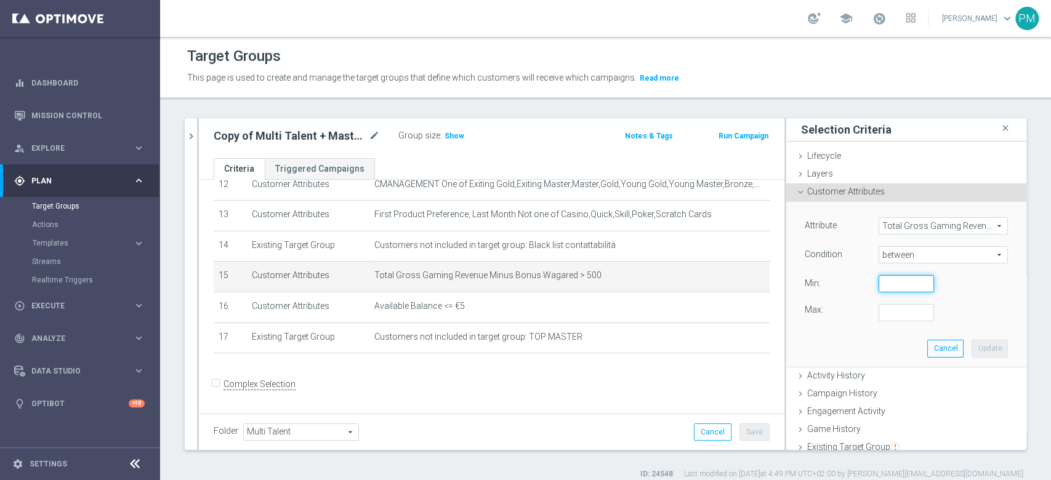
click at [879, 286] on input "number" at bounding box center [906, 283] width 55 height 17
type input "0"
click at [879, 312] on input "number" at bounding box center [906, 312] width 55 height 17
type input "500"
click at [972, 350] on button "Update" at bounding box center [990, 348] width 36 height 17
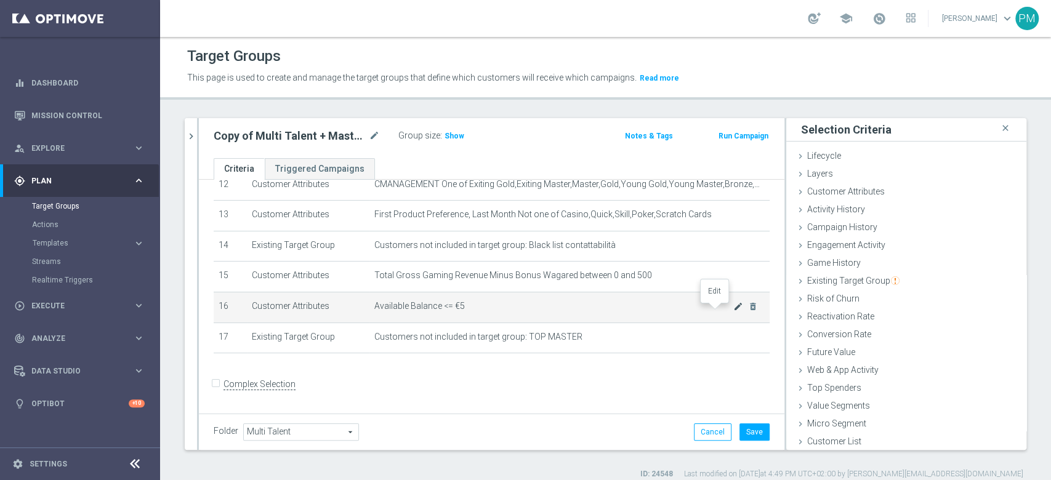
click at [733, 312] on icon "mode_edit" at bounding box center [738, 307] width 10 height 10
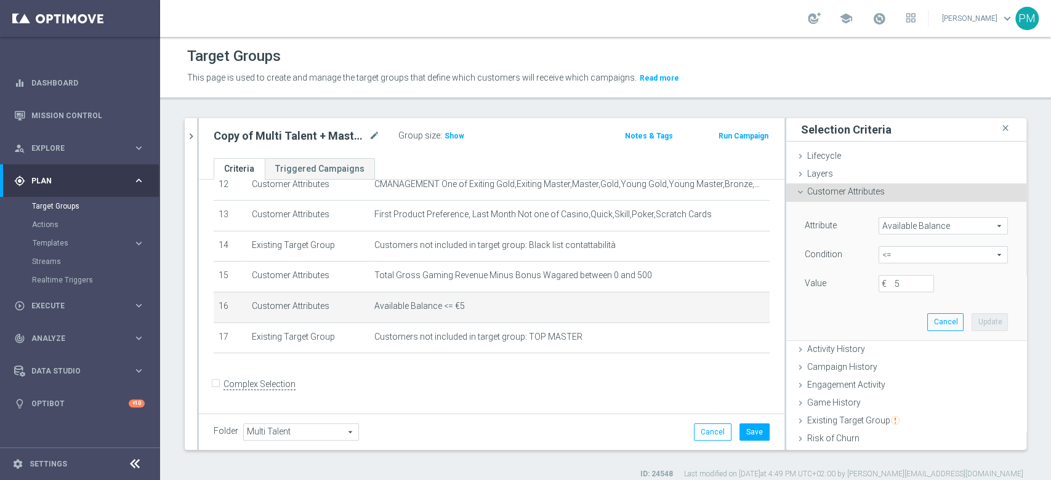
click at [912, 262] on span "<=" at bounding box center [943, 255] width 128 height 16
click at [896, 340] on span ">" at bounding box center [943, 337] width 117 height 10
type input ">"
click at [882, 286] on label "€" at bounding box center [888, 283] width 12 height 11
click at [879, 286] on input "€" at bounding box center [906, 283] width 55 height 17
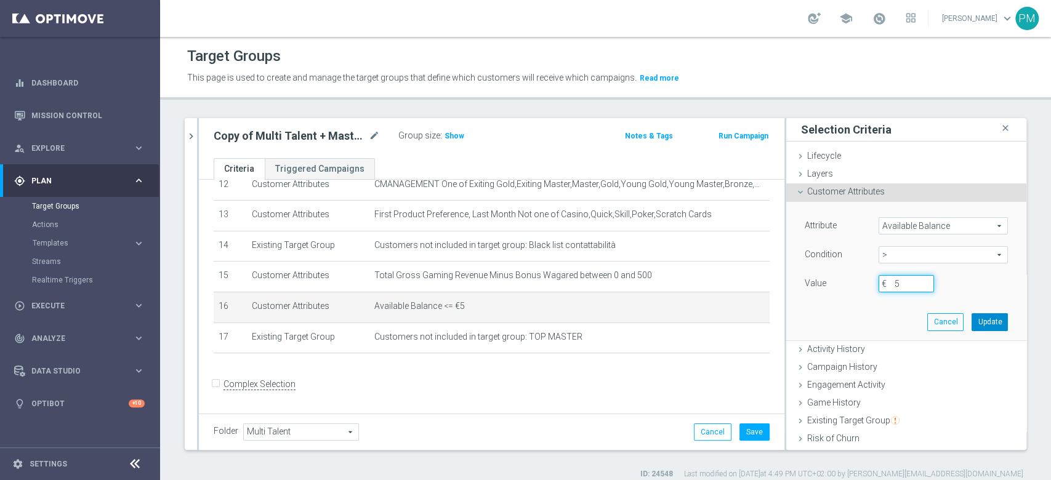
type input "5"
click at [972, 325] on button "Update" at bounding box center [990, 321] width 36 height 17
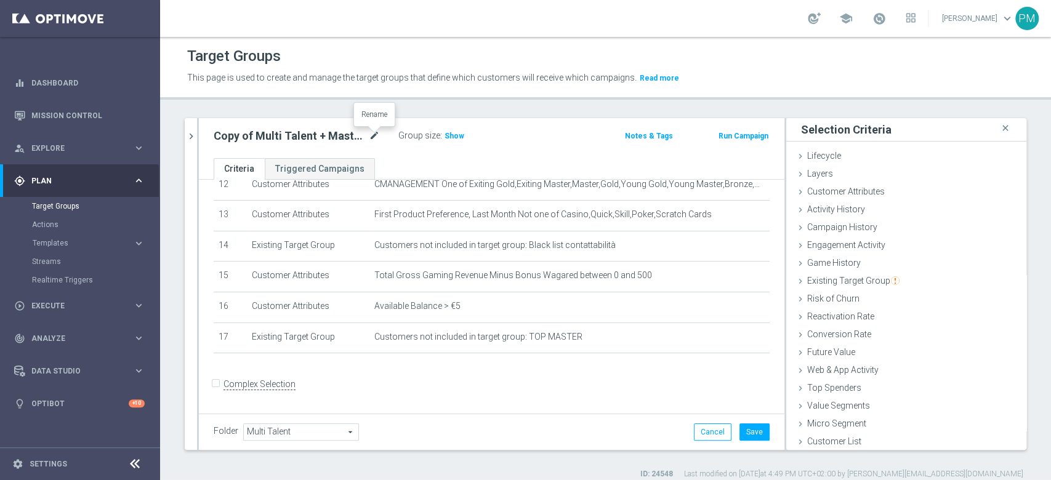
click at [376, 136] on icon "mode_edit" at bounding box center [374, 136] width 11 height 15
click at [345, 135] on input "Copy of Multi Talent + Master Low ggr nb lm > 500 1st Sport lm NO saldo" at bounding box center [297, 137] width 166 height 17
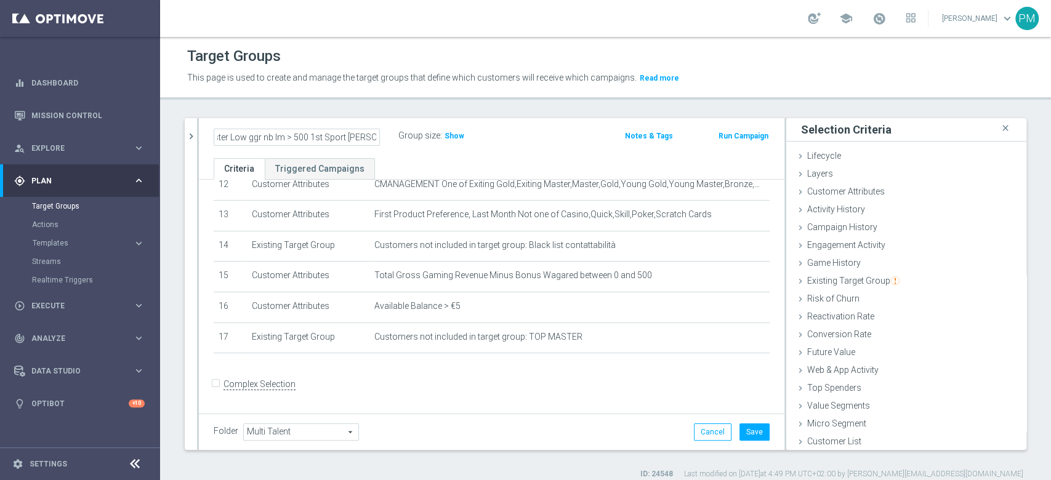
click at [289, 136] on input "Copy of Multi Talent + Master Low ggr nb lm > 500 1st Sport [PERSON_NAME]" at bounding box center [297, 137] width 166 height 17
type input "Copy of Multi Talent + Master Low ggr nb lm tra 0 e 500 1st Sport [PERSON_NAME]"
click at [739, 434] on button "Save" at bounding box center [754, 432] width 30 height 17
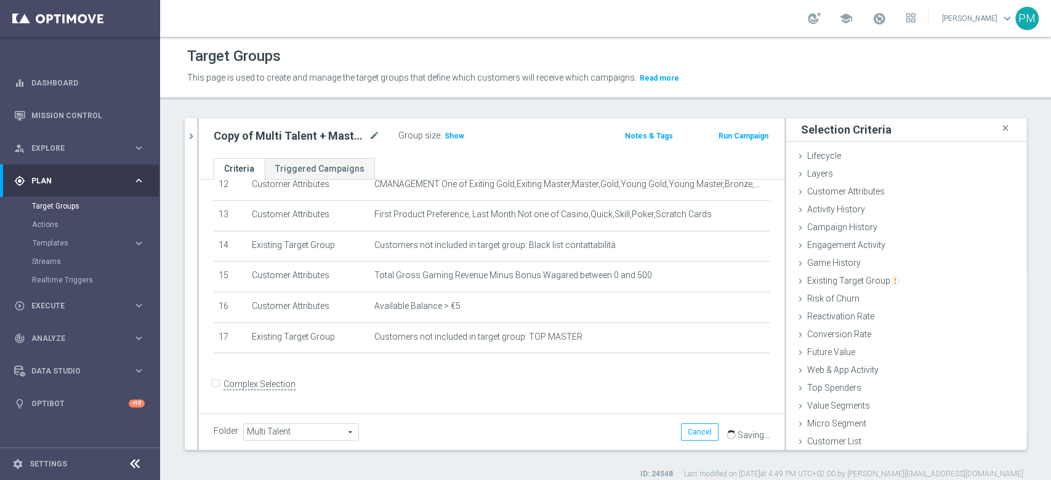
click at [315, 142] on h2 "Copy of Multi Talent + Master Low ggr nb lm tra 0 e 500 1st Sport [PERSON_NAME]" at bounding box center [290, 136] width 153 height 15
click at [315, 140] on h2 "Copy of Multi Talent + Master Low ggr nb lm tra 0 e 500 1st Sport [PERSON_NAME]" at bounding box center [290, 136] width 153 height 15
copy div "Copy of Multi Talent + Master Low ggr nb lm tra 0 e 500 1st Sport [PERSON_NAME]"
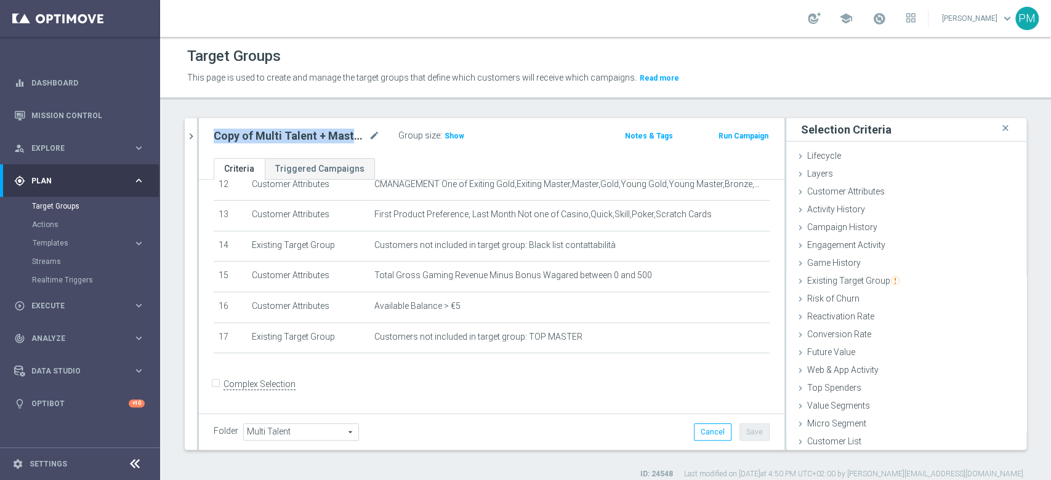
click at [326, 139] on h2 "Copy of Multi Talent + Master Low ggr nb lm tra 0 e 500 1st Sport [PERSON_NAME]" at bounding box center [290, 136] width 153 height 15
click at [376, 139] on icon "mode_edit" at bounding box center [374, 136] width 11 height 15
click at [236, 134] on input "Copy of Multi Talent + Master Low ggr nb lm tra 0 e 500 1st Sport [PERSON_NAME]" at bounding box center [297, 137] width 166 height 17
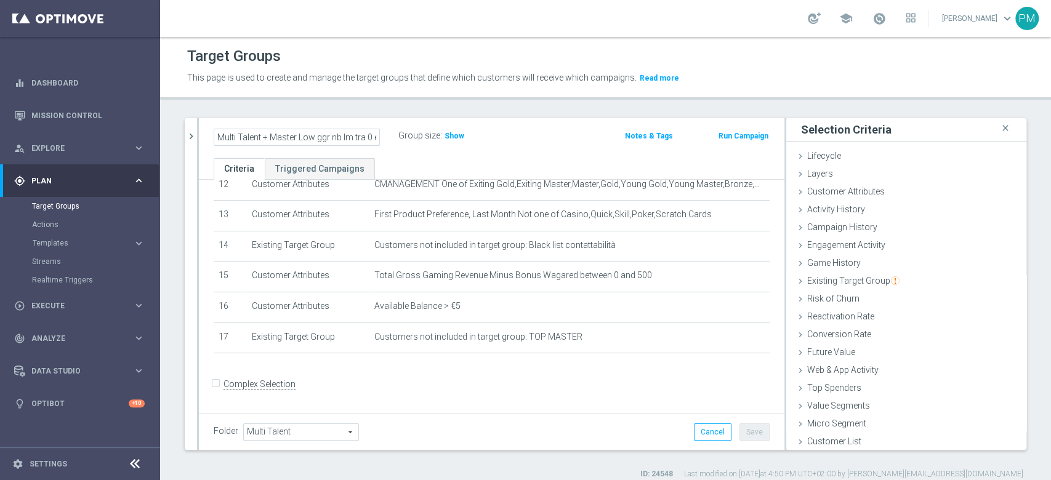
type input "Multi Talent + Master Low ggr nb lm tra 0 e 500 1st Sport [PERSON_NAME]"
click at [586, 126] on div "Multi Talent + Master Low ggr nb lm tra 0 e 500 1st Sport [PERSON_NAME] Group s…" at bounding box center [492, 138] width 586 height 40
click at [750, 433] on button "Save" at bounding box center [754, 432] width 30 height 17
click at [307, 129] on h2 "Multi Talent + Master Low ggr nb lm tra 0 e 500 1st Sport [PERSON_NAME]" at bounding box center [290, 136] width 153 height 15
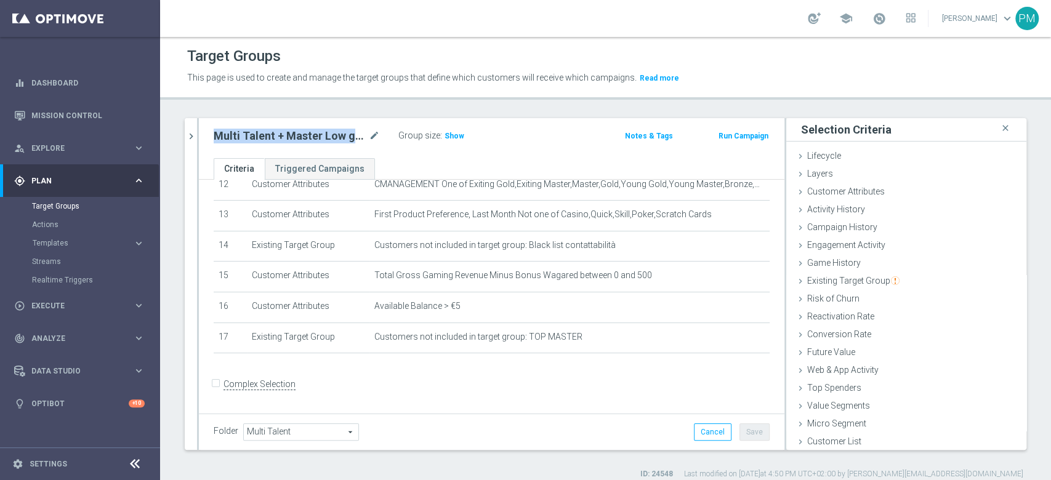
click at [307, 129] on h2 "Multi Talent + Master Low ggr nb lm tra 0 e 500 1st Sport [PERSON_NAME]" at bounding box center [290, 136] width 153 height 15
copy div "Multi Talent + Master Low ggr nb lm tra 0 e 500 1st Sport [PERSON_NAME]"
click at [188, 134] on icon "chevron_right" at bounding box center [191, 137] width 12 height 12
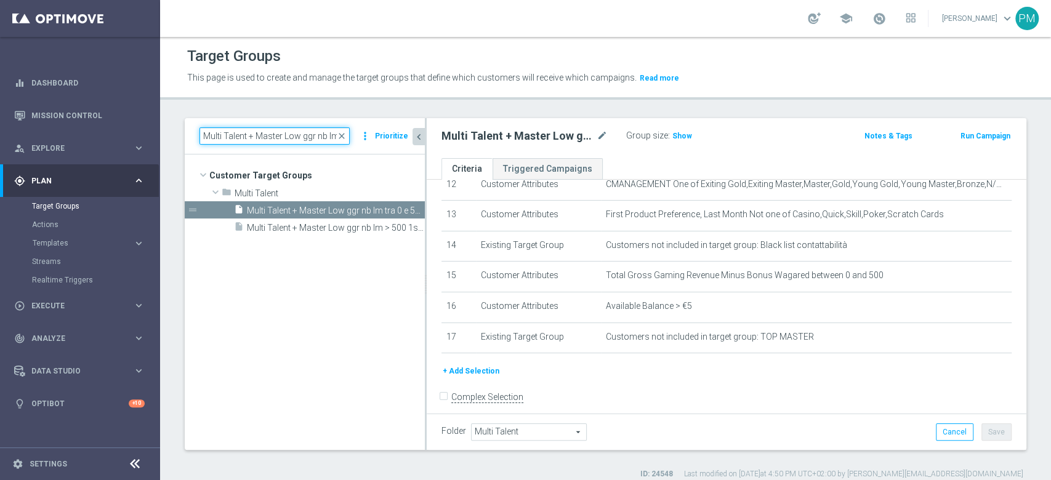
click at [243, 135] on input "Multi Talent + Master Low ggr nb lm > 500 1st Sport lm NO saldo" at bounding box center [274, 135] width 150 height 17
paste input "tra 0 e 500 1st Sport lm"
type input "Multi Talent + Master Low ggr nb lm tra 0 e 500 1st Sport [PERSON_NAME]"
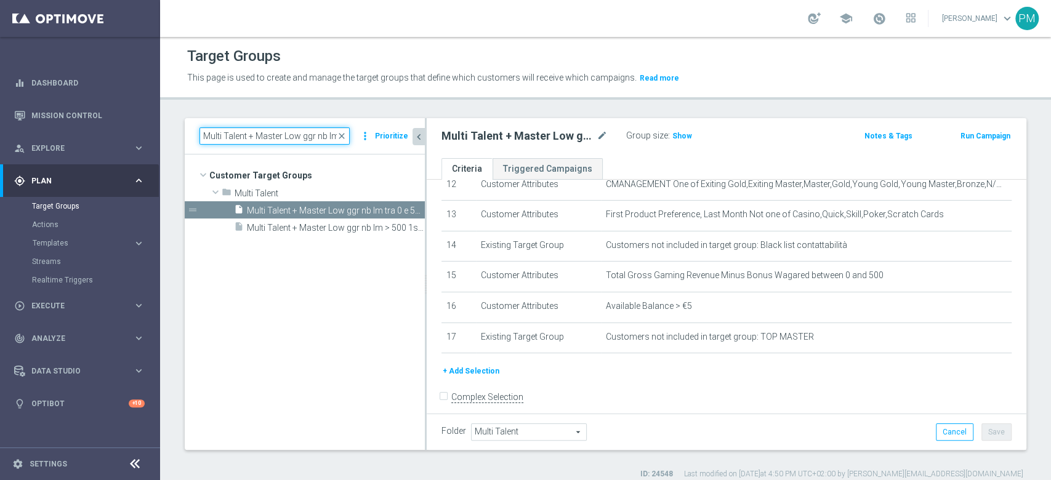
scroll to position [0, 111]
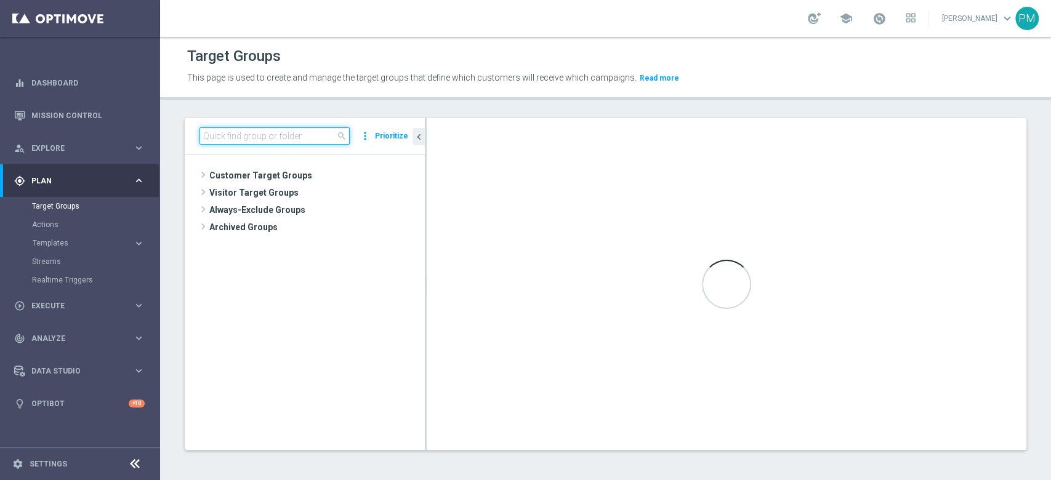
click at [297, 139] on input at bounding box center [274, 135] width 150 height 17
paste input "Multi Talent + Master Low ggr nb lm tra 0 e 500 1st Sport [PERSON_NAME]"
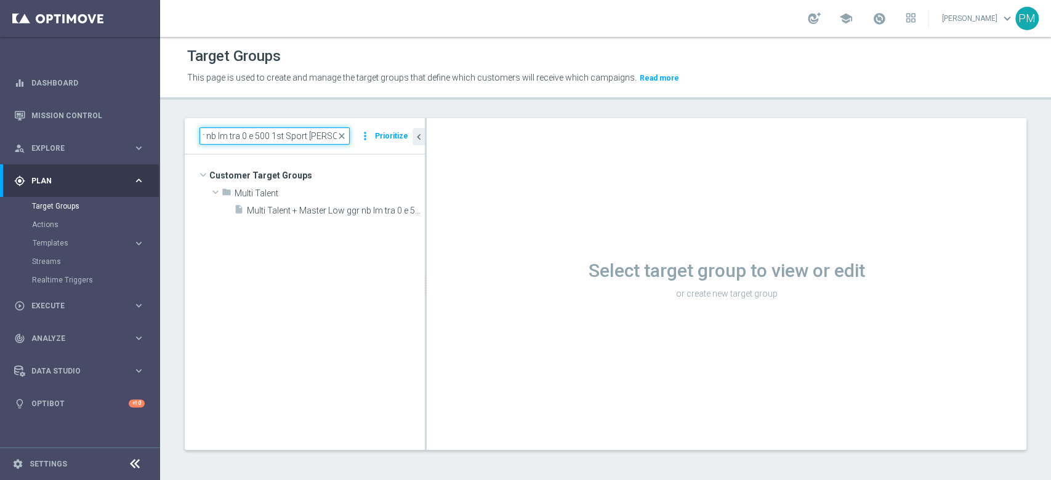
type input "Multi Talent + Master Low ggr nb lm tra 0 e 500 1st Sport [PERSON_NAME]"
click at [309, 212] on span "Multi Talent + Master Low ggr nb lm tra 0 e 500 1st Sport [PERSON_NAME]" at bounding box center [336, 211] width 178 height 10
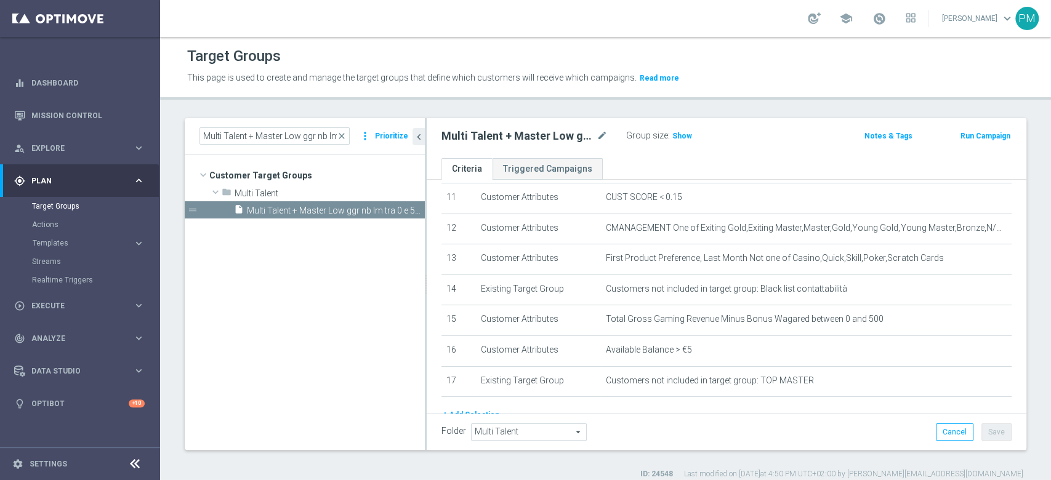
scroll to position [320, 0]
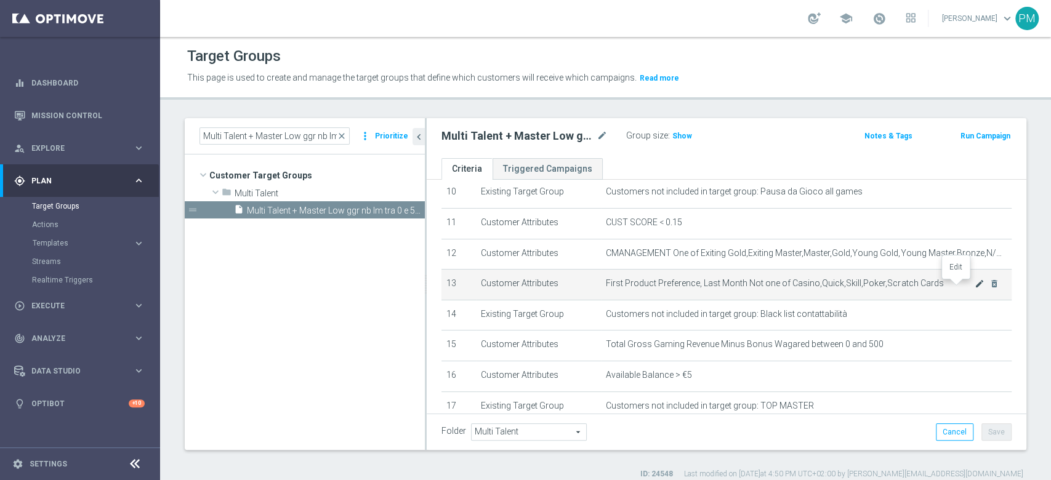
click at [975, 289] on icon "mode_edit" at bounding box center [980, 284] width 10 height 10
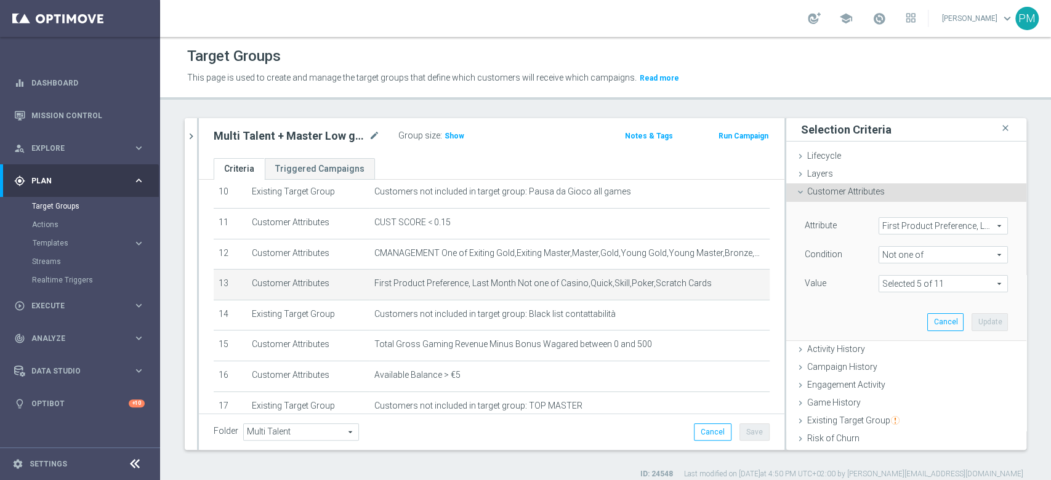
click at [903, 255] on span "Not one of" at bounding box center [943, 255] width 128 height 16
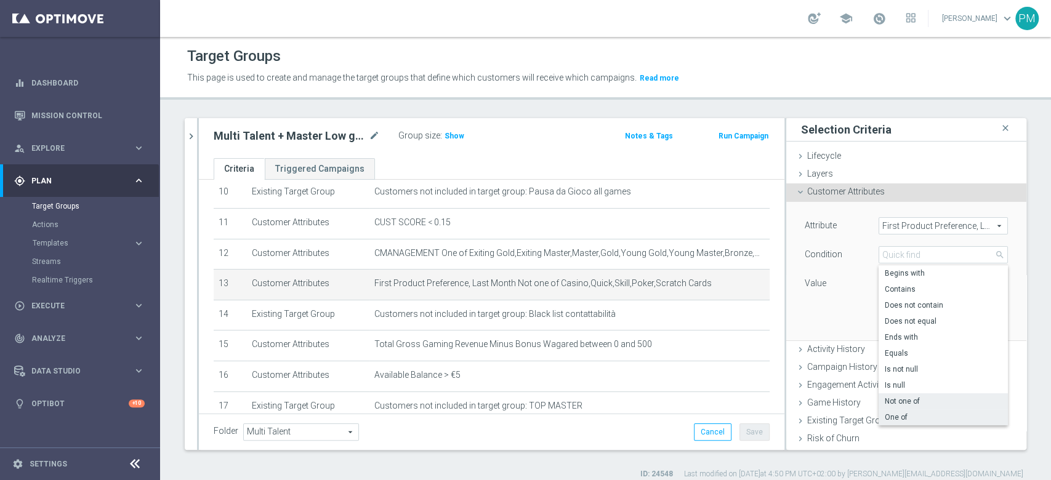
click at [896, 413] on span "One of" at bounding box center [943, 417] width 117 height 10
type input "One of"
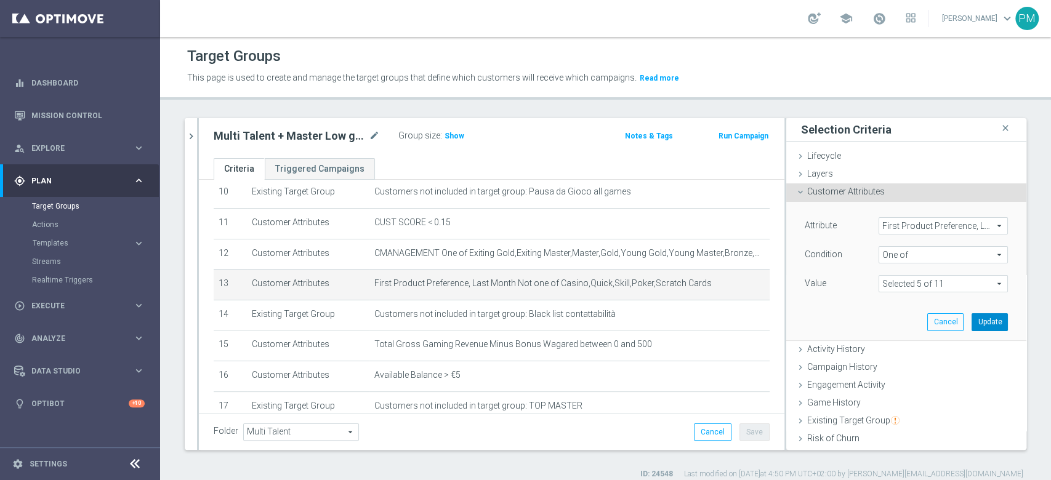
click at [972, 324] on button "Update" at bounding box center [990, 321] width 36 height 17
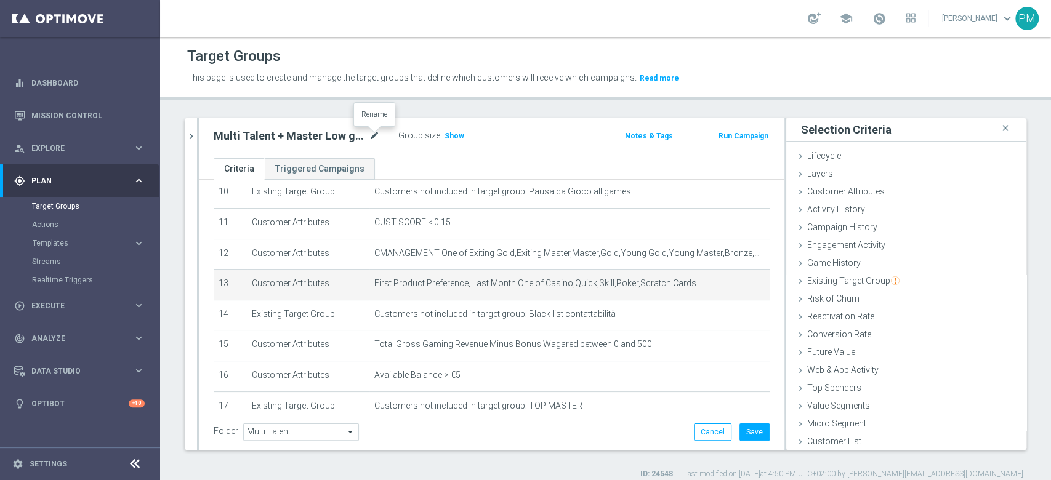
click at [369, 138] on icon "mode_edit" at bounding box center [374, 136] width 11 height 15
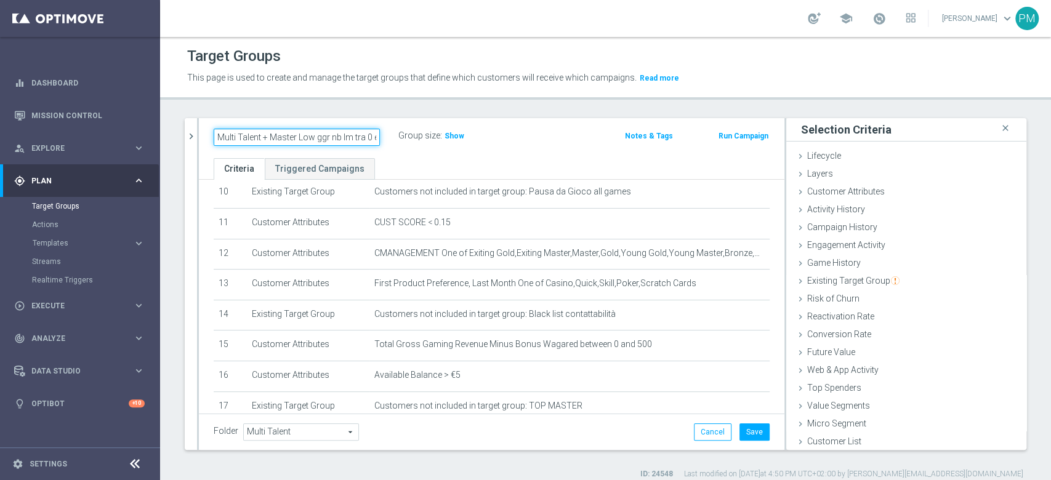
scroll to position [0, 89]
click at [335, 137] on input "Multi Talent + Master Low ggr nb lm tra 0 e 500 1st Sport [PERSON_NAME]" at bounding box center [297, 137] width 166 height 17
type input "Multi Talent + Master Low ggr nb lm tra 0 e 500 1st Slot [PERSON_NAME]"
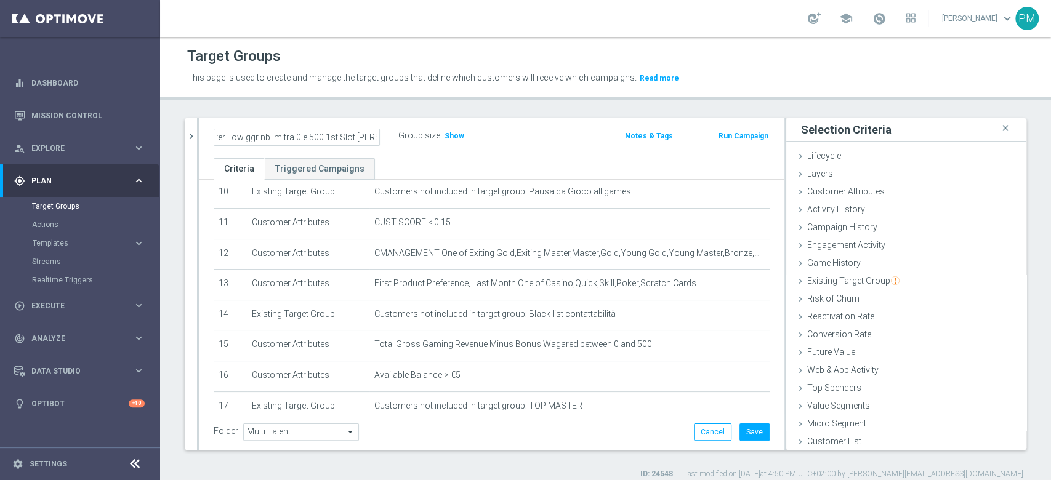
scroll to position [0, 0]
click at [739, 432] on button "Save" at bounding box center [754, 432] width 30 height 17
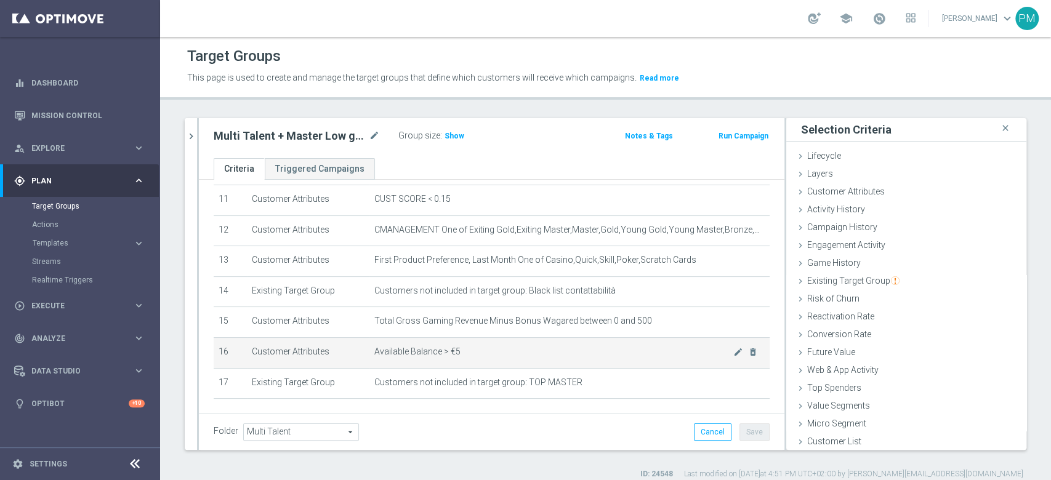
scroll to position [307, 0]
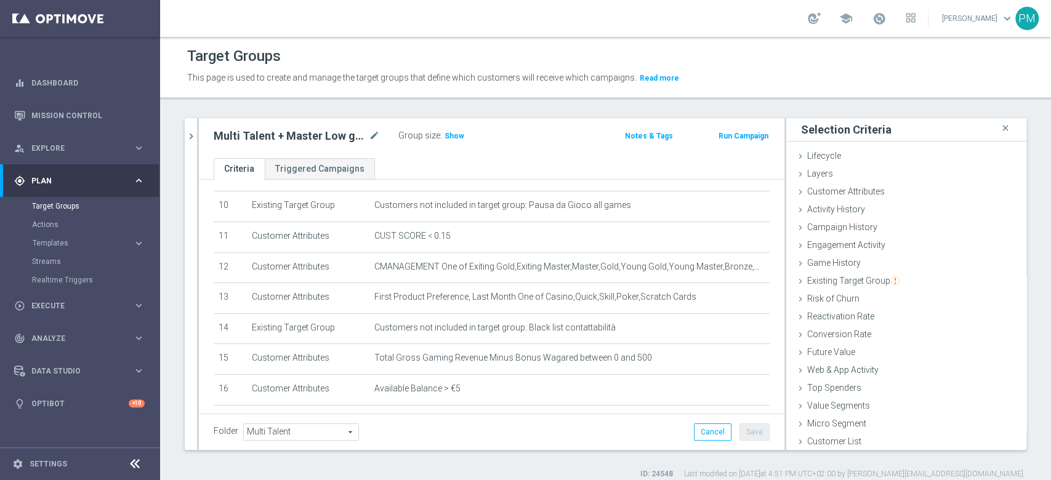
click at [368, 136] on div "Multi Talent + Master Low ggr nb lm tra 0 e 500 1st Slot [PERSON_NAME] mode_edit" at bounding box center [297, 136] width 166 height 15
click at [374, 135] on icon "mode_edit" at bounding box center [374, 136] width 11 height 15
click at [330, 139] on input "Multi Talent + Master Low ggr nb lm tra 0 e 500 1st Slot [PERSON_NAME]" at bounding box center [297, 137] width 166 height 17
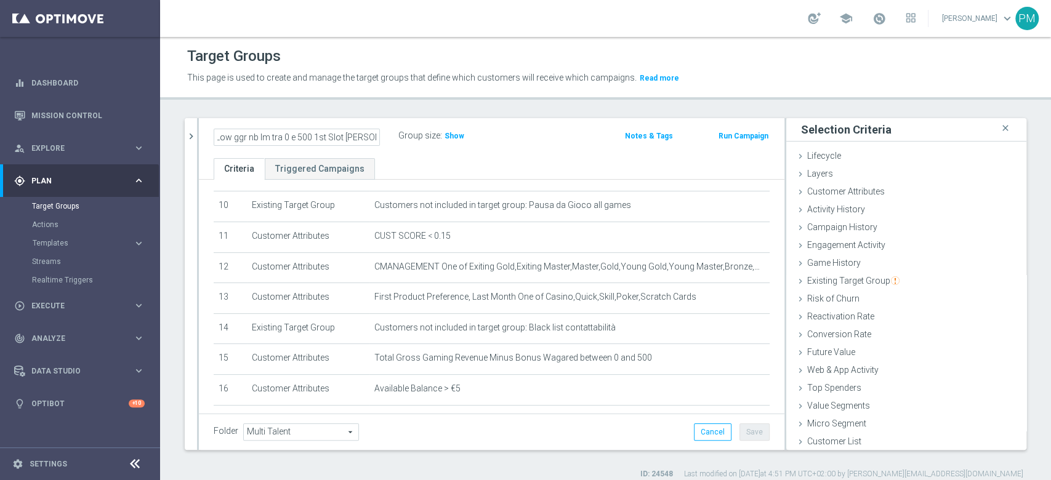
click at [330, 139] on input "Multi Talent + Master Low ggr nb lm tra 0 e 500 1st Slot [PERSON_NAME]" at bounding box center [297, 137] width 166 height 17
